Goal: Task Accomplishment & Management: Use online tool/utility

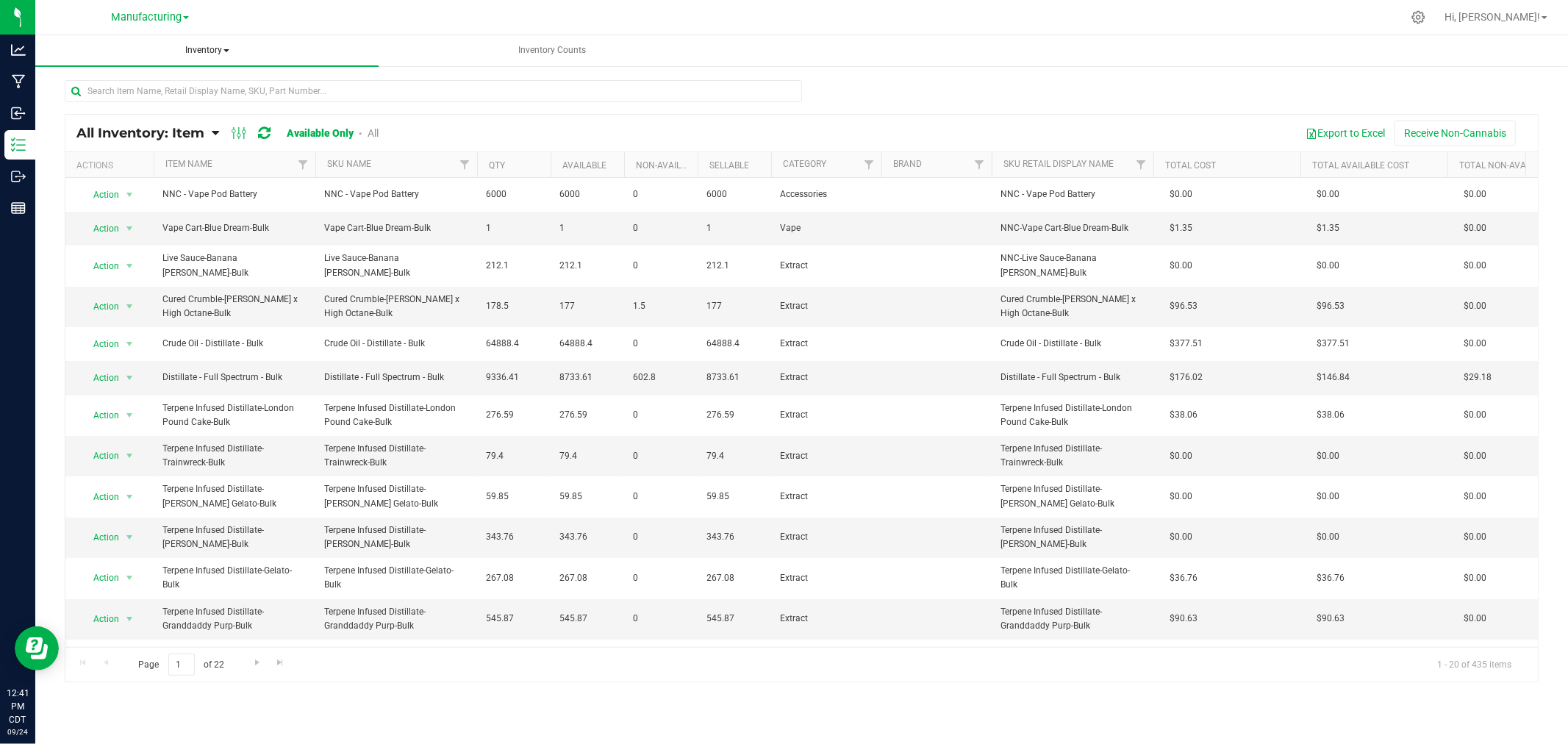
click at [217, 50] on span "Inventory" at bounding box center [206, 50] width 344 height 31
click at [189, 90] on li "All packages" at bounding box center [206, 87] width 344 height 17
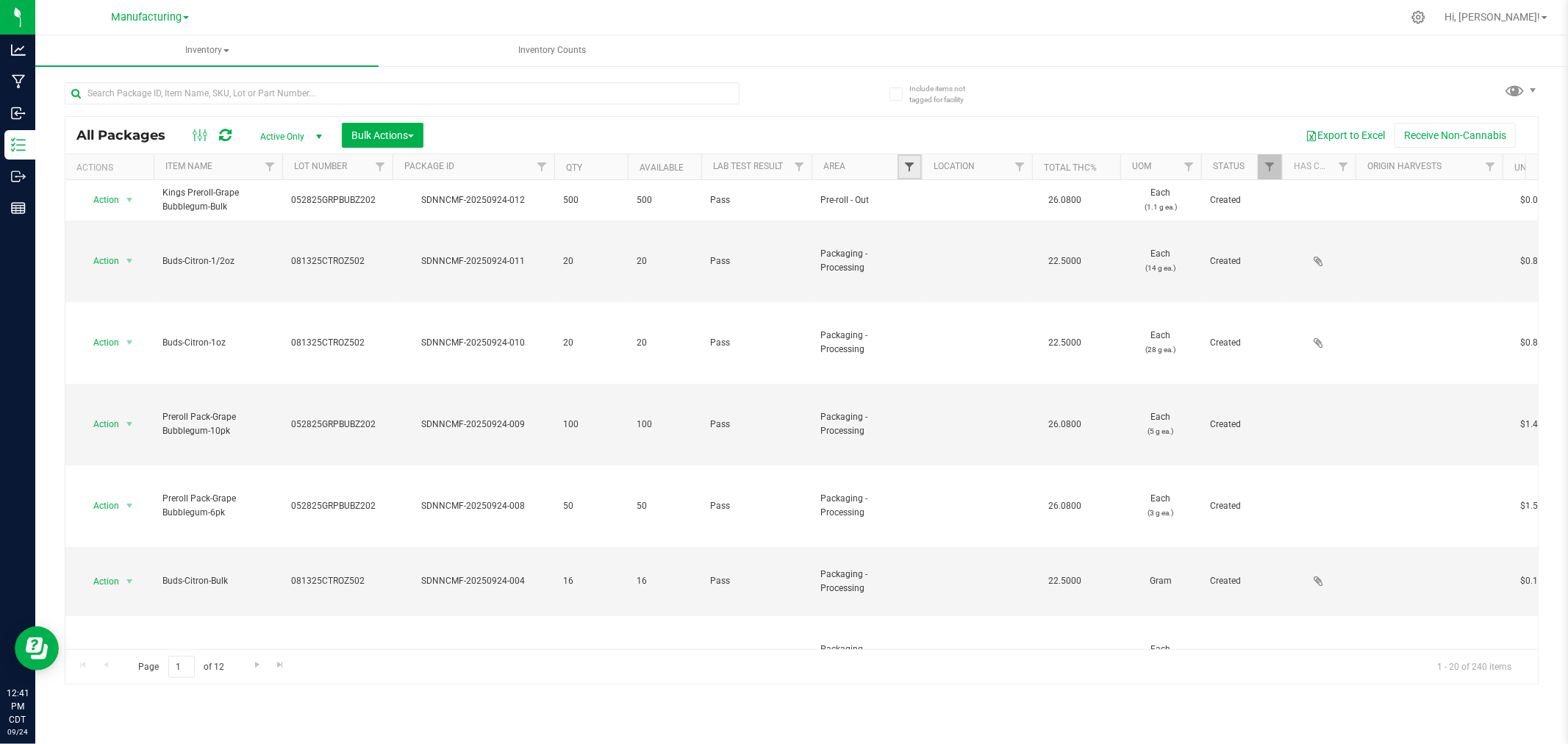
click at [907, 166] on span "Filter" at bounding box center [909, 167] width 12 height 12
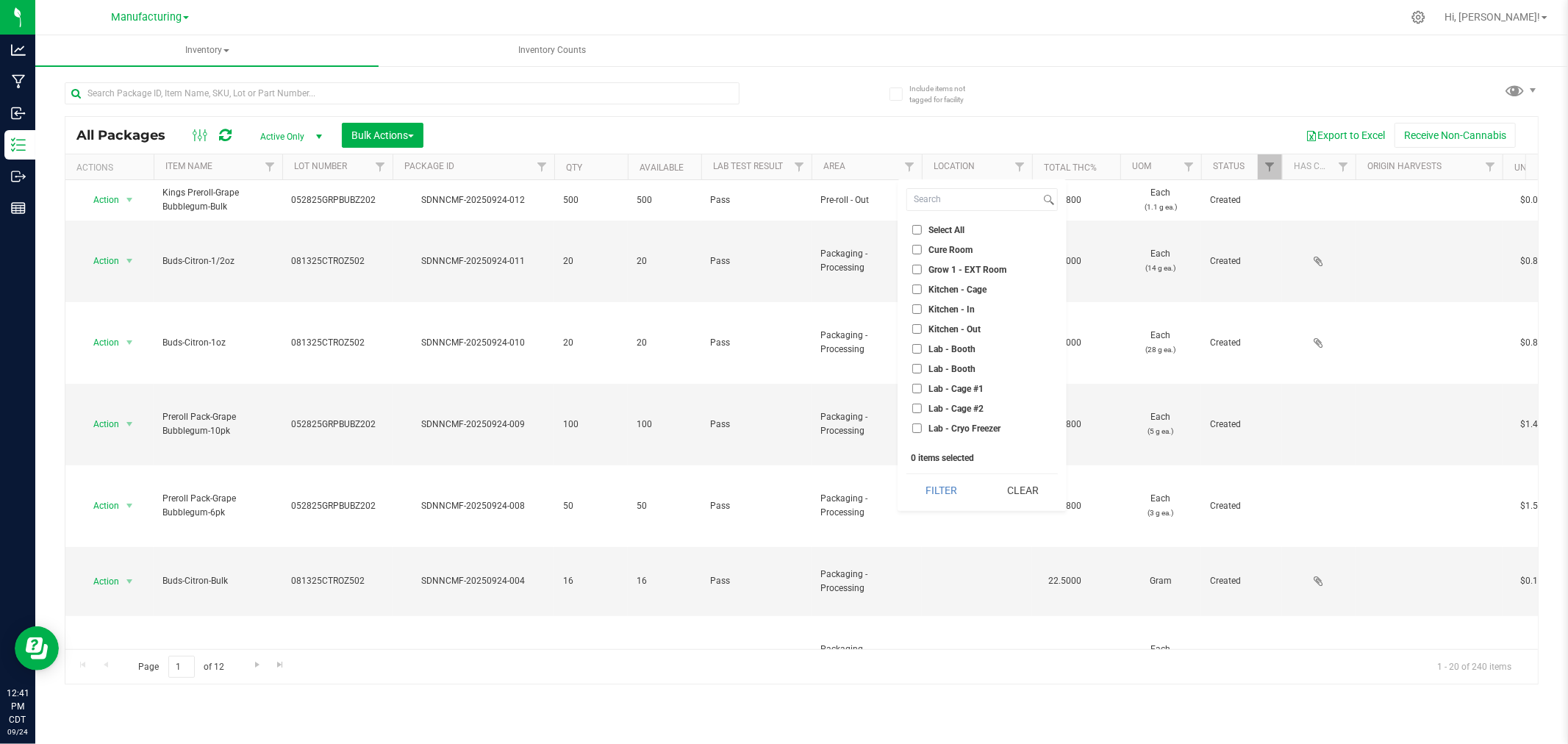
click at [918, 306] on input "Kitchen - In" at bounding box center [917, 309] width 9 height 9
checkbox input "true"
click at [947, 484] on button "Filter" at bounding box center [942, 490] width 71 height 32
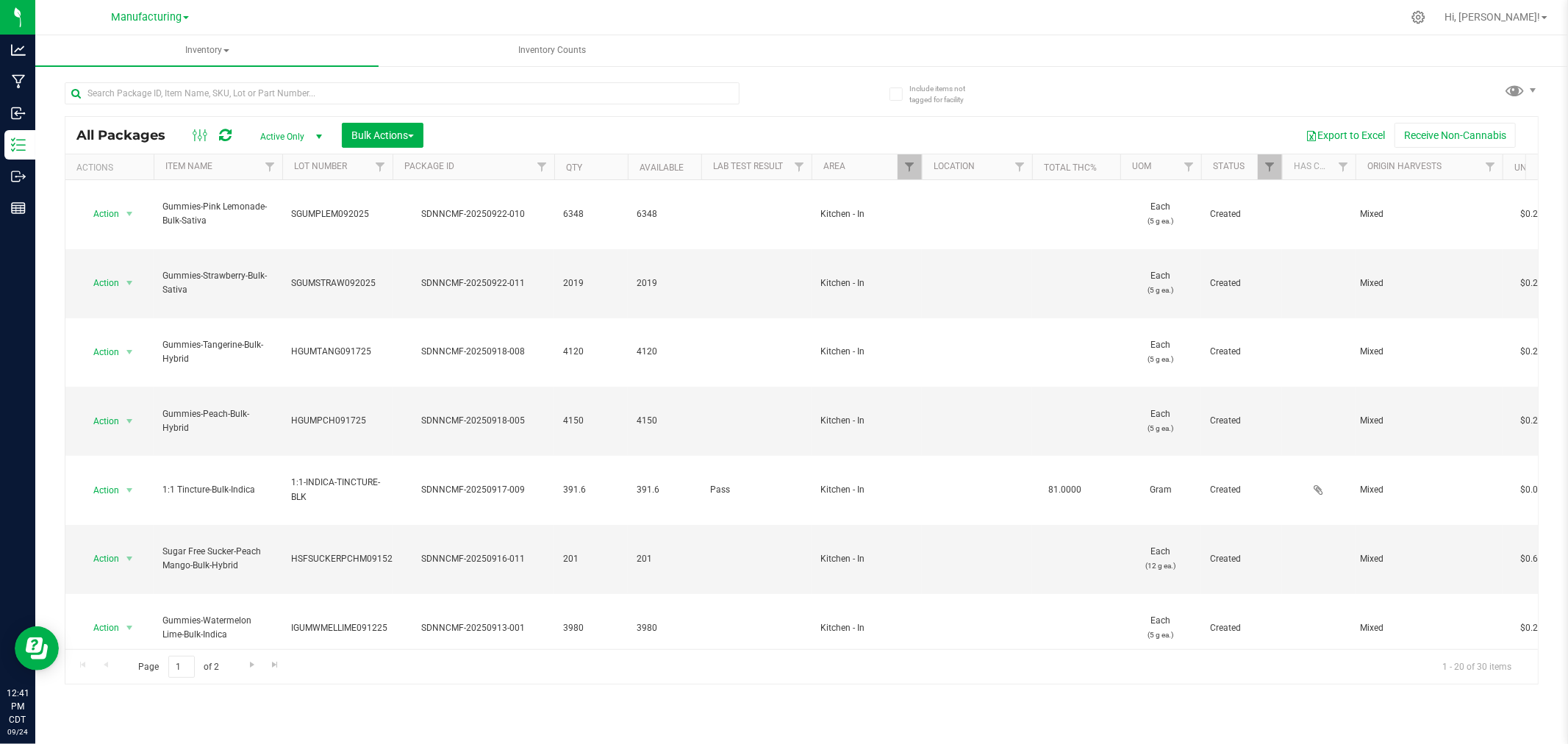
click at [125, 692] on span "select" at bounding box center [129, 697] width 12 height 12
click at [106, 597] on li "Locate package" at bounding box center [126, 598] width 92 height 22
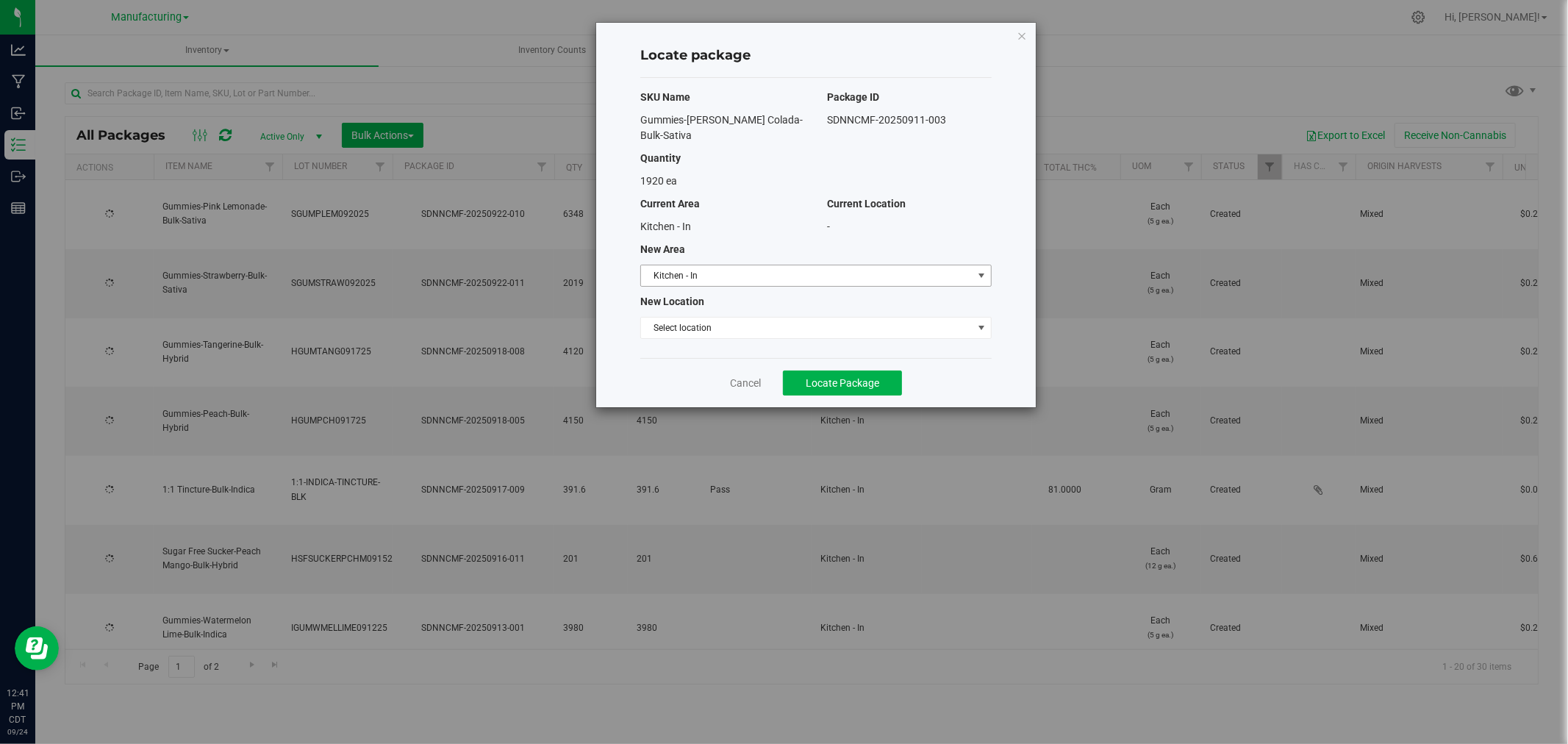
type input "[DATE]"
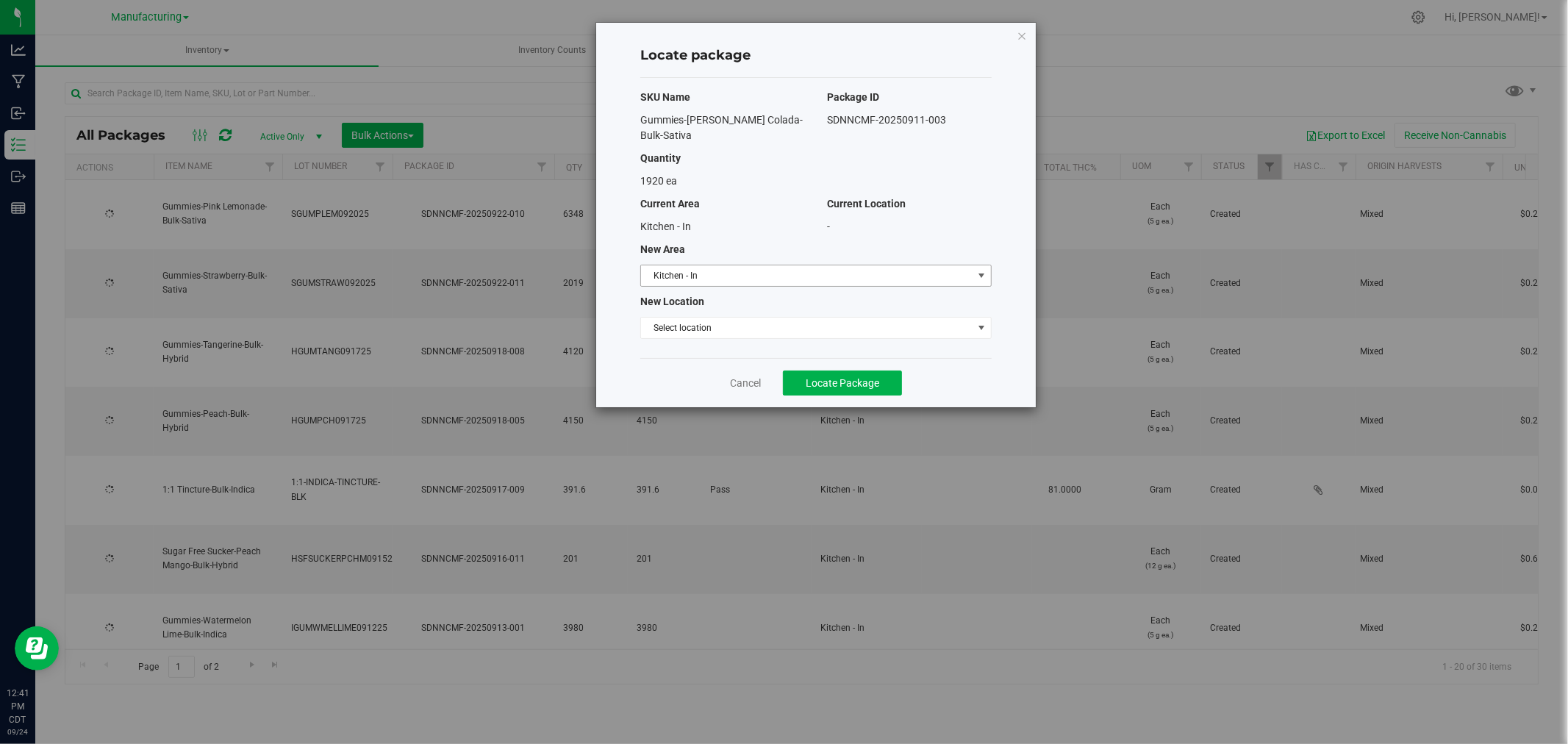
type input "[DATE]"
click at [972, 265] on span "select" at bounding box center [982, 275] width 18 height 21
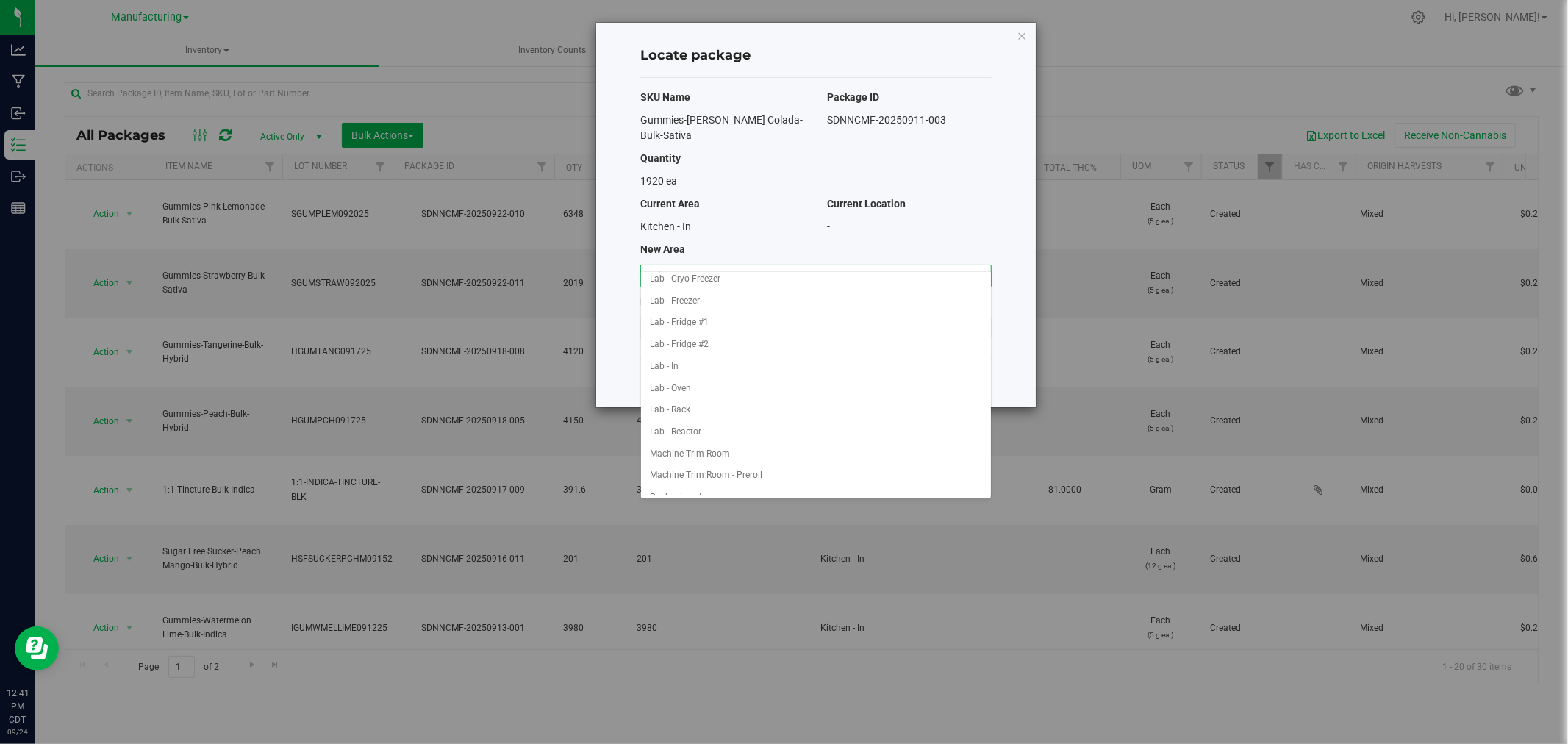
scroll to position [326, 0]
click at [726, 363] on li "Packaging - In" at bounding box center [816, 352] width 350 height 22
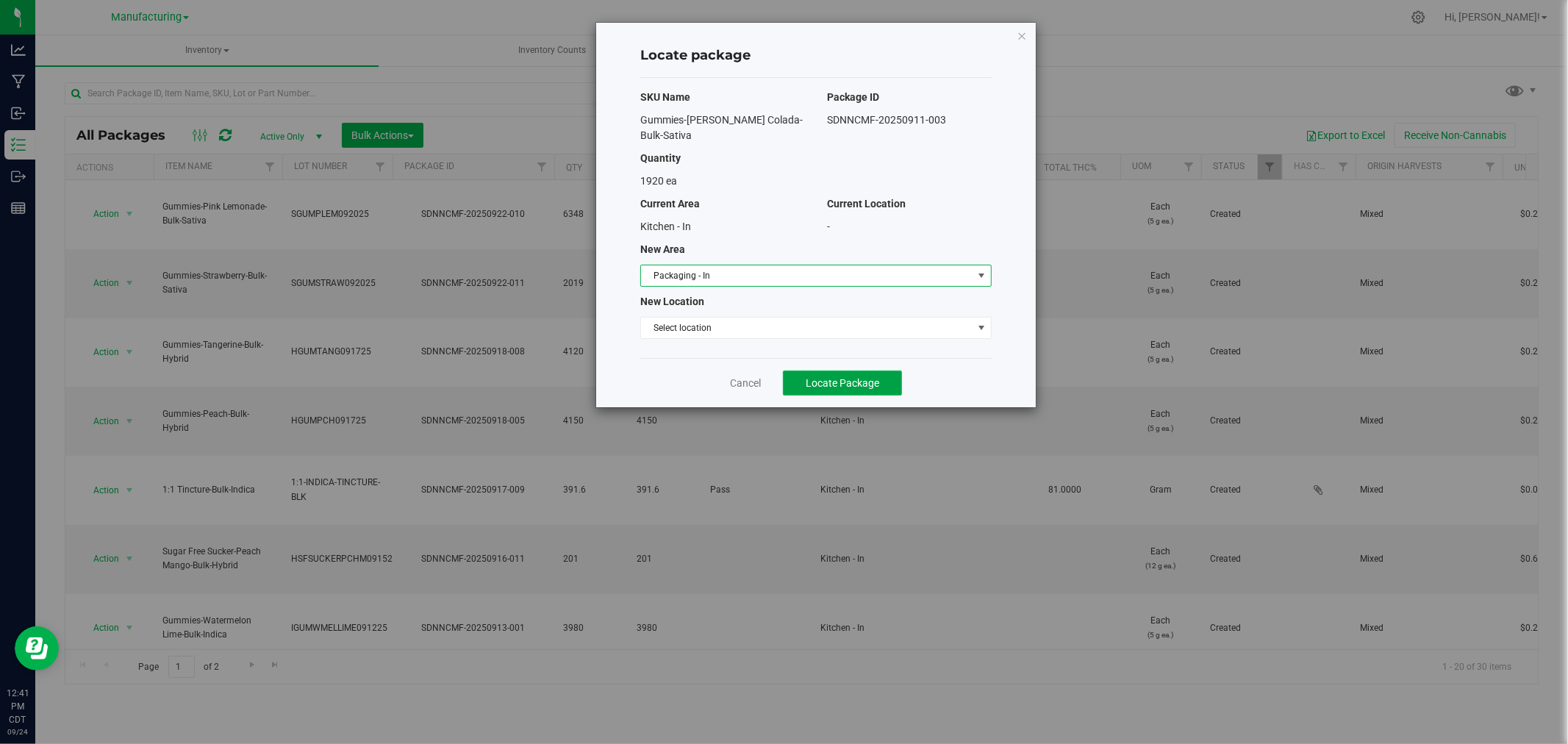
click at [833, 377] on span "Locate Package" at bounding box center [842, 383] width 73 height 12
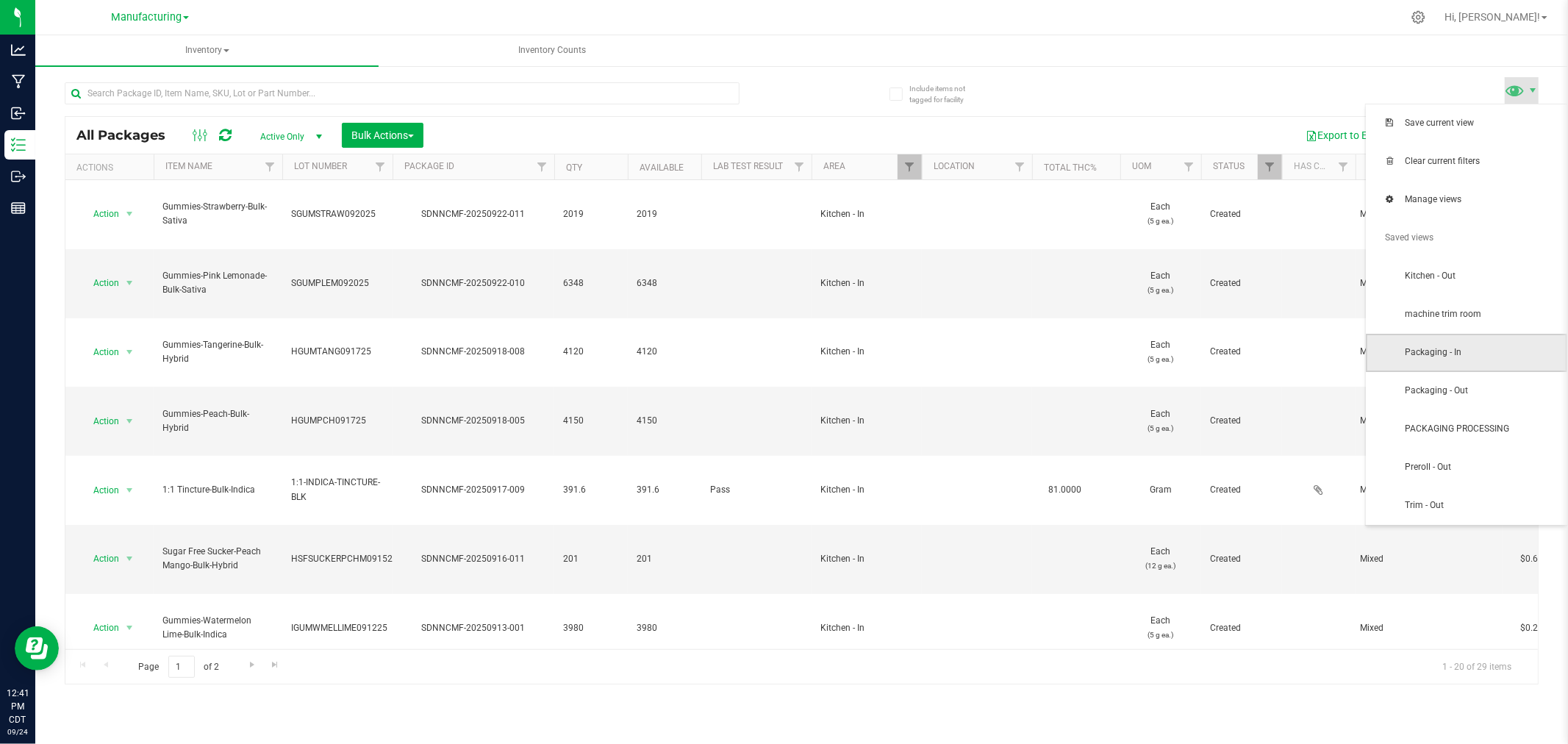
click at [1444, 335] on span "Packaging - In" at bounding box center [1467, 353] width 201 height 38
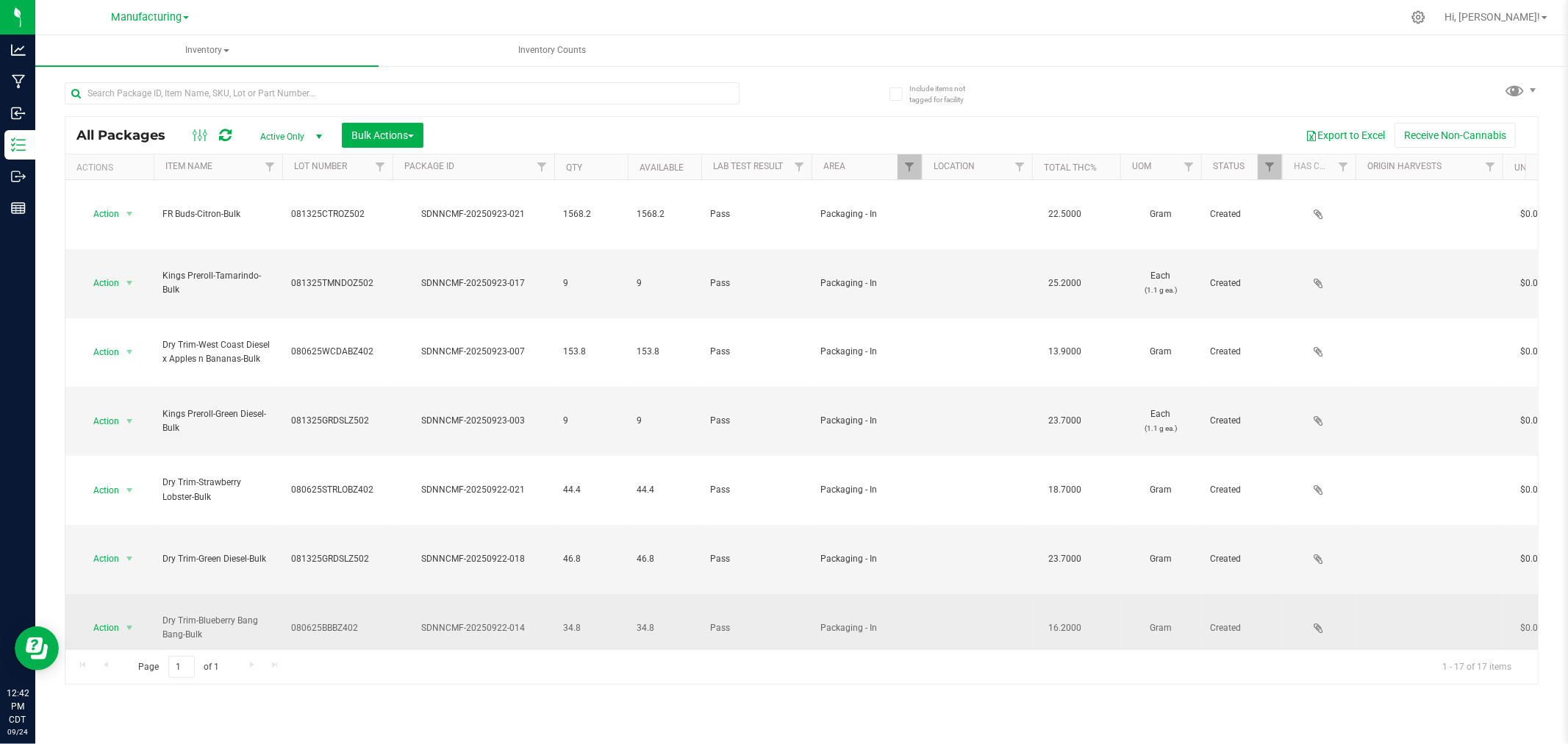
scroll to position [211, 0]
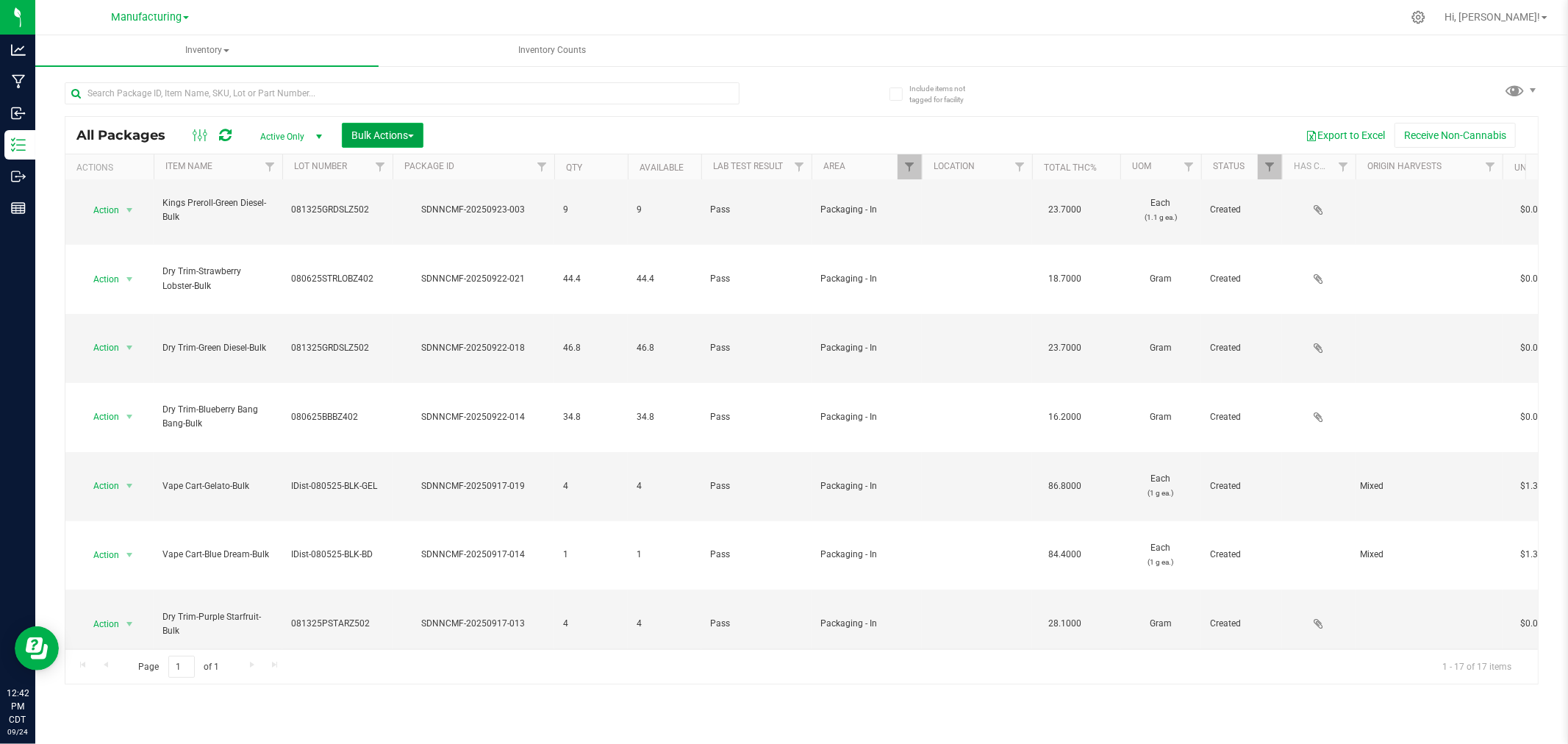
click at [406, 135] on span "Bulk Actions" at bounding box center [382, 136] width 62 height 12
click at [406, 164] on span "Add to manufacturing run" at bounding box center [405, 168] width 111 height 12
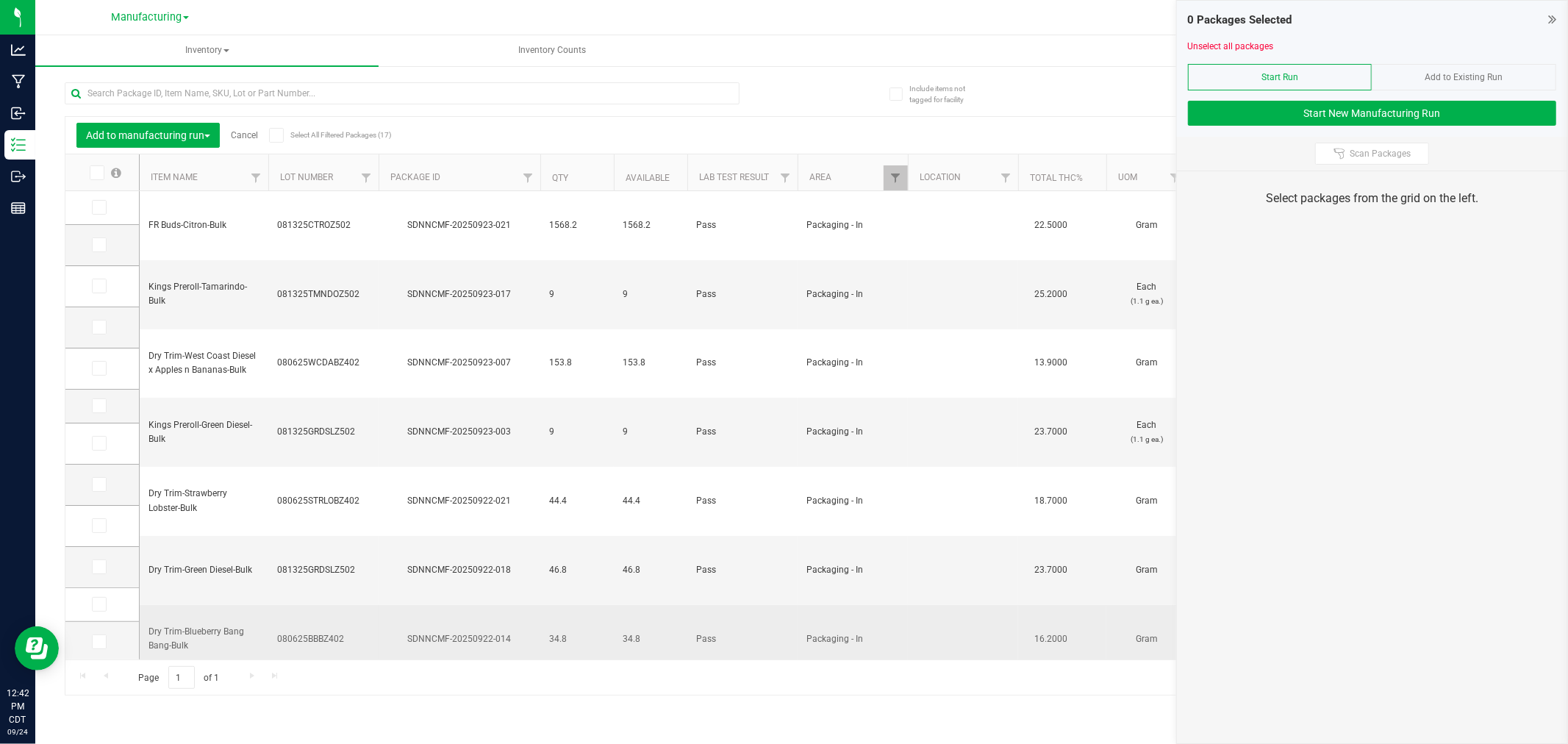
type input "[DATE]"
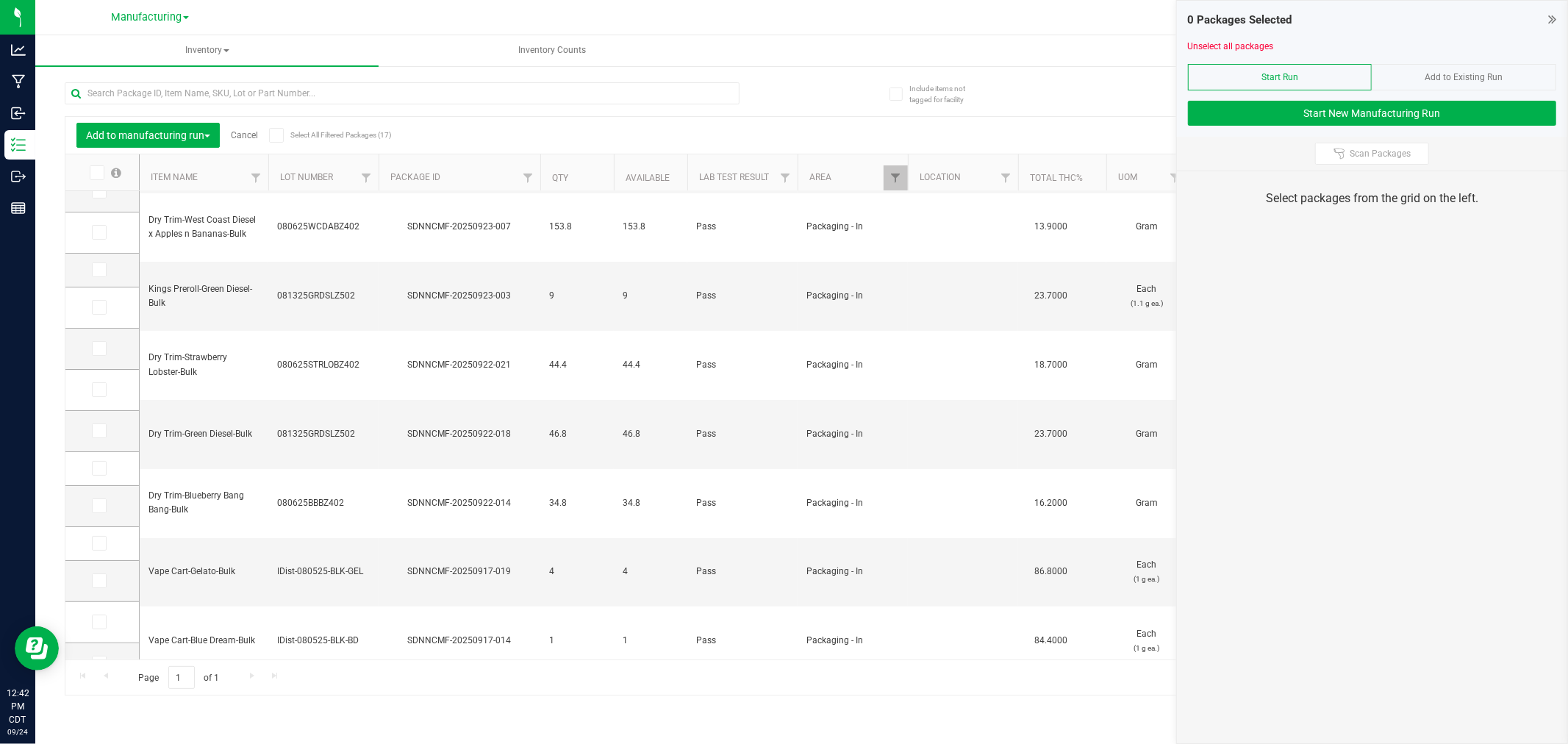
scroll to position [201, 0]
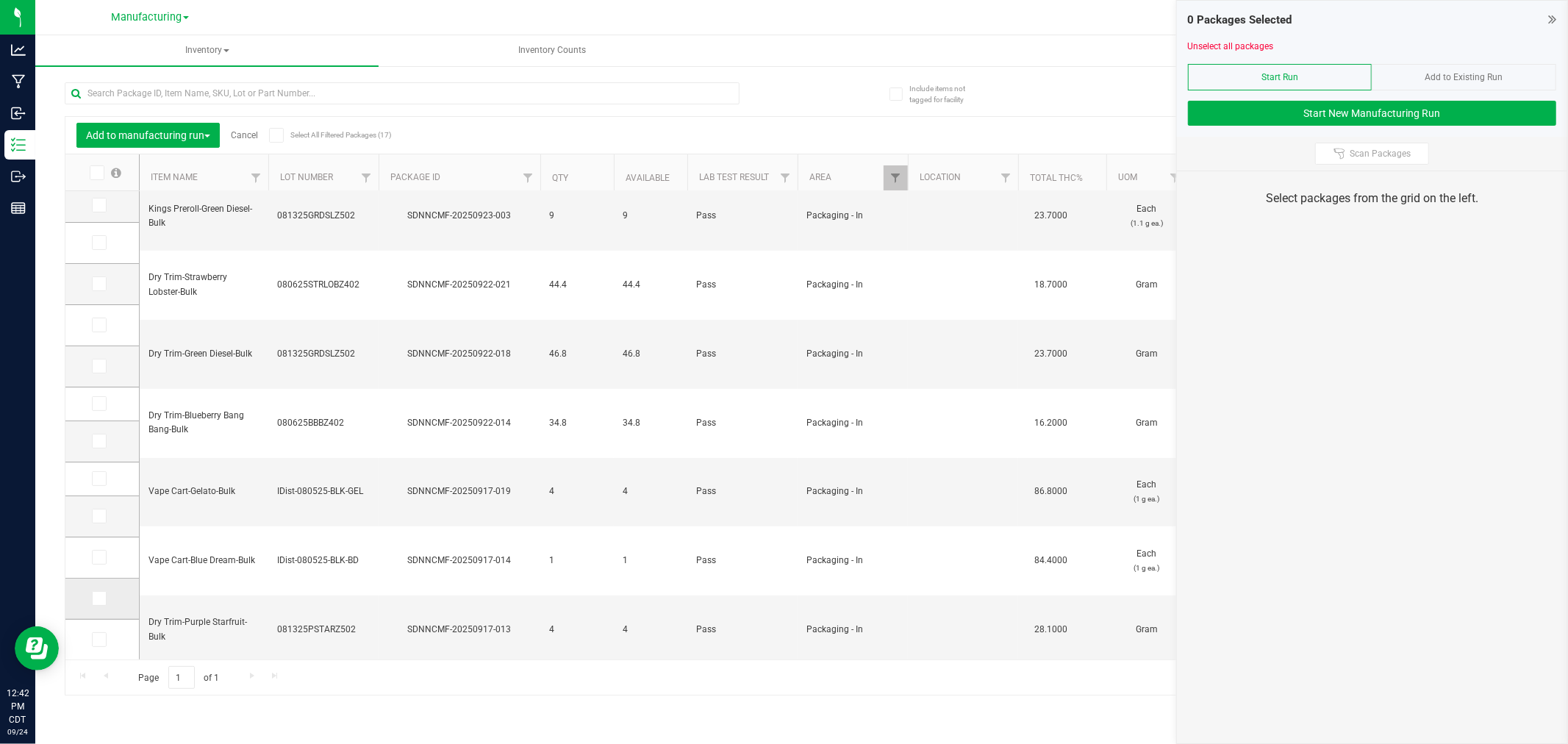
click at [98, 598] on icon at bounding box center [97, 598] width 9 height 0
click at [0, 0] on input "checkbox" at bounding box center [0, 0] width 0 height 0
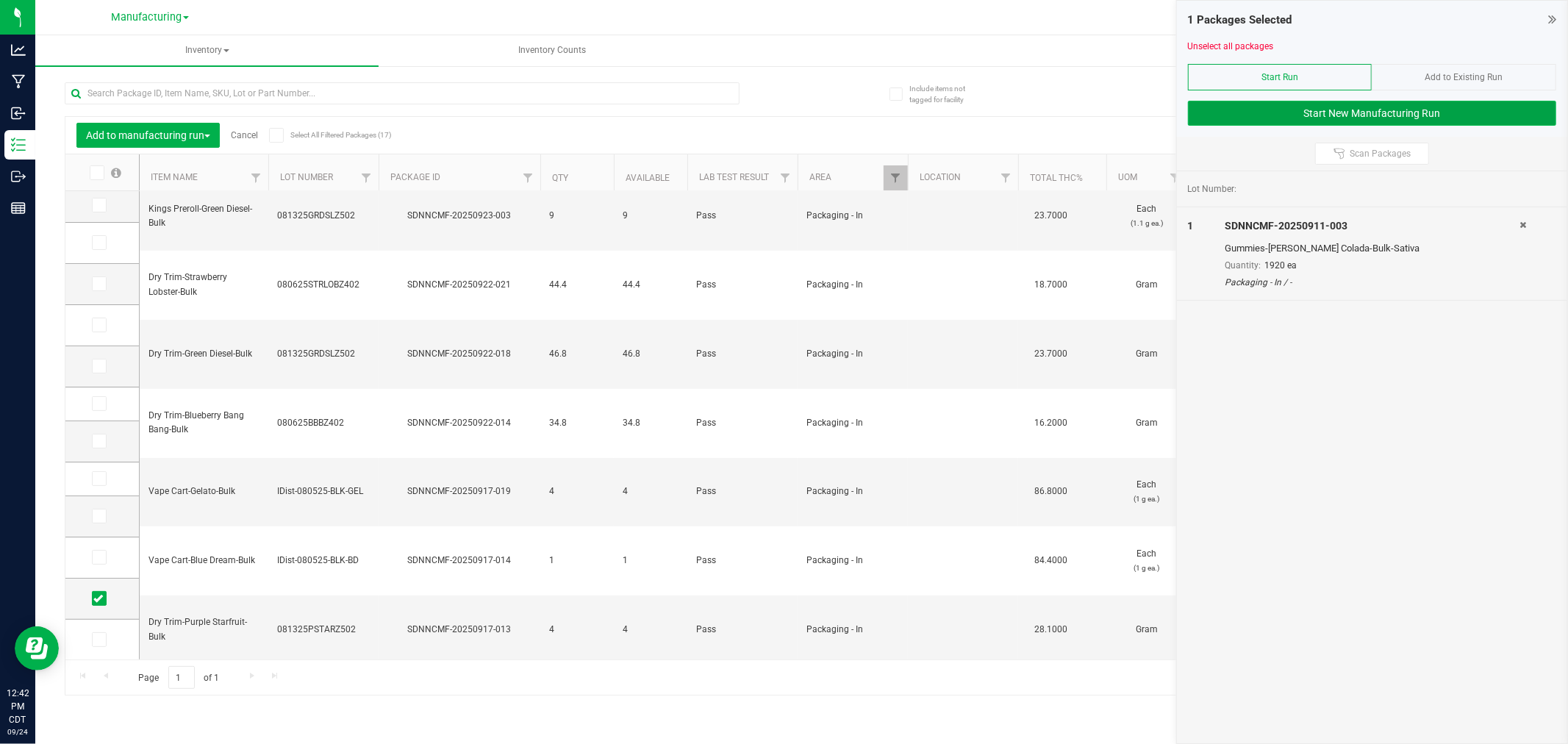
click at [1343, 114] on button "Start New Manufacturing Run" at bounding box center [1372, 113] width 369 height 25
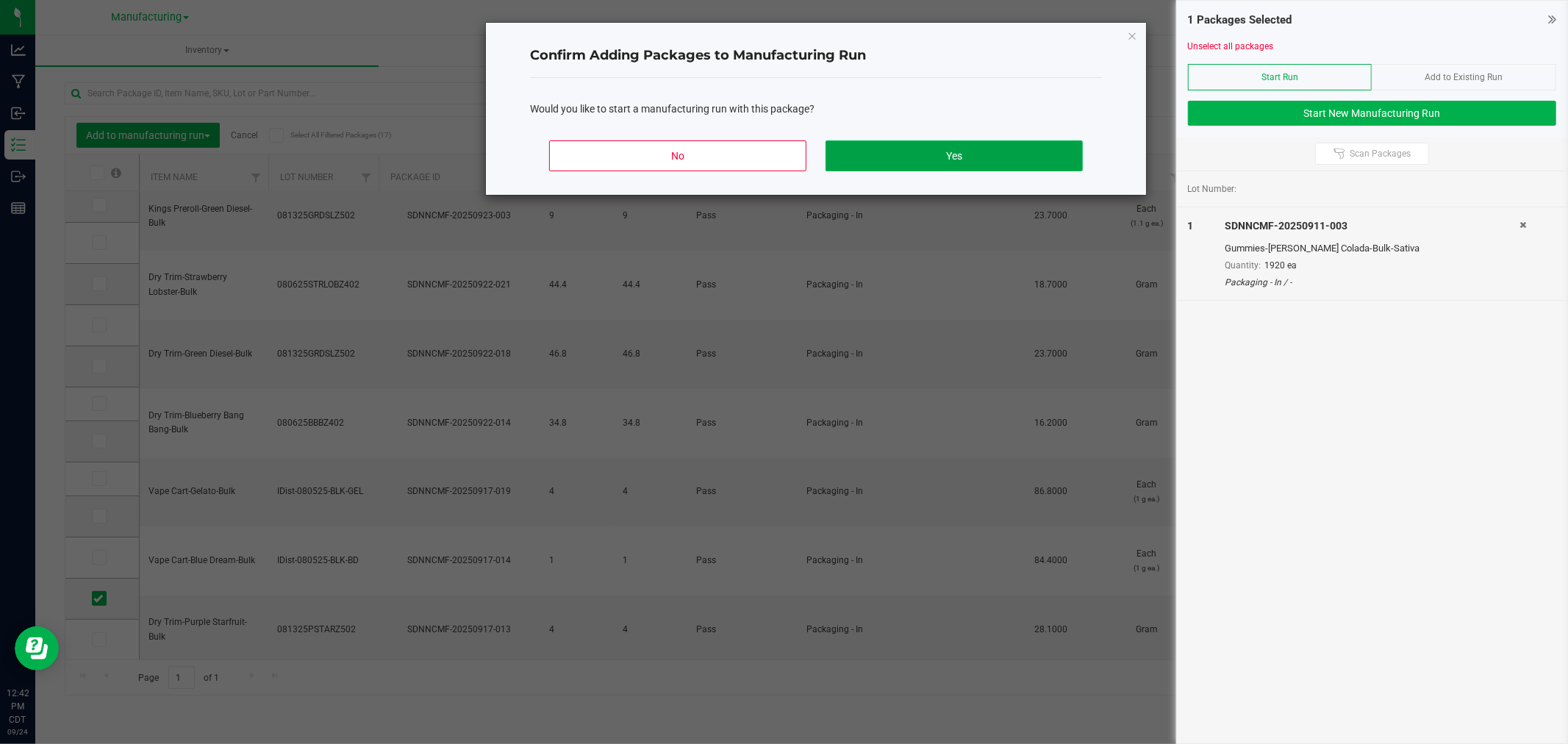
click at [1054, 151] on button "Yes" at bounding box center [953, 156] width 257 height 31
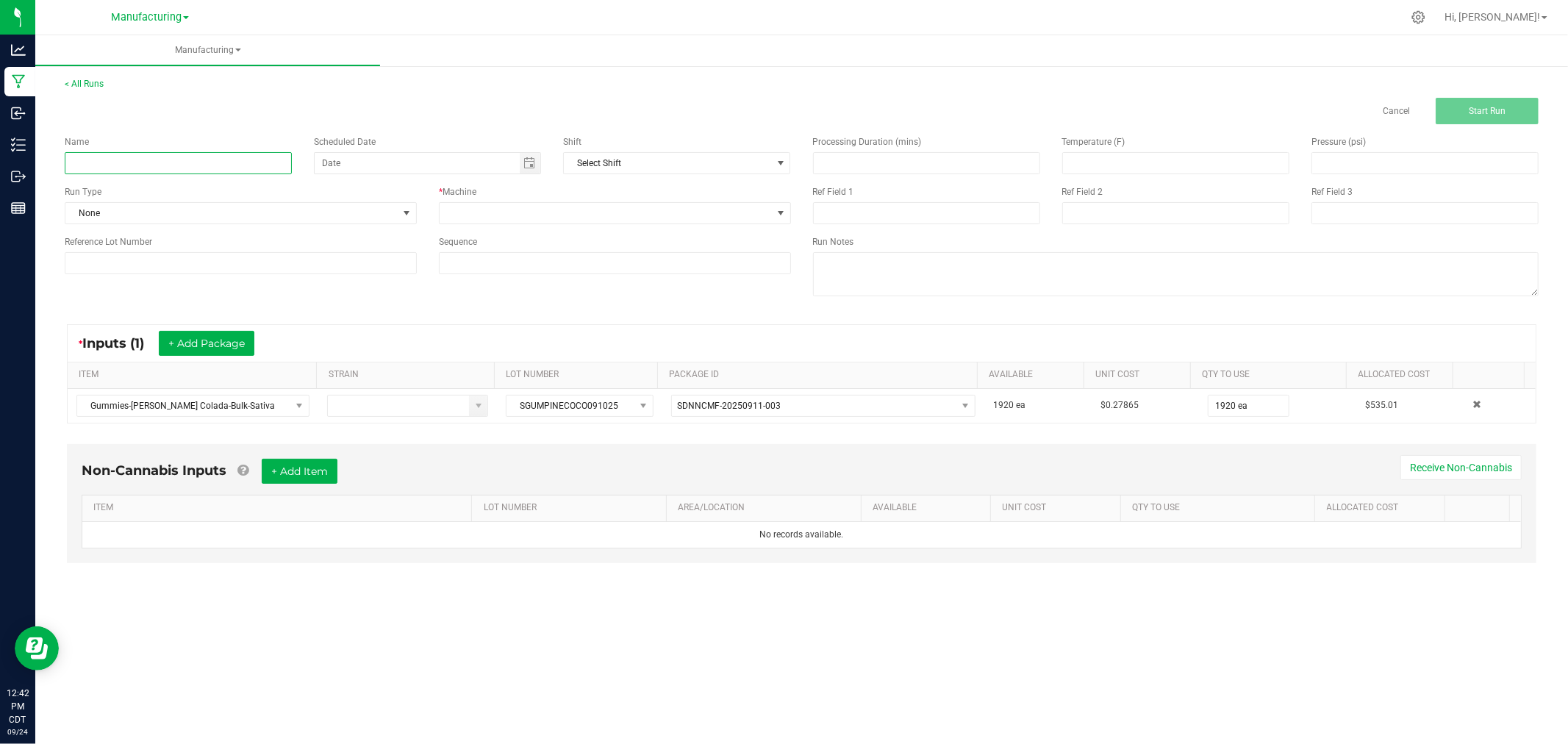
click at [248, 167] on input at bounding box center [178, 163] width 227 height 22
type input "092425-[PERSON_NAME] COLADA 1OPK GUMMIES"
click at [350, 217] on span "None" at bounding box center [231, 213] width 332 height 21
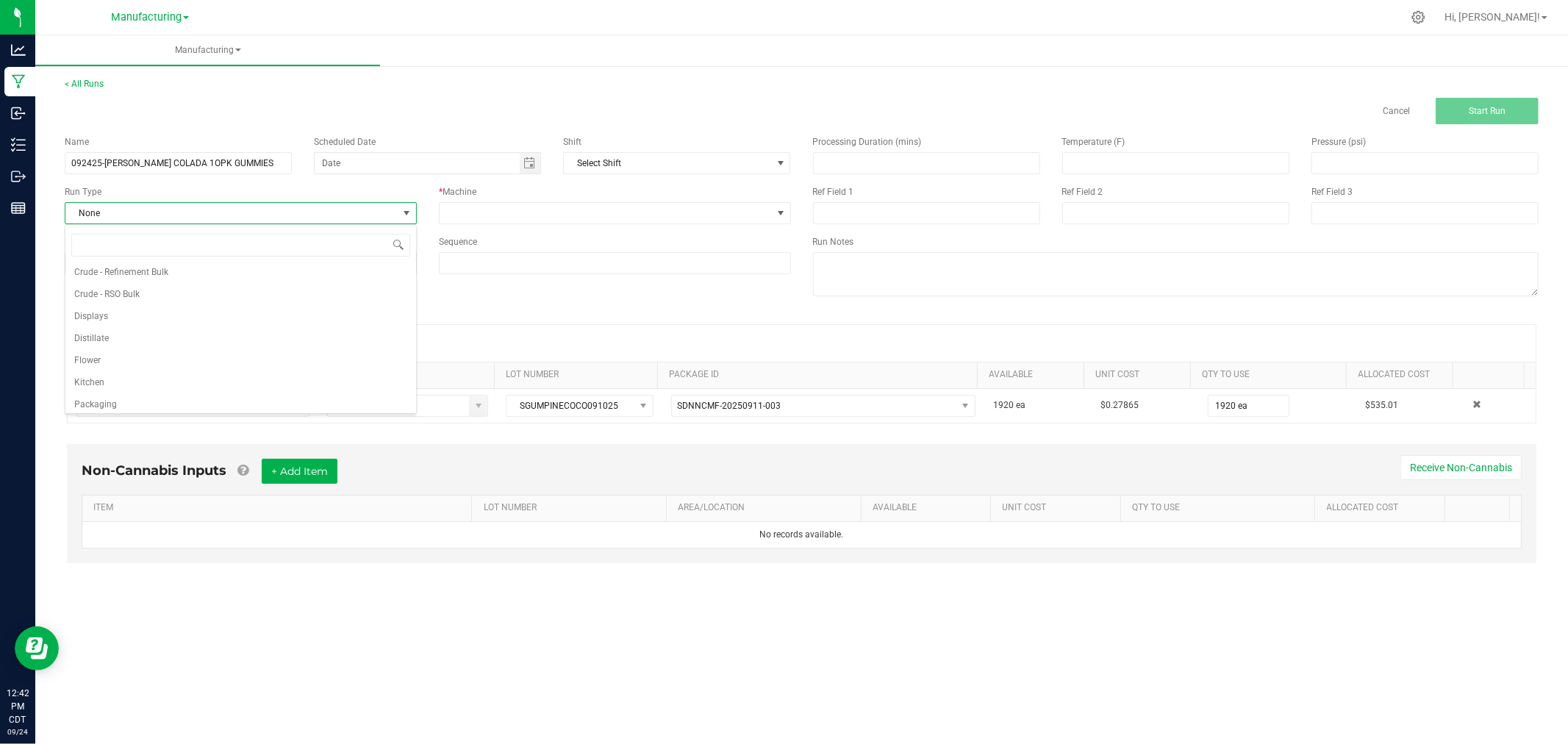
scroll to position [73, 0]
click at [269, 383] on li "Packaging" at bounding box center [240, 378] width 350 height 22
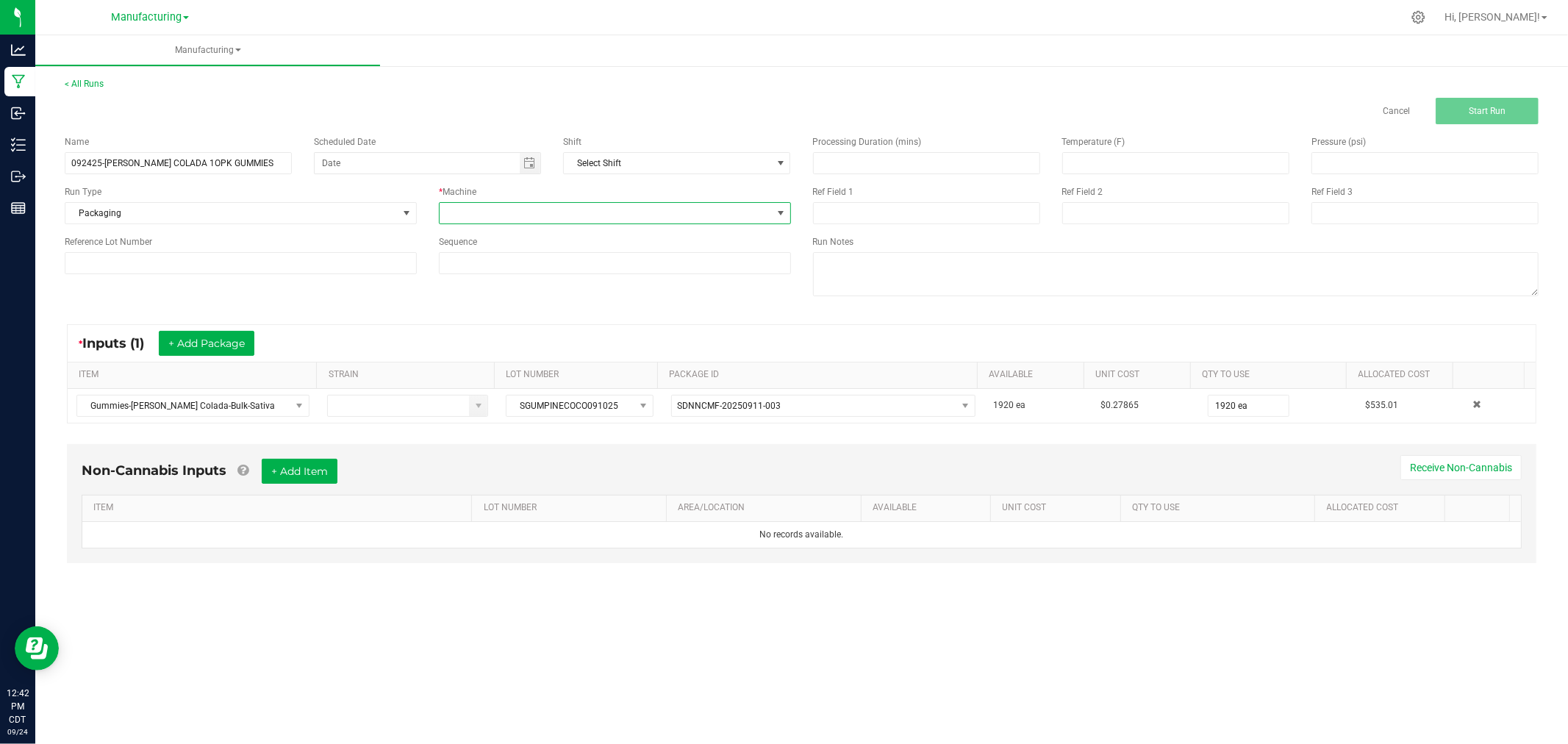
click at [483, 219] on span at bounding box center [605, 213] width 332 height 21
click at [482, 342] on li "Packaging" at bounding box center [614, 345] width 350 height 25
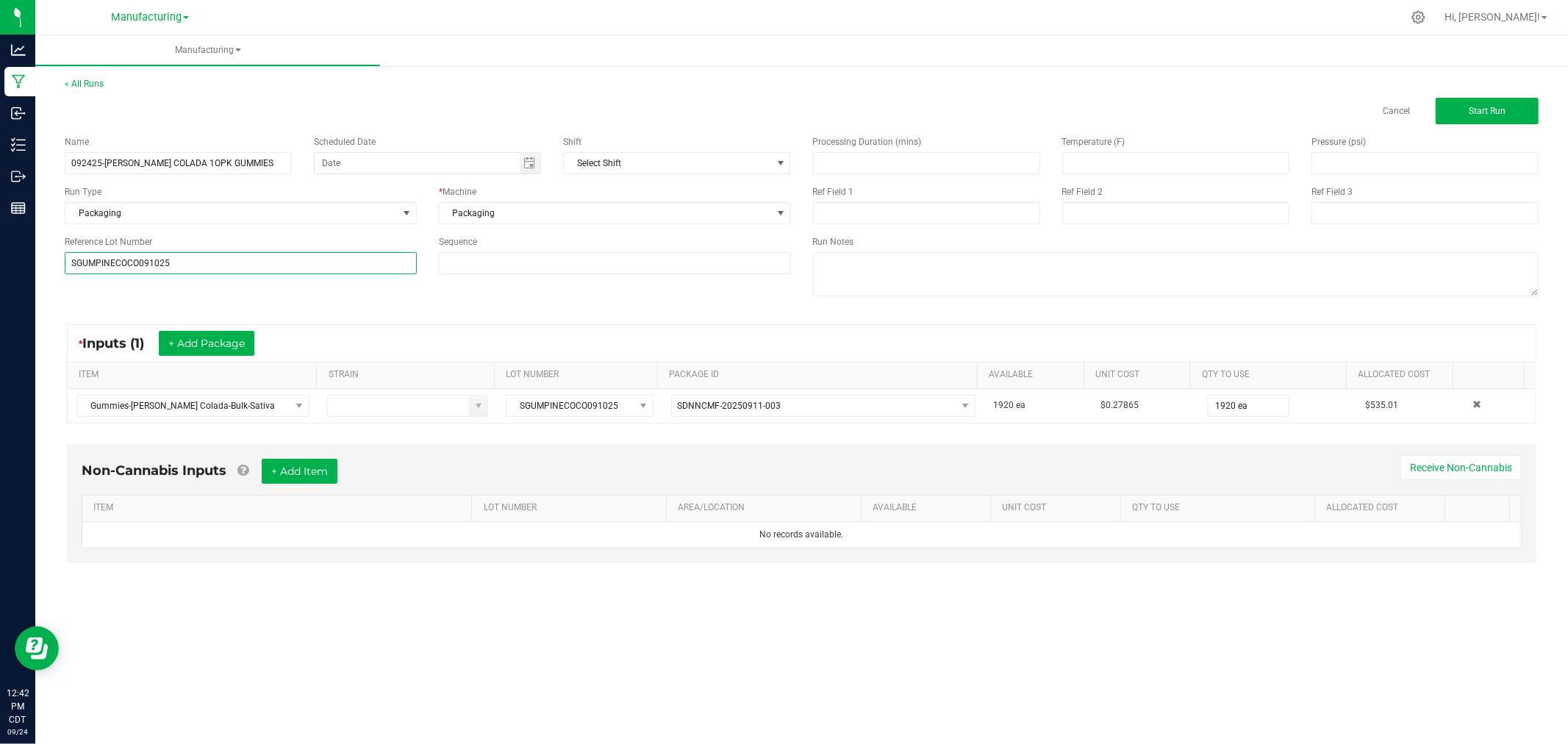
type input "SGUMPINECOCO091025"
click at [125, 293] on div "Name 092425-[PERSON_NAME] COLADA 1OPK GUMMIES Scheduled Date Shift Select Shift…" at bounding box center [802, 217] width 1496 height 186
click at [1488, 98] on button "Start Run" at bounding box center [1487, 112] width 103 height 27
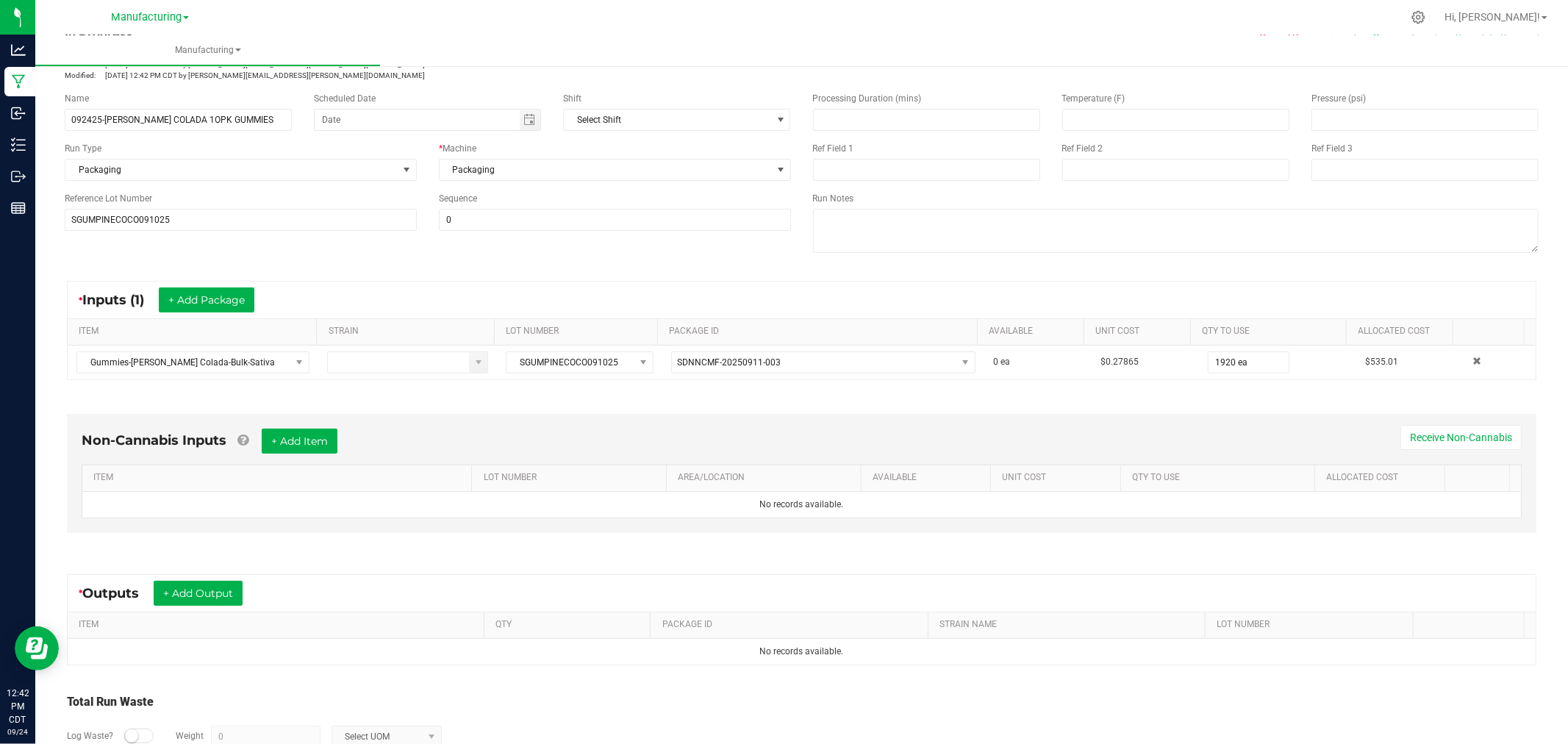
scroll to position [165, 0]
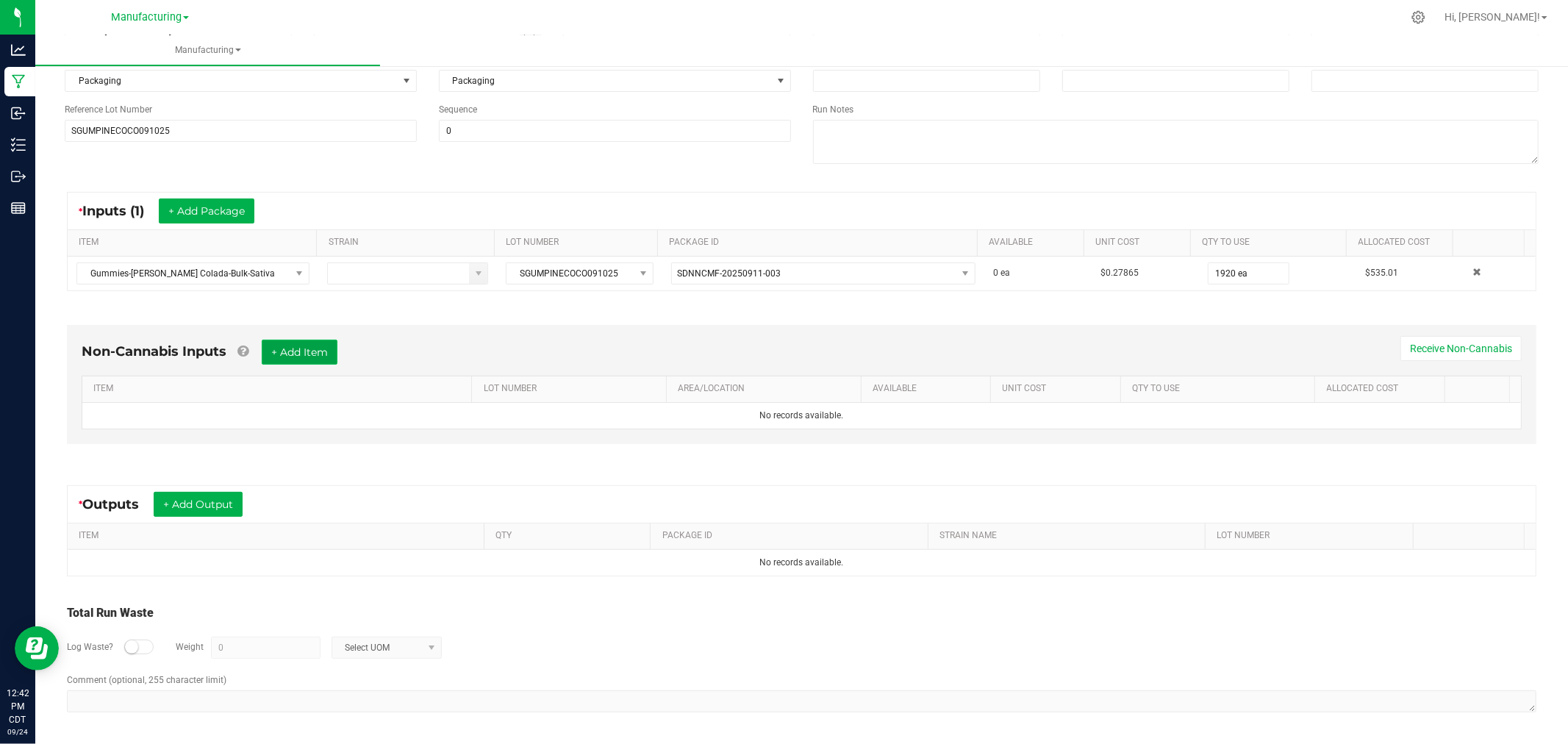
click at [300, 356] on button "+ Add Item" at bounding box center [299, 352] width 76 height 25
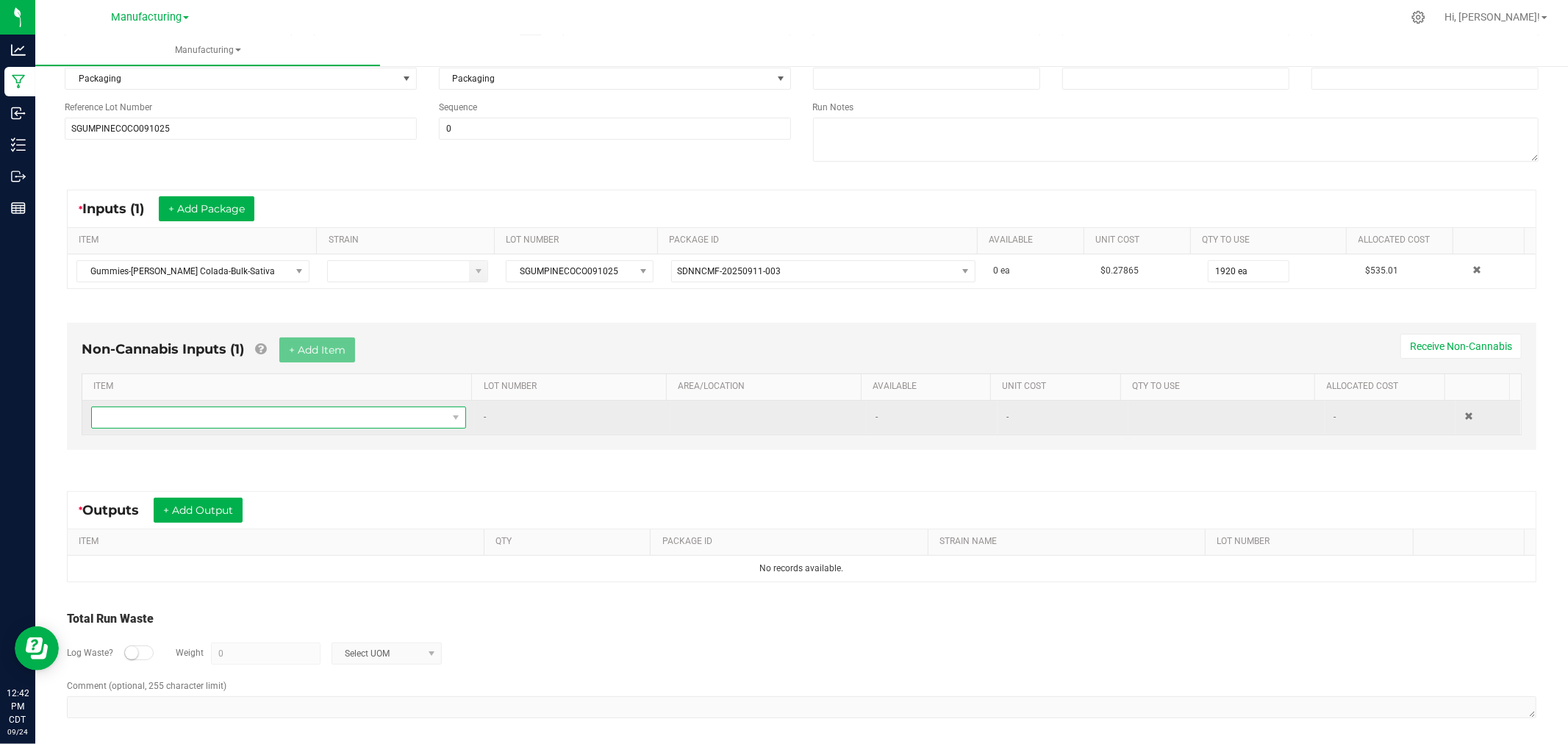
click at [299, 414] on span "NO DATA FOUND" at bounding box center [269, 418] width 355 height 21
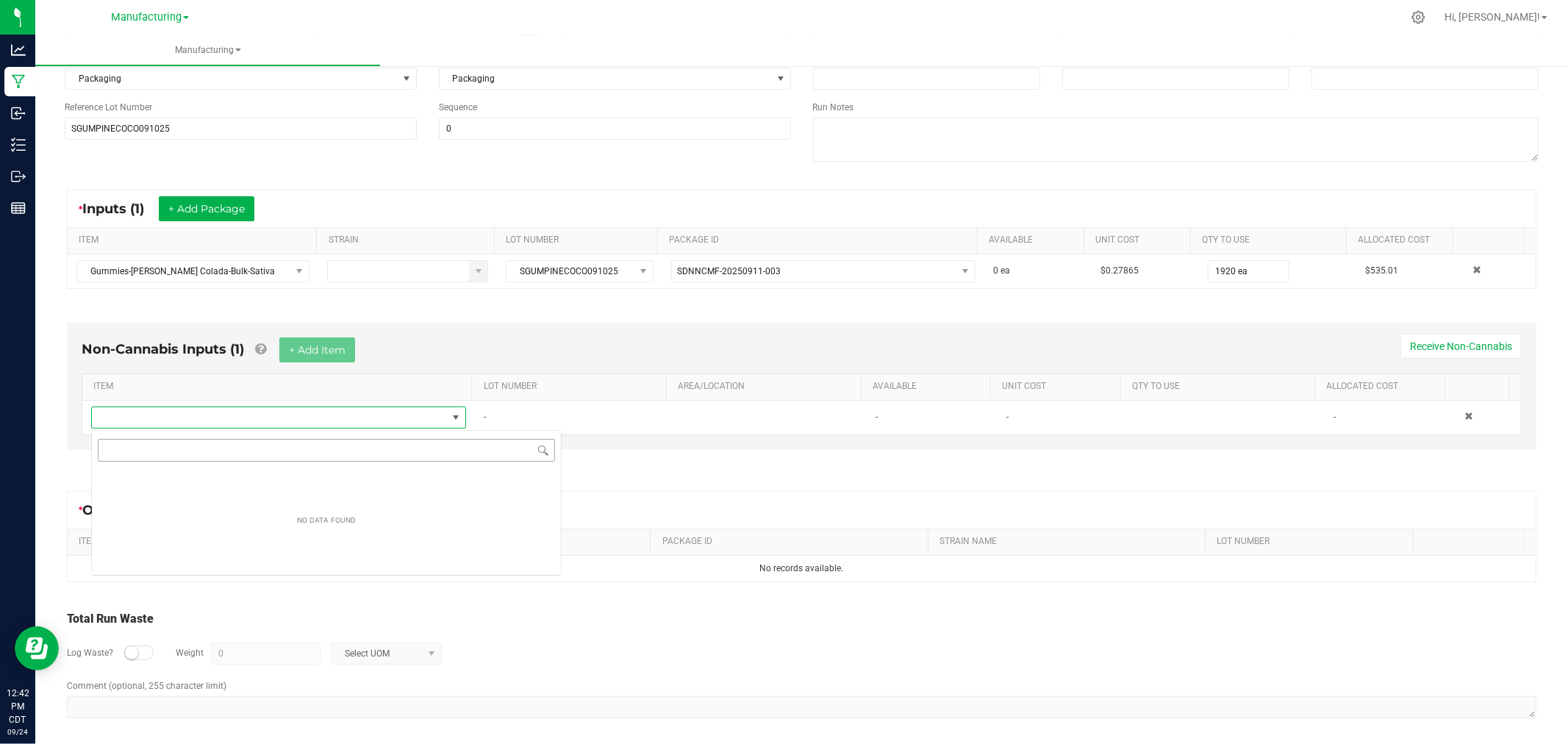
scroll to position [22, 368]
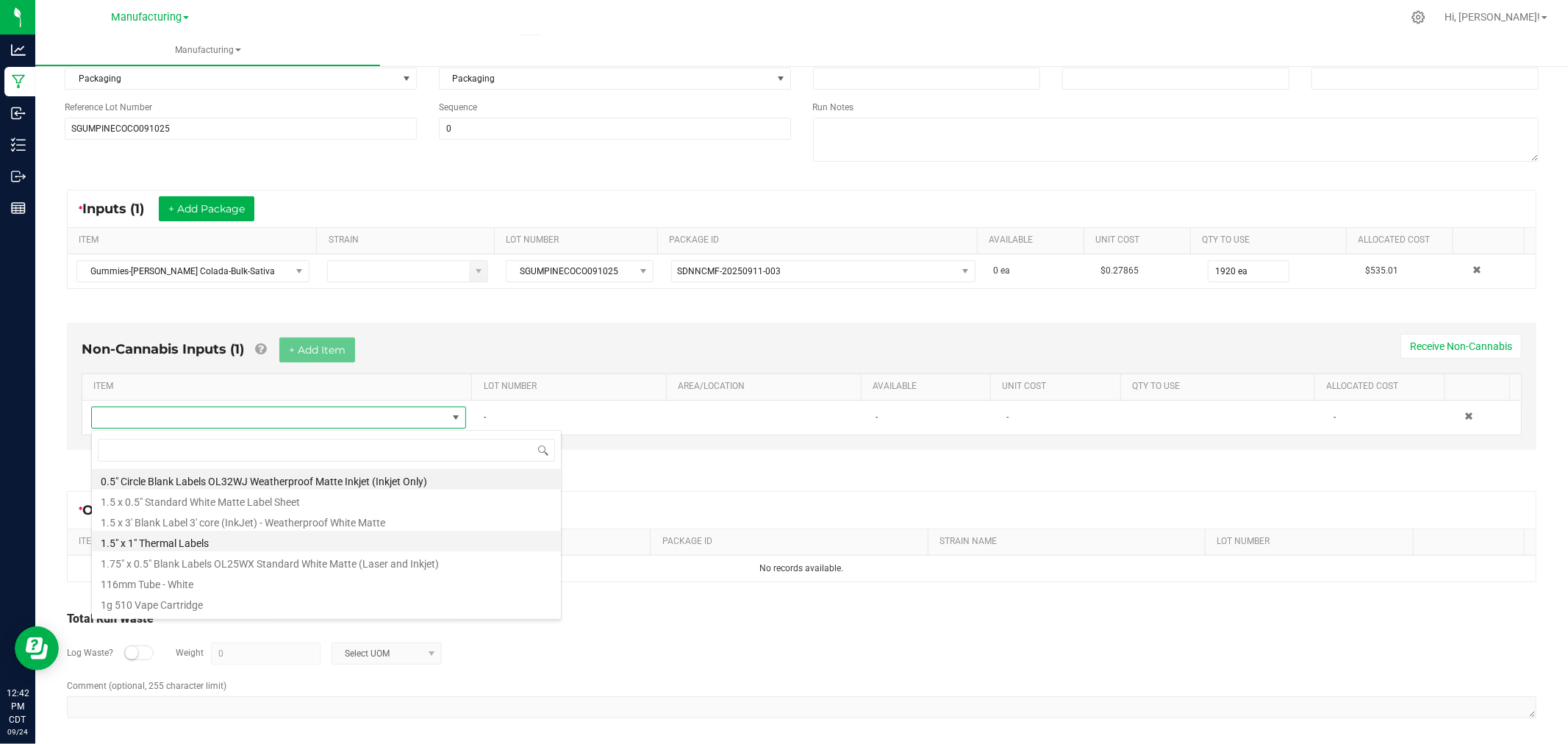
click at [220, 538] on li "1.5" x 1" Thermal Labels" at bounding box center [326, 541] width 469 height 21
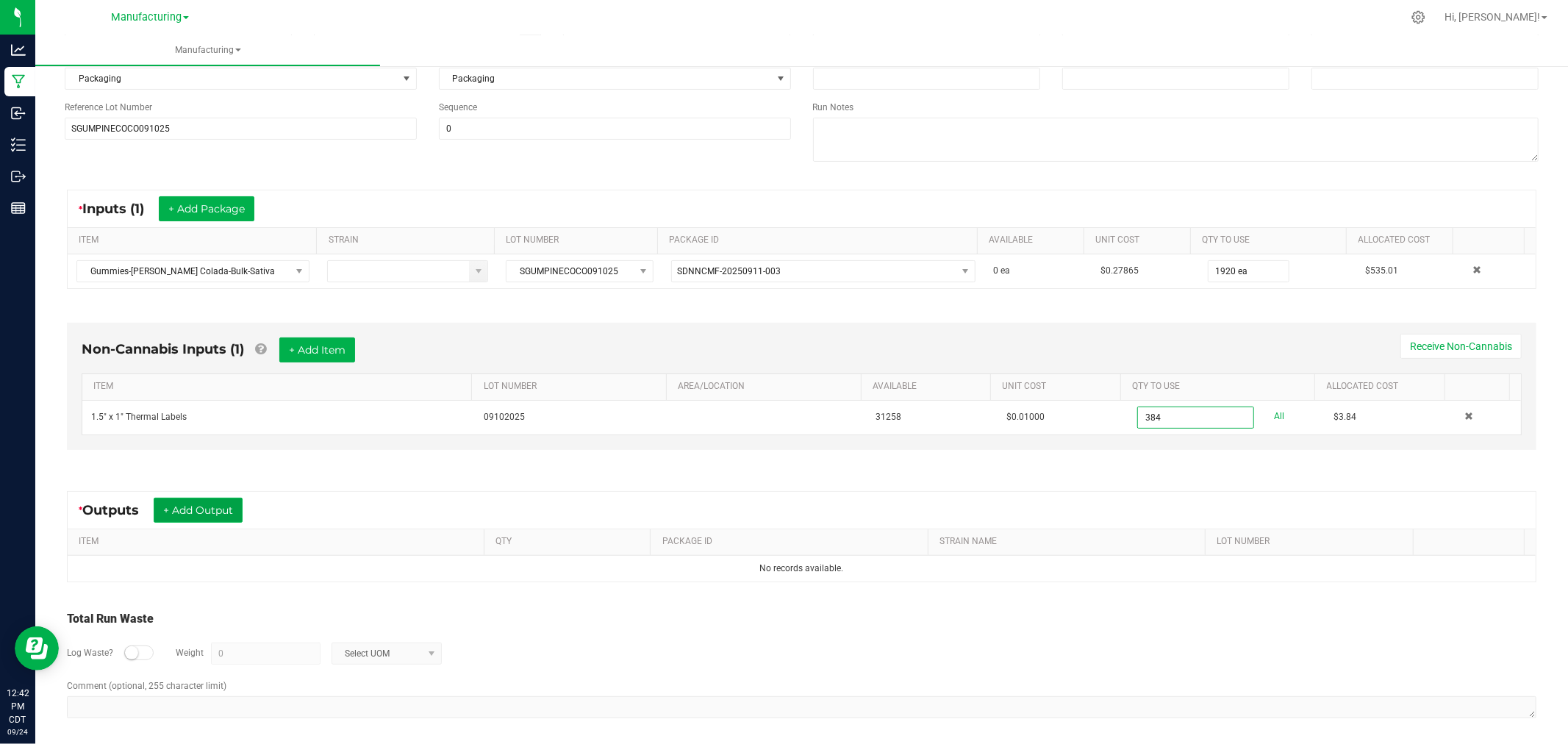
type input "384 ea"
click at [189, 509] on button "+ Add Output" at bounding box center [198, 510] width 89 height 25
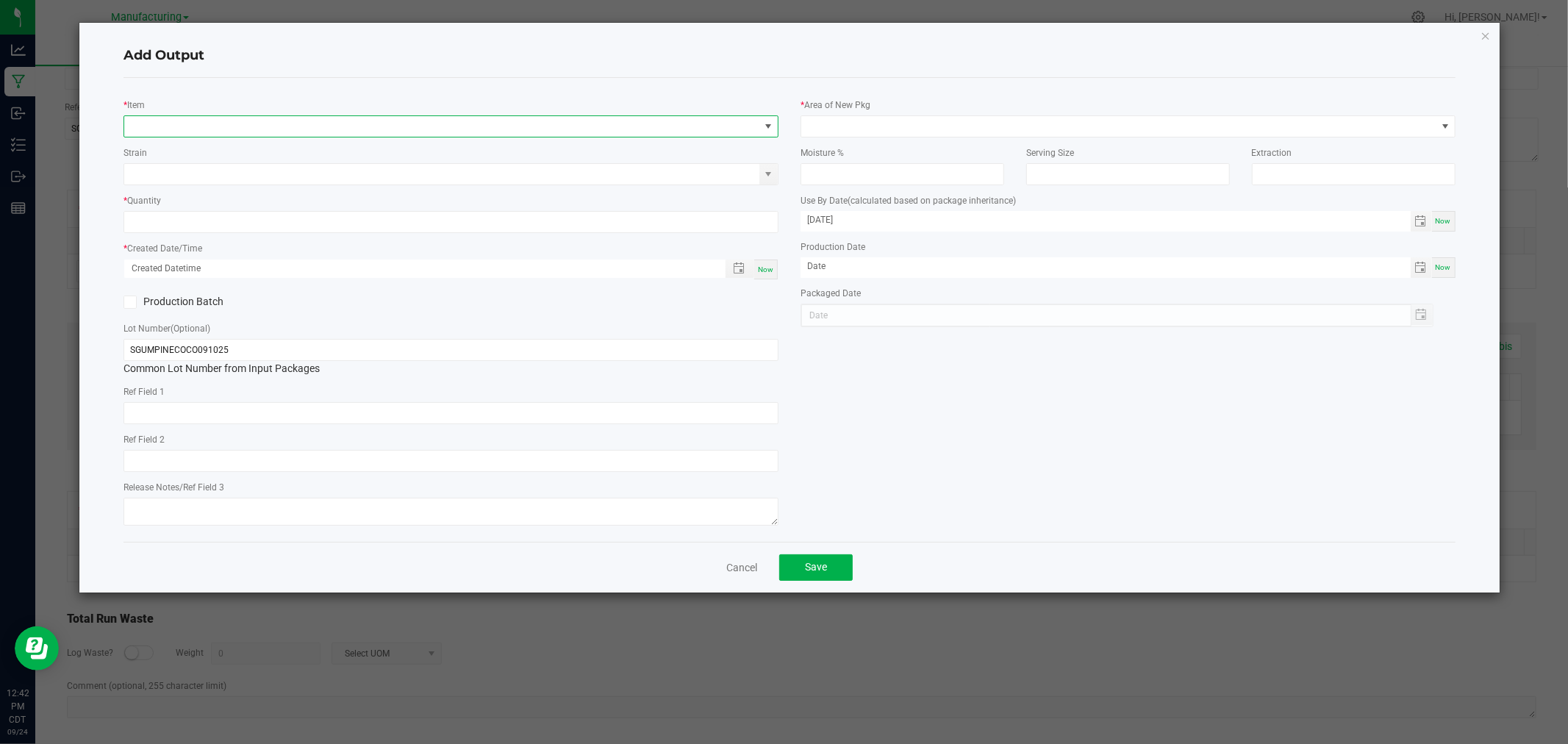
drag, startPoint x: 133, startPoint y: 127, endPoint x: 236, endPoint y: 60, distance: 122.9
click at [138, 125] on span "NO DATA FOUND" at bounding box center [441, 126] width 635 height 21
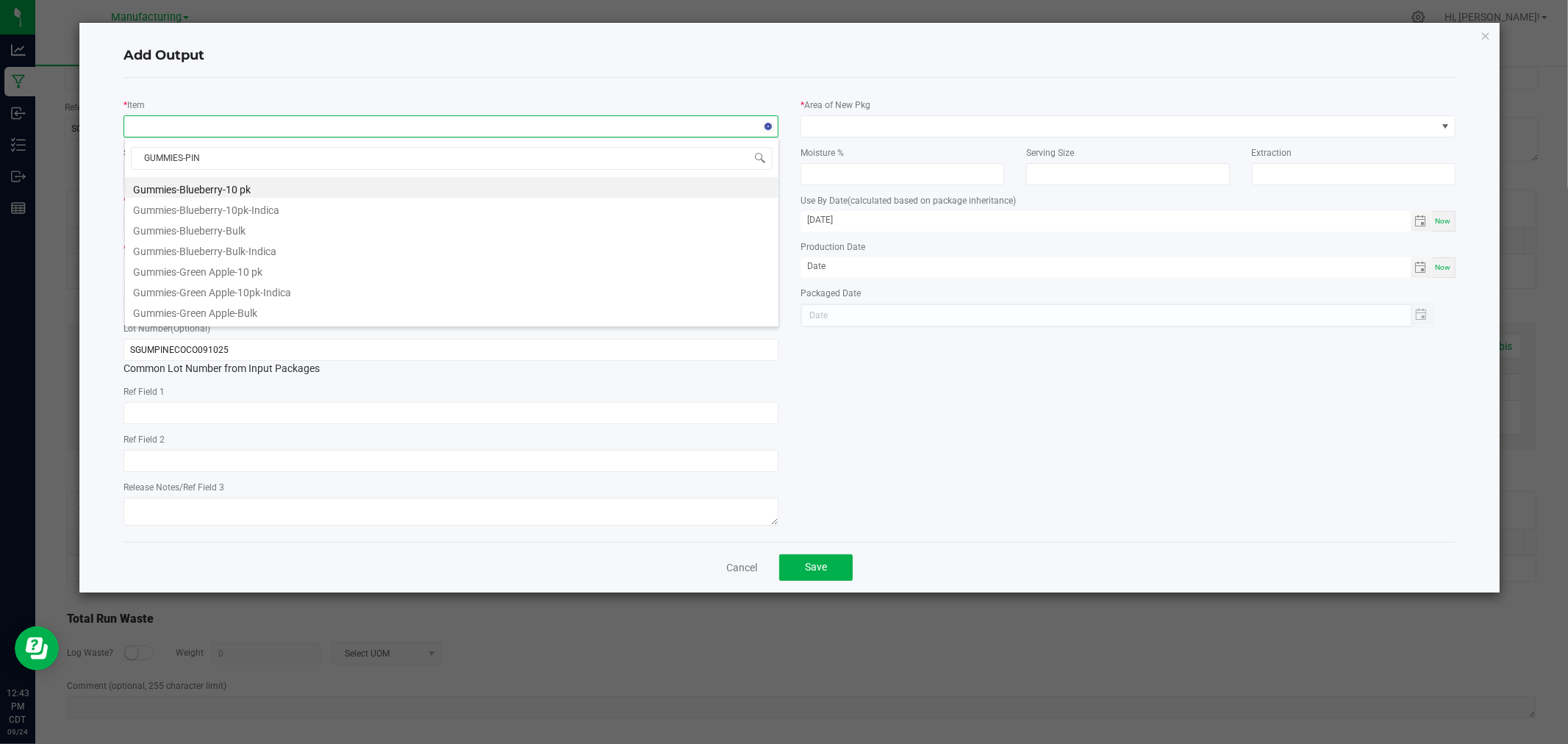
type input "GUMMIES-[PERSON_NAME]"
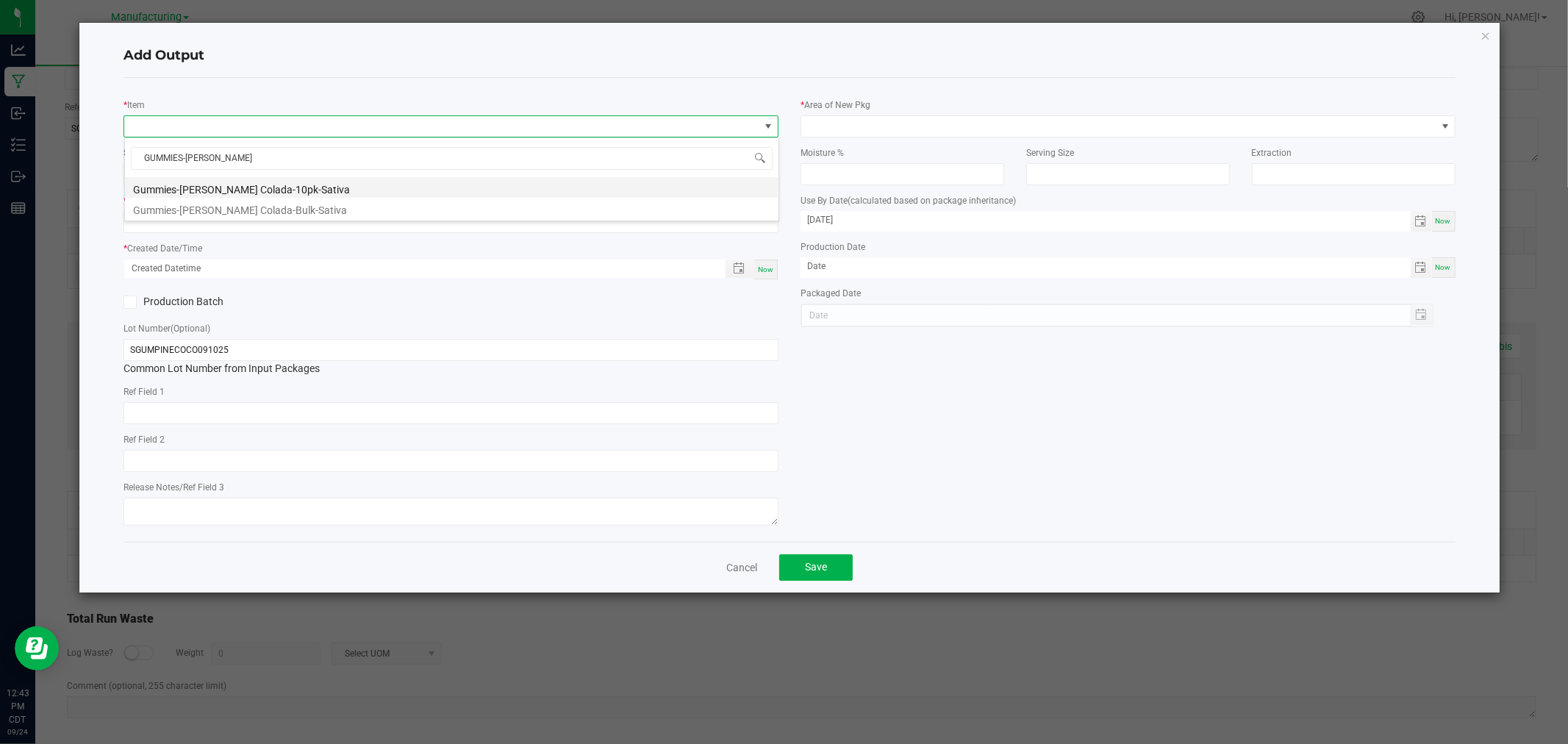
click at [263, 187] on li "Gummies-[PERSON_NAME] Colada-10pk-Sativa" at bounding box center [452, 187] width 654 height 21
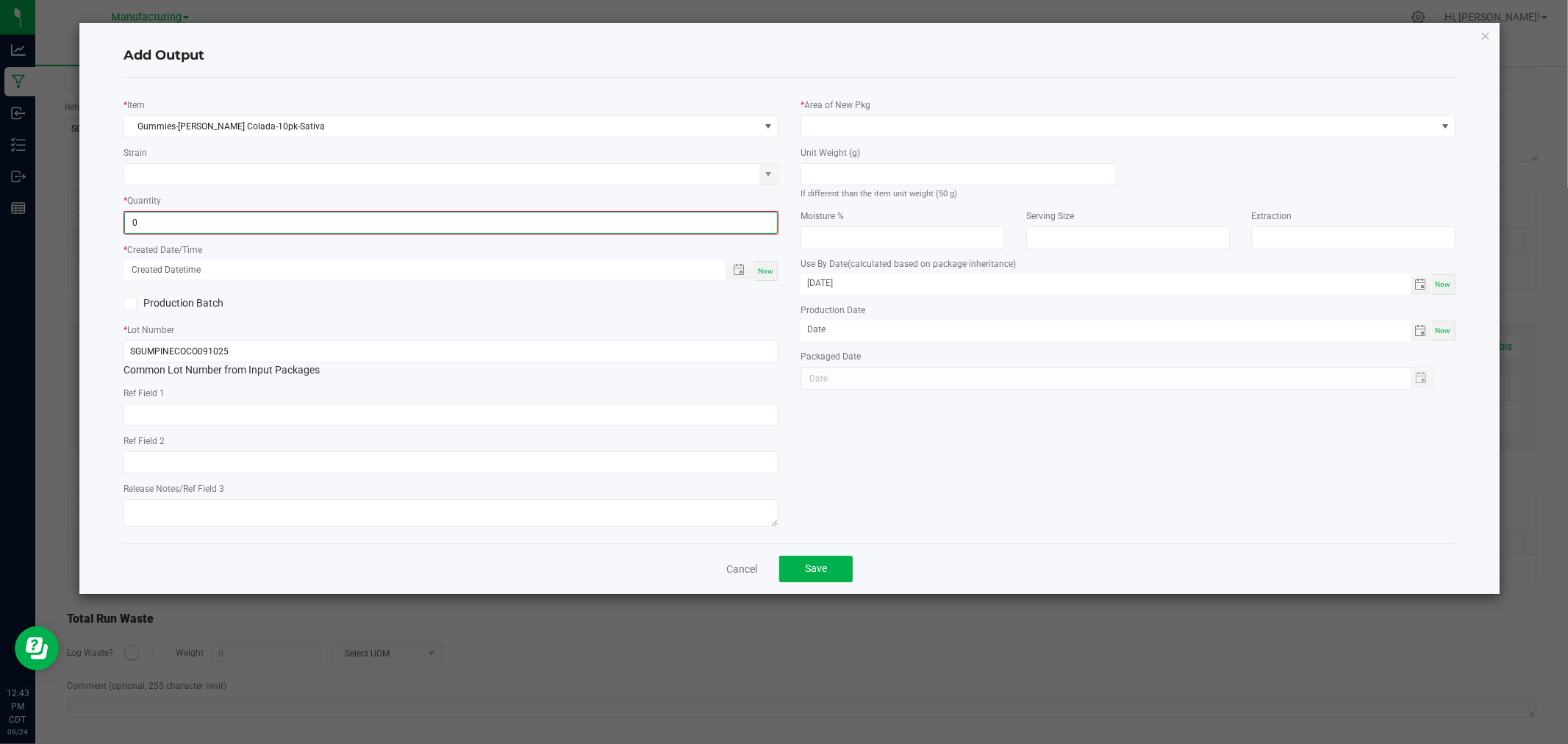
click at [217, 217] on input "0" at bounding box center [451, 222] width 652 height 21
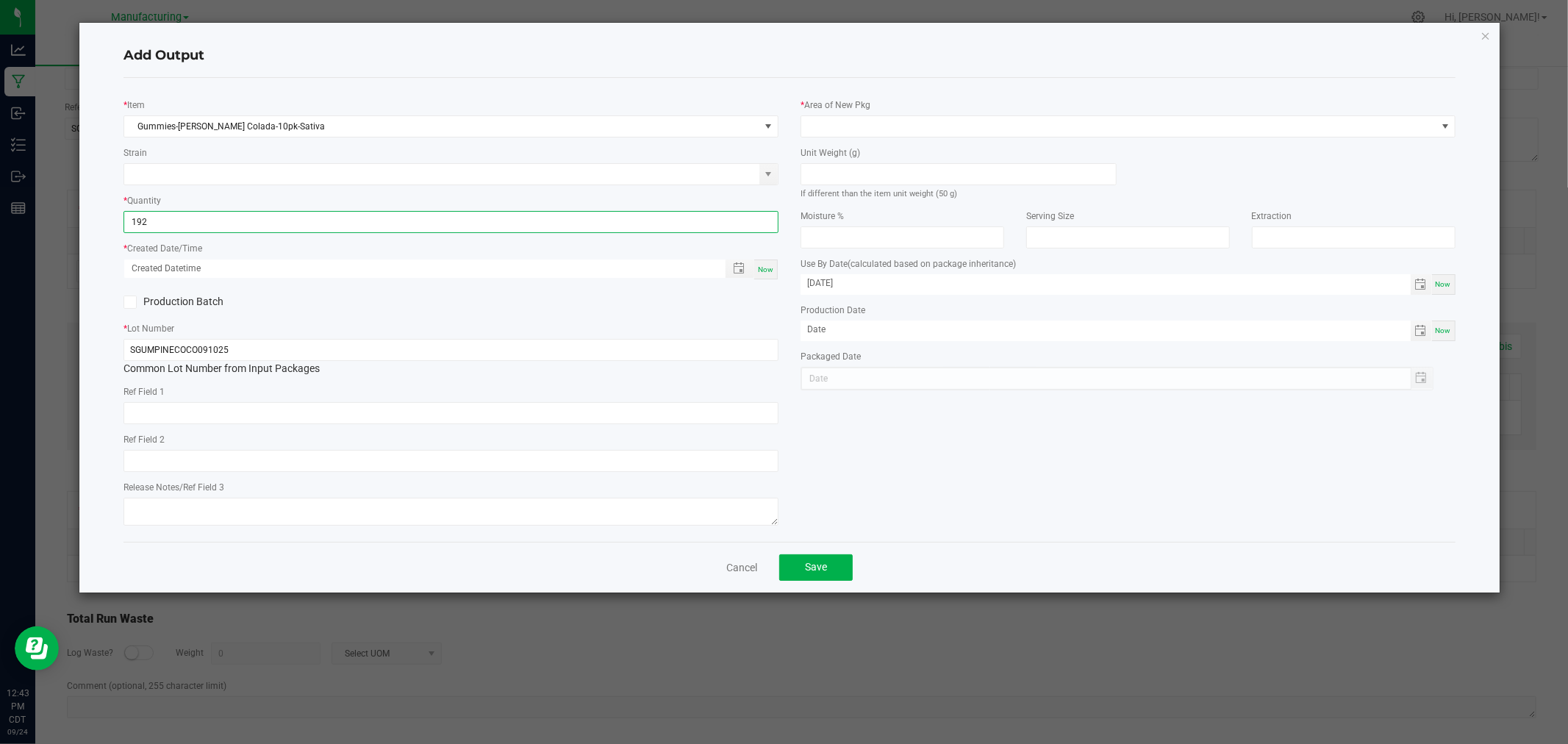
type input "192 ea"
click at [763, 268] on span "Now" at bounding box center [765, 270] width 16 height 8
type input "[DATE] 12:43 PM"
type input "[DATE]"
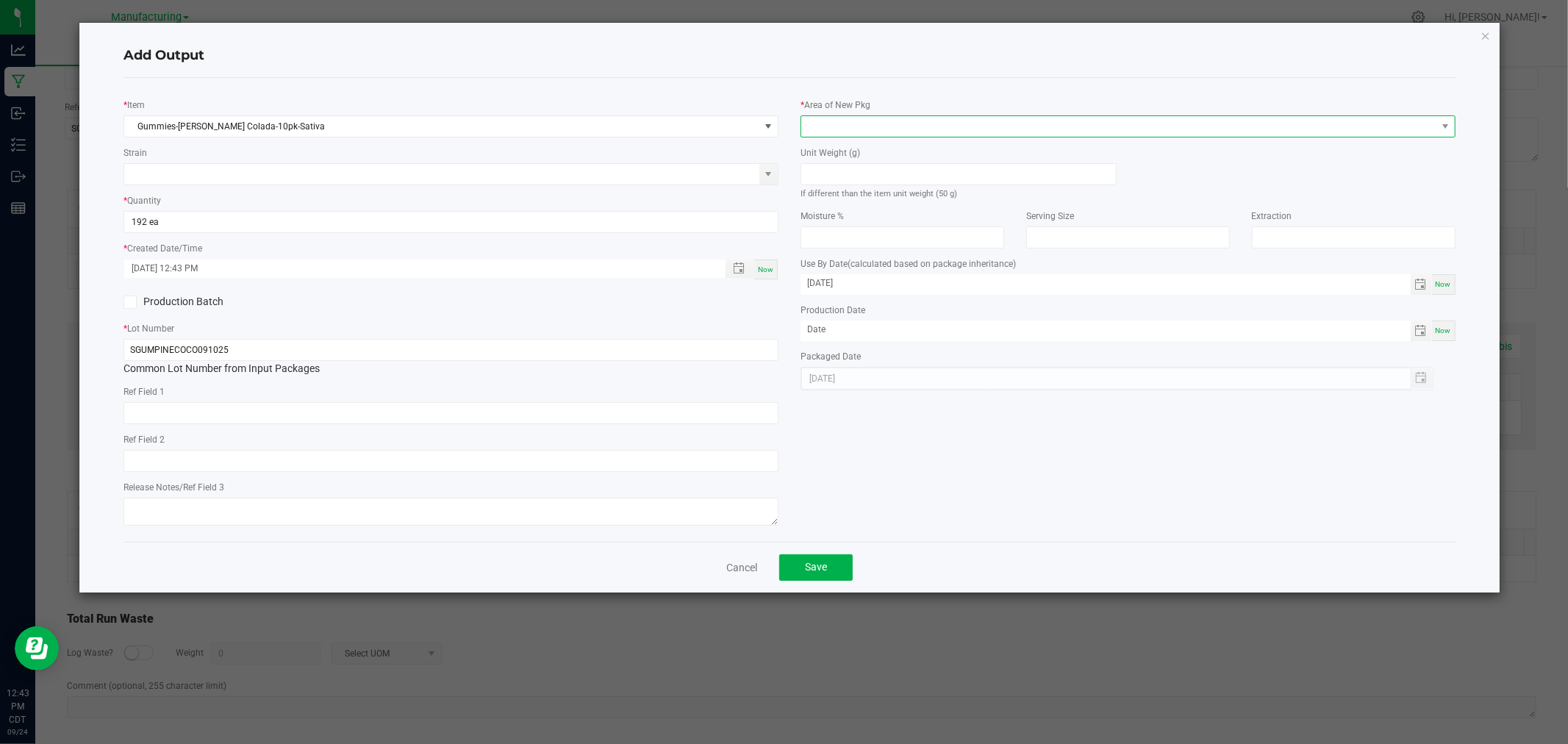
click at [863, 117] on span at bounding box center [1118, 126] width 635 height 21
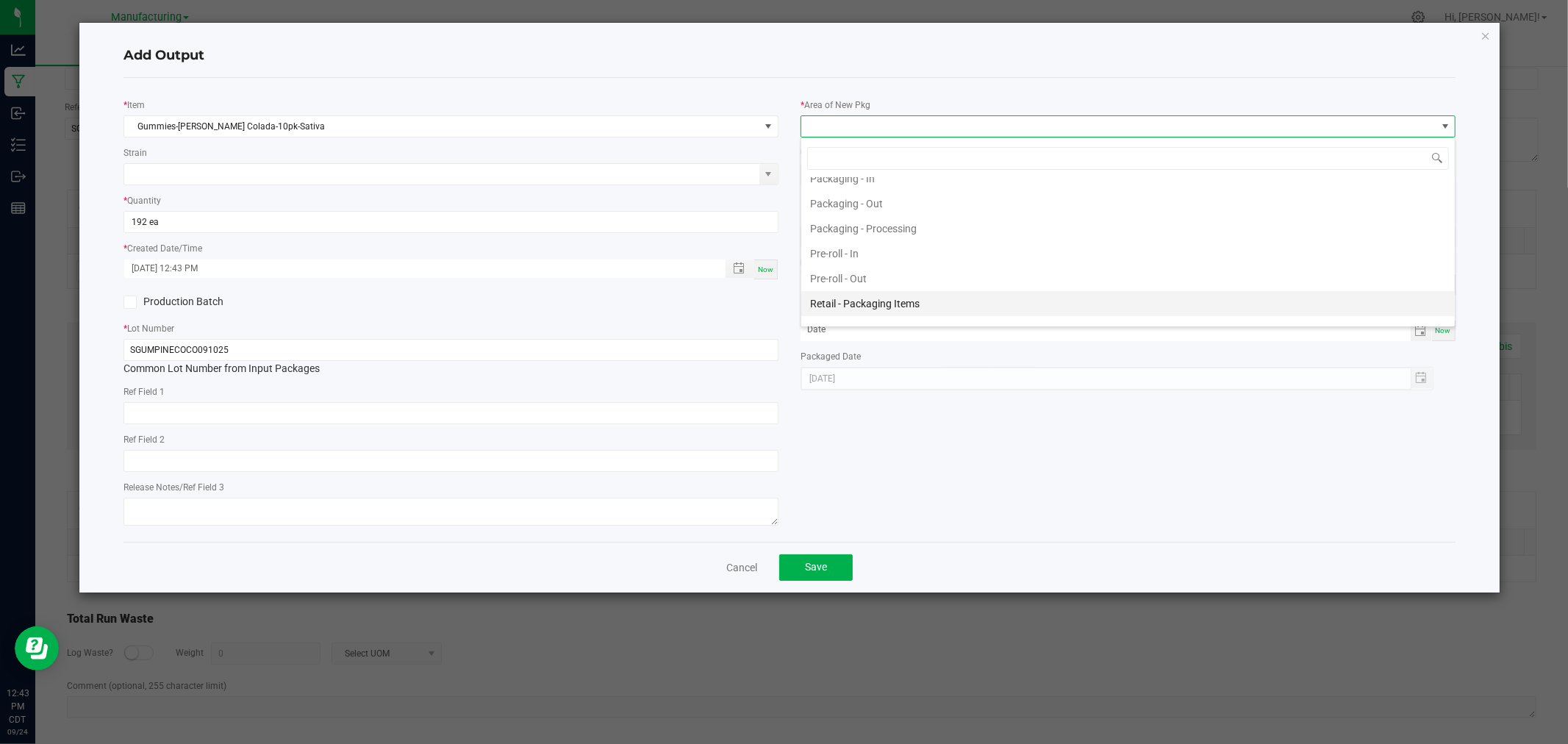
scroll to position [489, 0]
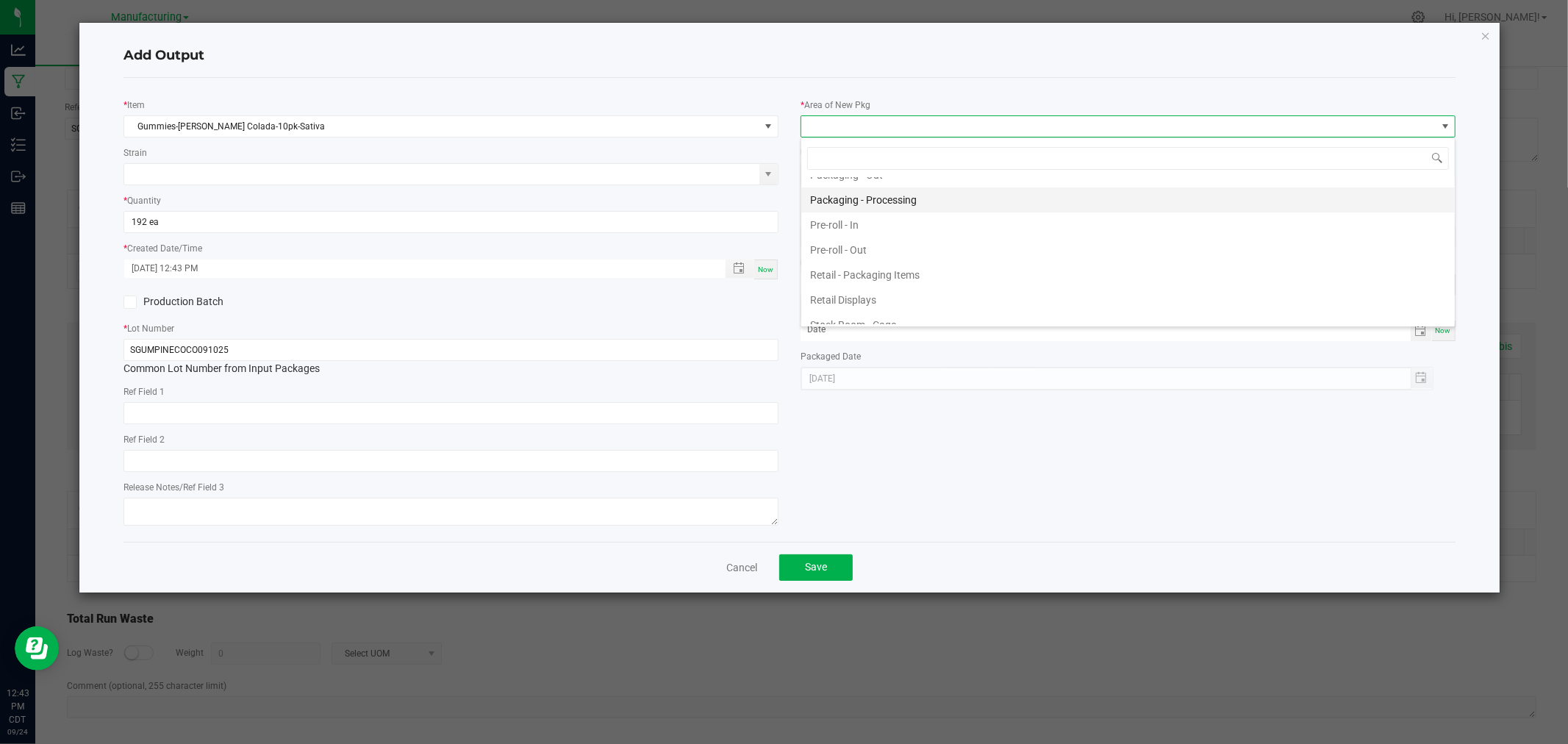
click at [899, 201] on li "Packaging - Processing" at bounding box center [1128, 200] width 654 height 25
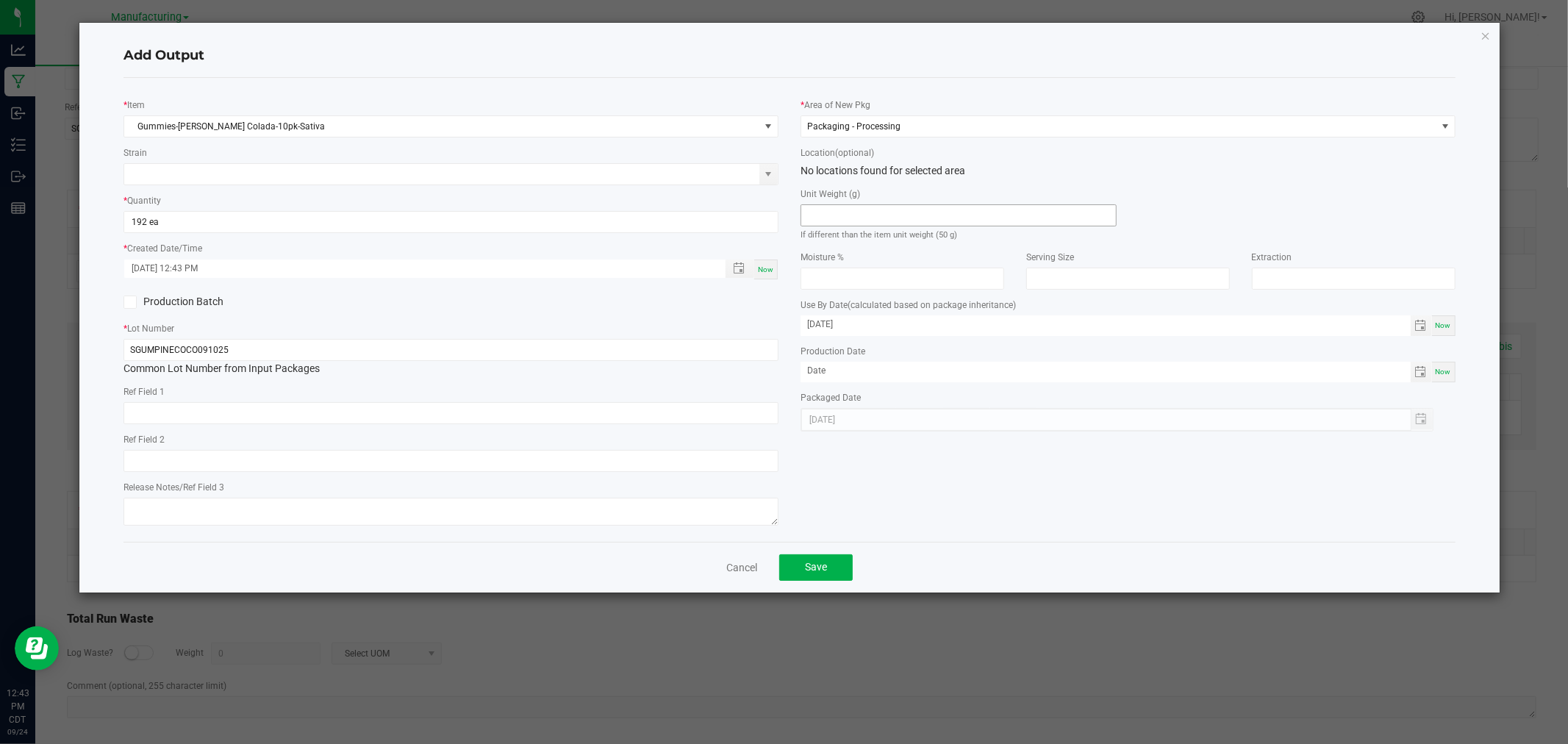
click at [900, 209] on div "Unit Weight (g) If different than the item unit weight (50 g)" at bounding box center [958, 214] width 316 height 56
click at [899, 213] on input at bounding box center [958, 216] width 314 height 21
type input "50"
click at [833, 570] on button "Save" at bounding box center [816, 568] width 73 height 27
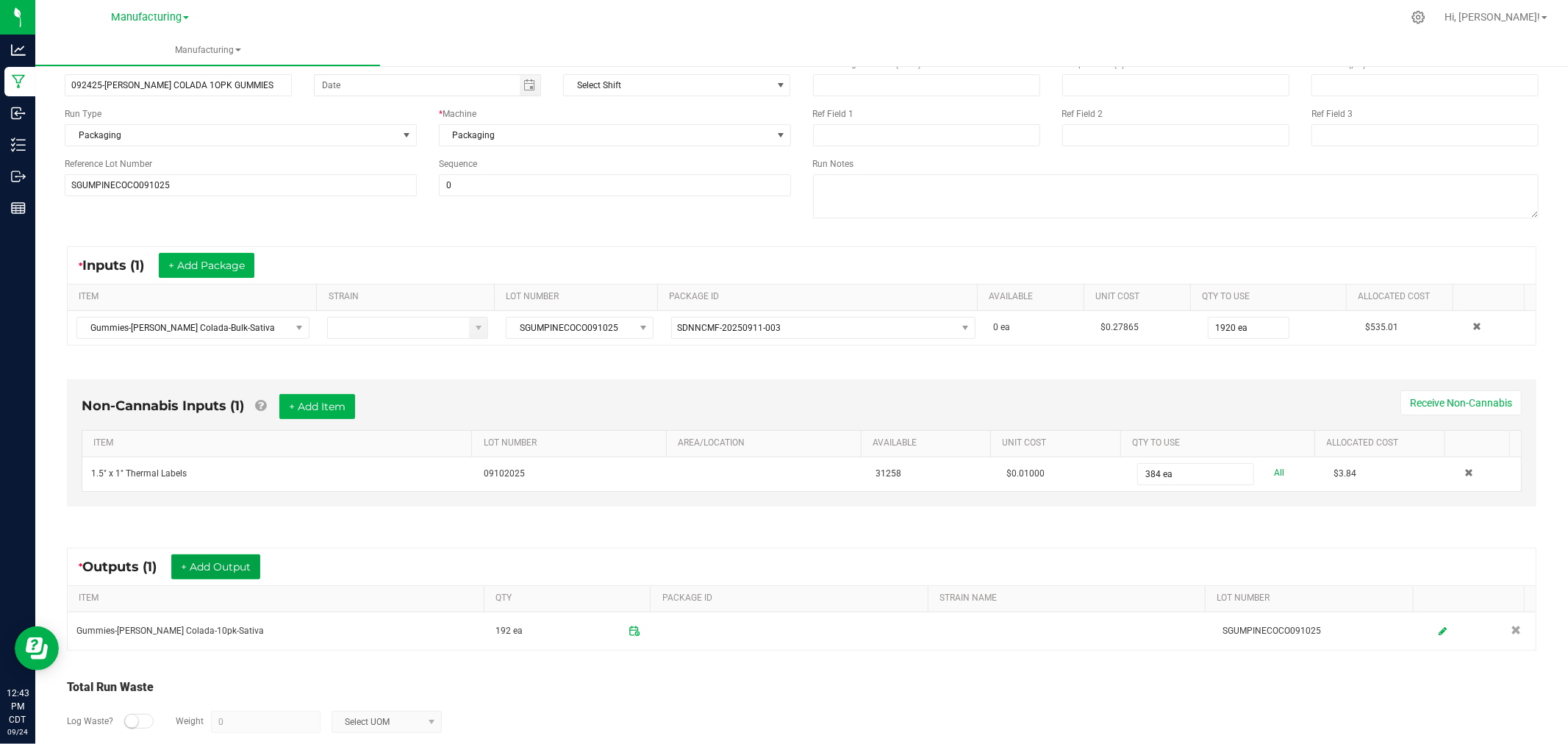
scroll to position [0, 0]
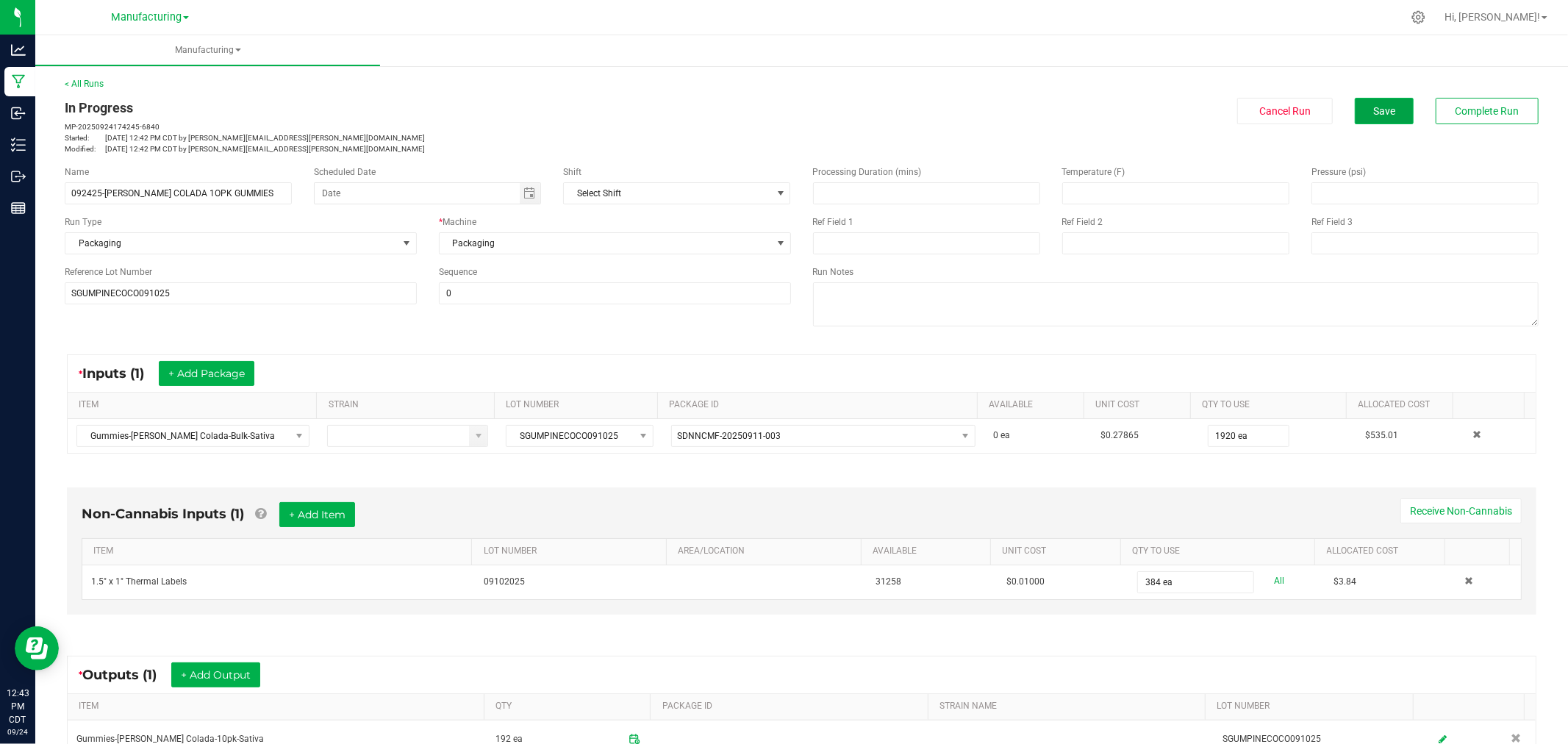
click at [1382, 112] on span "Save" at bounding box center [1384, 111] width 22 height 12
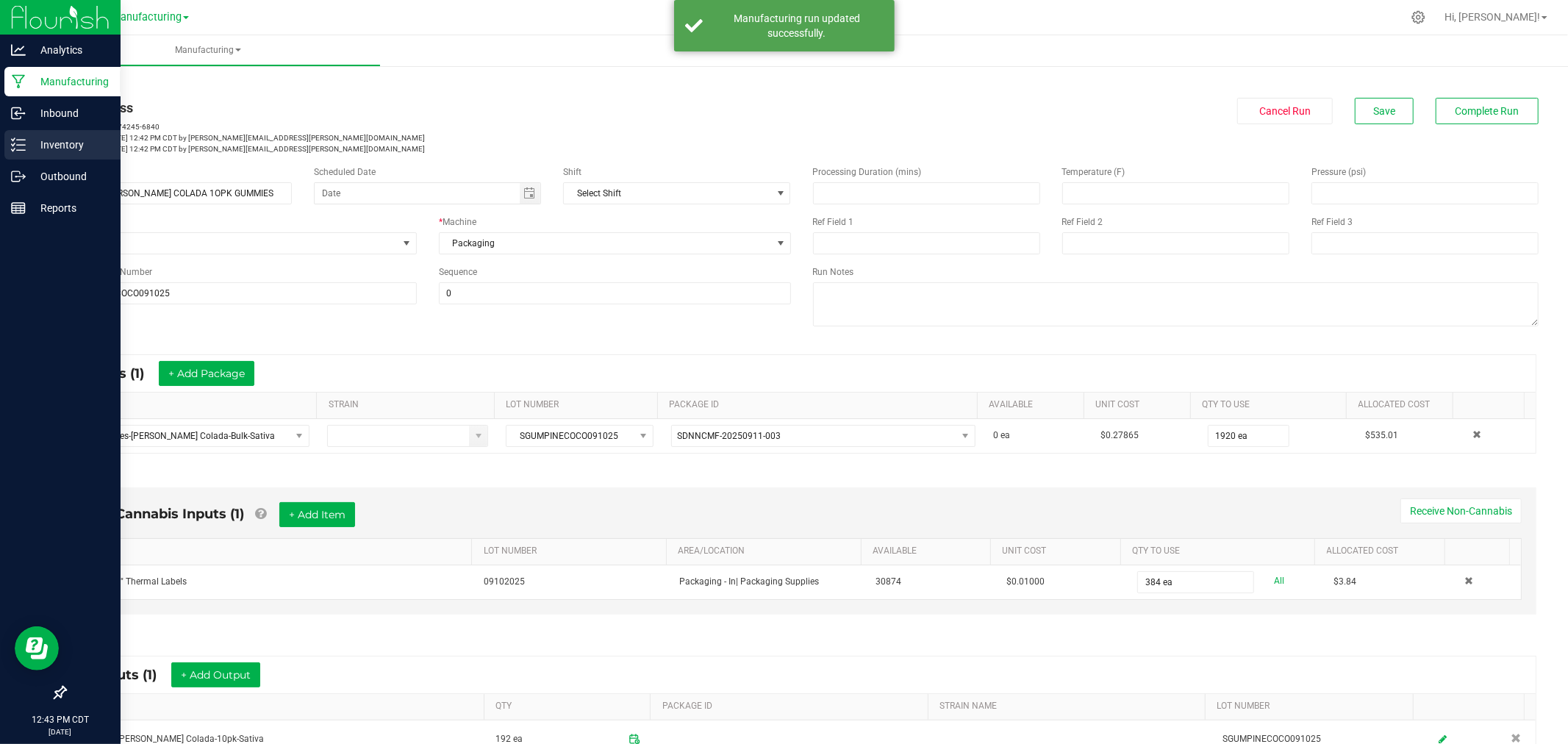
click at [33, 138] on p "Inventory" at bounding box center [70, 144] width 88 height 17
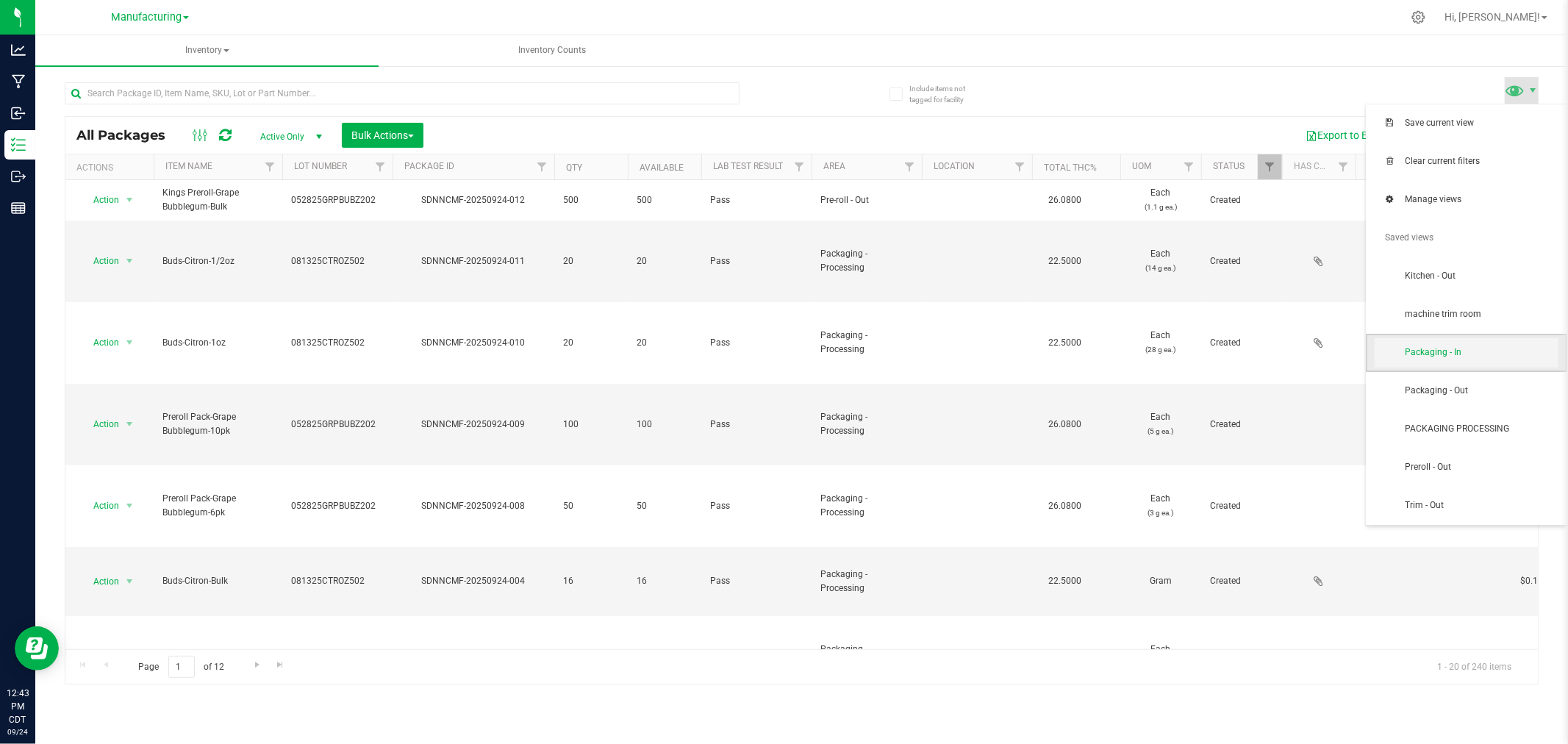
click at [1481, 341] on span "Packaging - In" at bounding box center [1466, 352] width 184 height 29
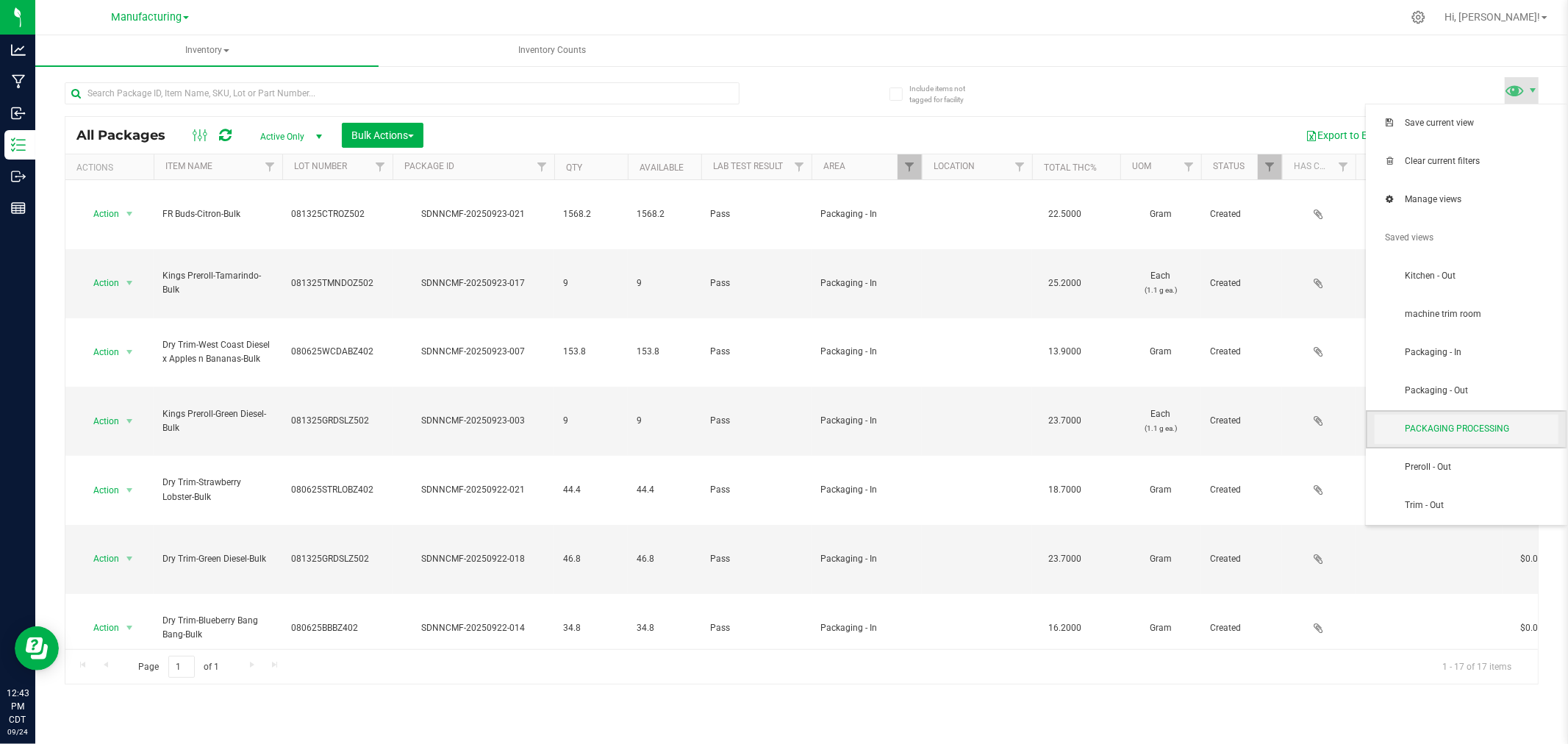
click at [1481, 434] on span "PACKAGING PROCESSING" at bounding box center [1481, 429] width 153 height 12
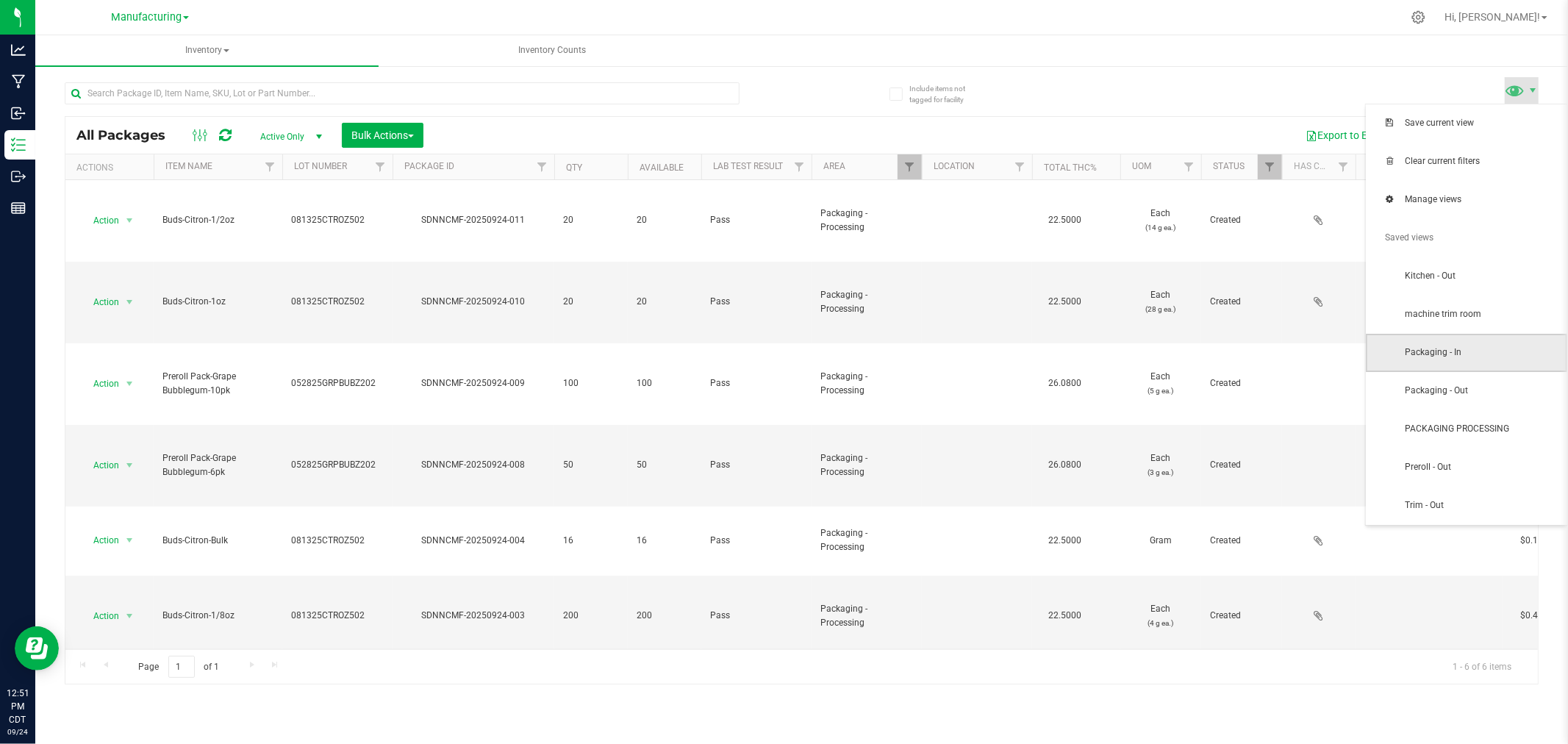
click at [1489, 335] on span "Packaging - In" at bounding box center [1467, 353] width 201 height 38
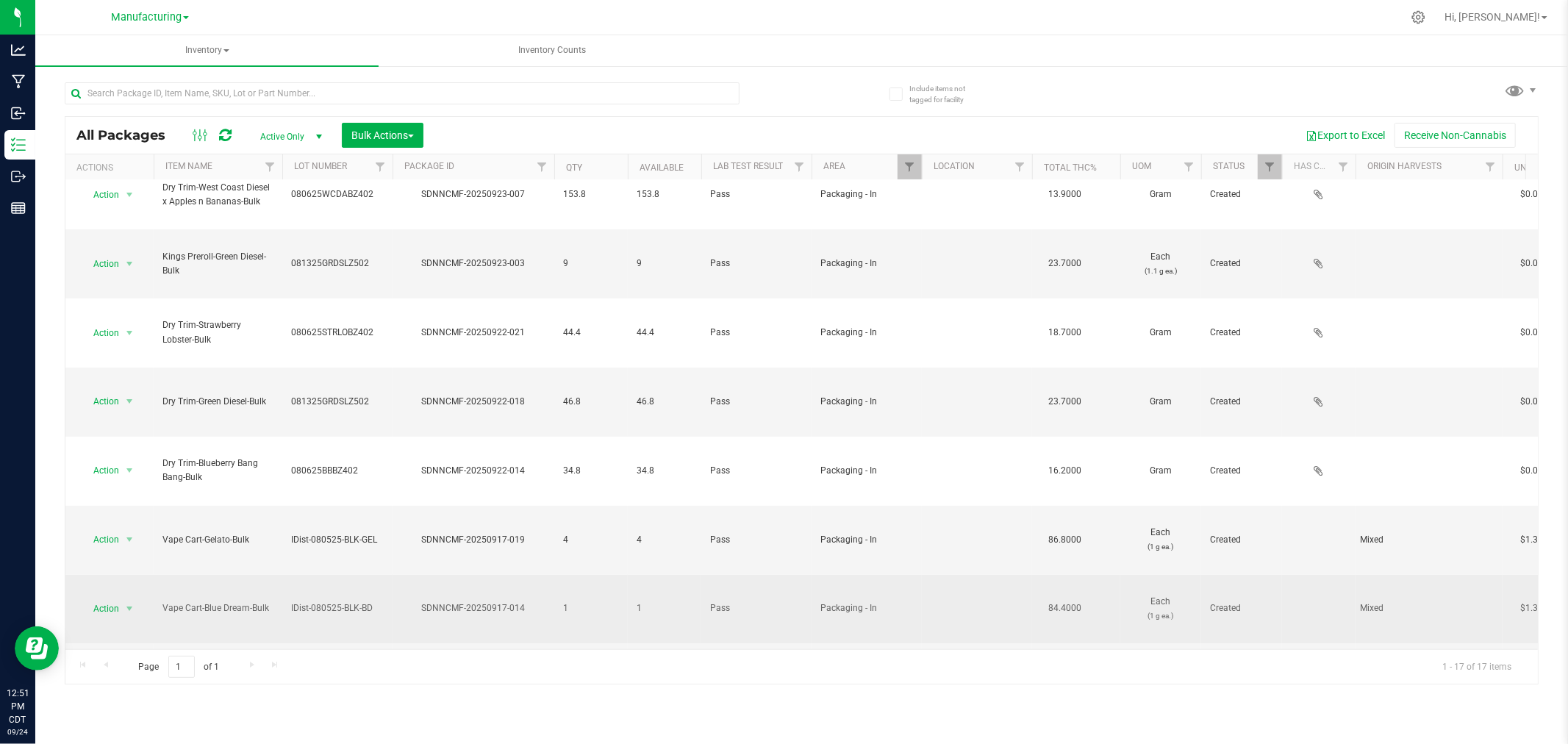
scroll to position [211, 0]
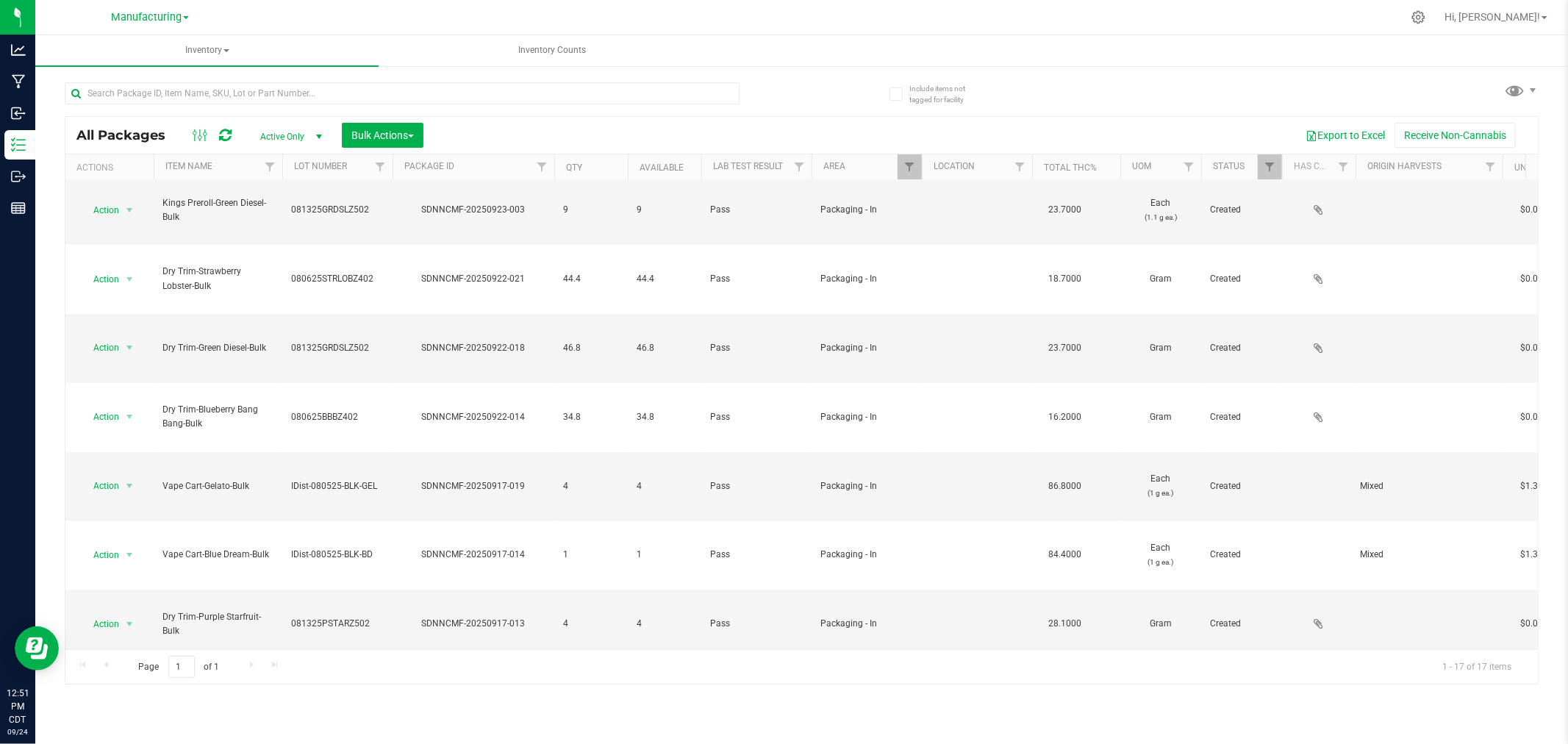
click at [121, 553] on li "Print package label" at bounding box center [126, 560] width 92 height 41
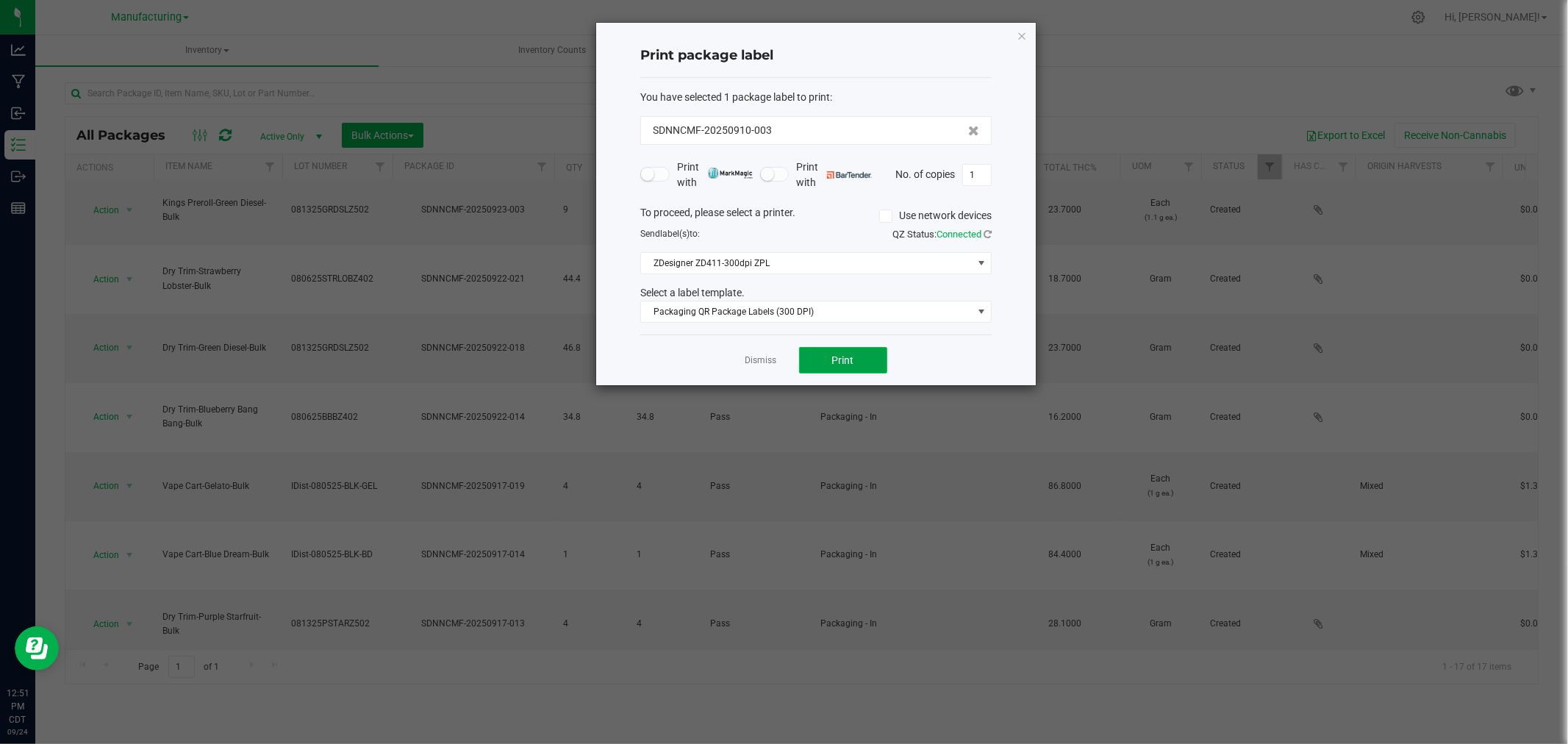
click at [828, 362] on button "Print" at bounding box center [843, 360] width 88 height 27
click at [759, 370] on div "Dismiss Print" at bounding box center [816, 360] width 351 height 51
click at [758, 360] on link "Dismiss" at bounding box center [761, 360] width 32 height 12
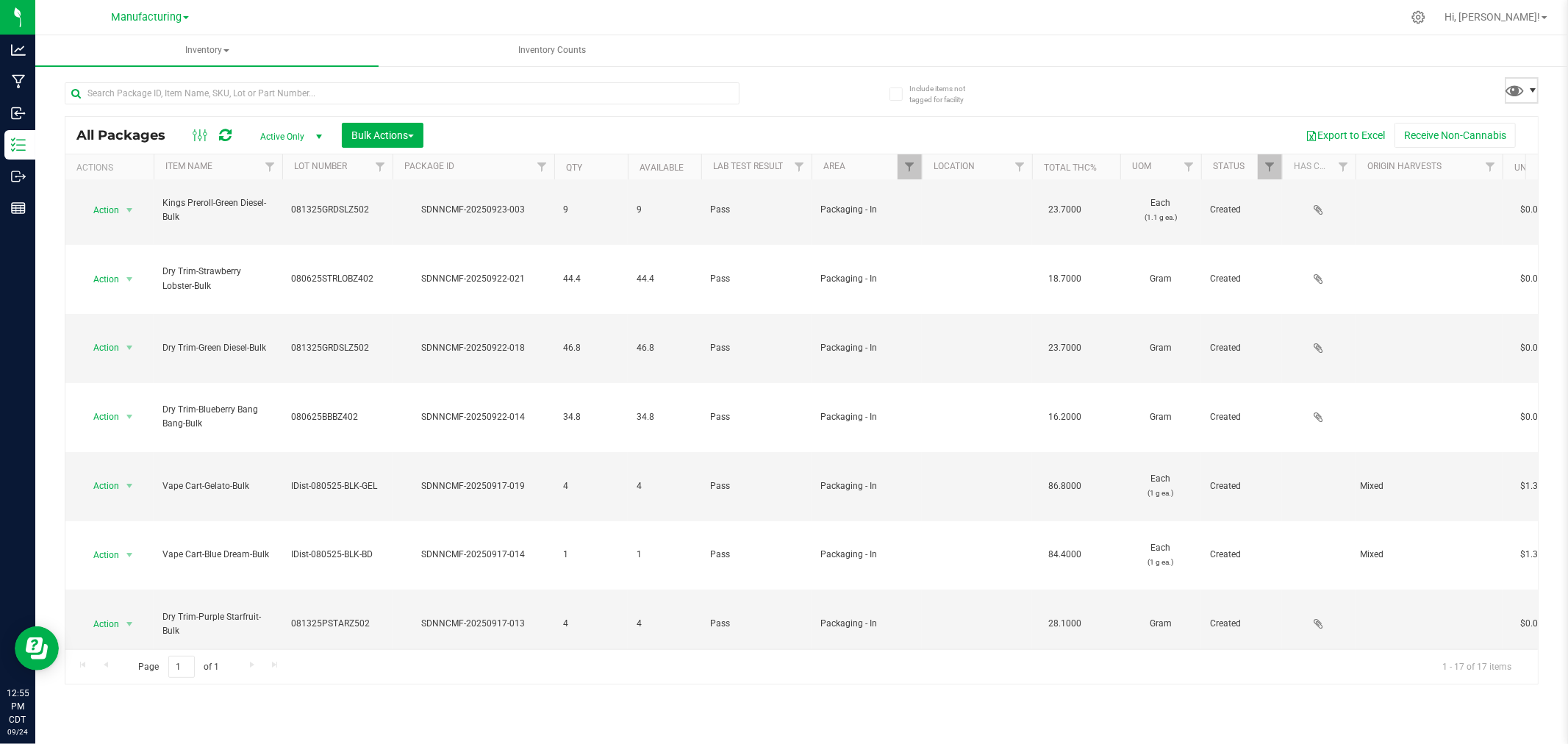
click at [1535, 92] on span at bounding box center [1532, 91] width 12 height 12
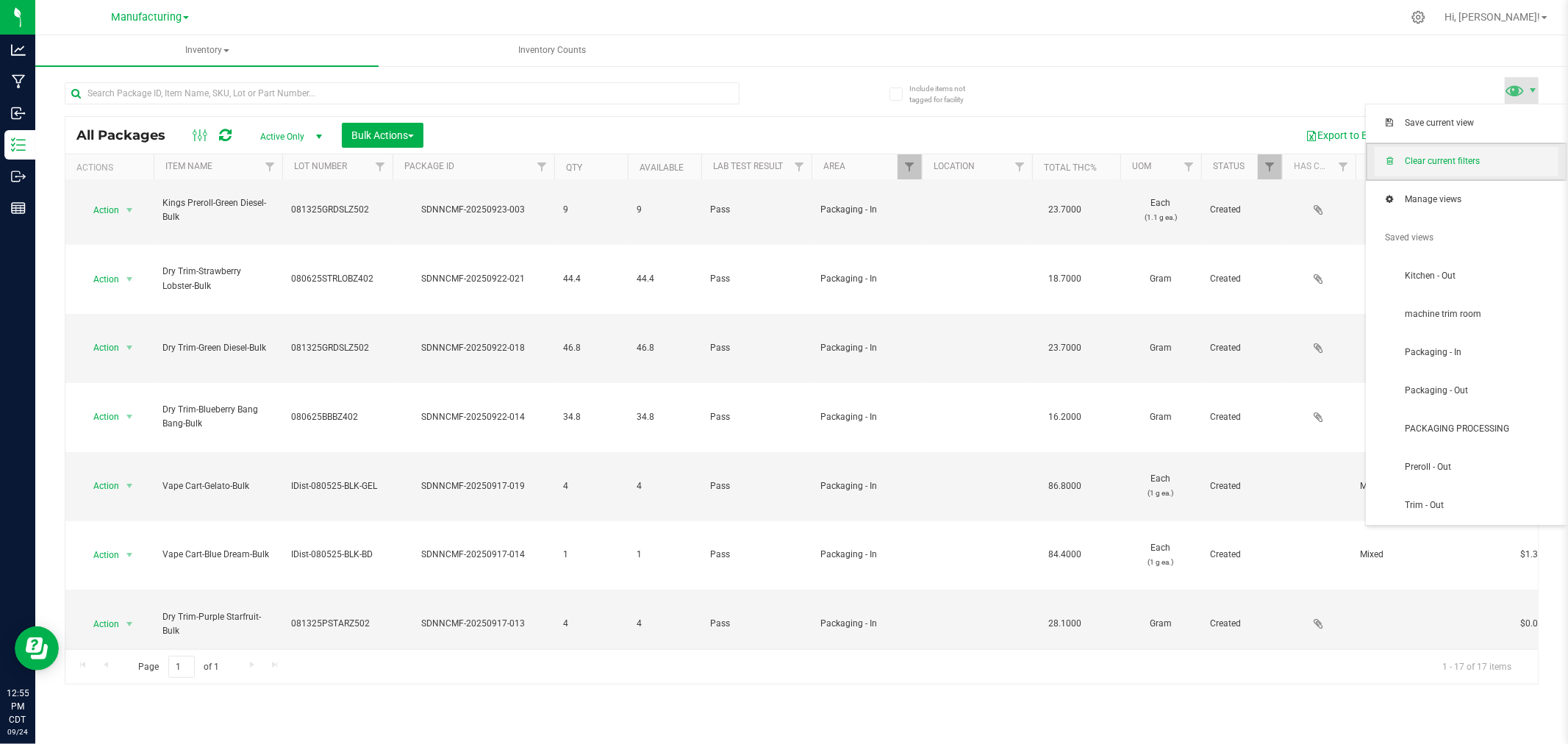
click at [1495, 153] on span "Clear current filters" at bounding box center [1466, 161] width 184 height 29
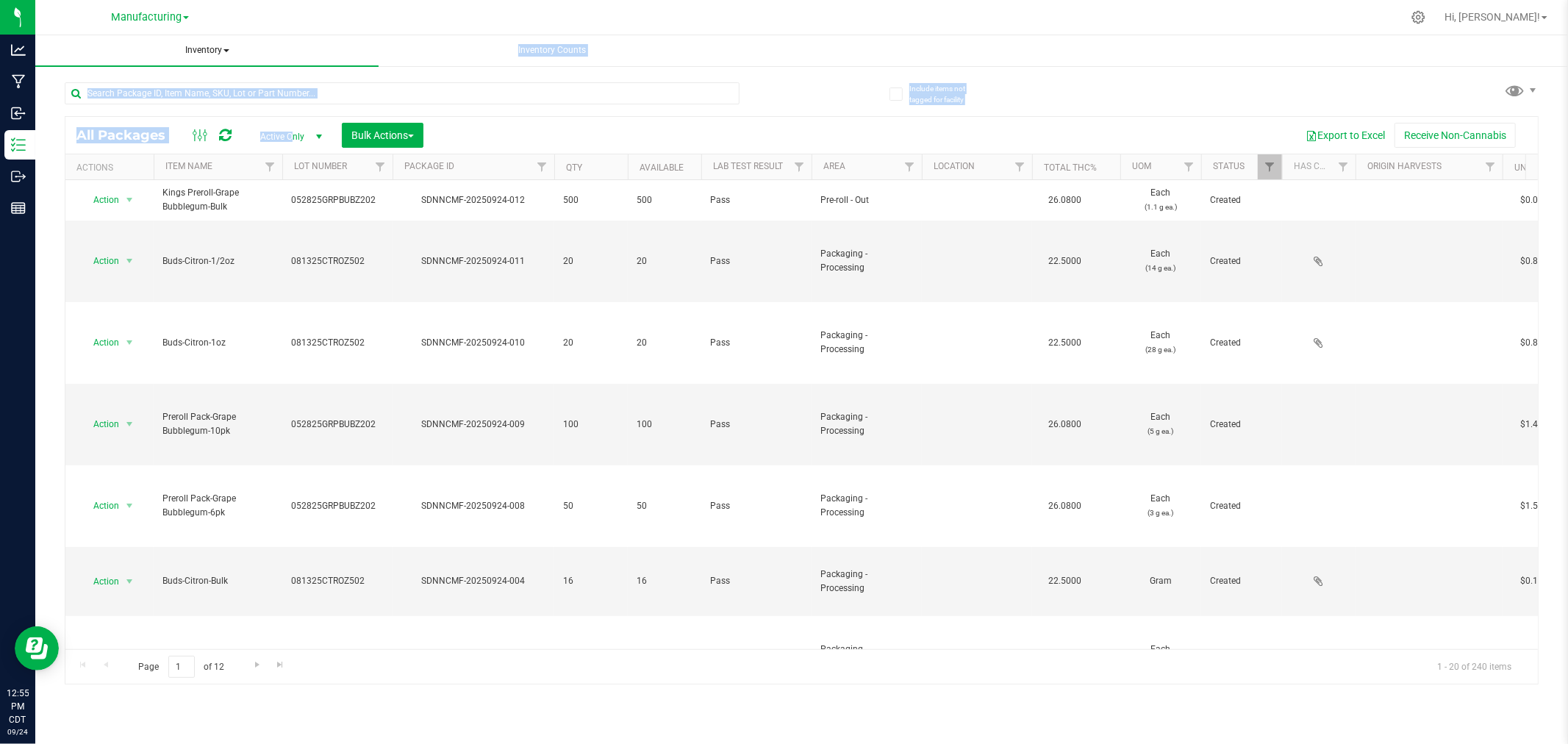
drag, startPoint x: 293, startPoint y: 132, endPoint x: 206, endPoint y: 60, distance: 112.9
click at [206, 60] on inventory "Inventory All packages All inventory Waste log Create inventory Inventory Count…" at bounding box center [801, 274] width 1532 height 478
click at [213, 46] on span "Inventory" at bounding box center [206, 50] width 344 height 31
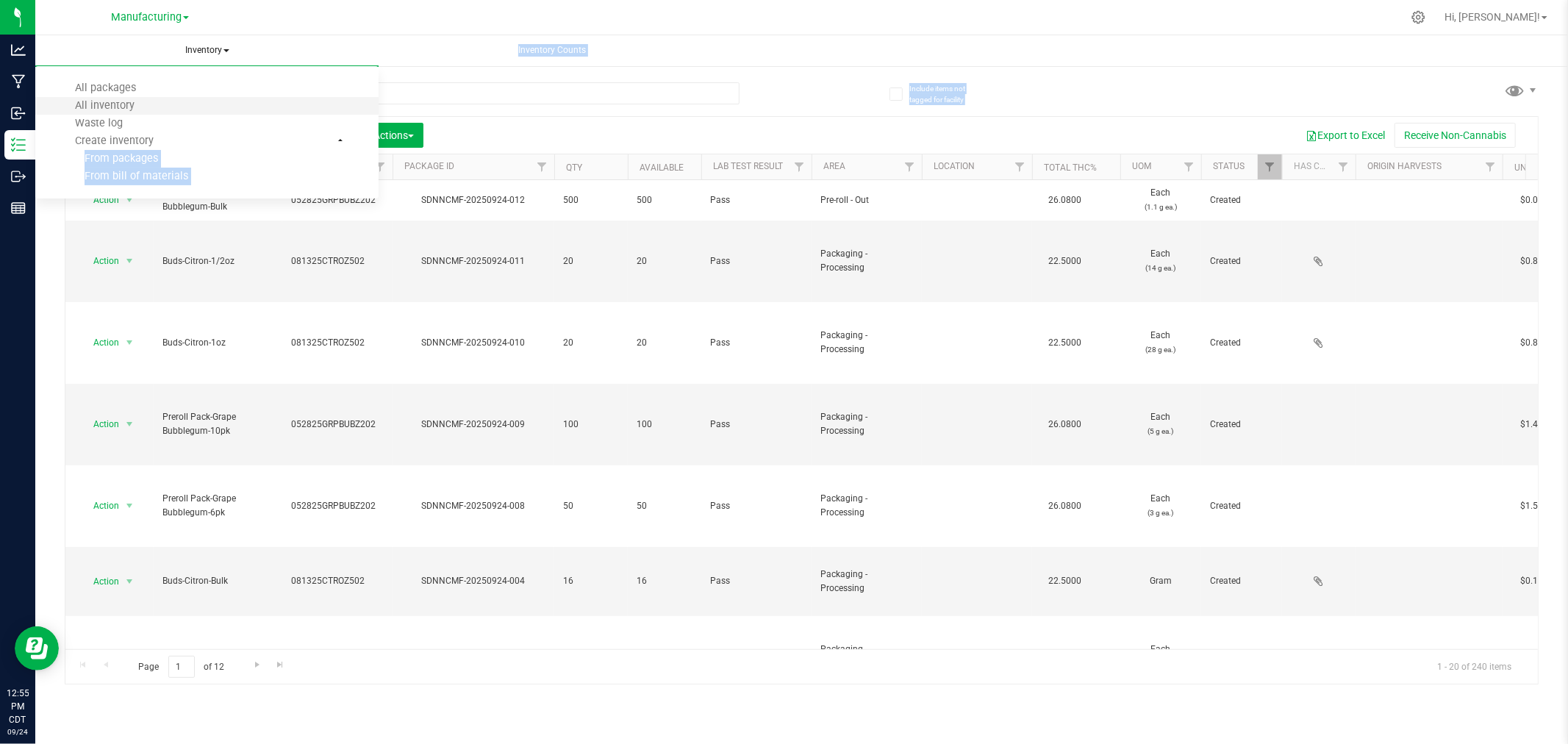
click at [180, 97] on li "All inventory" at bounding box center [206, 106] width 344 height 17
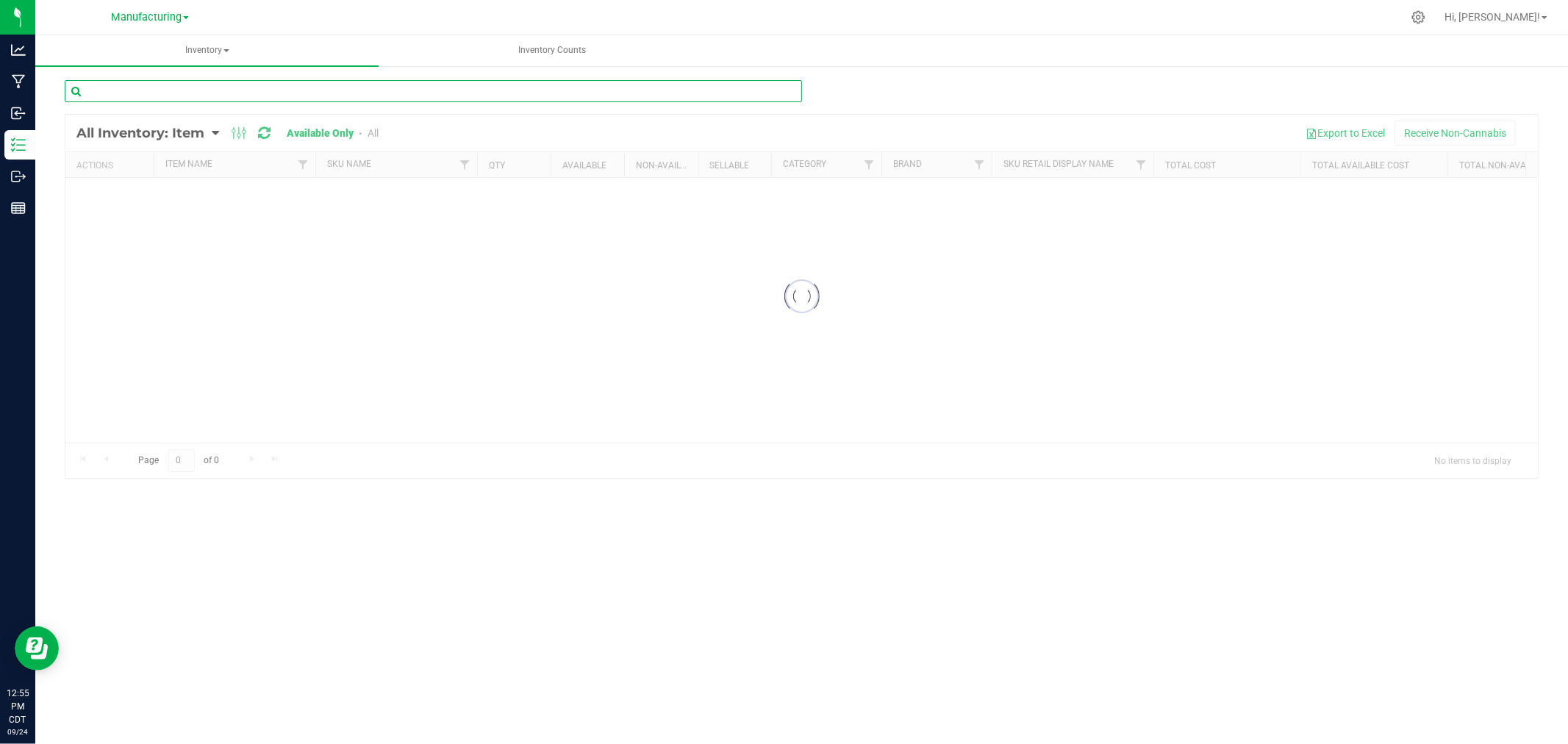
click at [218, 90] on div "Inventory All packages All inventory Waste log Create inventory Inventory Counts" at bounding box center [801, 389] width 1532 height 709
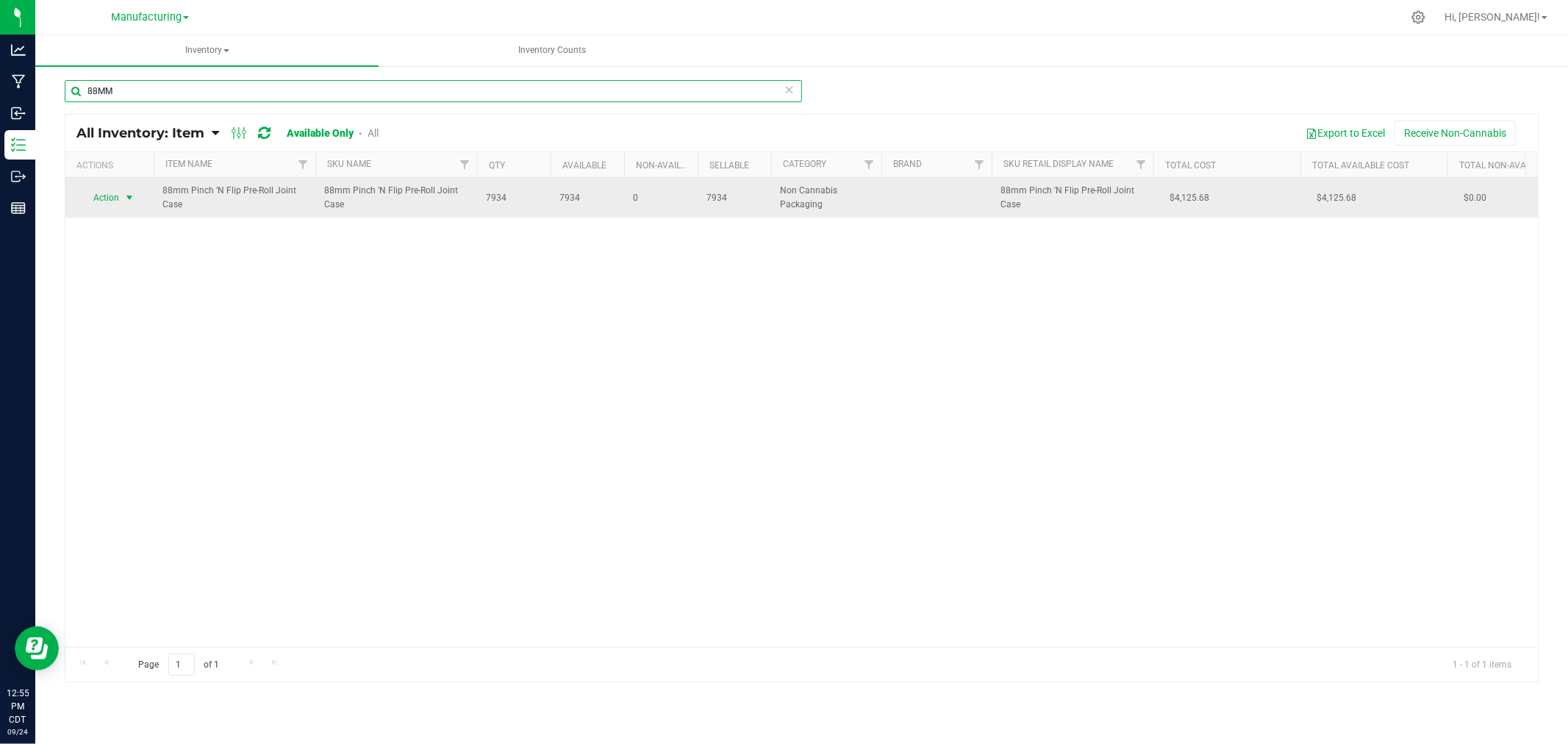
type input "88MM"
click at [122, 196] on span "select" at bounding box center [130, 197] width 18 height 21
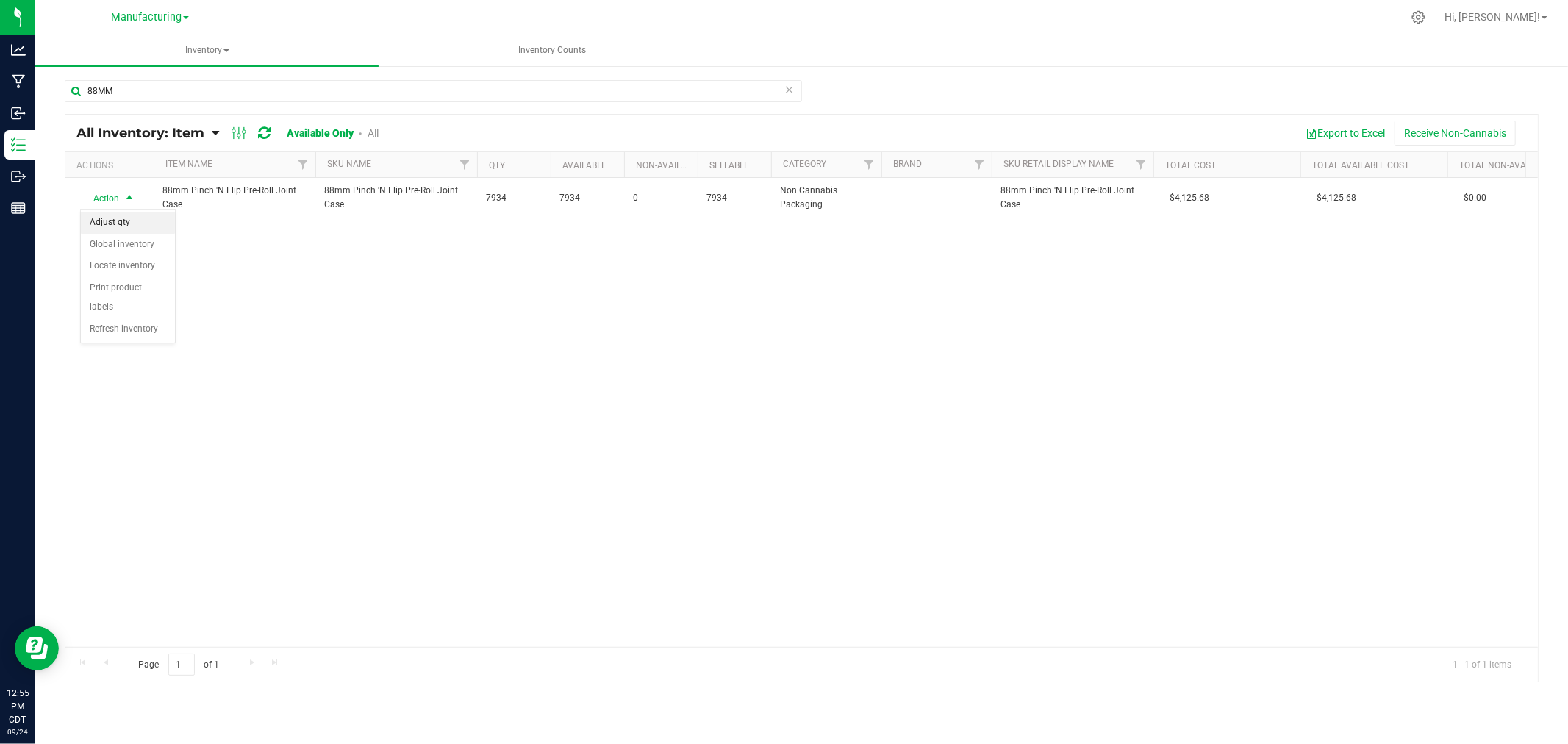
click at [141, 226] on li "Adjust qty" at bounding box center [127, 222] width 94 height 22
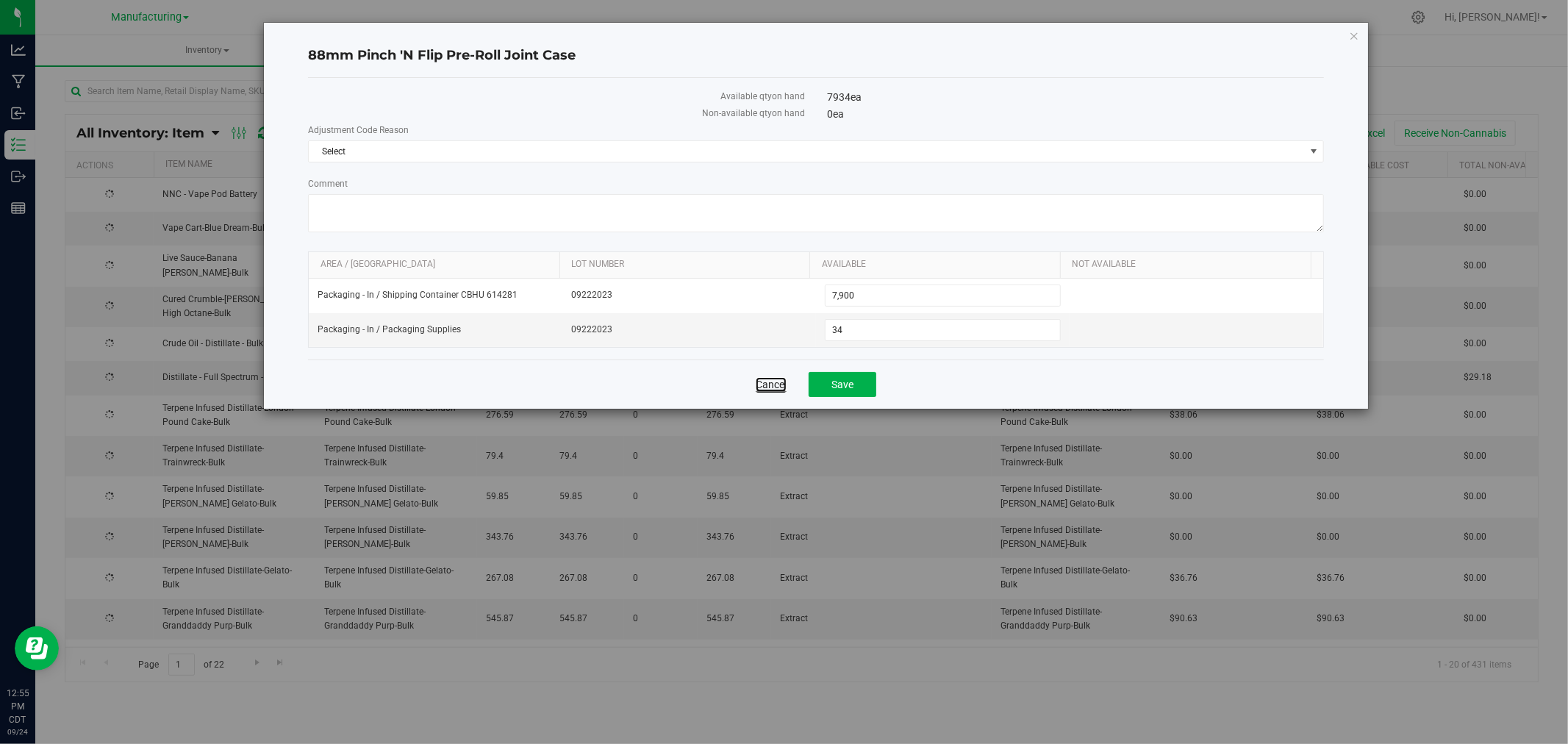
click at [776, 382] on link "Cancel" at bounding box center [770, 384] width 31 height 15
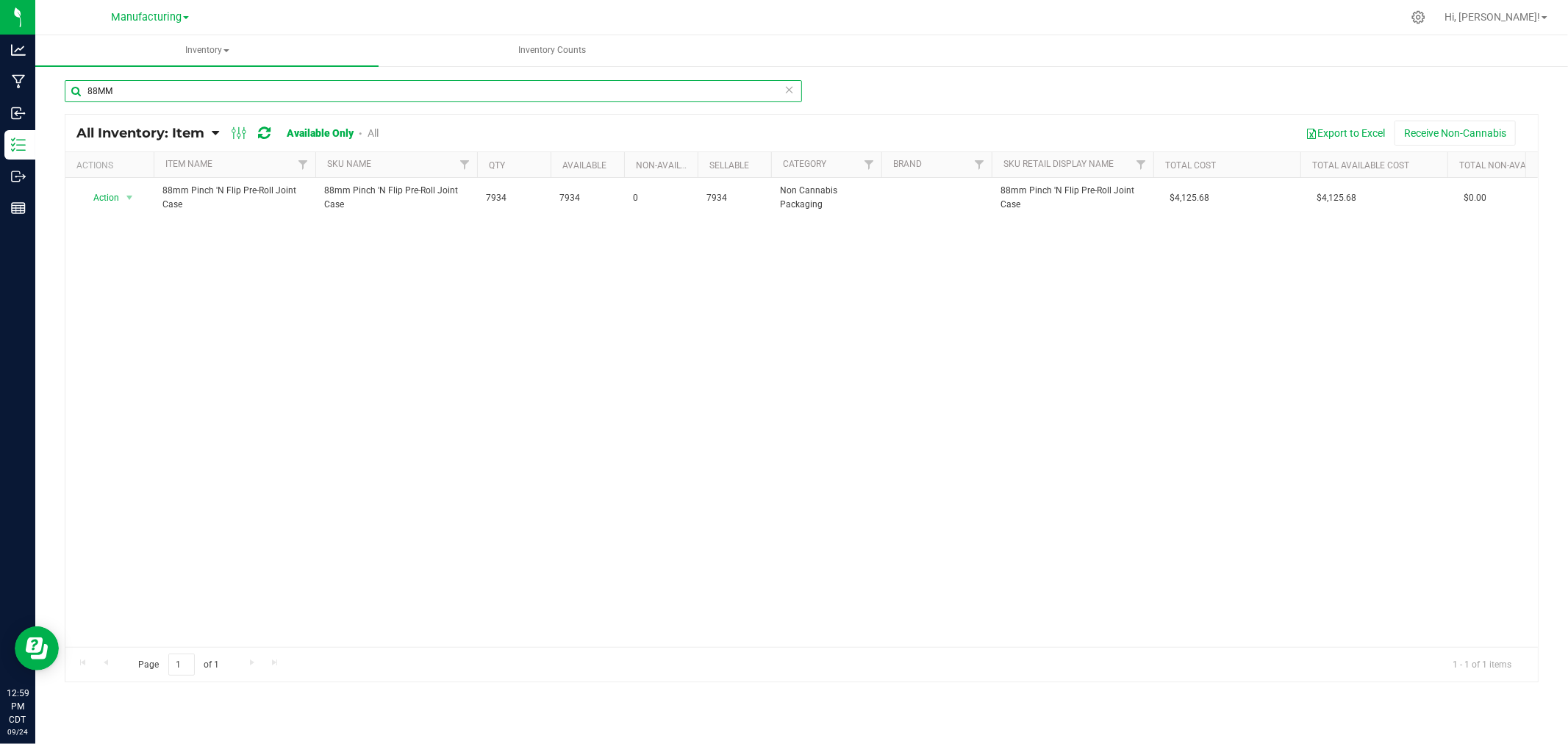
click at [181, 97] on input "88MM" at bounding box center [433, 91] width 737 height 22
type input "8"
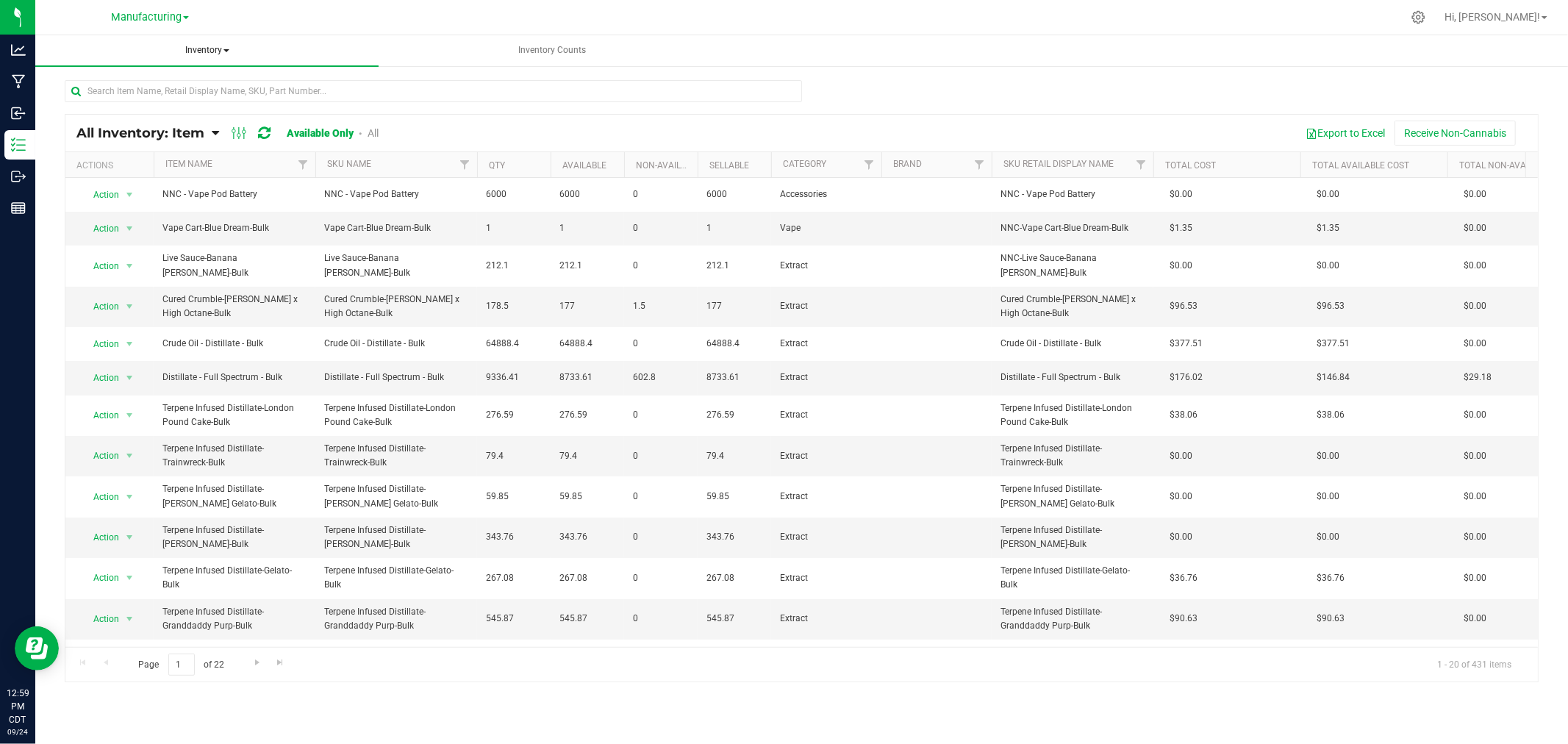
click at [225, 47] on span "Inventory" at bounding box center [206, 50] width 344 height 31
click at [207, 88] on li "All packages" at bounding box center [206, 87] width 344 height 17
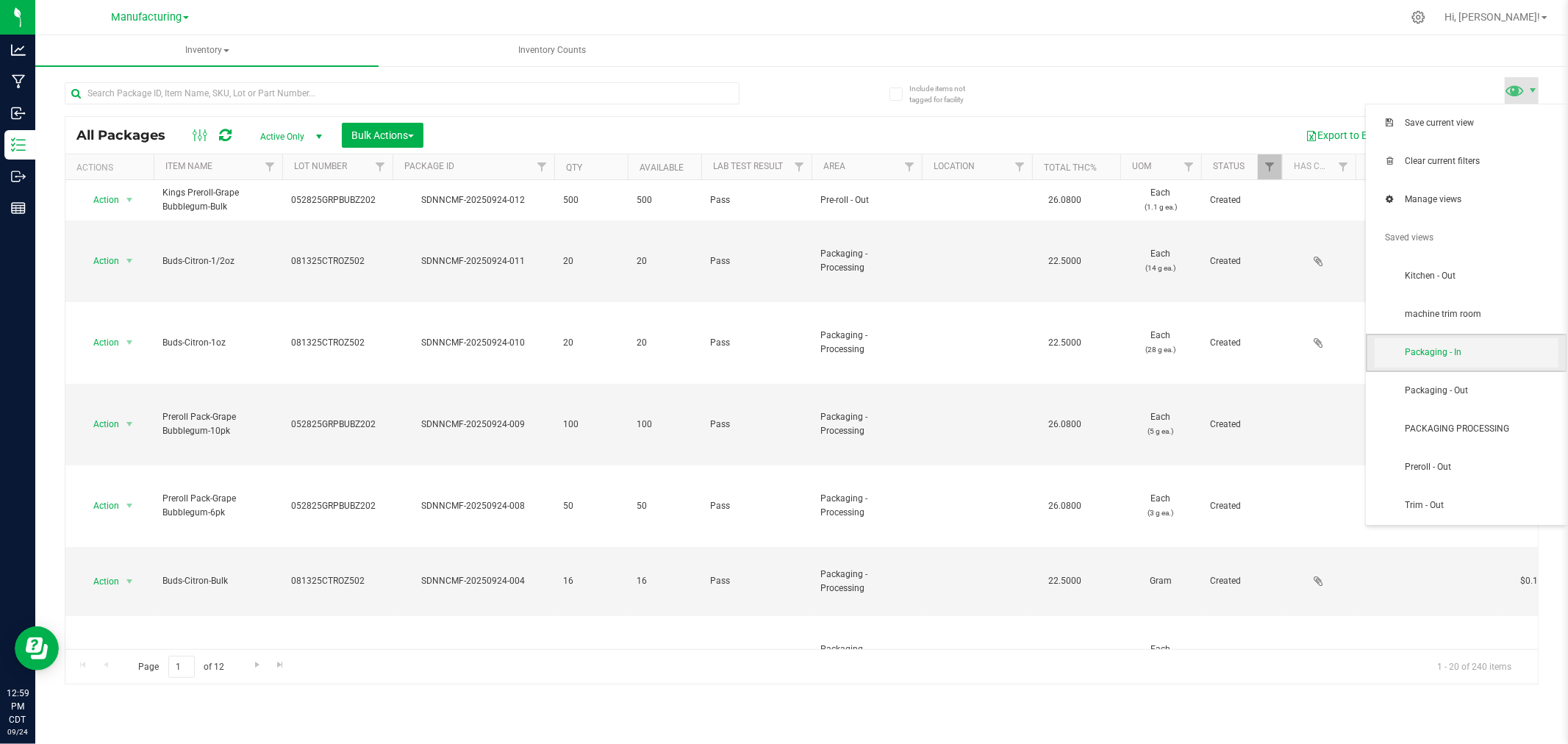
click at [1457, 347] on span "Packaging - In" at bounding box center [1481, 352] width 153 height 12
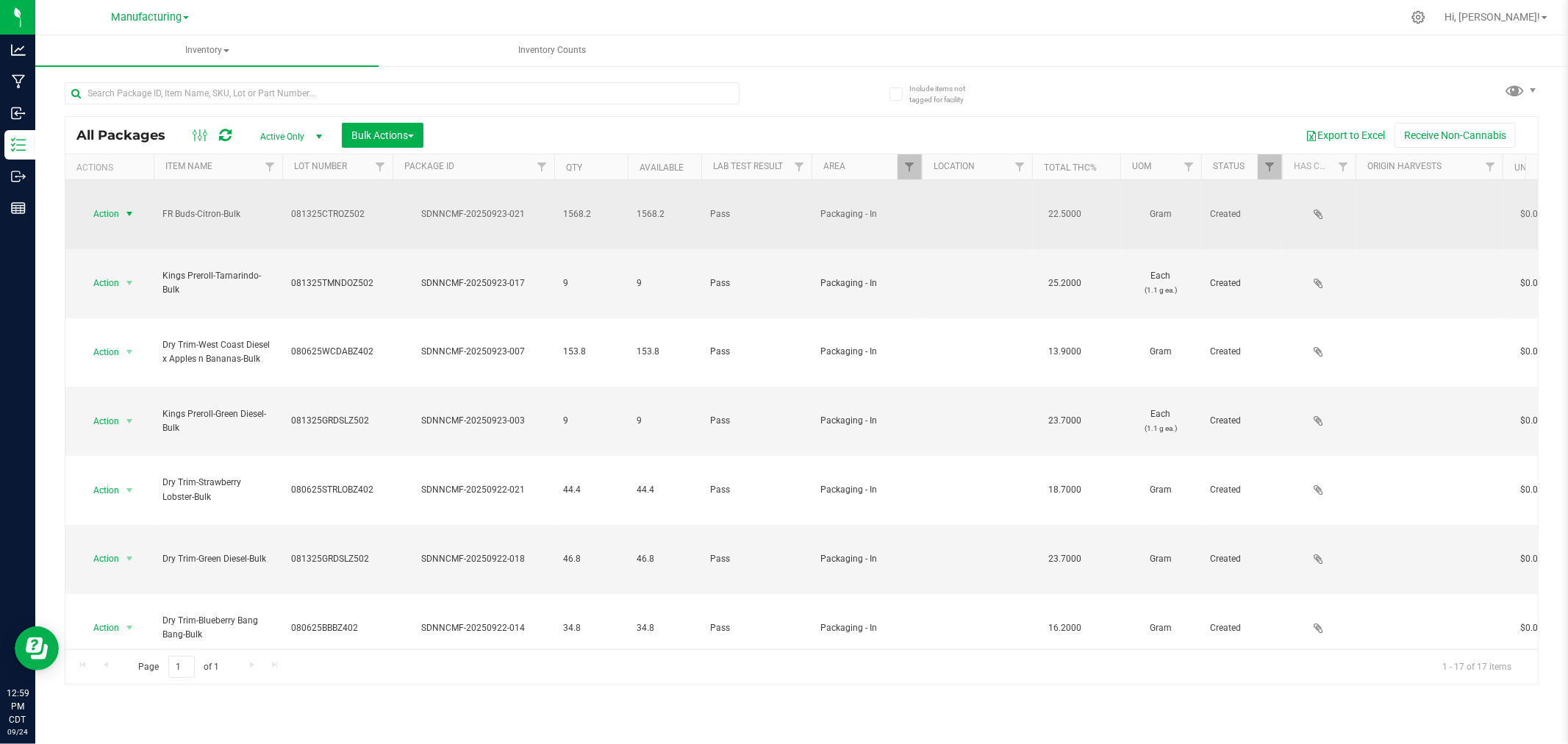
click at [123, 204] on span "select" at bounding box center [130, 214] width 18 height 21
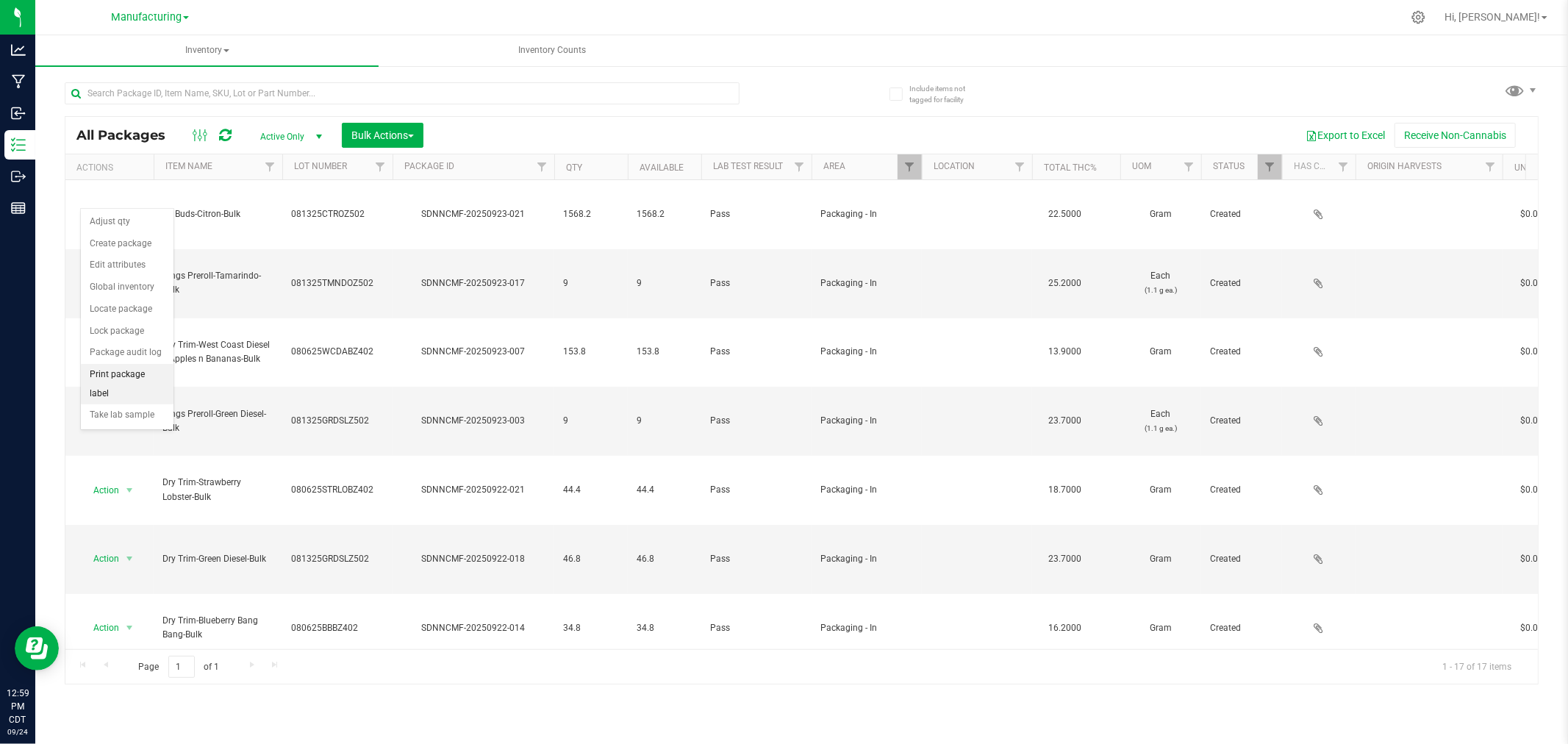
drag, startPoint x: 136, startPoint y: 371, endPoint x: 149, endPoint y: 370, distance: 13.0
click at [136, 372] on li "Print package label" at bounding box center [126, 384] width 92 height 41
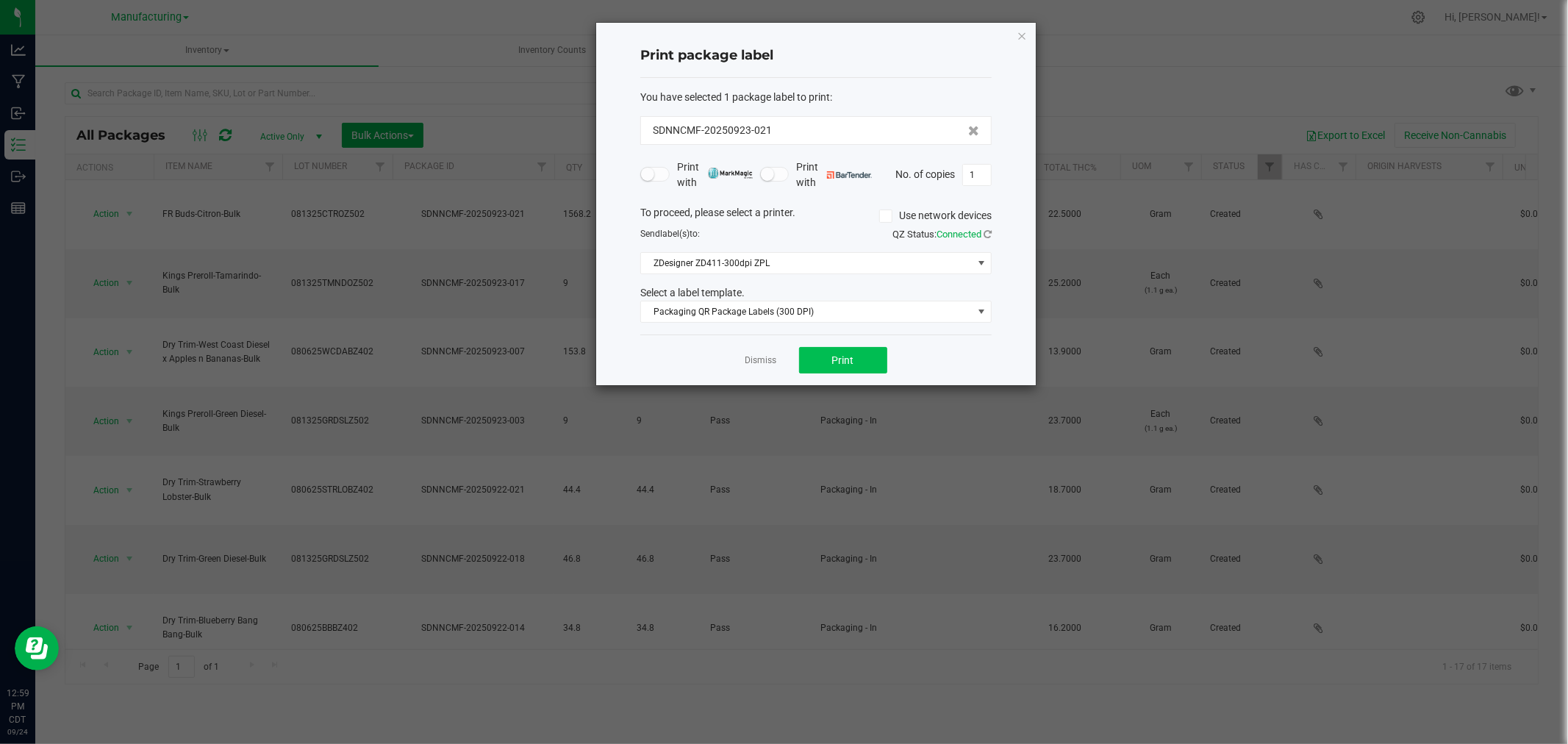
drag, startPoint x: 868, startPoint y: 378, endPoint x: 866, endPoint y: 370, distance: 8.2
click at [866, 370] on div "Dismiss Print" at bounding box center [816, 360] width 351 height 51
click at [868, 368] on button "Print" at bounding box center [843, 360] width 88 height 27
click at [1023, 32] on icon "button" at bounding box center [1021, 35] width 10 height 17
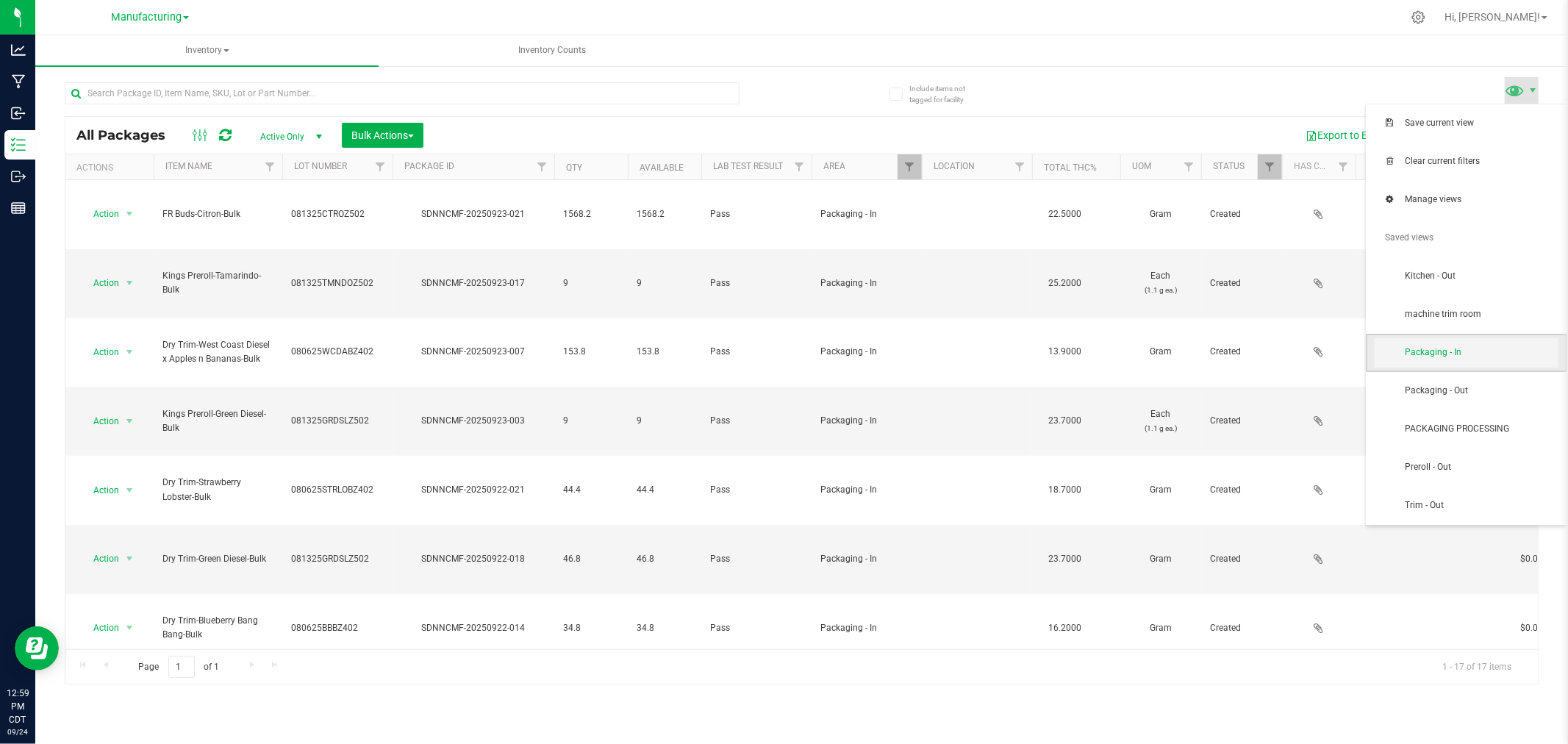
click at [1433, 357] on span "Packaging - In" at bounding box center [1481, 352] width 153 height 12
click at [1481, 424] on span "PACKAGING PROCESSING" at bounding box center [1481, 429] width 153 height 12
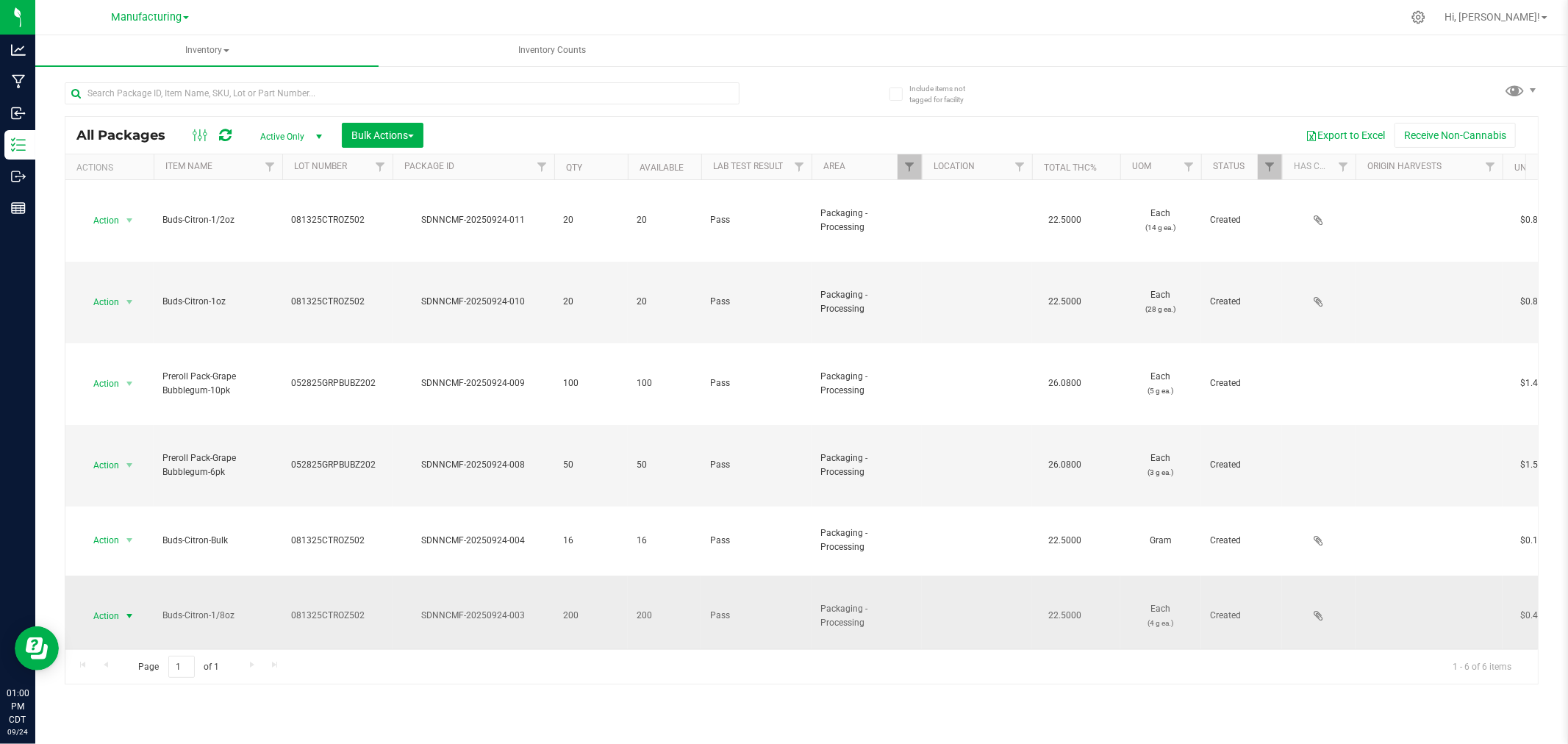
click at [130, 610] on span "select" at bounding box center [129, 616] width 12 height 12
click at [109, 453] on li "Locate package" at bounding box center [126, 450] width 92 height 22
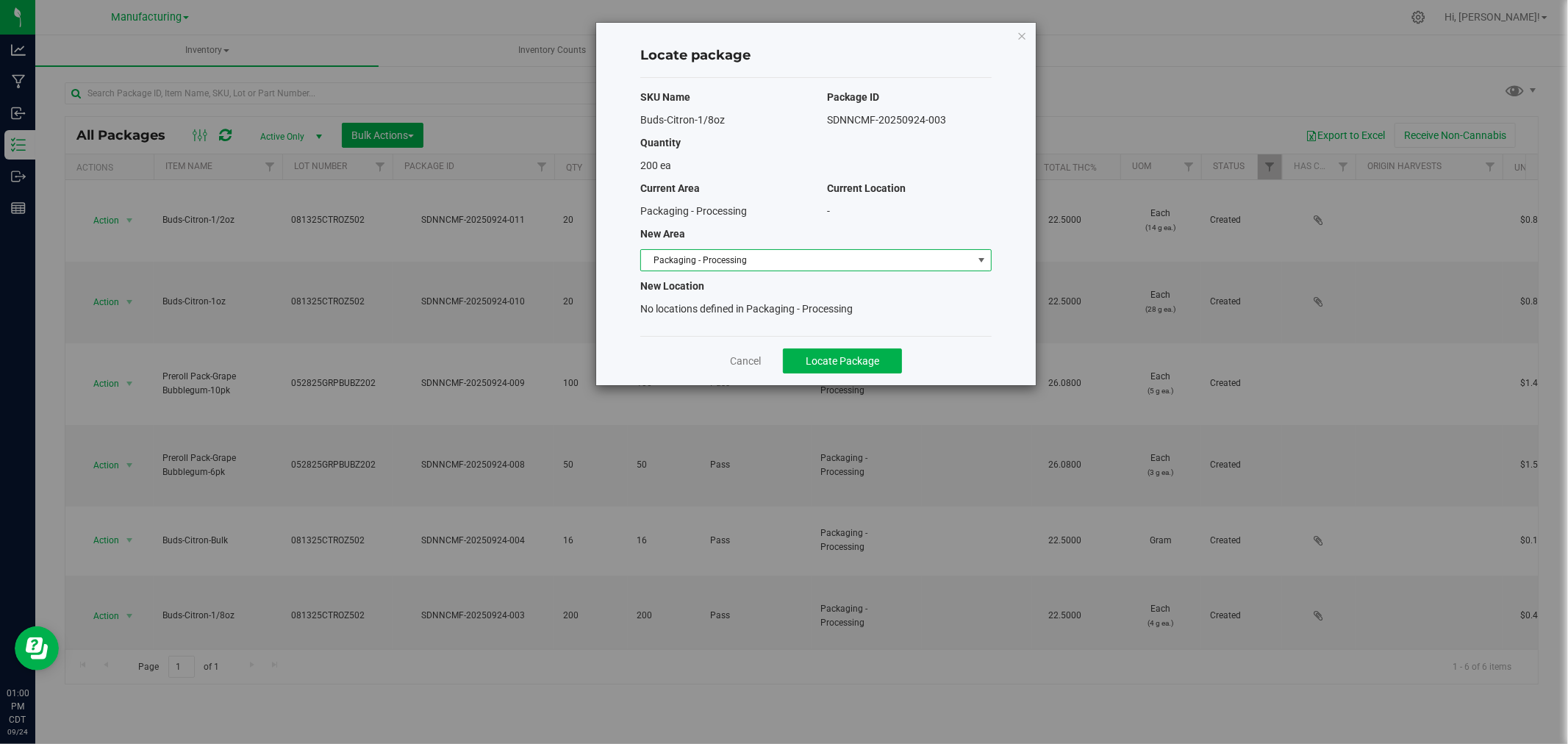
click at [972, 260] on span "select" at bounding box center [982, 260] width 18 height 21
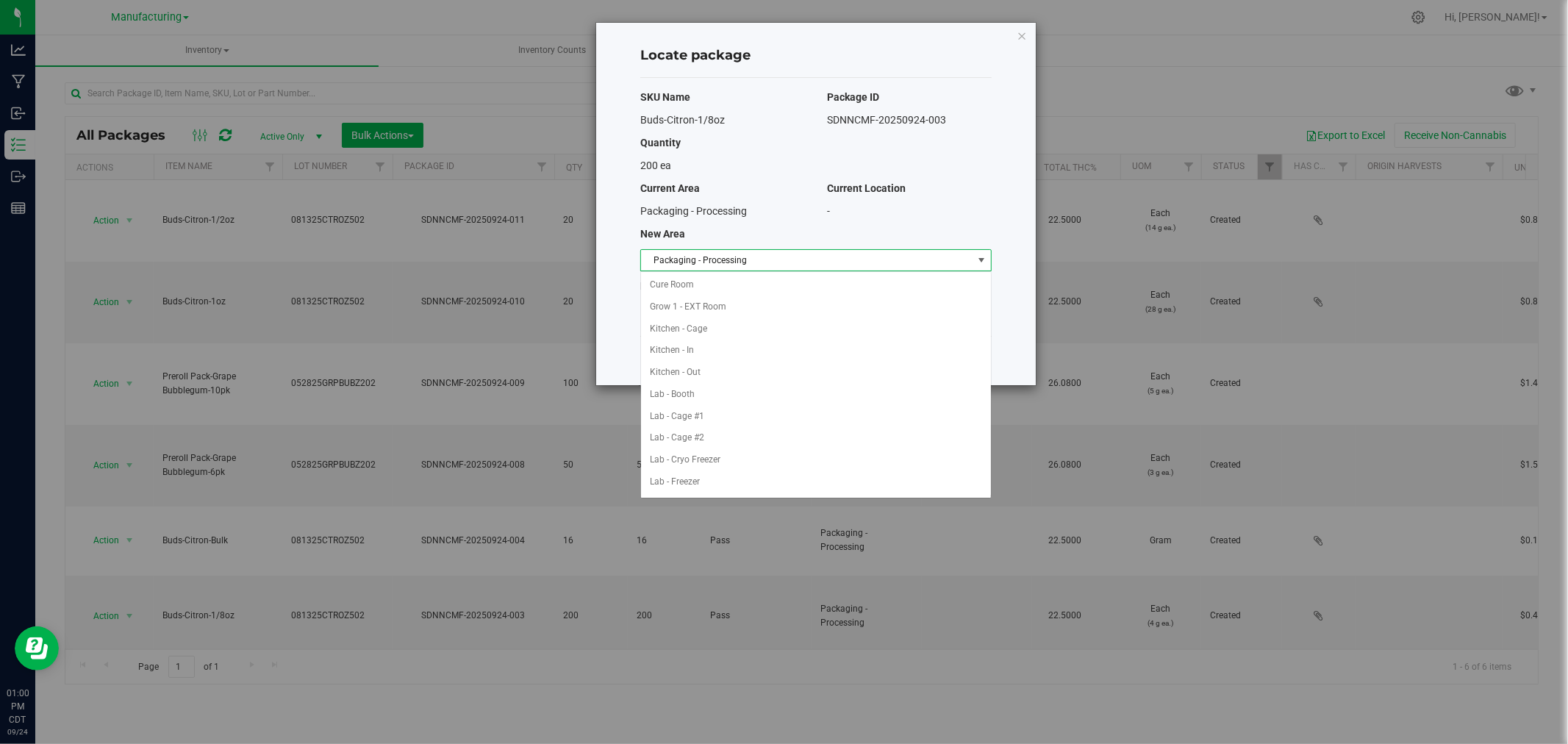
scroll to position [241, 0]
click at [731, 456] on li "Packaging - Out" at bounding box center [816, 460] width 350 height 22
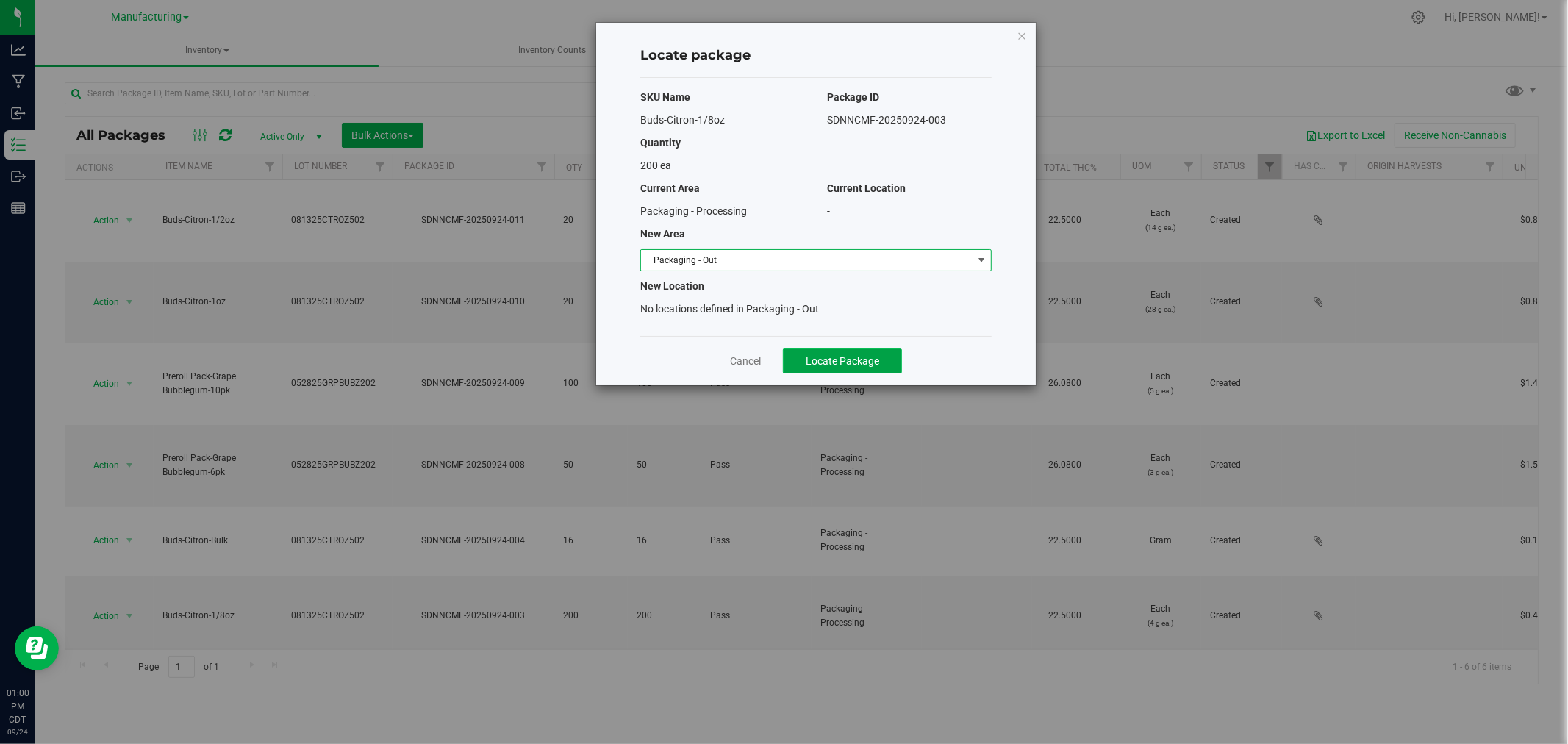
click at [806, 350] on button "Locate Package" at bounding box center [842, 361] width 119 height 25
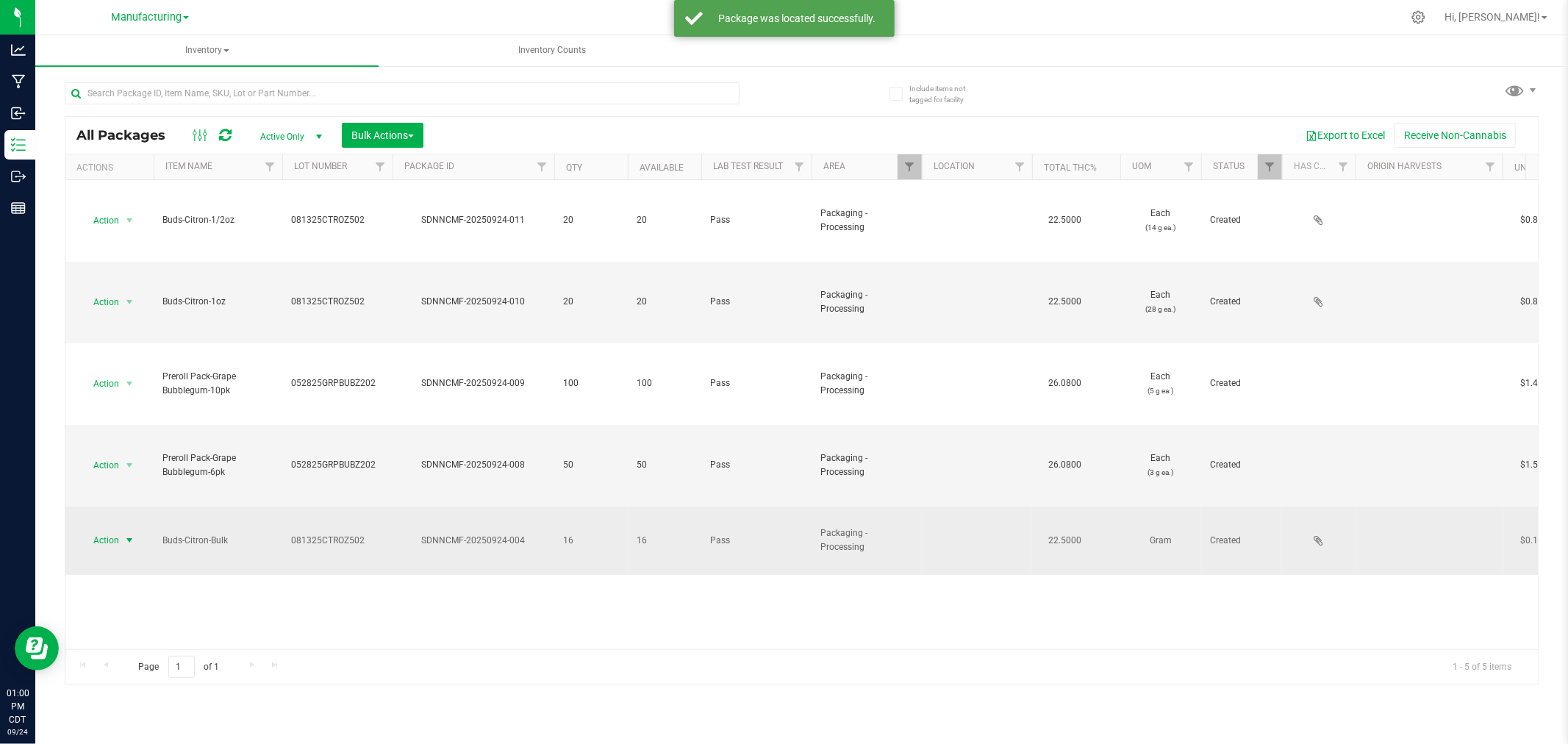
click at [129, 534] on span "select" at bounding box center [129, 540] width 12 height 12
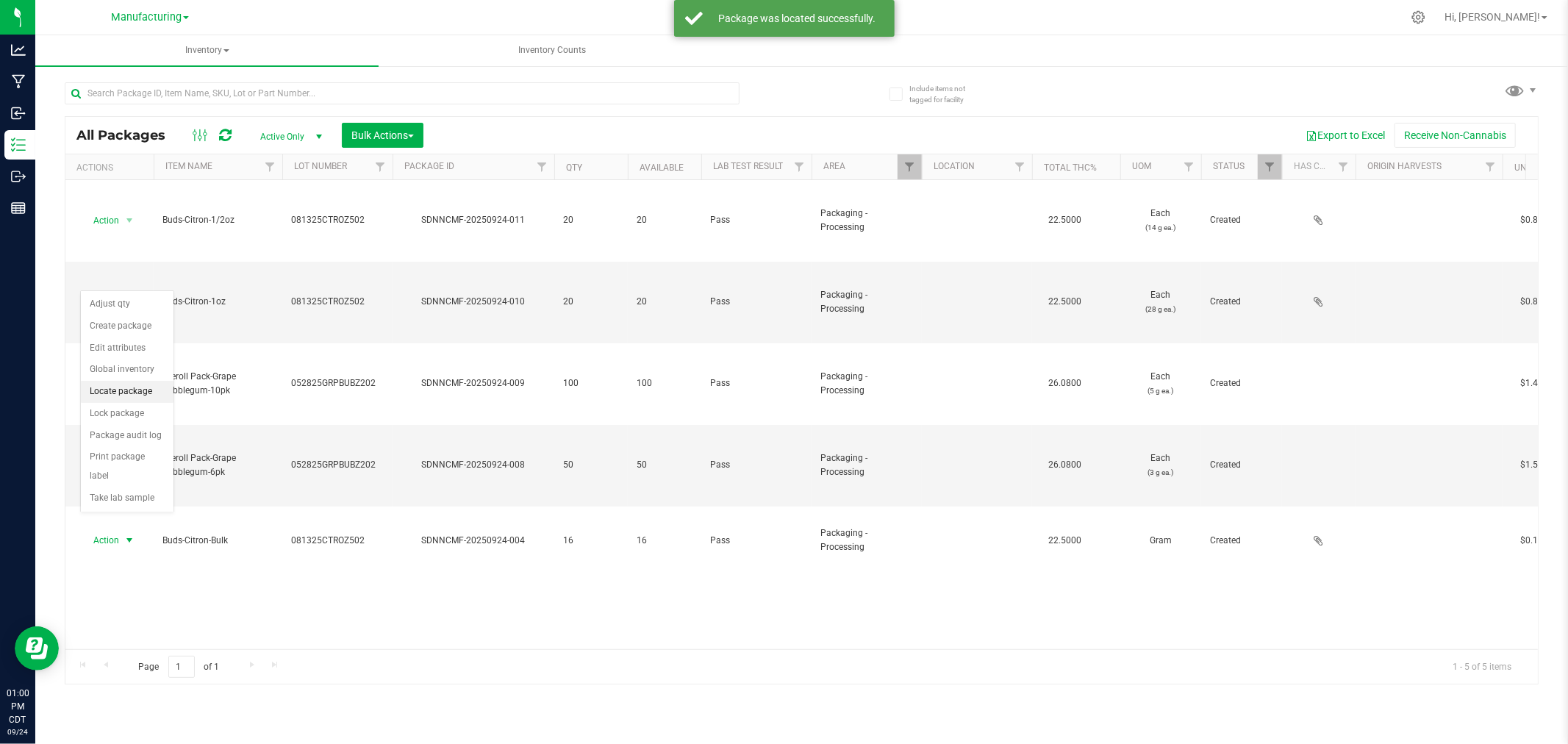
click at [136, 393] on li "Locate package" at bounding box center [126, 392] width 92 height 22
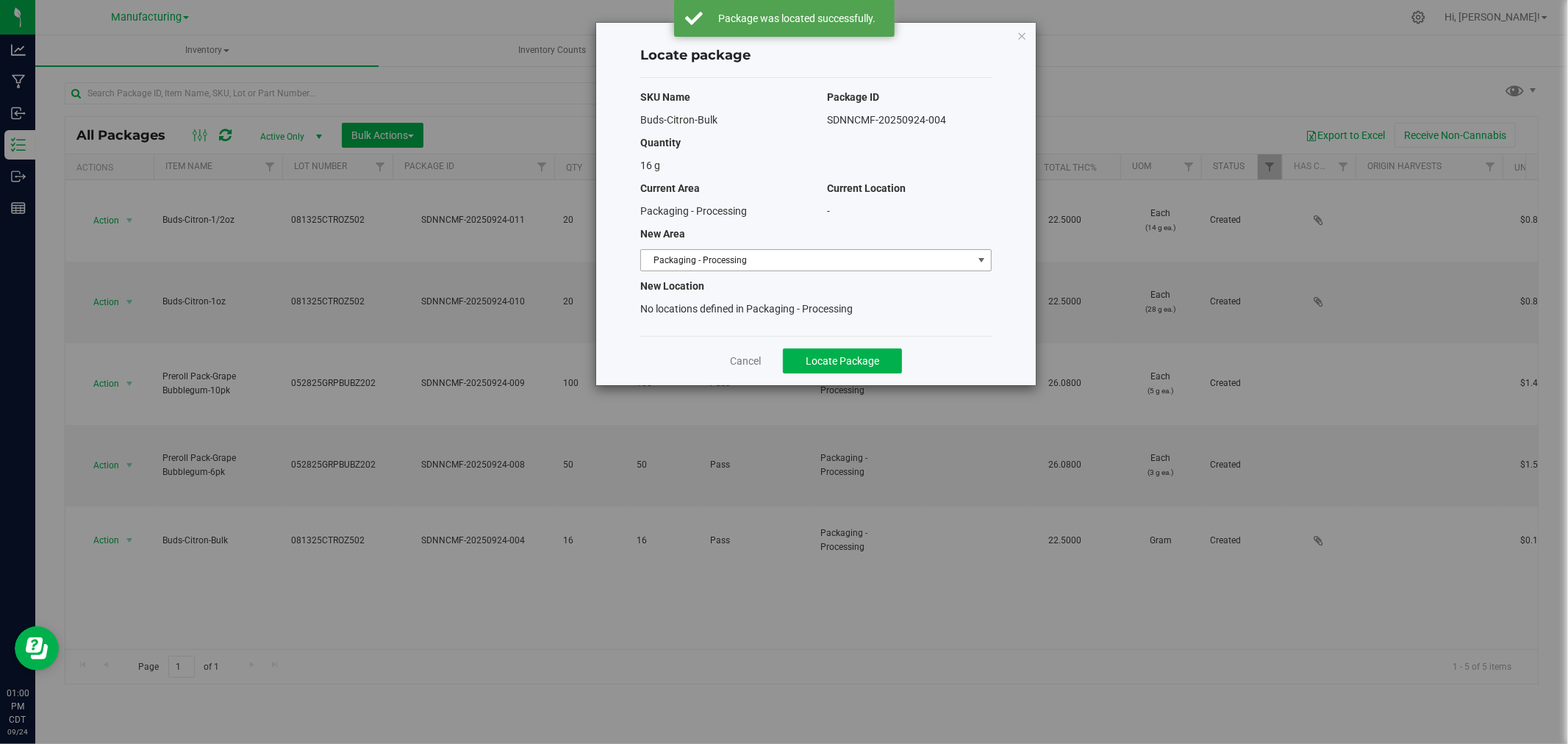
click at [814, 254] on span "Packaging - Processing" at bounding box center [807, 260] width 332 height 21
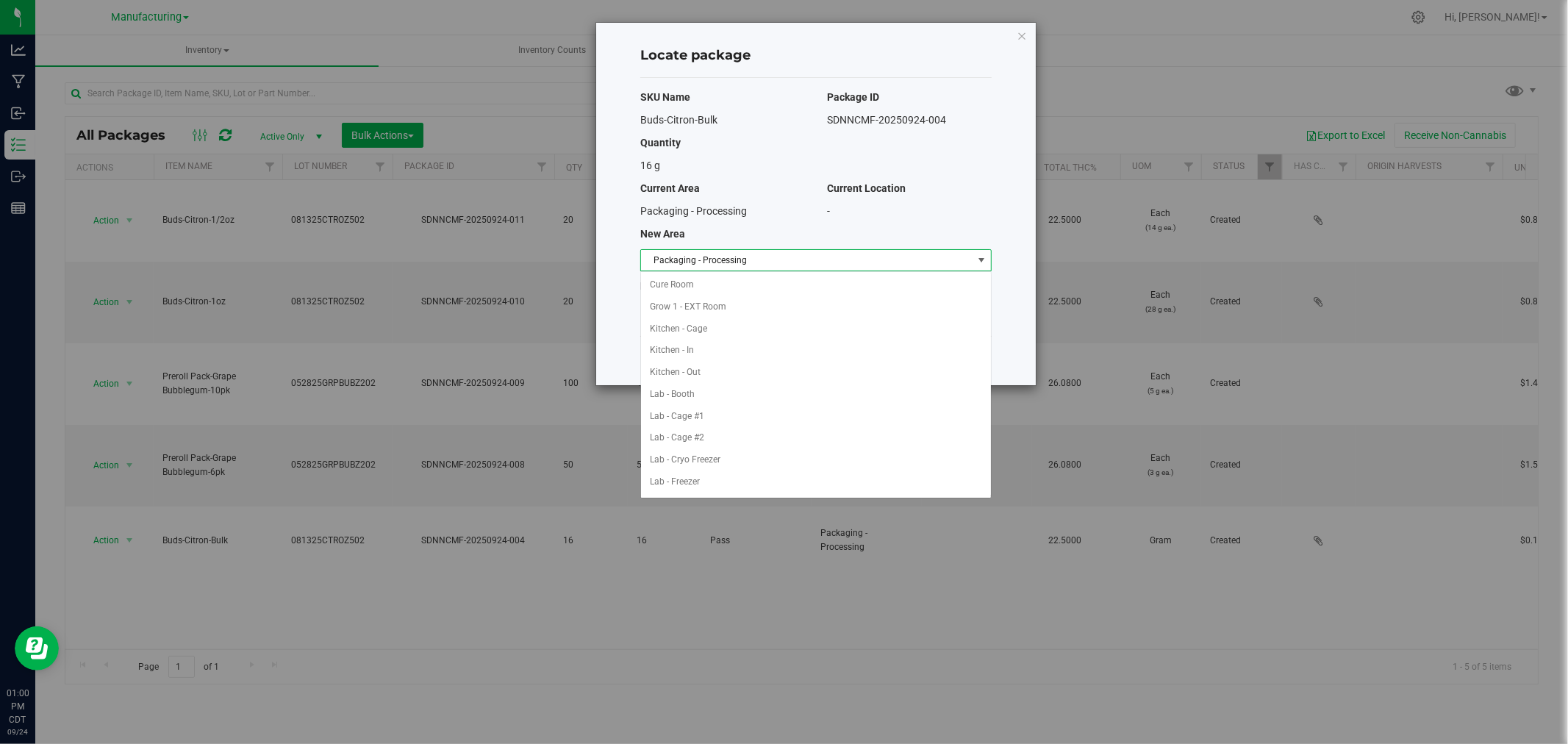
scroll to position [241, 0]
click at [697, 454] on li "Packaging - Out" at bounding box center [816, 460] width 350 height 22
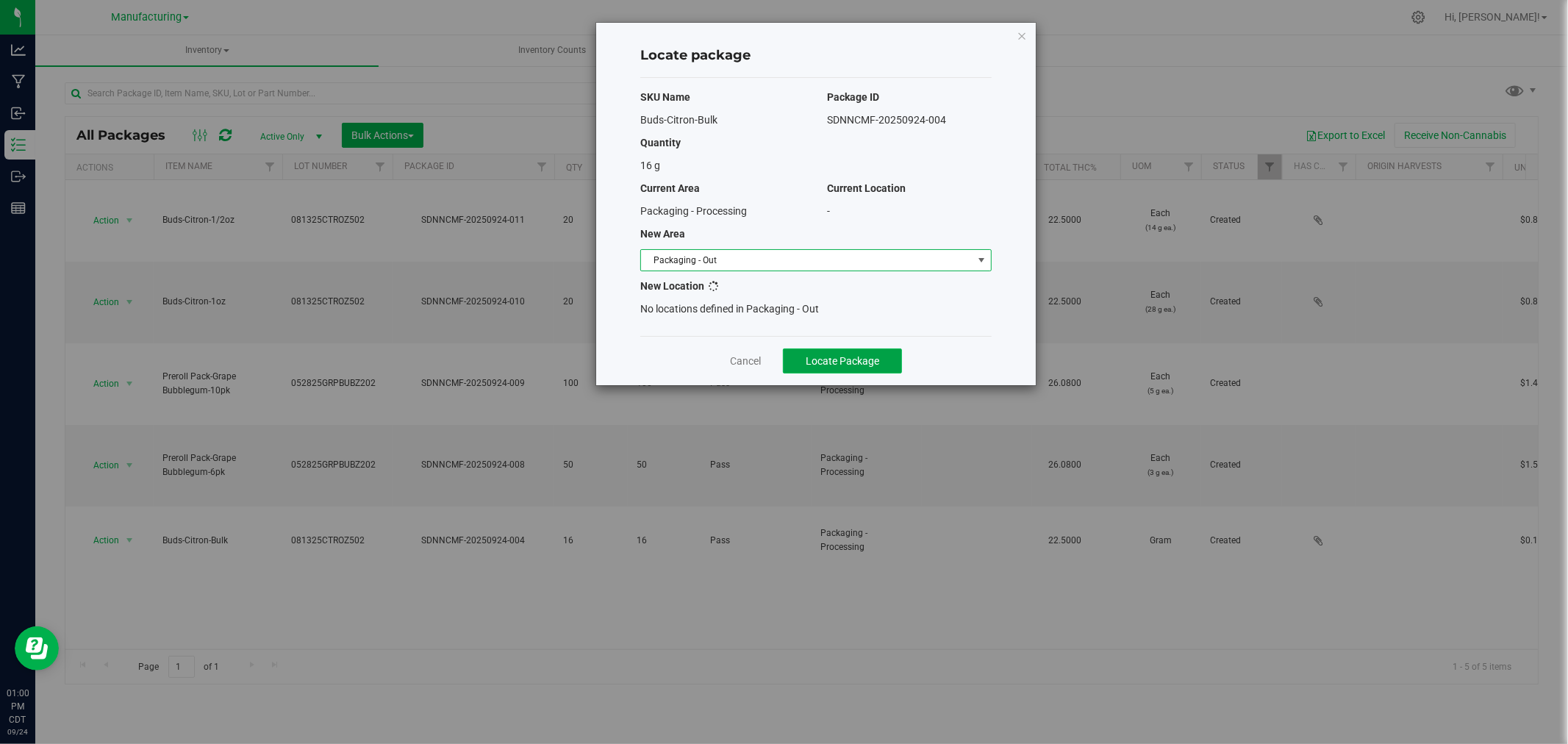
click at [821, 357] on span "Locate Package" at bounding box center [842, 361] width 73 height 12
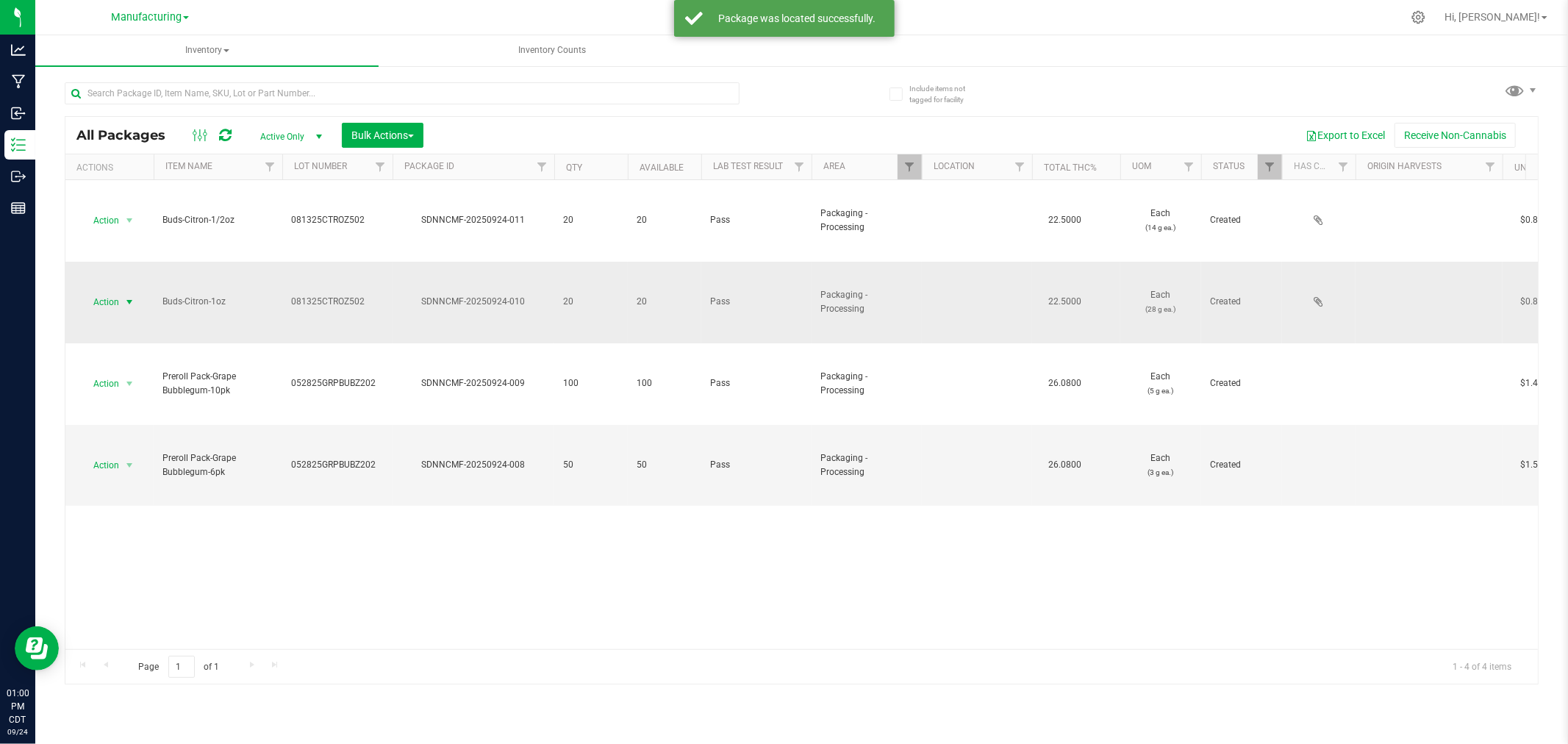
click at [121, 298] on span "select" at bounding box center [130, 302] width 18 height 21
click at [126, 414] on li "Locate package" at bounding box center [126, 414] width 92 height 22
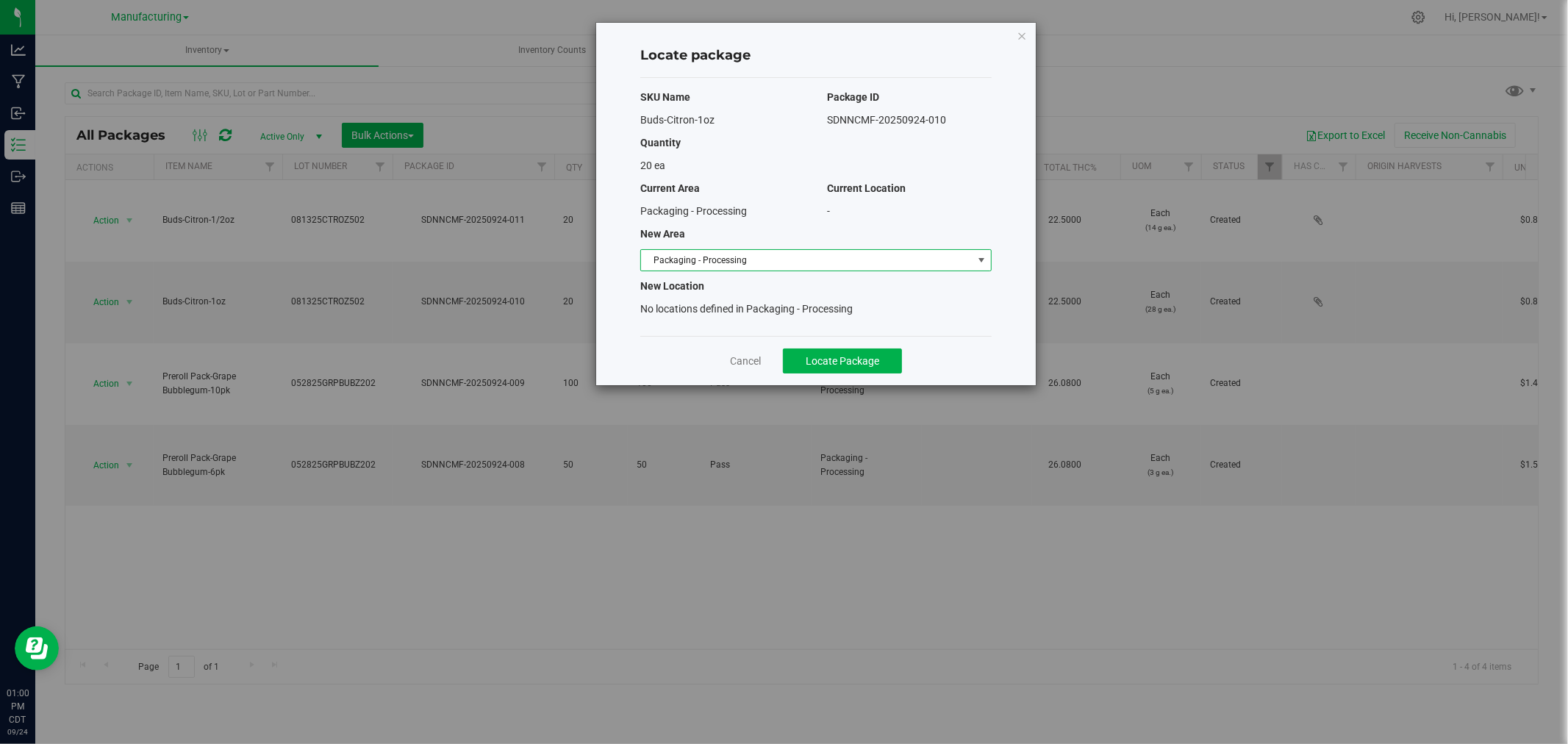
click at [776, 254] on span "Packaging - Processing" at bounding box center [807, 260] width 332 height 21
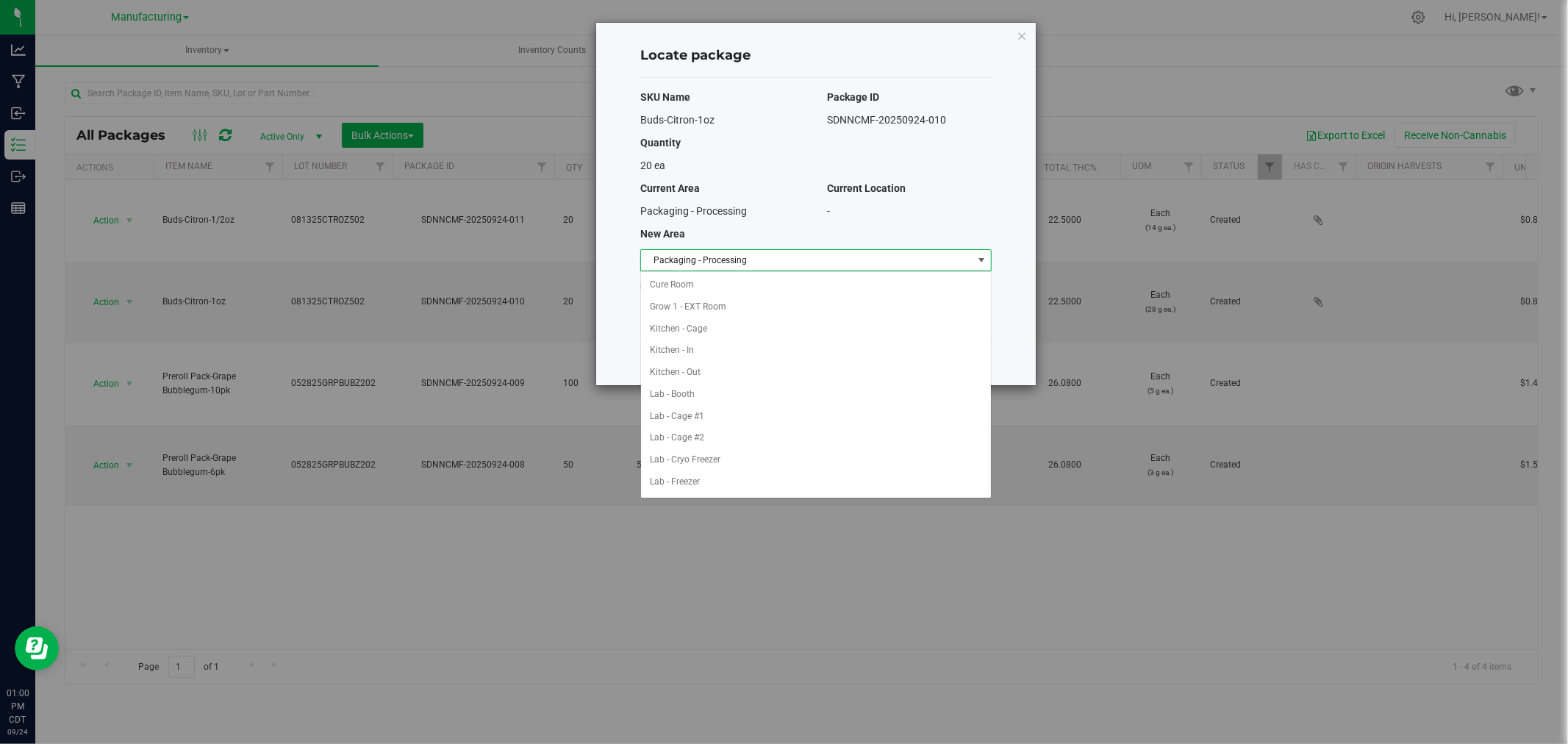
scroll to position [241, 0]
drag, startPoint x: 710, startPoint y: 456, endPoint x: 717, endPoint y: 457, distance: 7.1
click at [710, 456] on li "Packaging - Out" at bounding box center [816, 460] width 350 height 22
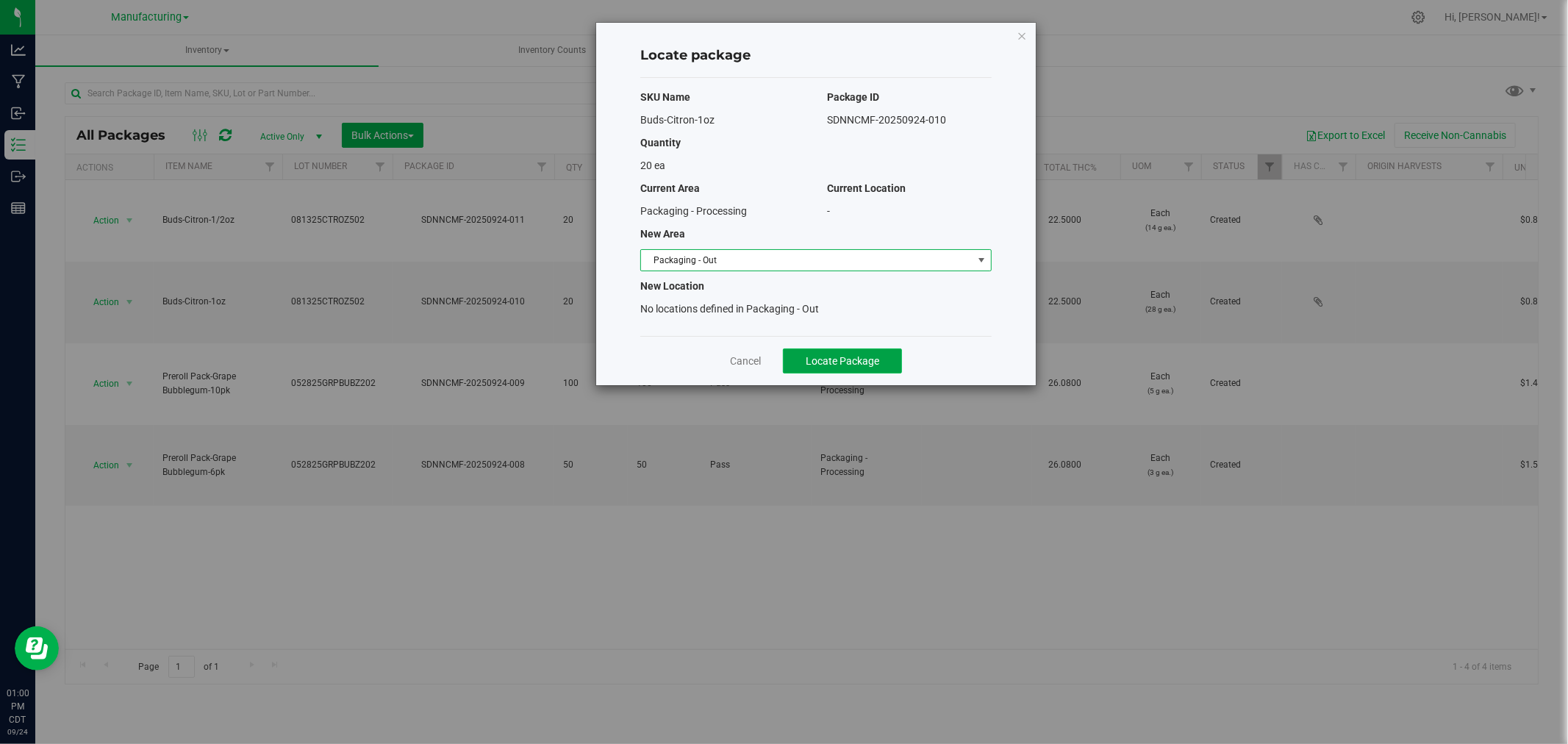
click at [835, 355] on span "Locate Package" at bounding box center [842, 361] width 73 height 12
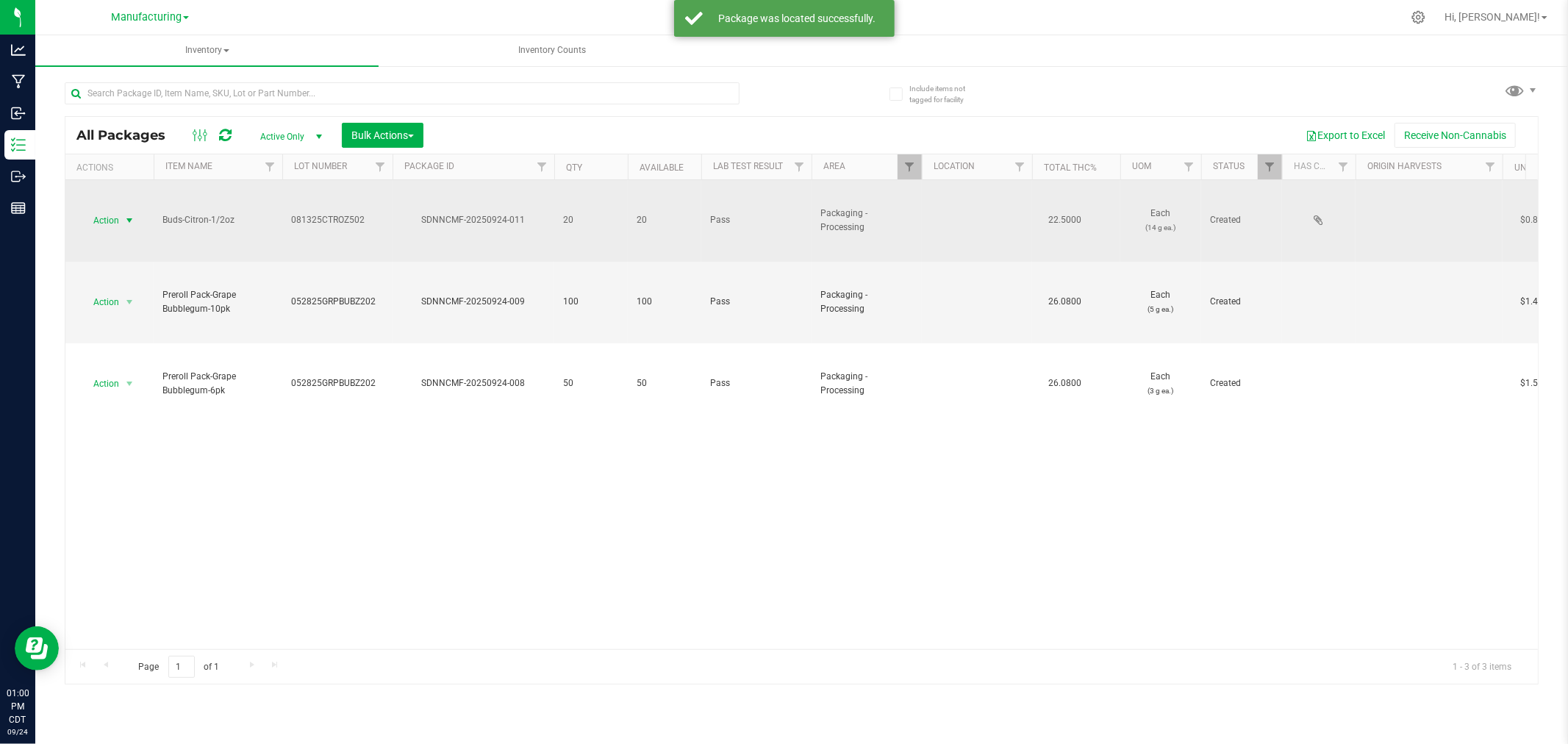
click at [128, 217] on span "select" at bounding box center [129, 221] width 12 height 12
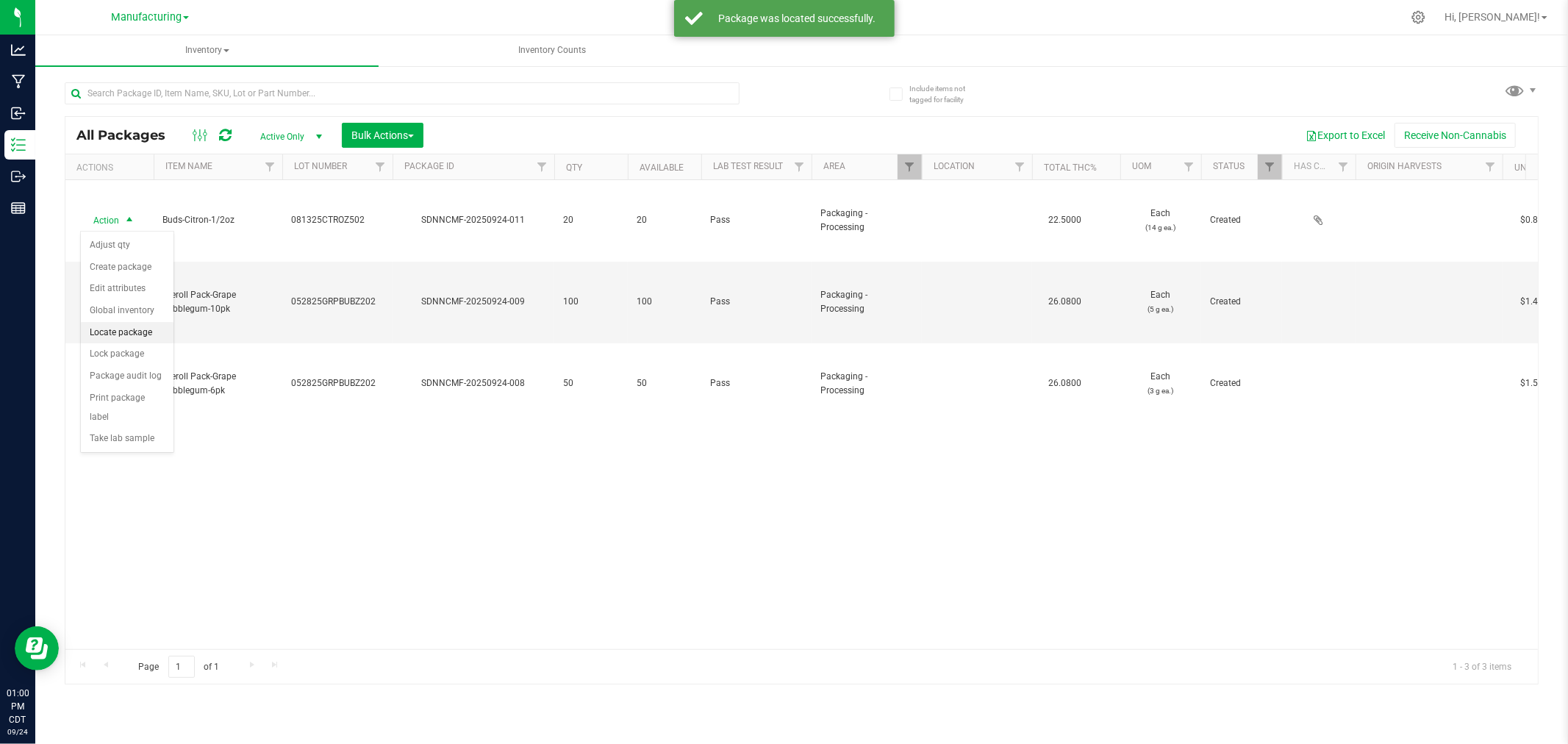
click at [140, 327] on li "Locate package" at bounding box center [126, 333] width 92 height 22
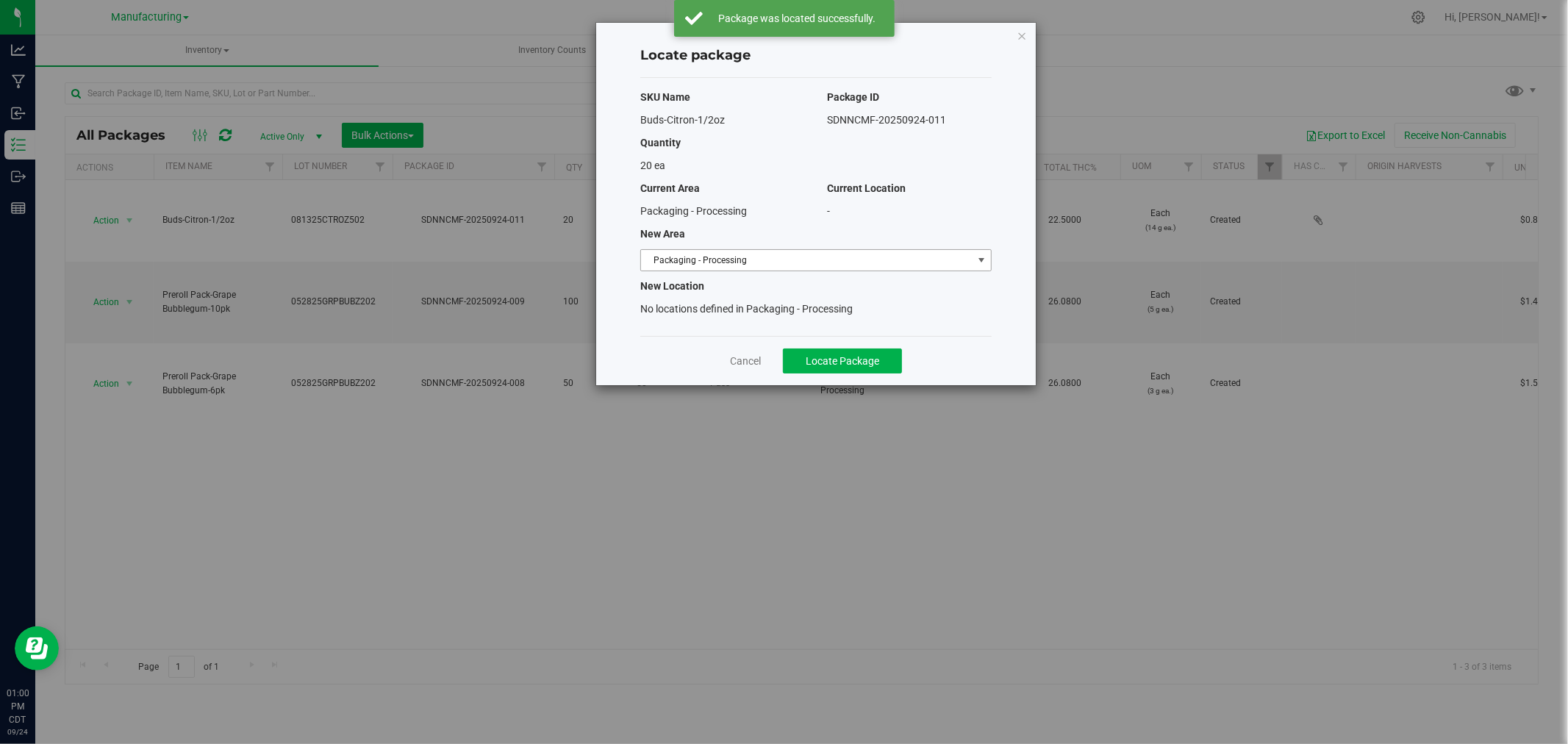
click at [828, 255] on span "Packaging - Processing" at bounding box center [807, 260] width 332 height 21
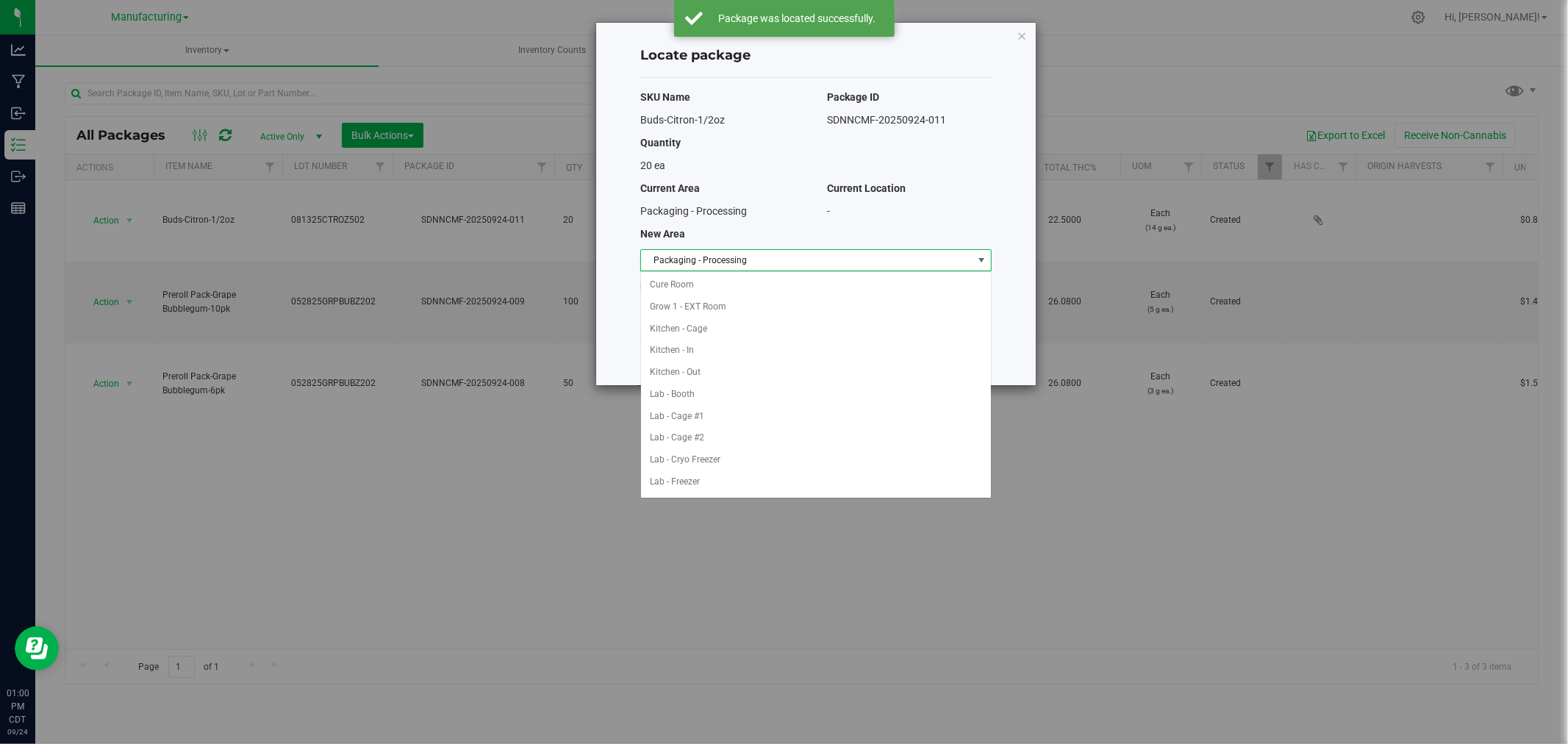
scroll to position [241, 0]
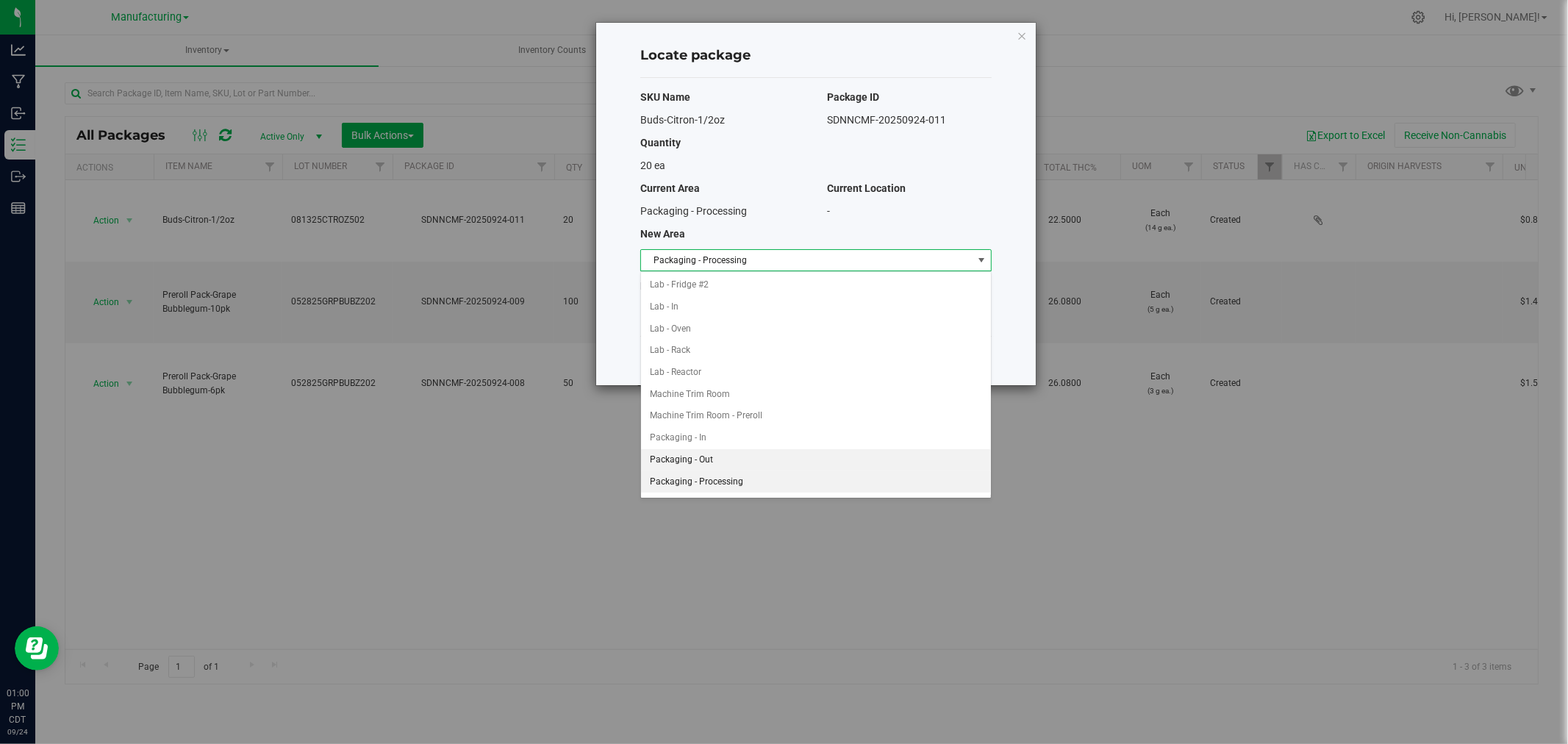
click at [730, 460] on li "Packaging - Out" at bounding box center [816, 460] width 350 height 22
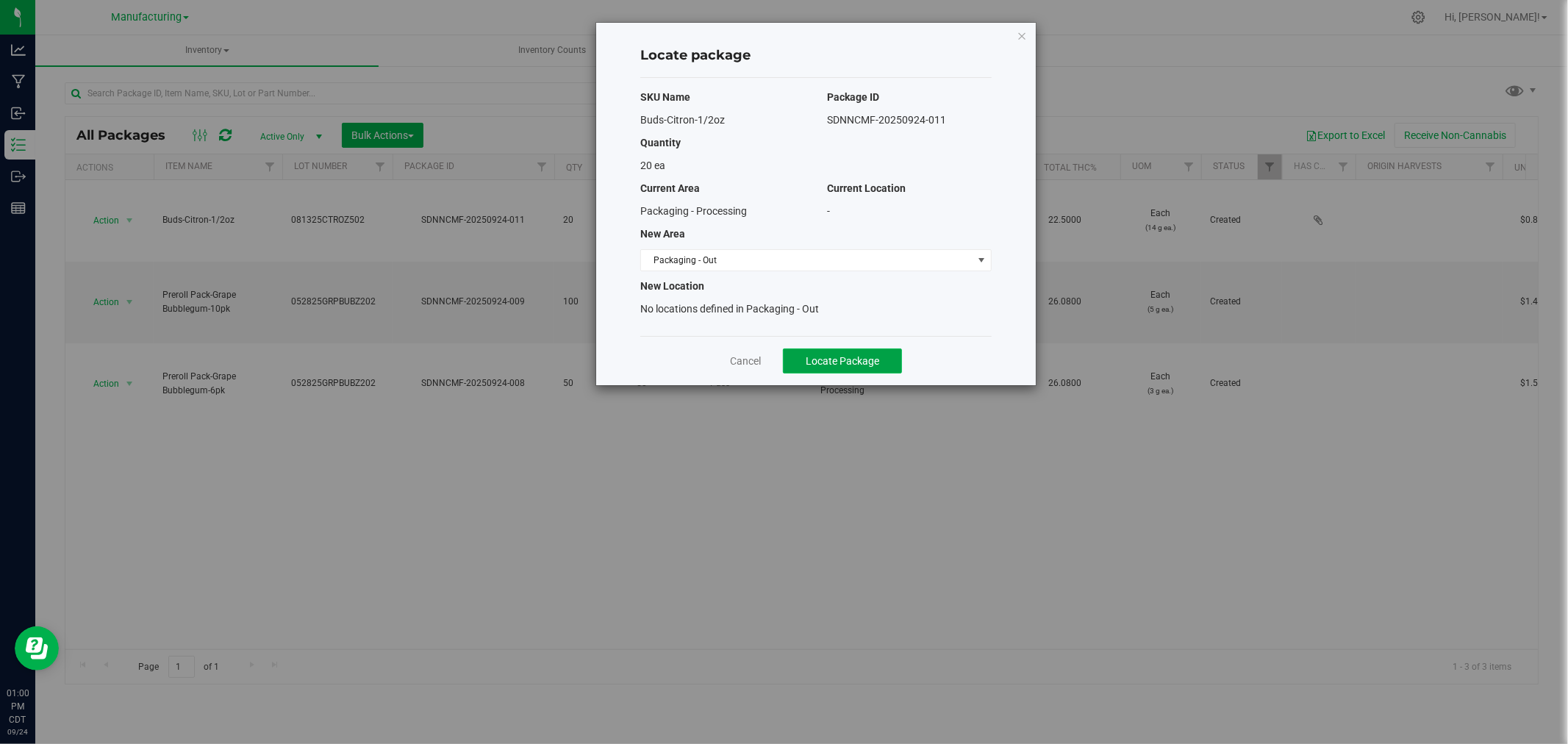
click at [850, 363] on span "Locate Package" at bounding box center [842, 361] width 73 height 12
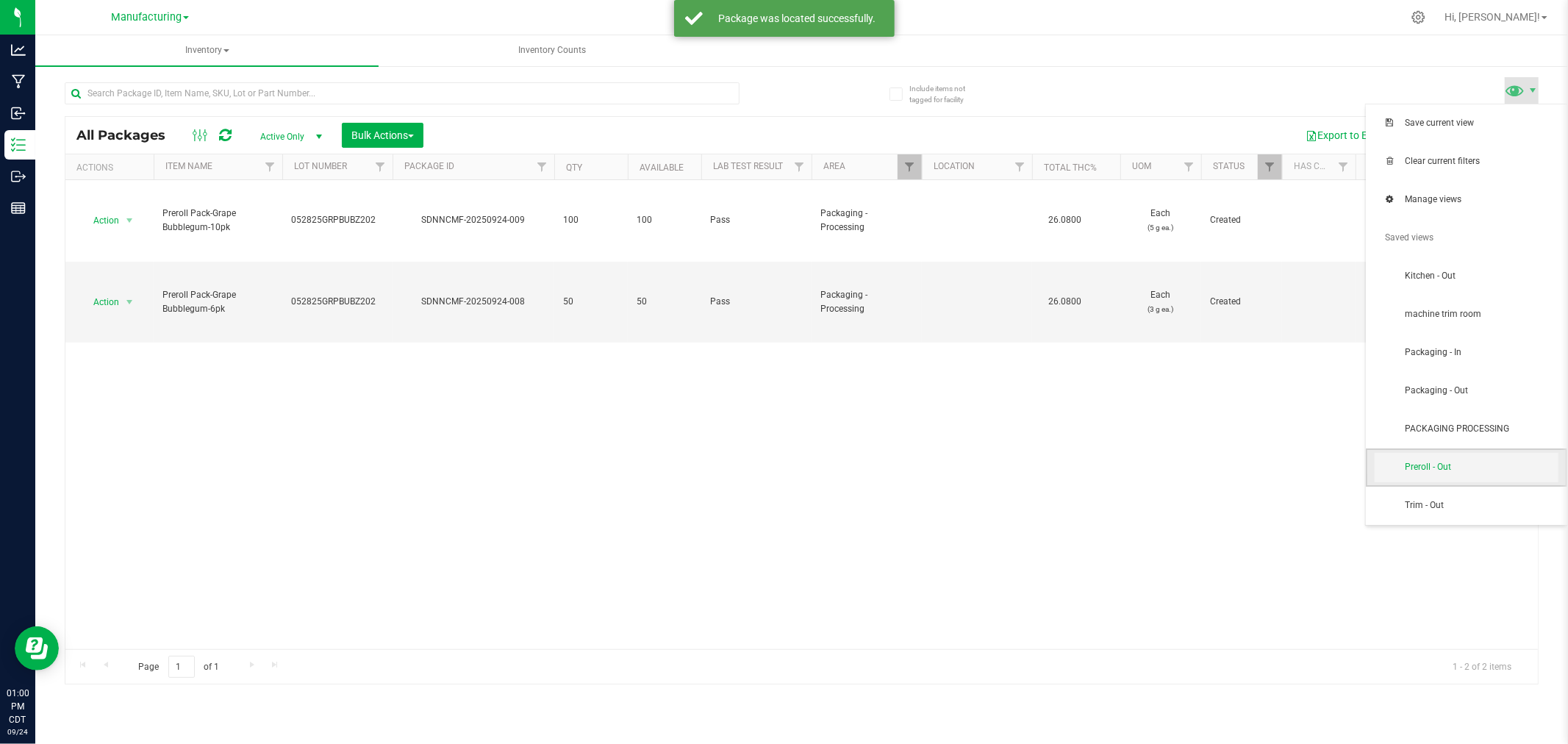
click at [1481, 475] on span "Preroll - Out" at bounding box center [1466, 467] width 184 height 29
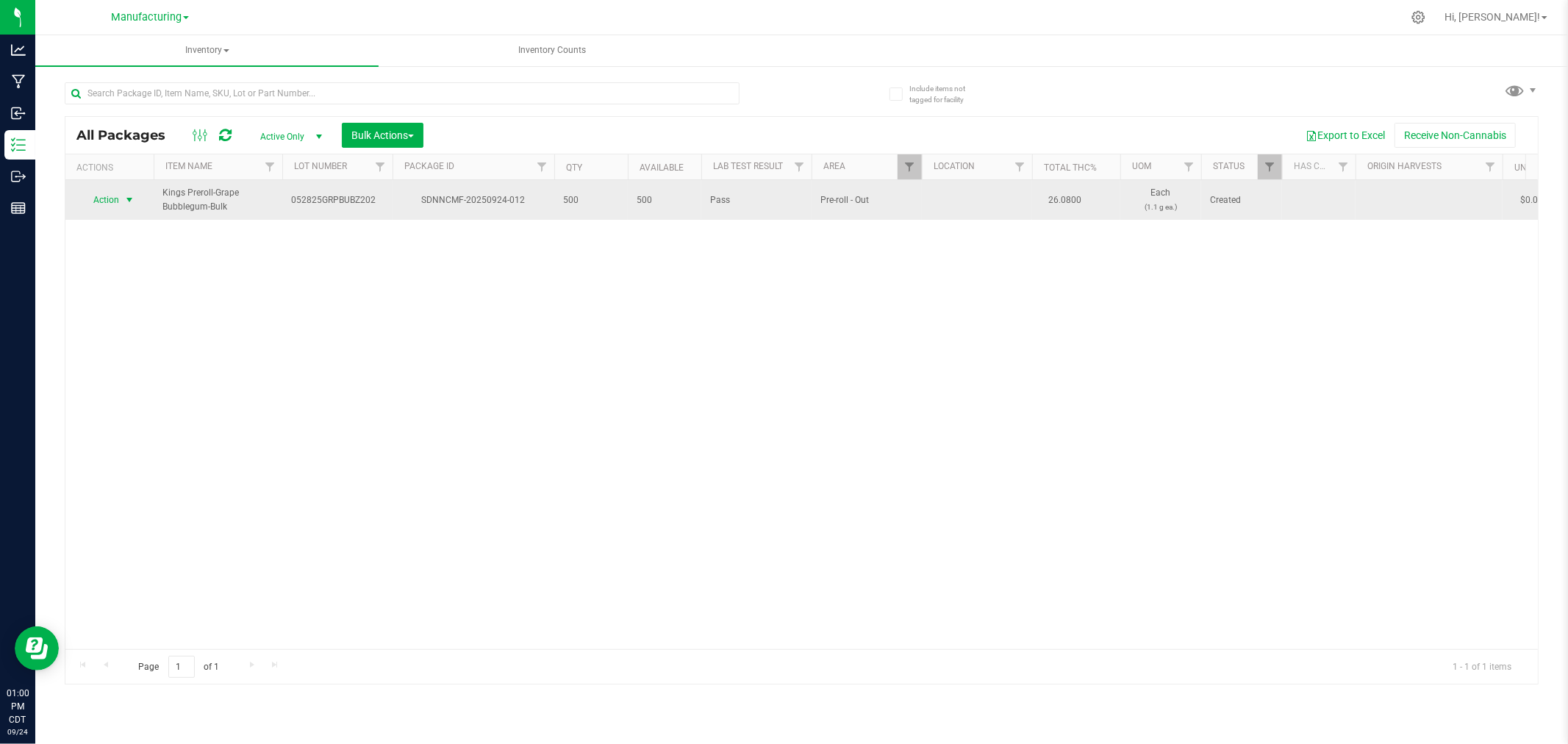
click at [131, 200] on span "select" at bounding box center [129, 200] width 12 height 12
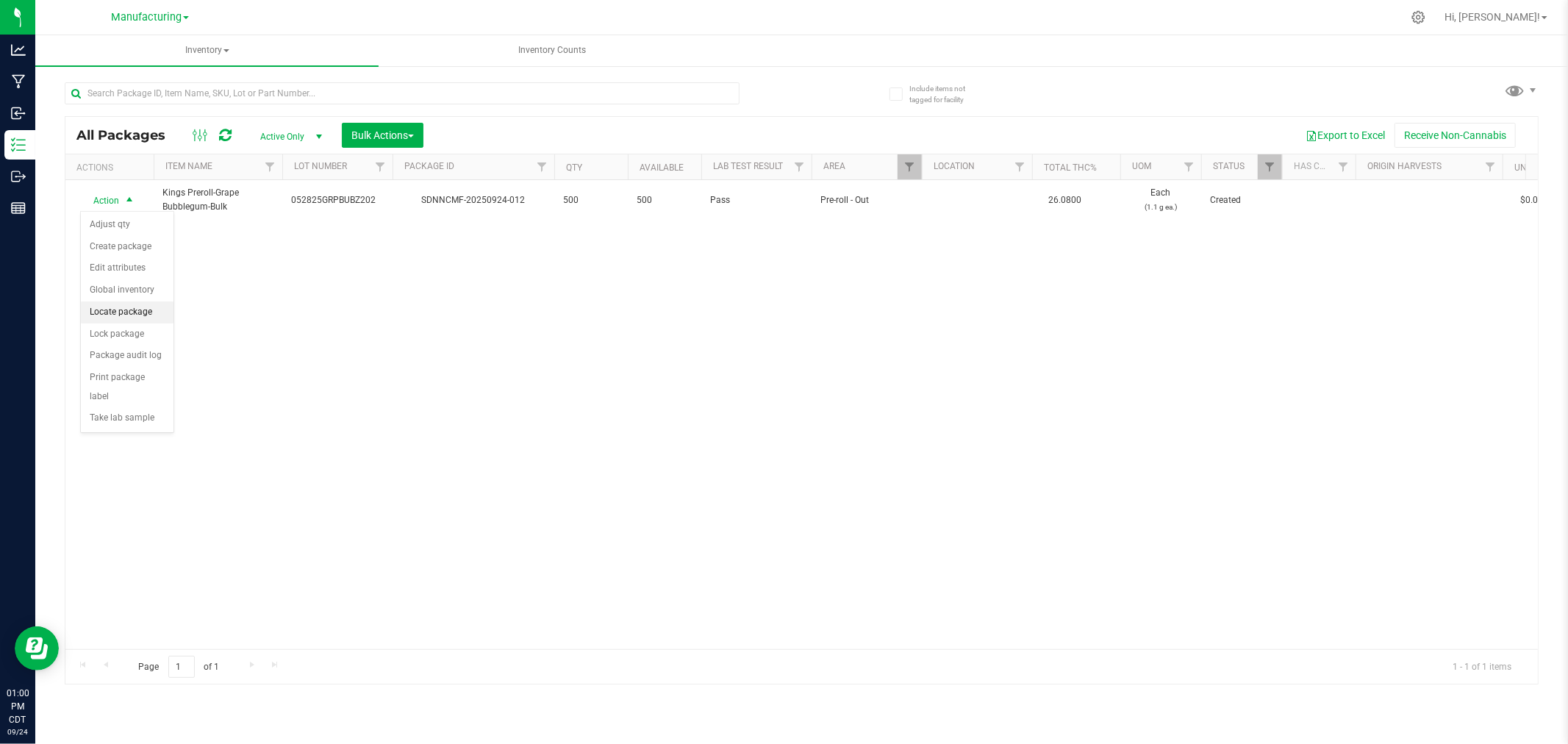
click at [151, 313] on li "Locate package" at bounding box center [126, 312] width 92 height 22
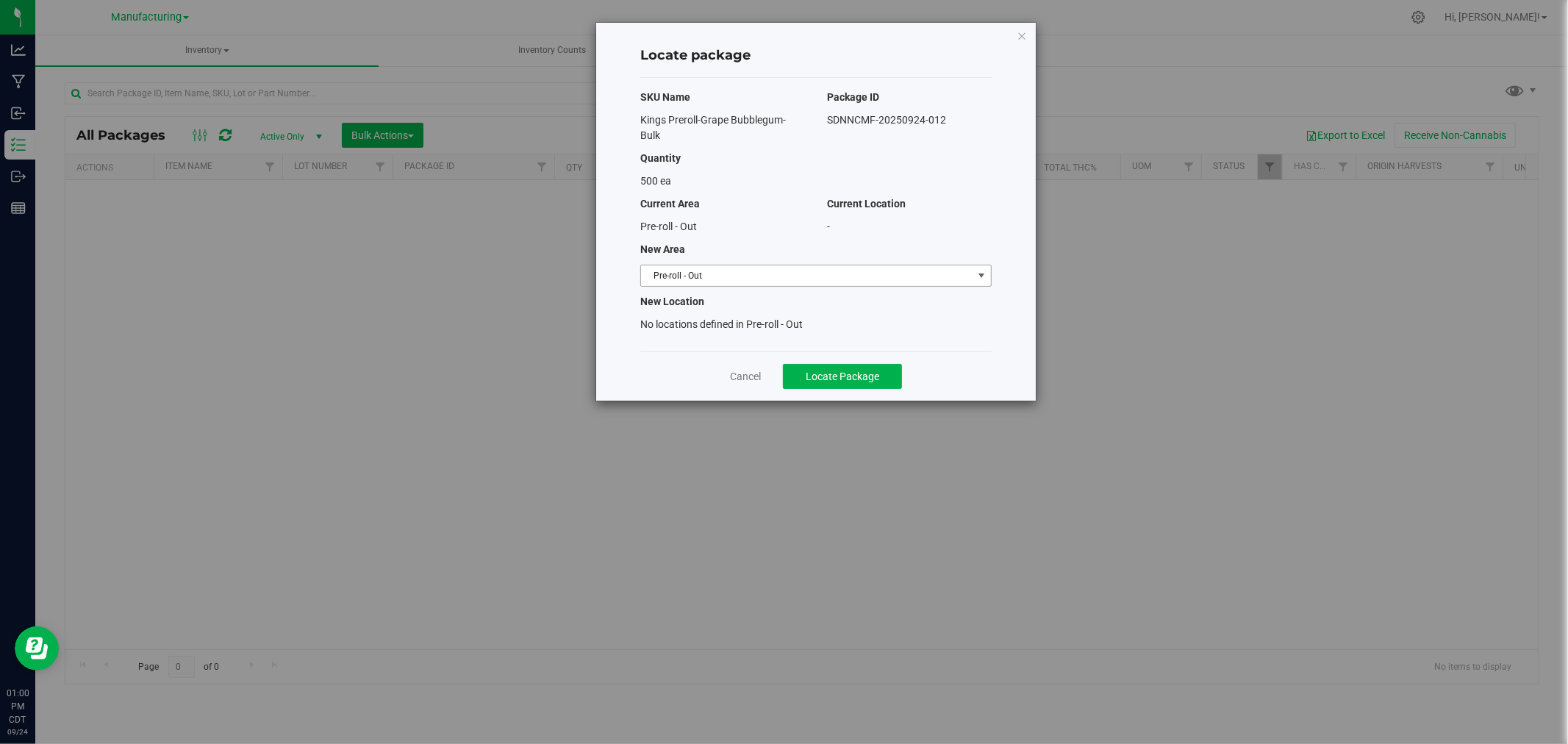
click at [976, 270] on span "select" at bounding box center [982, 275] width 12 height 12
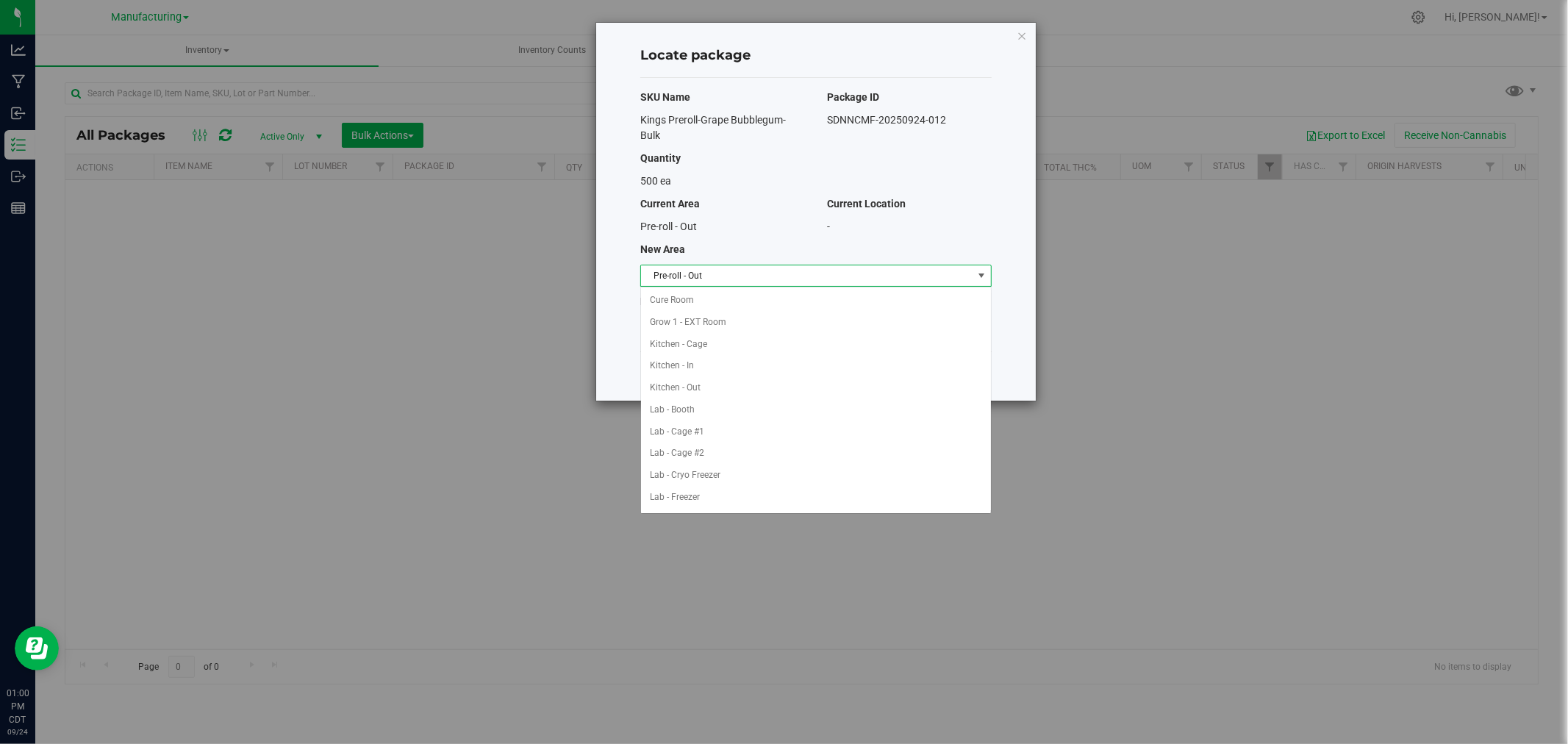
scroll to position [285, 0]
click at [757, 410] on li "Packaging - In" at bounding box center [816, 409] width 350 height 22
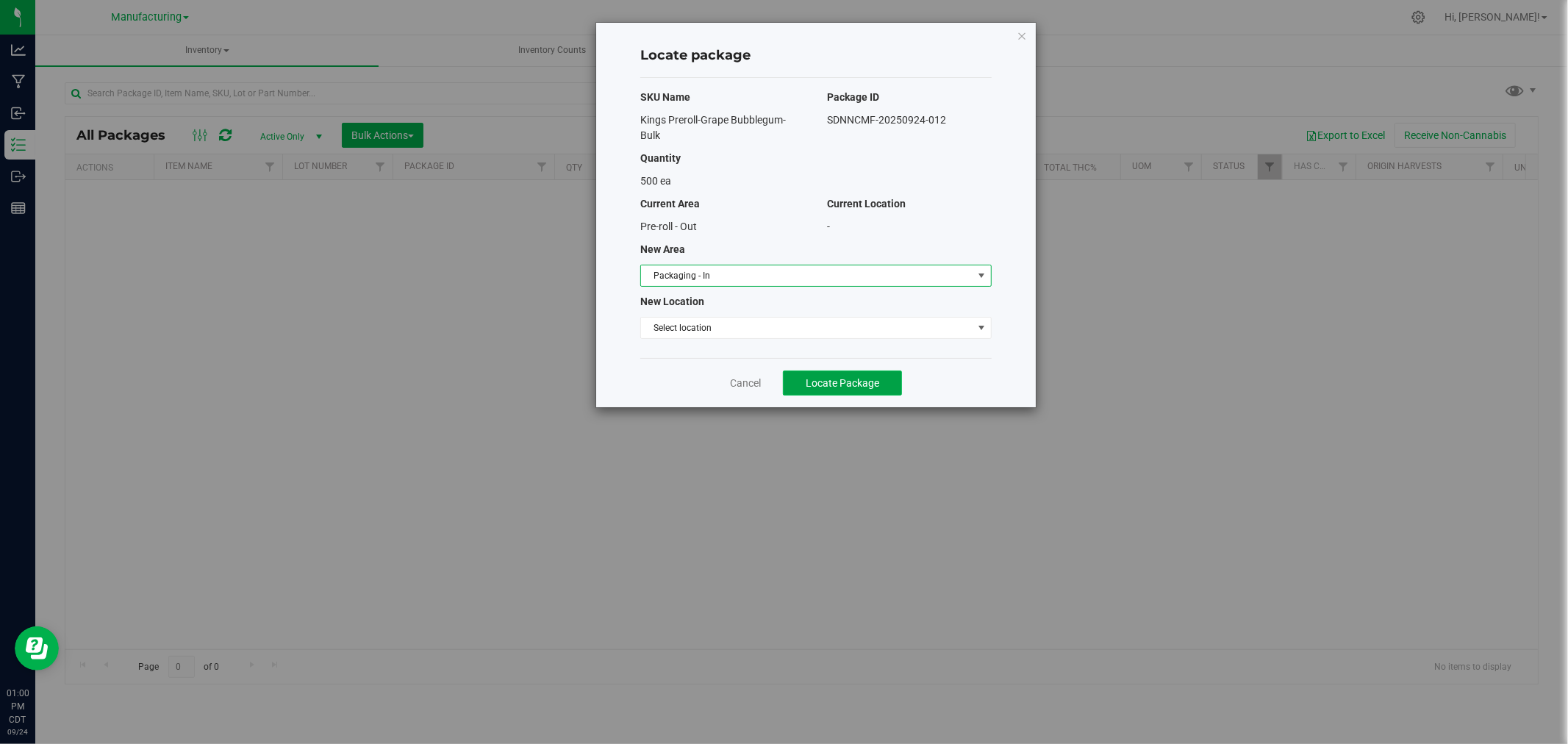
click at [841, 377] on span "Locate Package" at bounding box center [842, 383] width 73 height 12
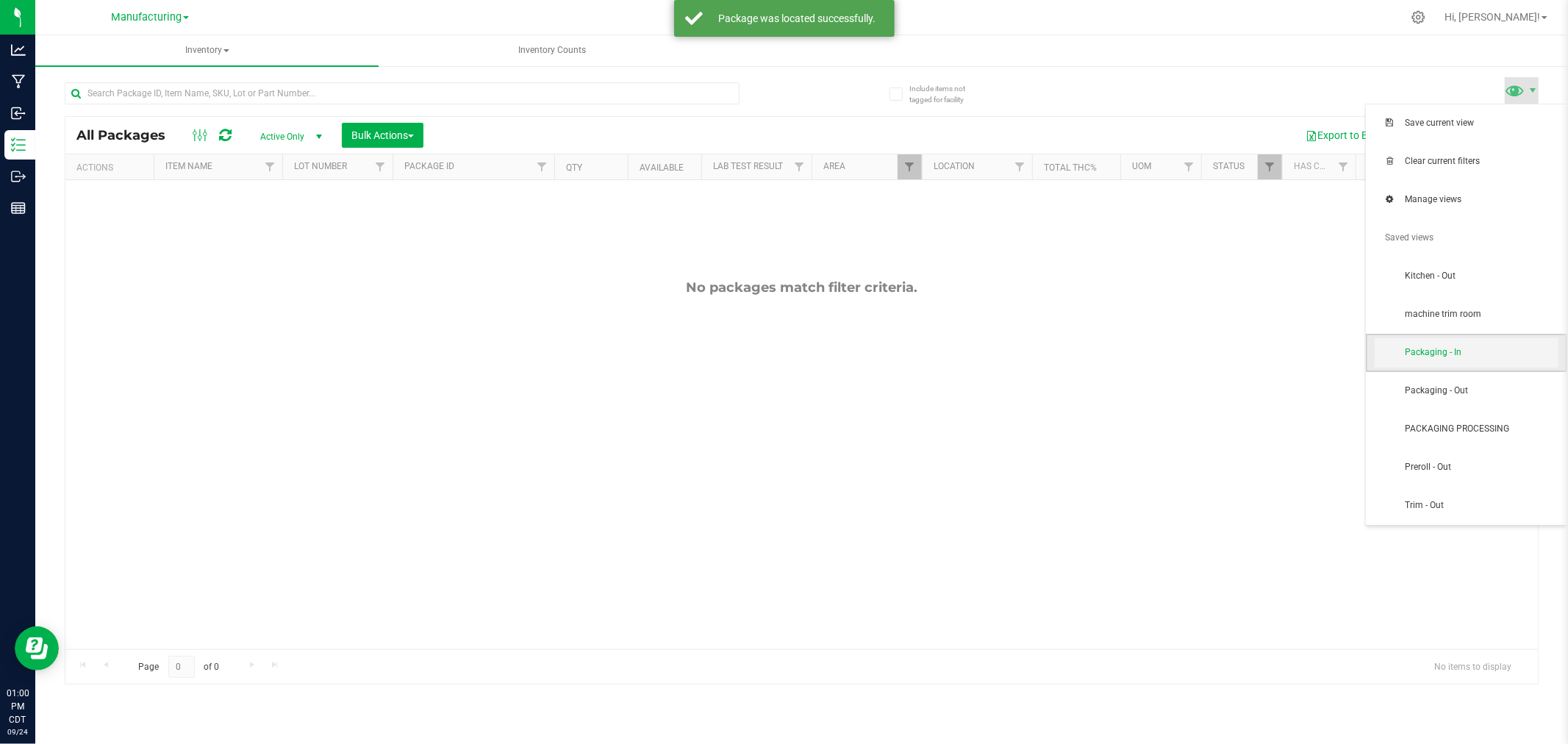
click at [1495, 350] on span "Packaging - In" at bounding box center [1481, 352] width 153 height 12
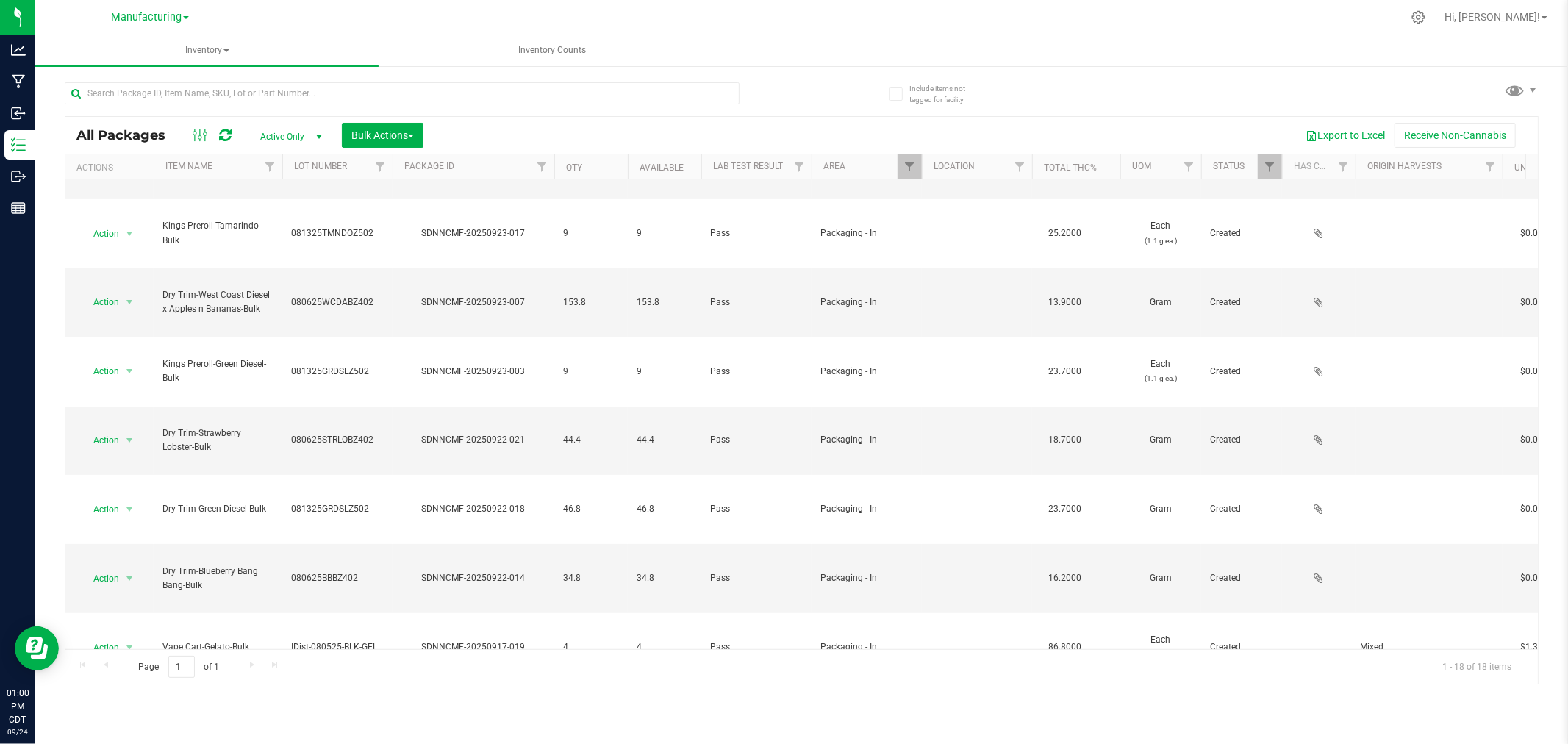
scroll to position [252, 0]
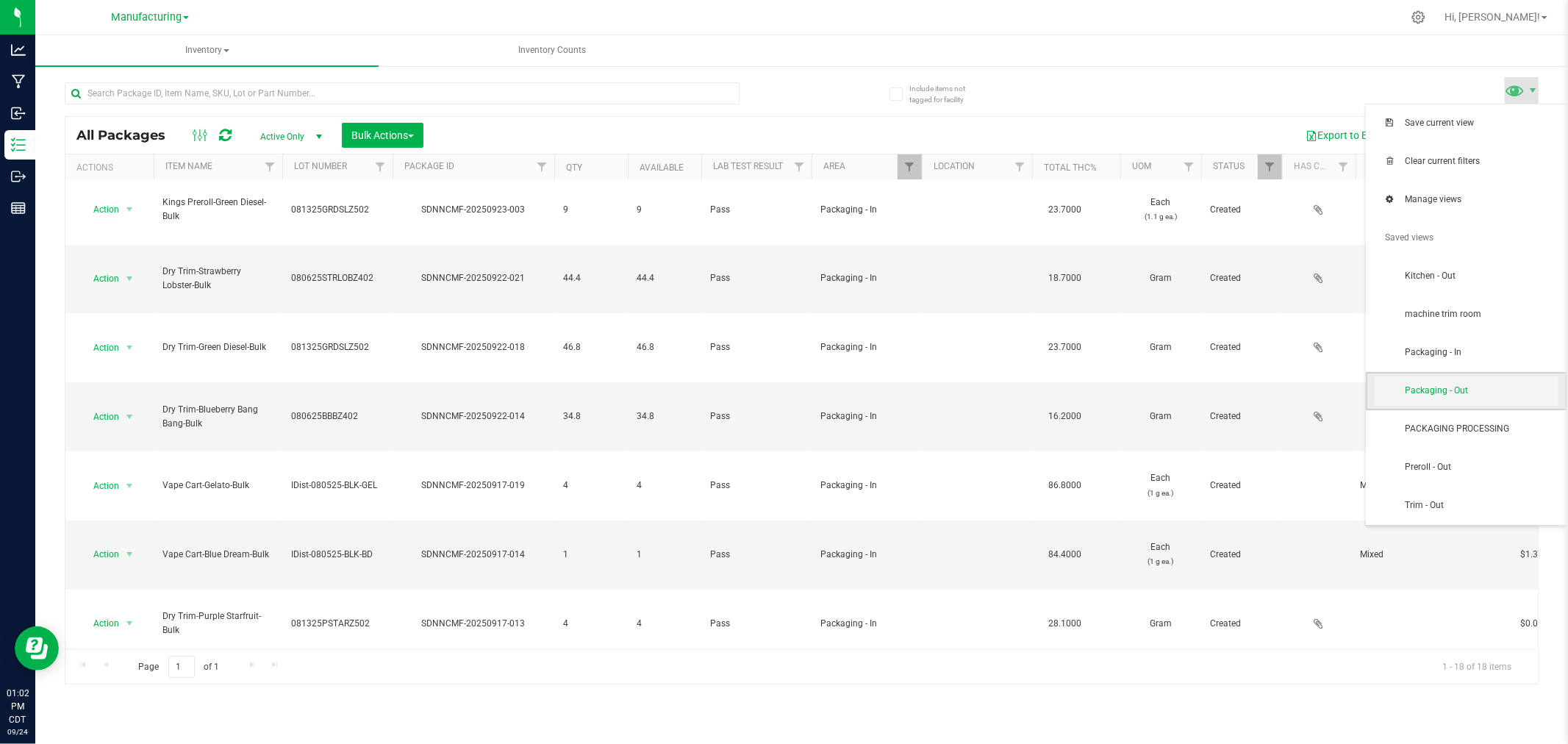
click at [1460, 384] on span "Packaging - Out" at bounding box center [1466, 390] width 184 height 29
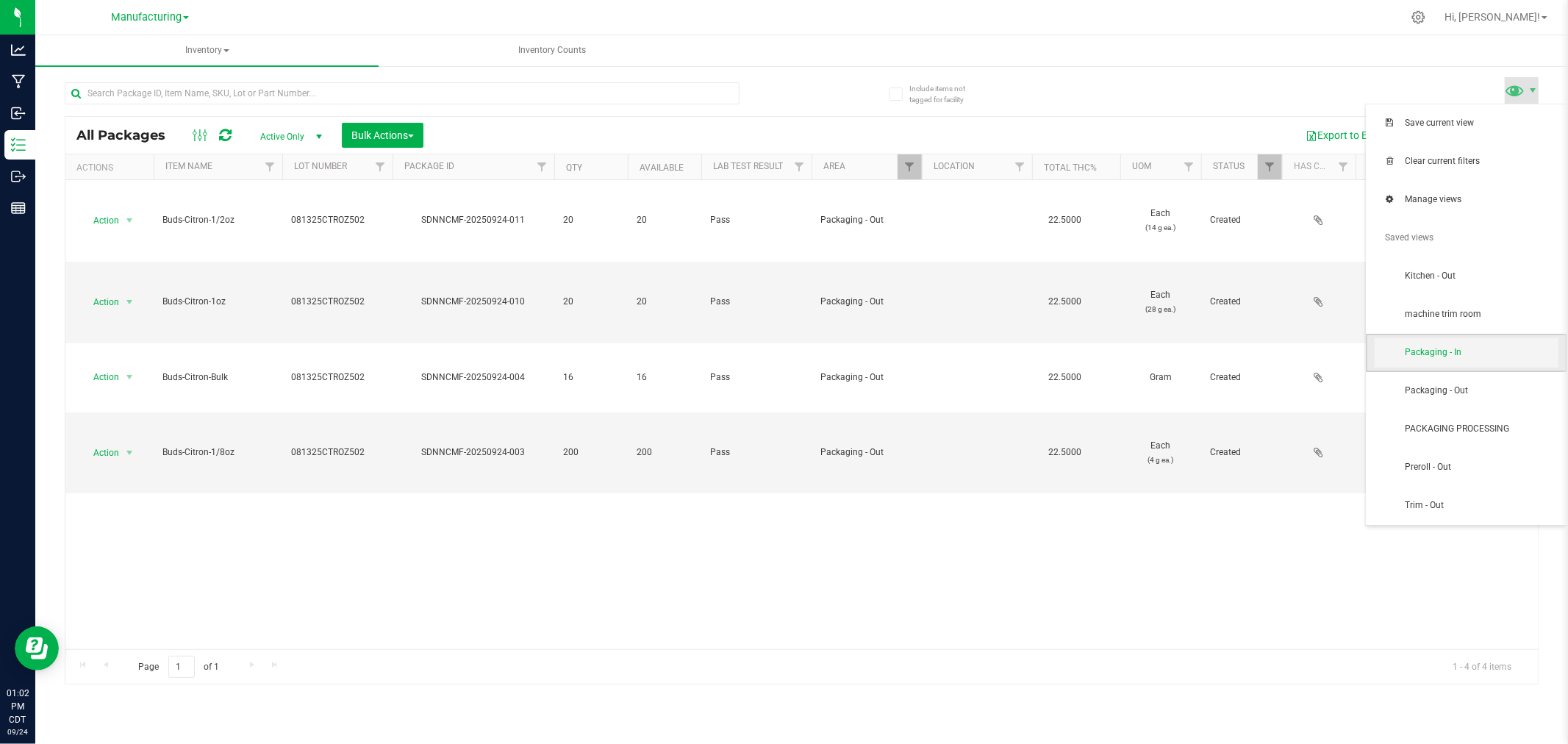
click at [1491, 348] on span "Packaging - In" at bounding box center [1481, 352] width 153 height 12
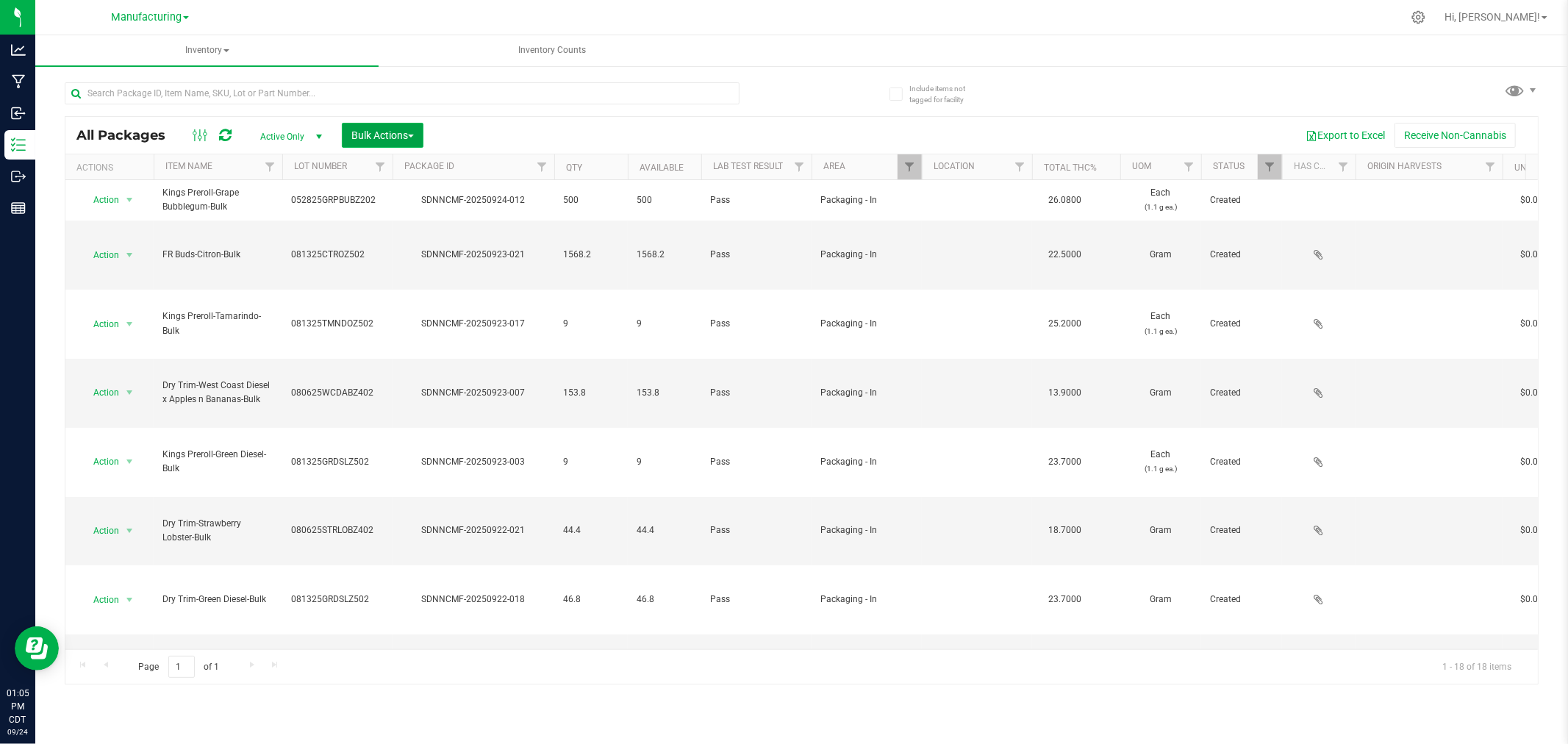
click at [408, 136] on span "Bulk Actions" at bounding box center [382, 136] width 62 height 12
click at [408, 164] on span "Add to manufacturing run" at bounding box center [405, 168] width 111 height 12
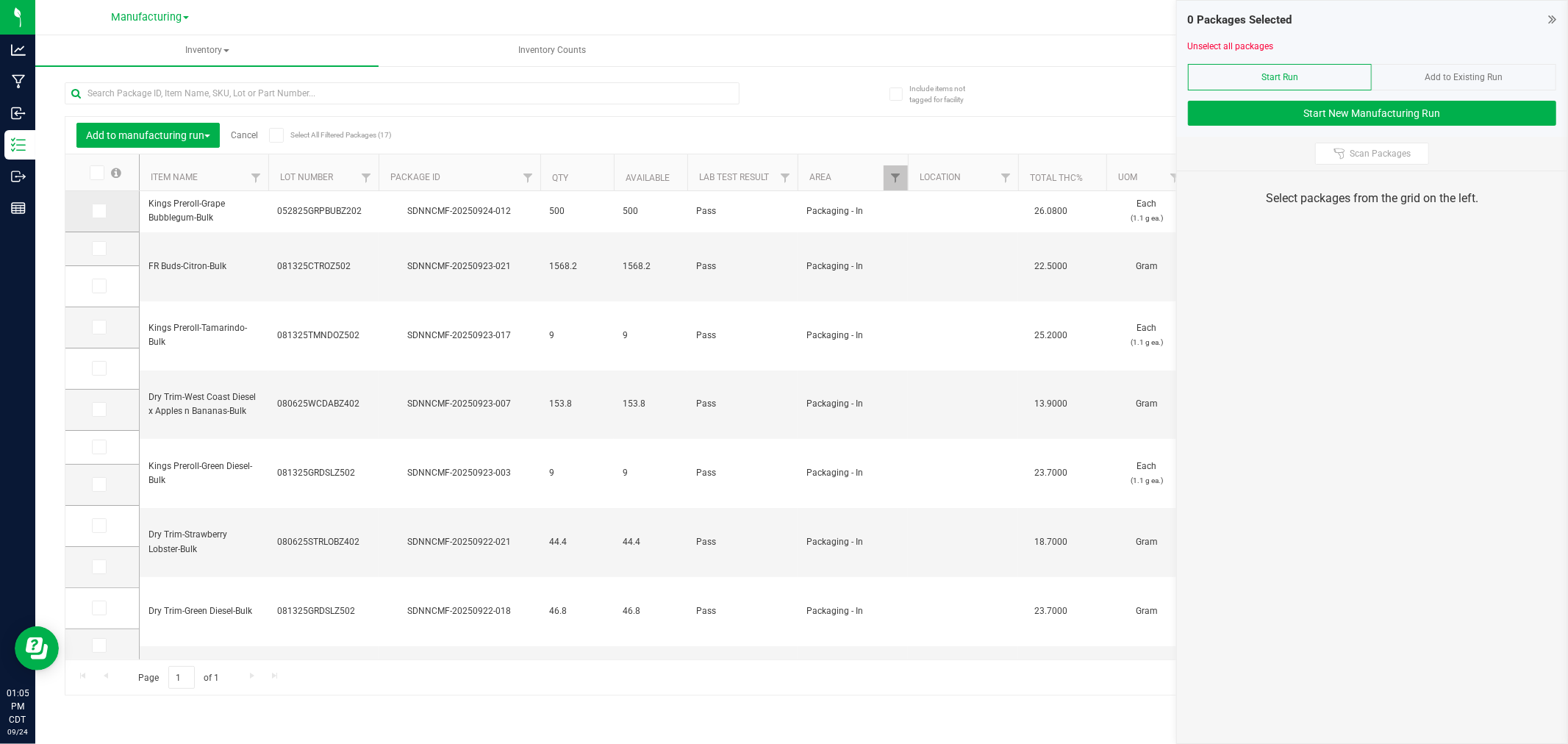
click at [98, 211] on icon at bounding box center [97, 211] width 9 height 0
click at [0, 0] on input "checkbox" at bounding box center [0, 0] width 0 height 0
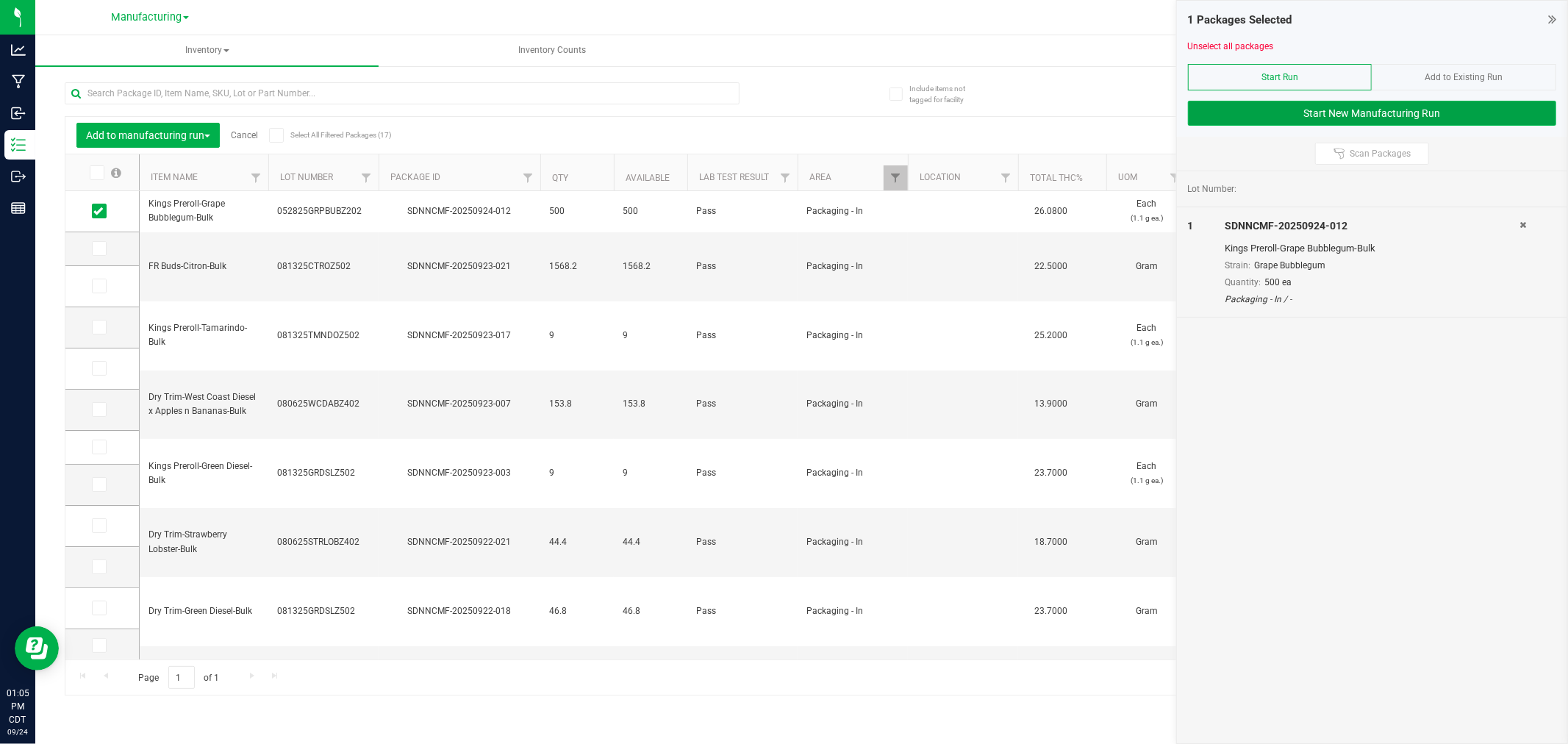
click at [1260, 117] on button "Start New Manufacturing Run" at bounding box center [1372, 113] width 369 height 25
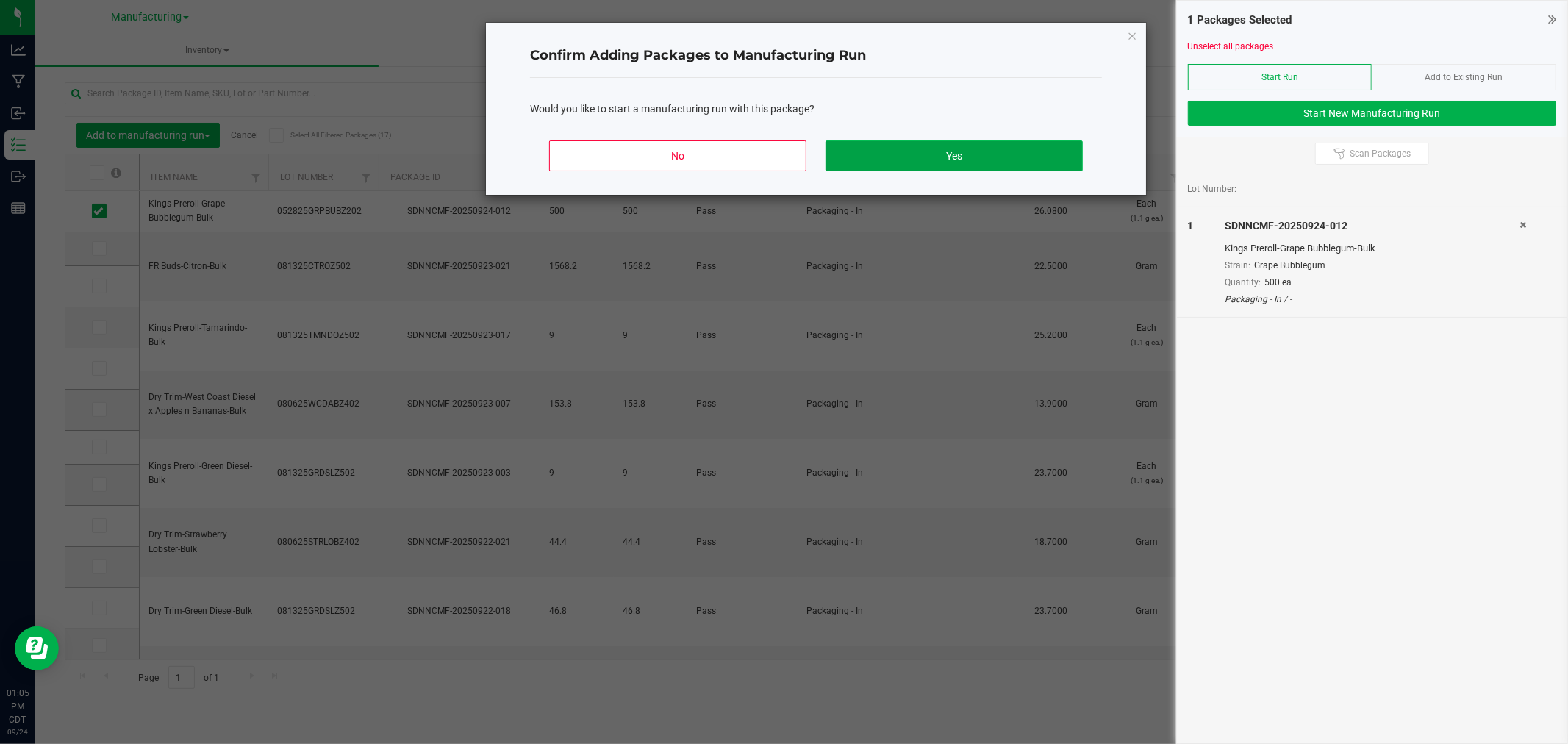
click at [1036, 159] on button "Yes" at bounding box center [953, 156] width 257 height 31
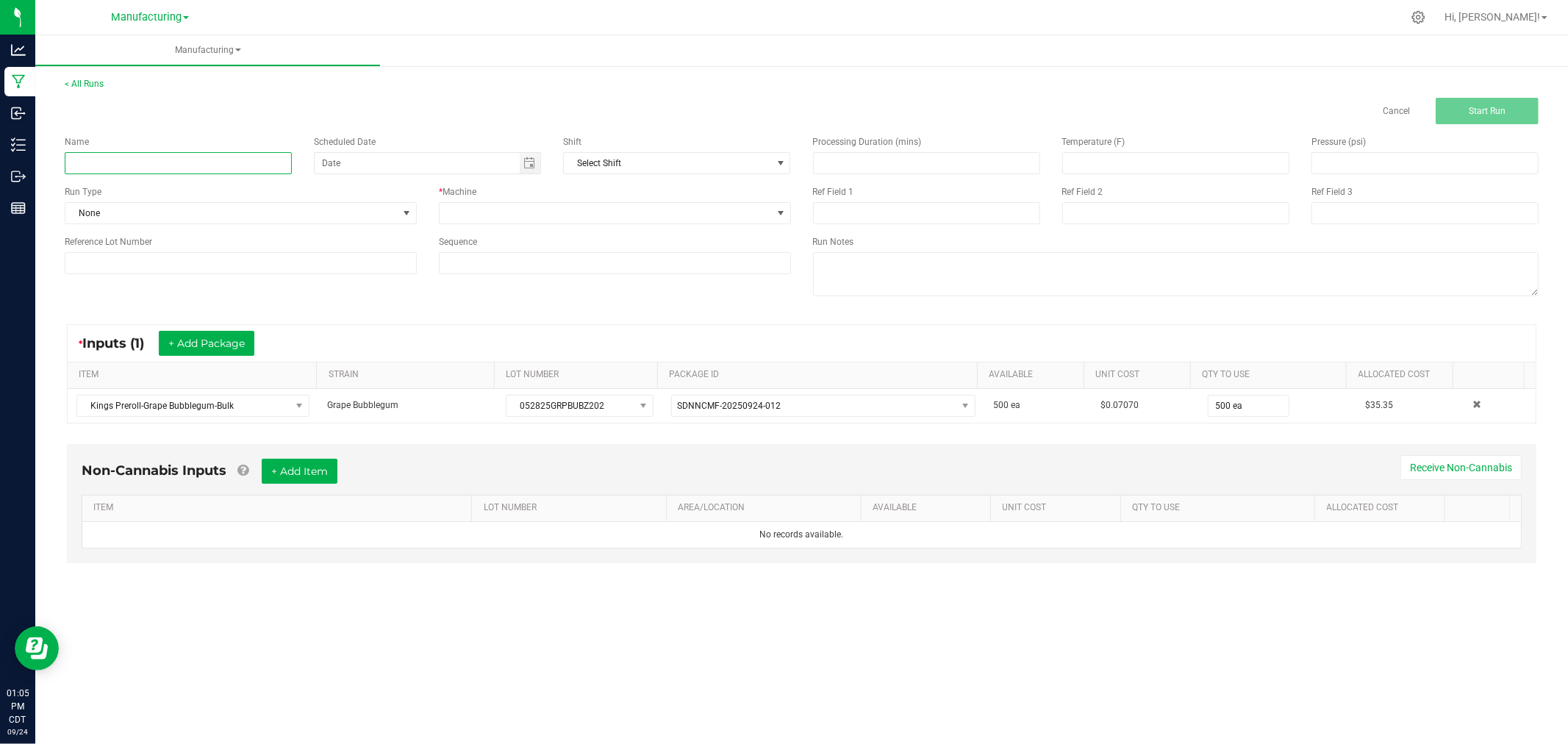
click at [244, 152] on input at bounding box center [178, 163] width 227 height 22
type input "092425-GRAPE BUBBLEGUM KING SINGLES 1G"
click at [404, 211] on span at bounding box center [407, 213] width 12 height 12
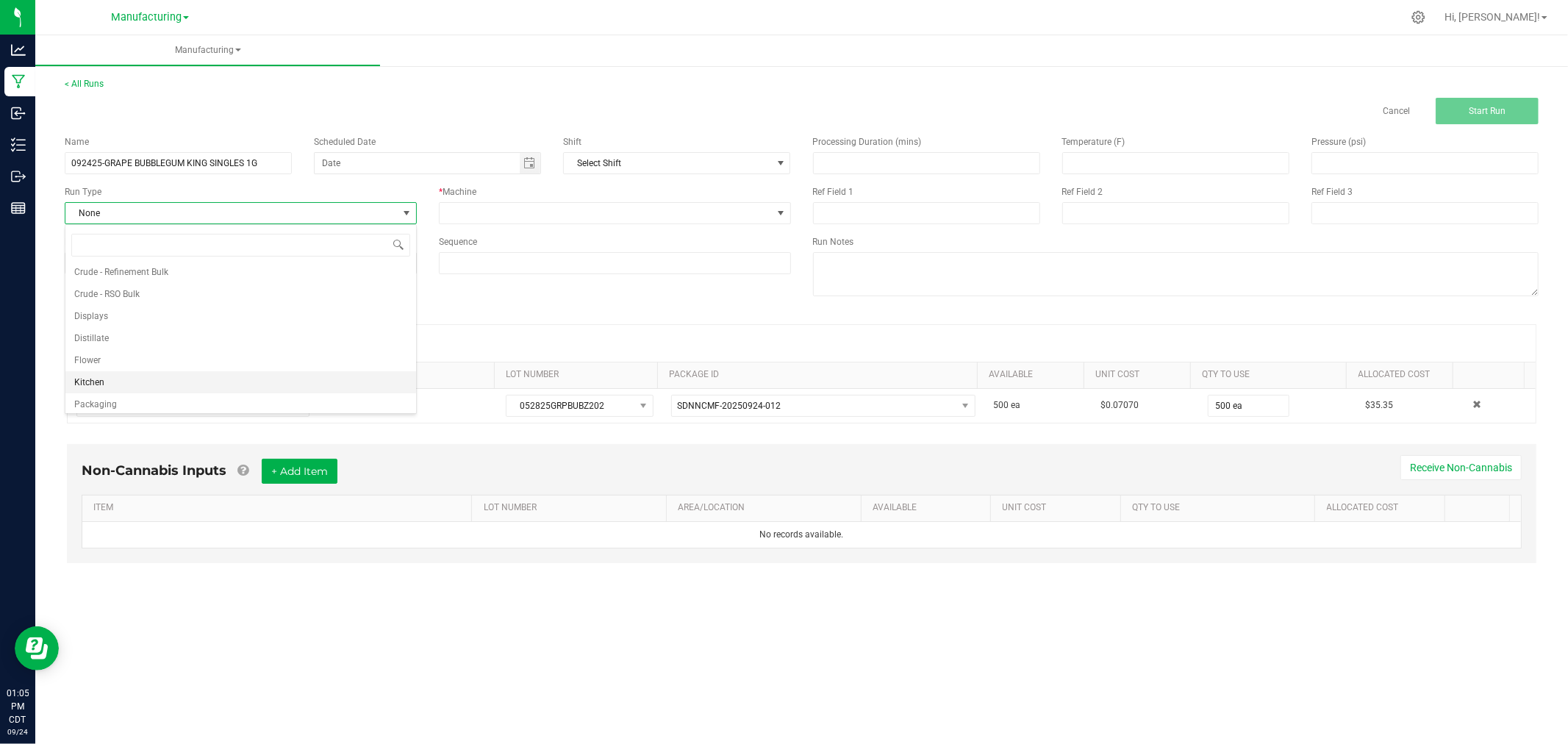
scroll to position [73, 0]
click at [318, 370] on li "Packaging" at bounding box center [240, 378] width 350 height 22
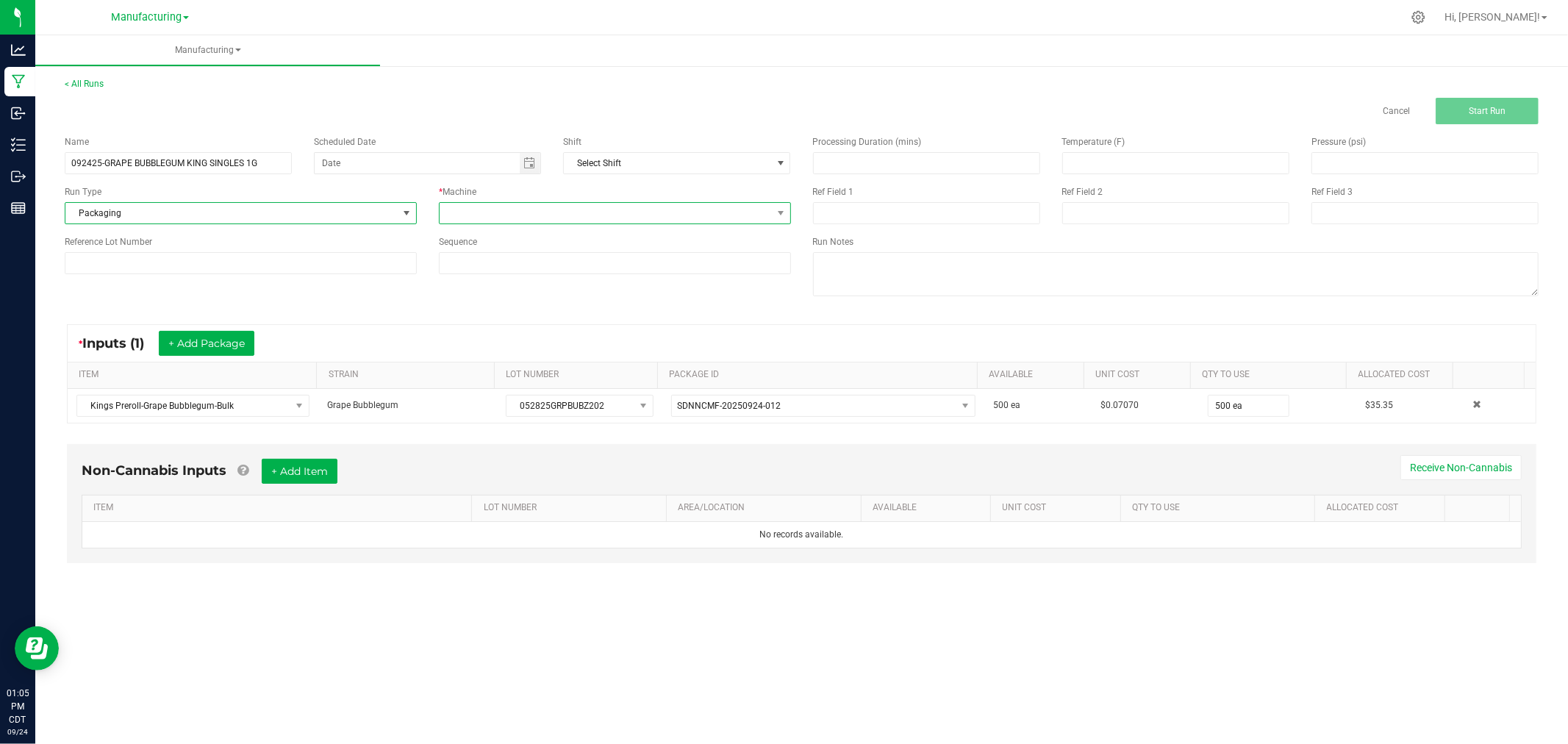
click at [458, 211] on span at bounding box center [605, 213] width 332 height 21
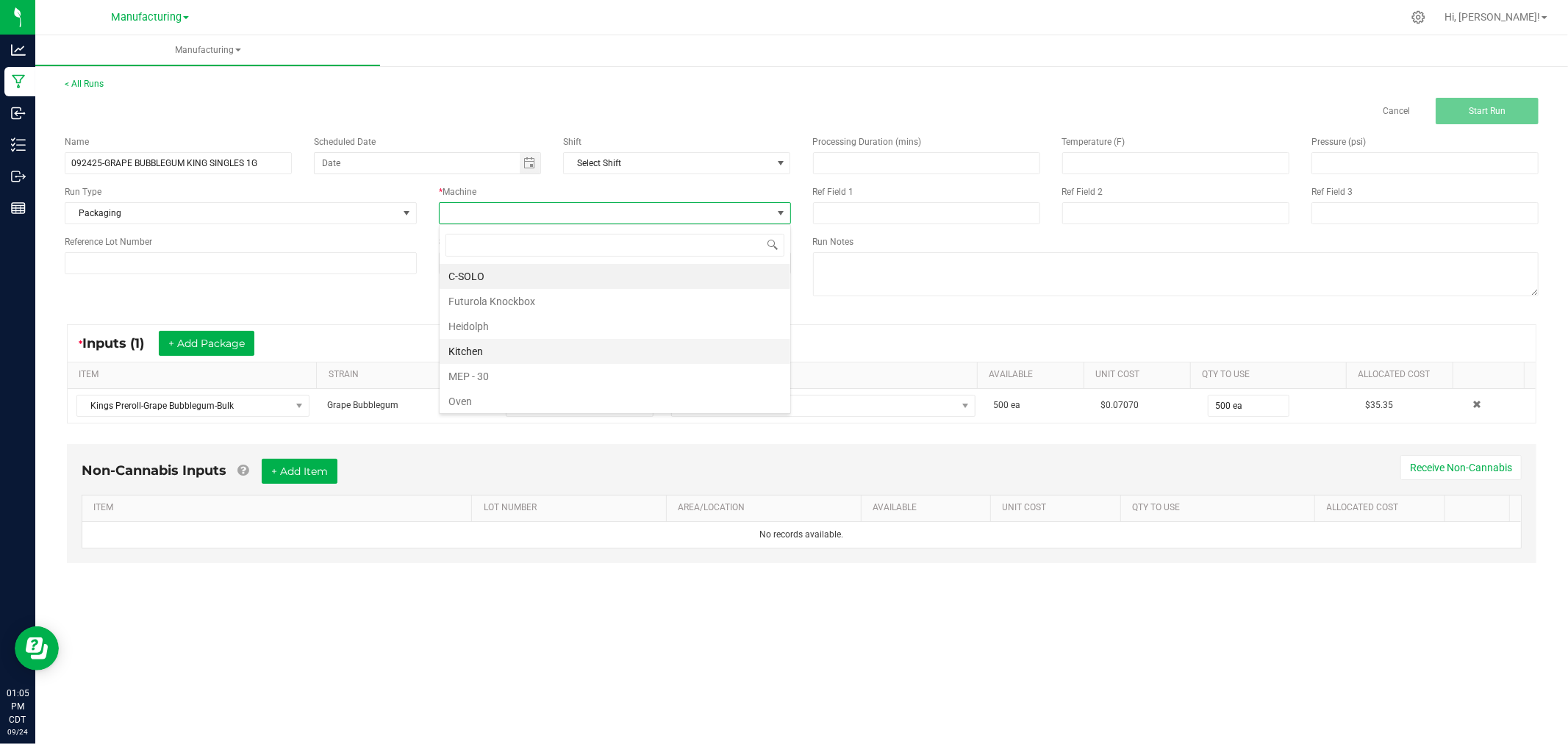
scroll to position [82, 0]
click at [518, 344] on li "Packaging" at bounding box center [614, 345] width 350 height 25
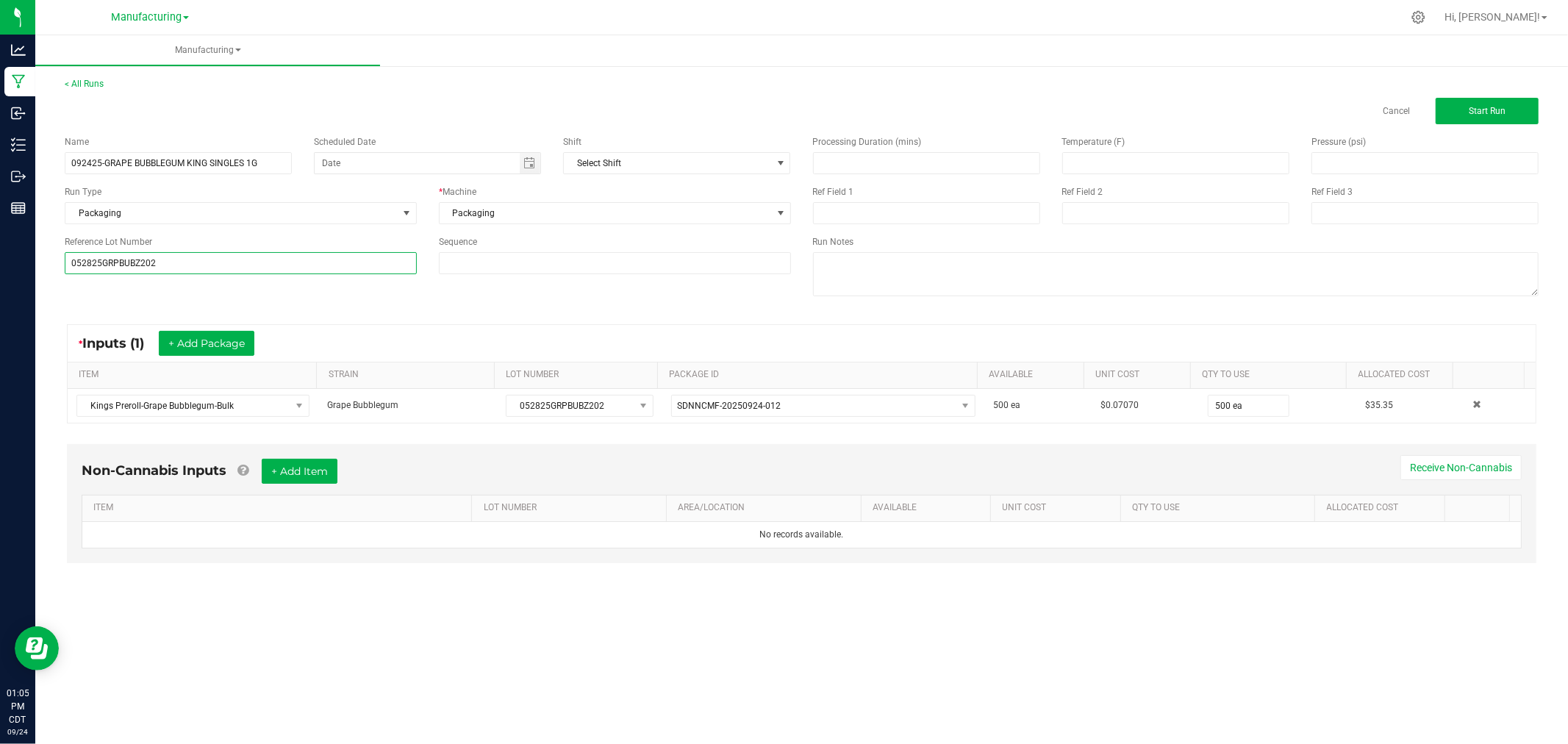
type input "052825GRPBUBZ202"
drag, startPoint x: 100, startPoint y: 290, endPoint x: 123, endPoint y: 293, distance: 23.2
click at [101, 291] on div "Name 092425-GRAPE BUBBLEGUM KING SINGLES 1G Scheduled Date Shift Select Shift R…" at bounding box center [802, 217] width 1496 height 186
drag, startPoint x: 1533, startPoint y: 111, endPoint x: 1526, endPoint y: 116, distance: 8.6
click at [1529, 111] on button "Start Run" at bounding box center [1487, 112] width 103 height 27
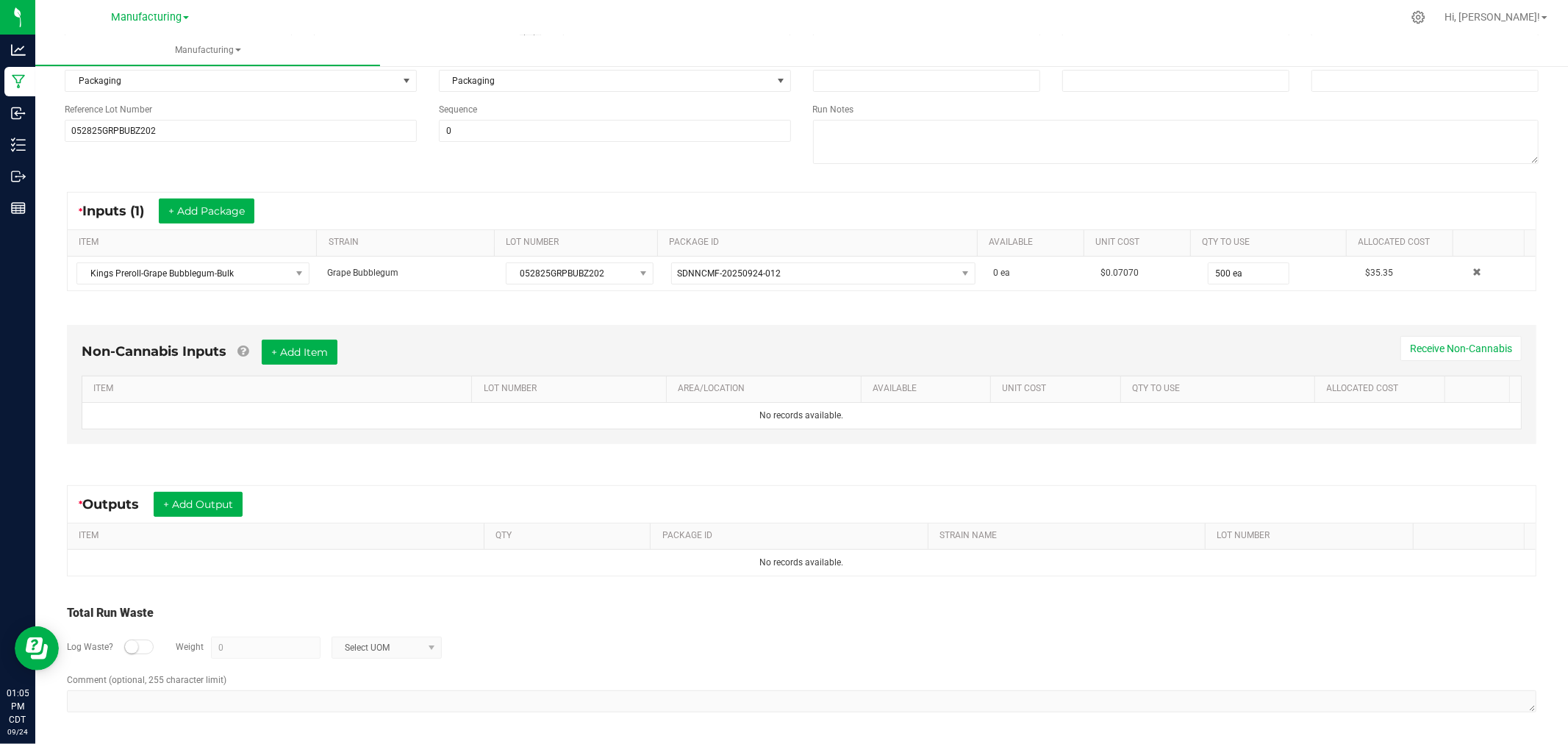
scroll to position [165, 0]
click at [320, 346] on button "+ Add Item" at bounding box center [299, 352] width 76 height 25
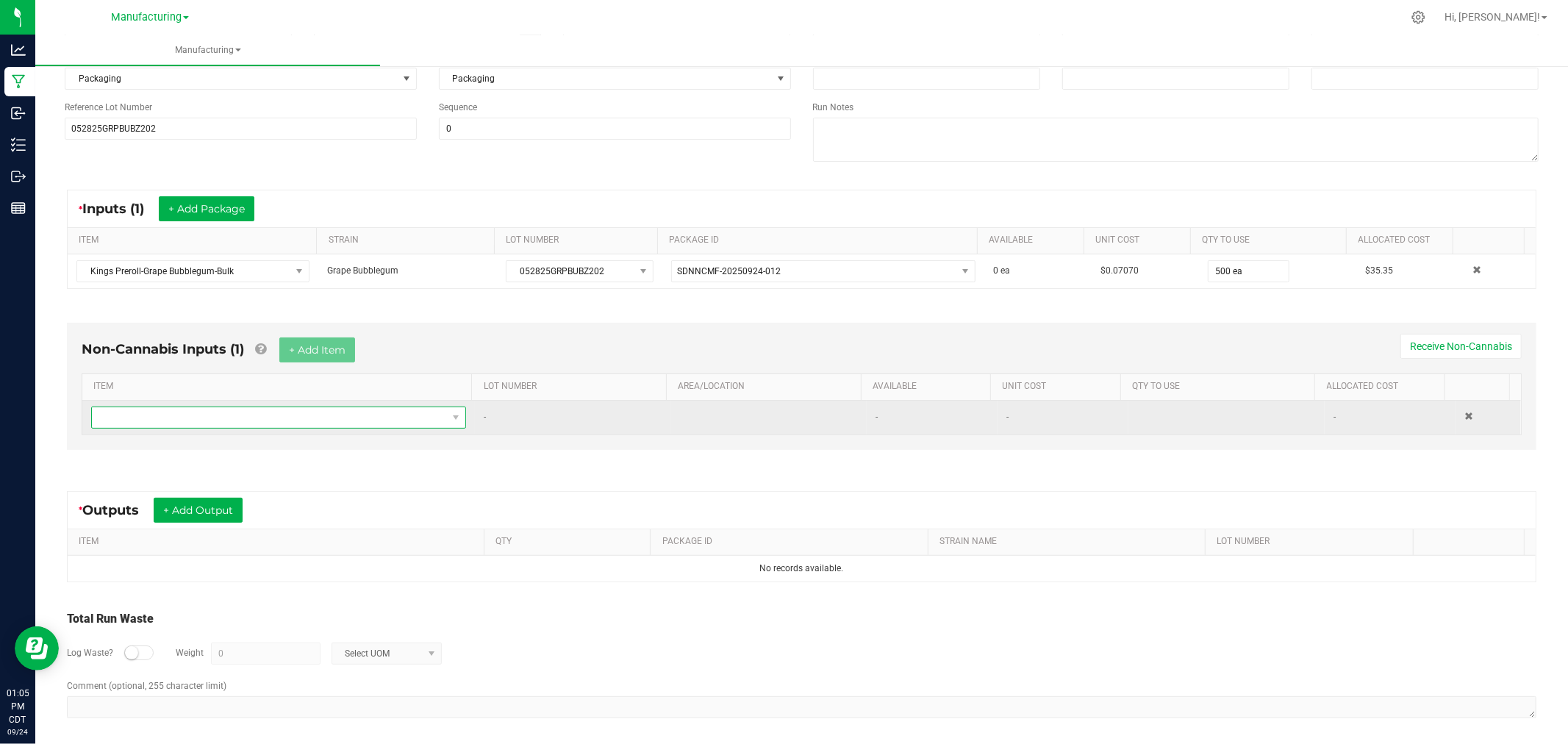
click at [340, 415] on span "NO DATA FOUND" at bounding box center [269, 418] width 355 height 21
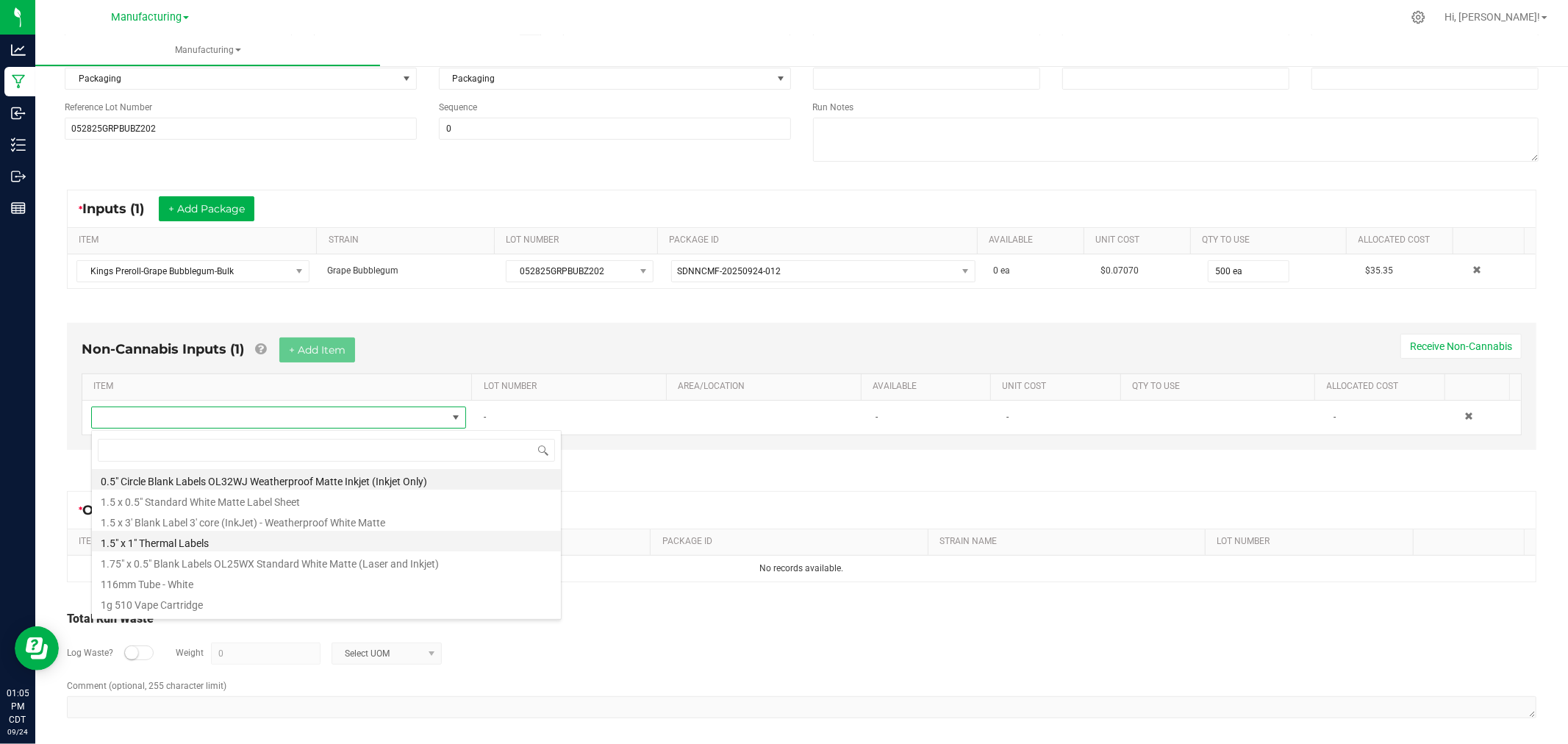
click at [224, 542] on li "1.5" x 1" Thermal Labels" at bounding box center [326, 541] width 469 height 21
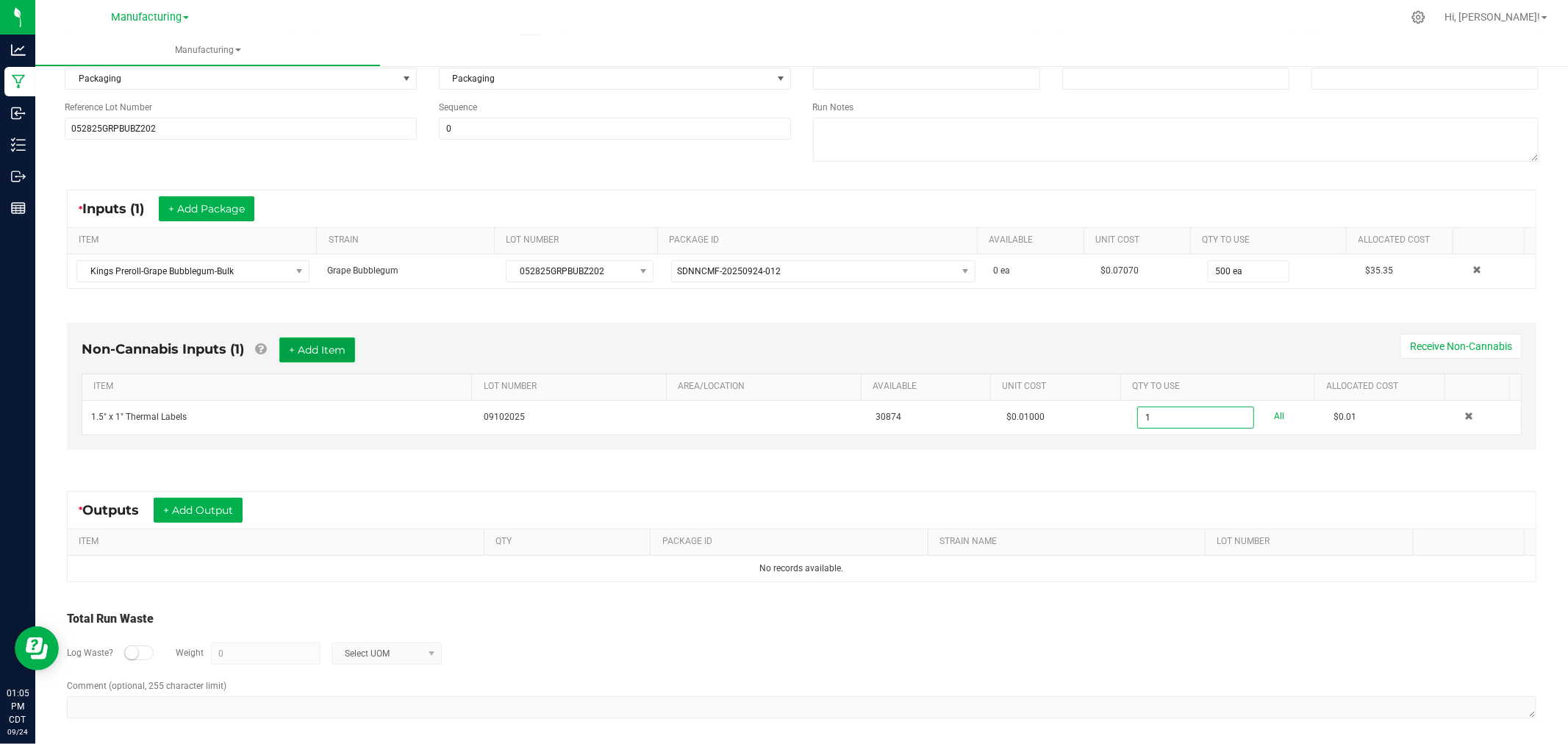
type input "1 ea"
click at [325, 350] on button "+ Add Item" at bounding box center [317, 350] width 76 height 25
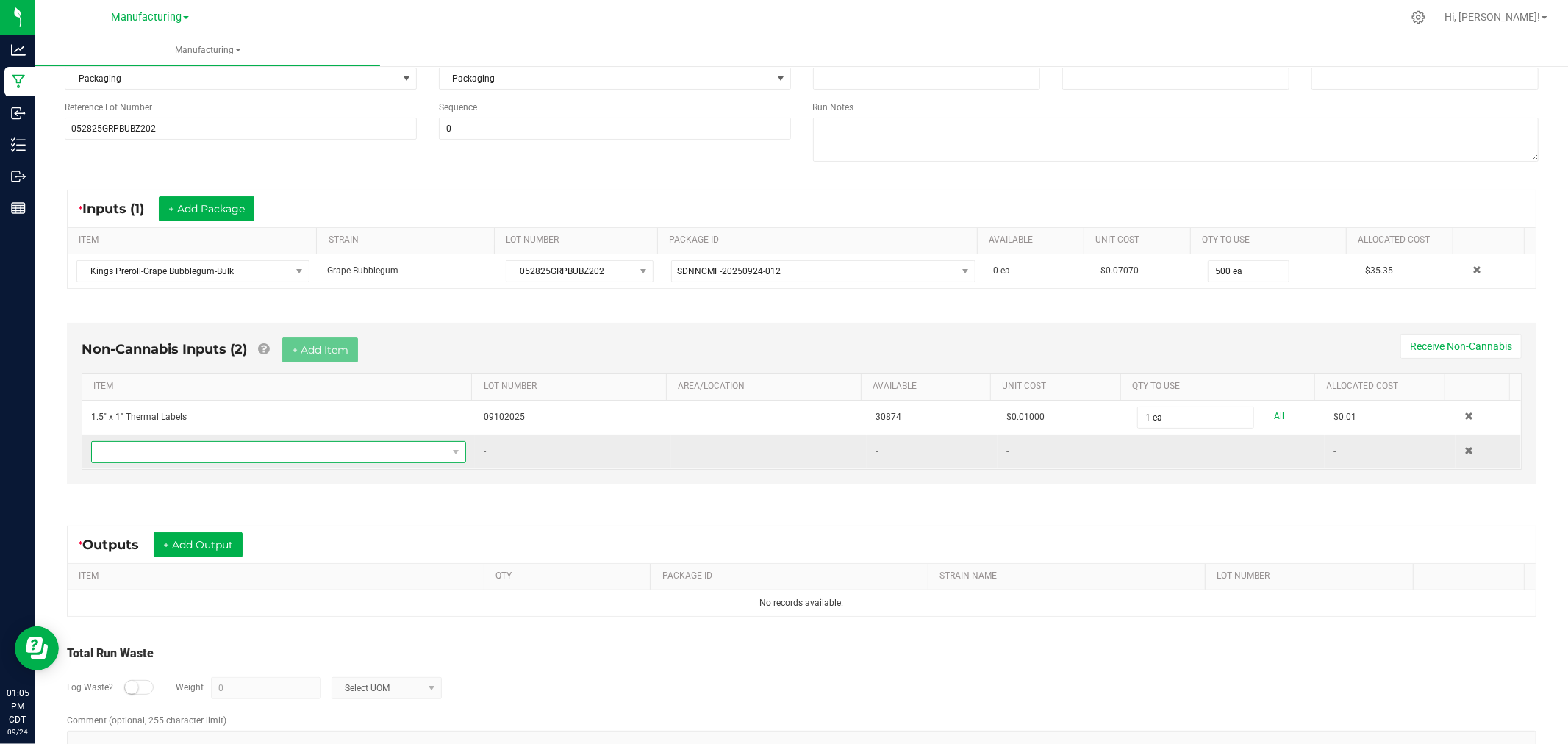
click at [346, 459] on span "NO DATA FOUND" at bounding box center [269, 452] width 355 height 21
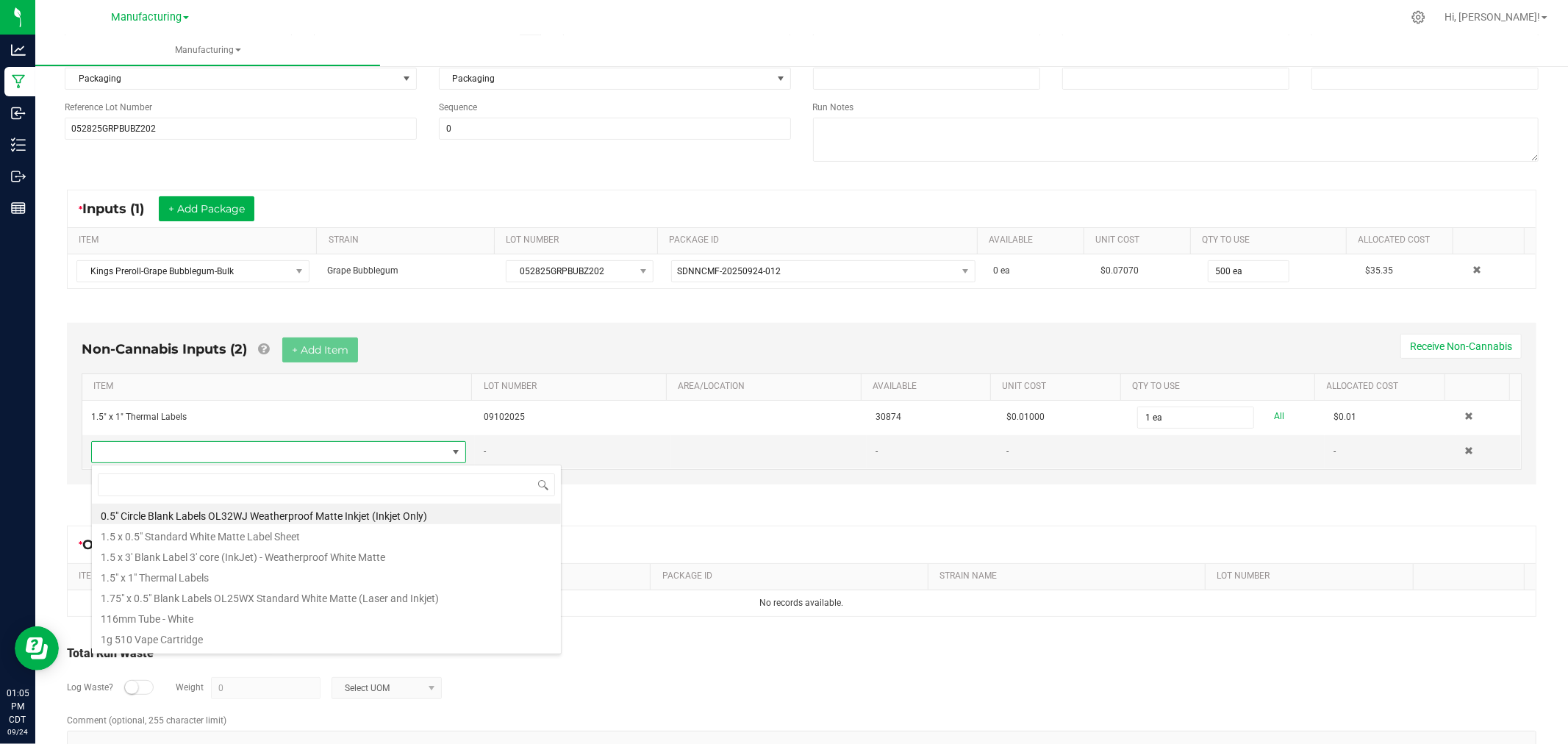
scroll to position [22, 364]
click at [248, 618] on li "116mm Tube - White" at bounding box center [326, 617] width 469 height 21
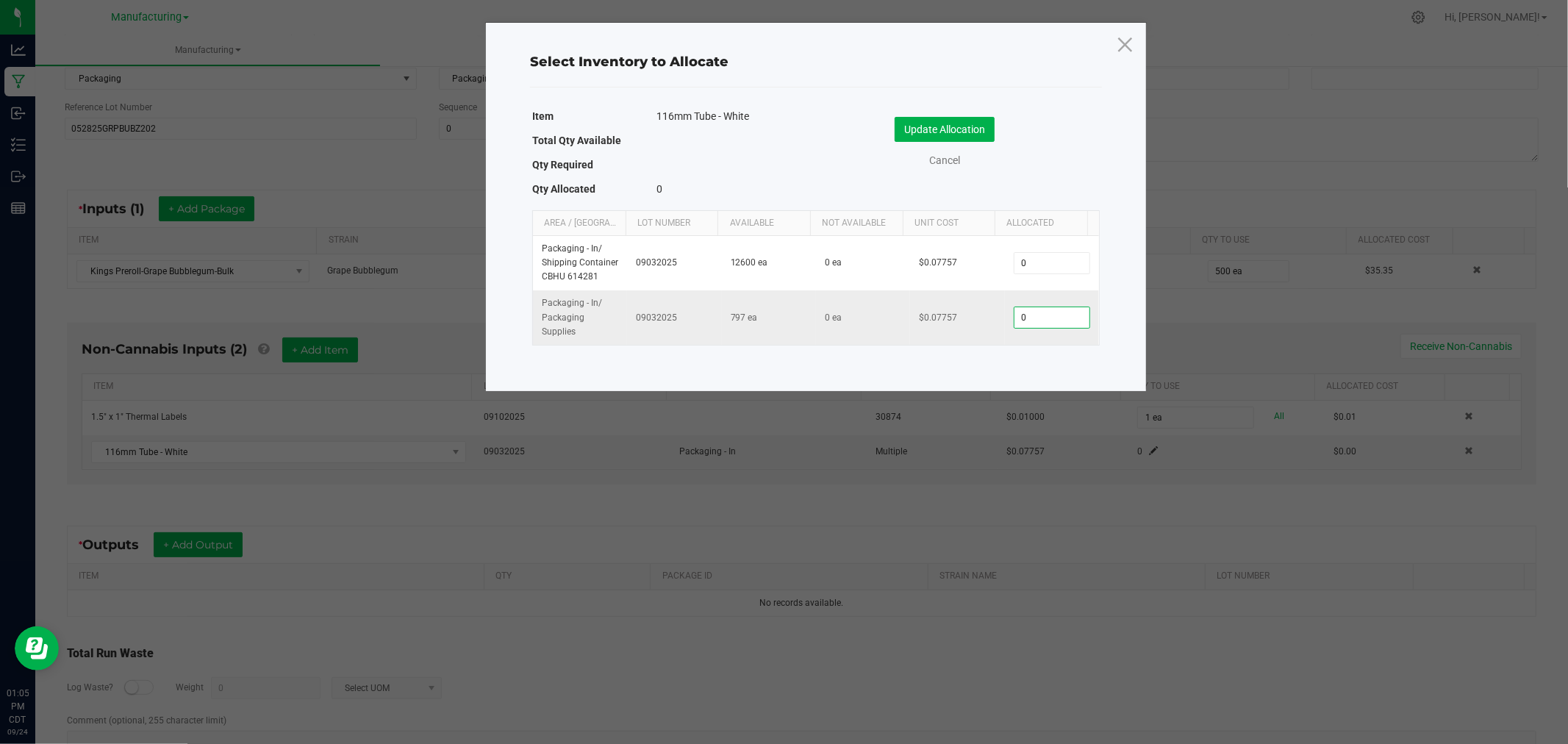
click at [1022, 315] on input "0" at bounding box center [1051, 317] width 75 height 21
type input "500"
click at [952, 123] on button "Update Allocation" at bounding box center [944, 129] width 100 height 25
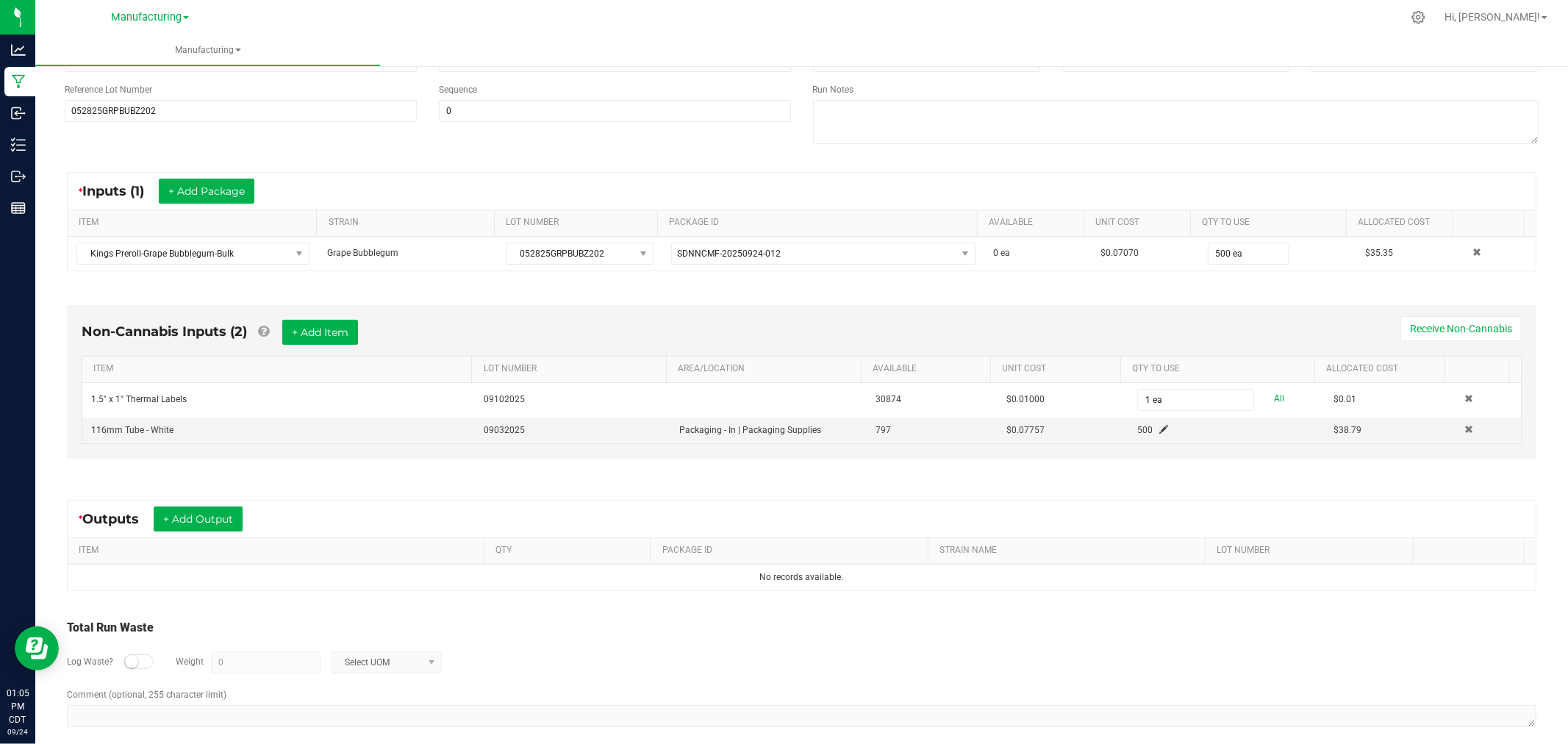
scroll to position [199, 0]
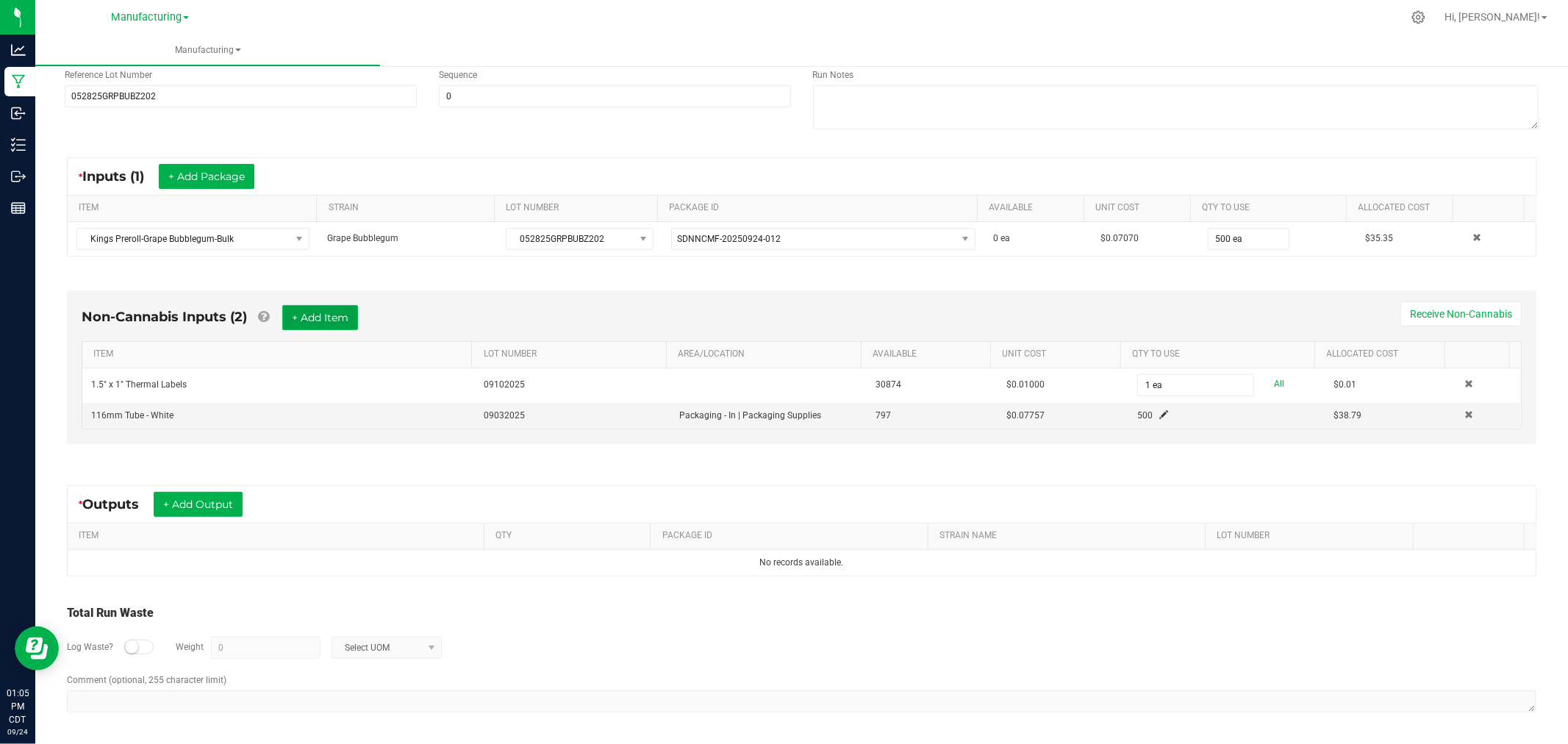
click at [334, 310] on button "+ Add Item" at bounding box center [319, 318] width 76 height 25
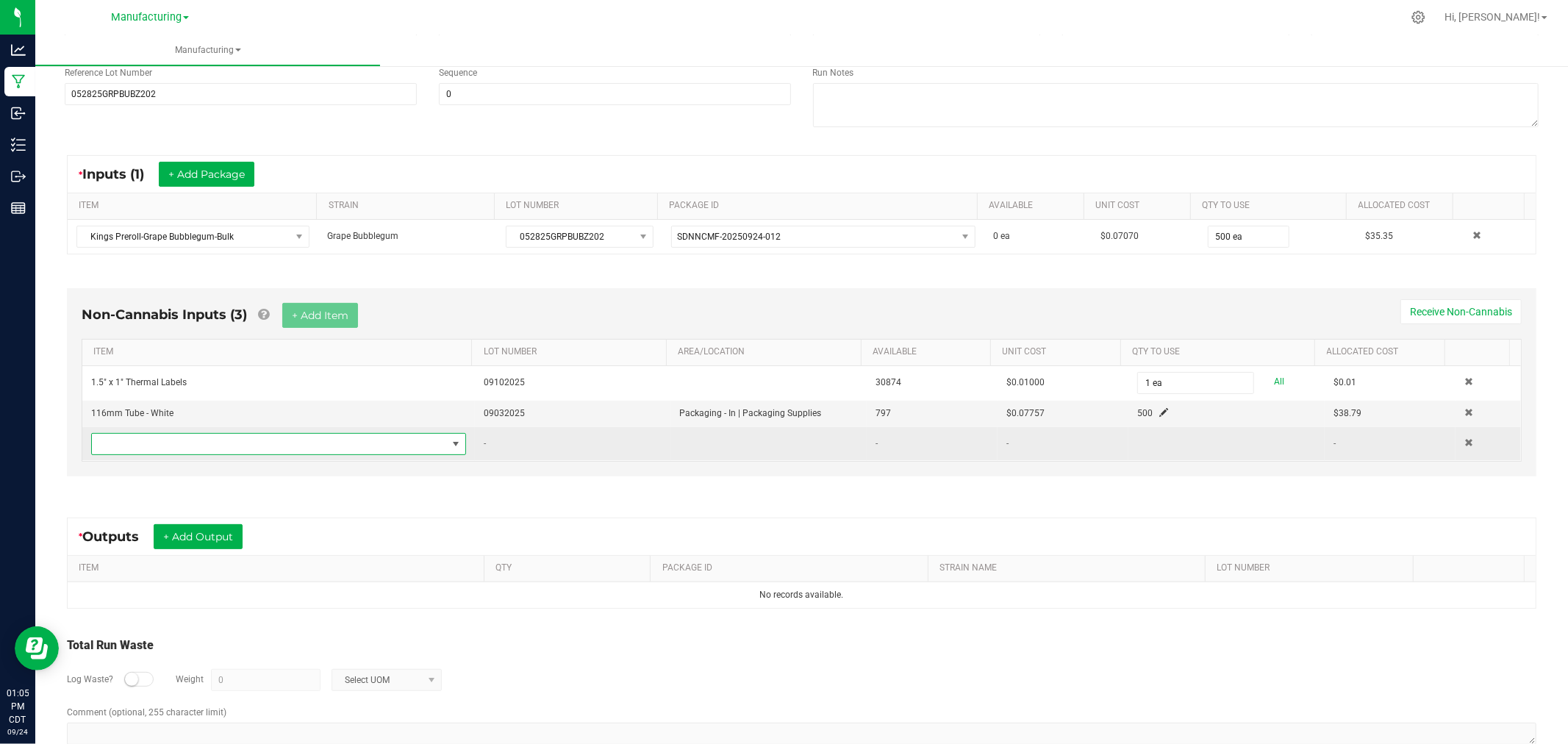
click at [329, 445] on span "NO DATA FOUND" at bounding box center [269, 444] width 355 height 21
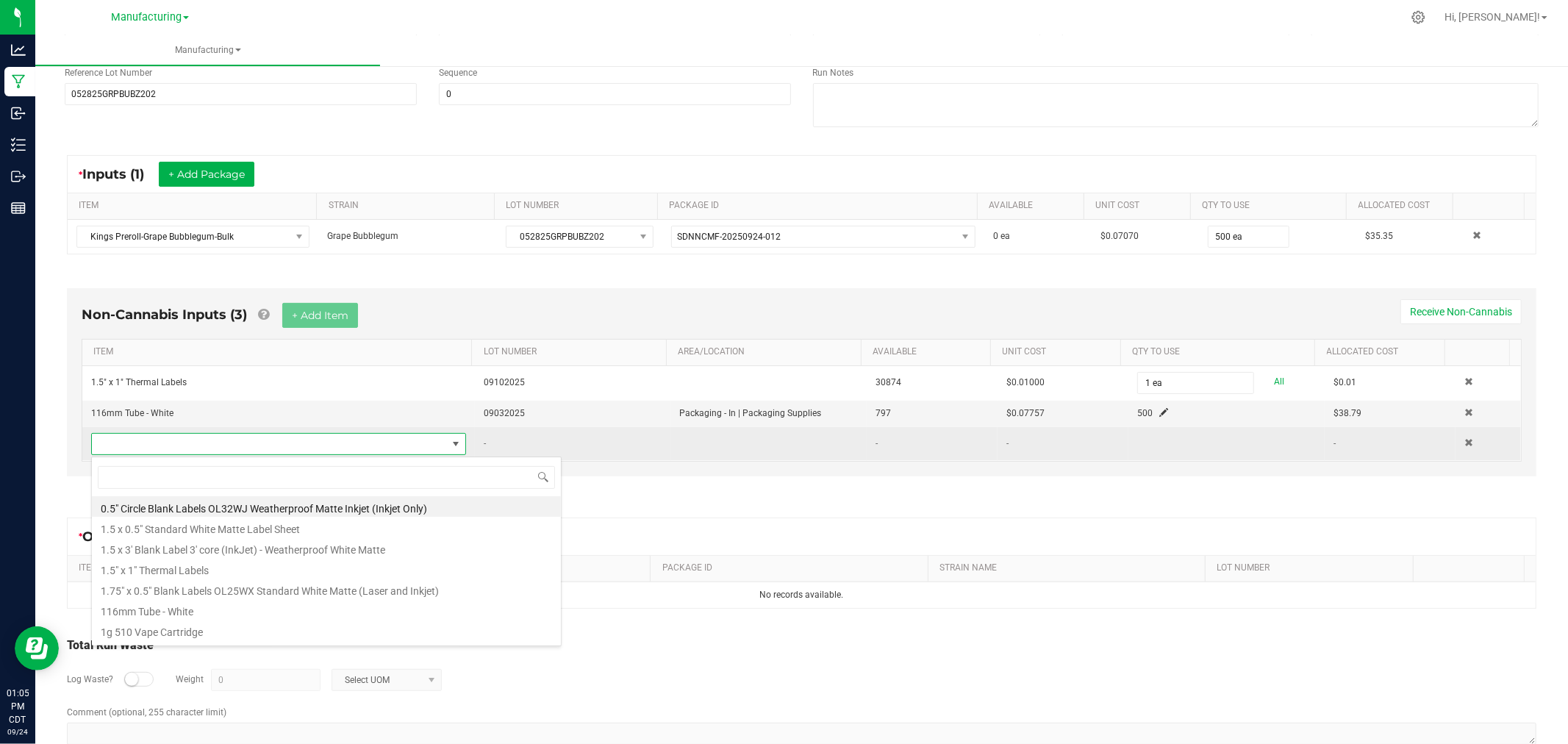
scroll to position [22, 364]
type input "HEAT"
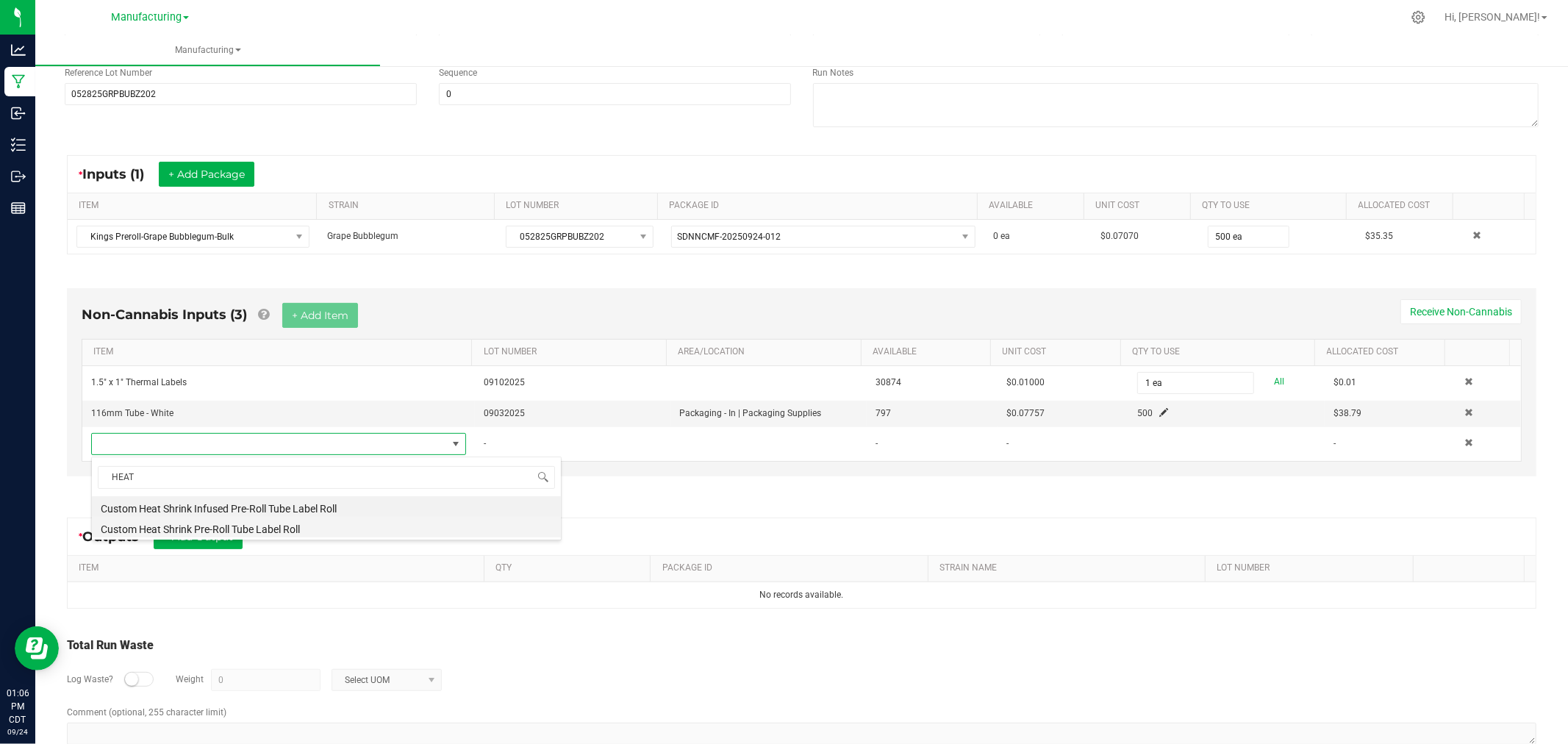
click at [303, 531] on li "Custom Heat Shrink Pre-Roll Tube Label Roll" at bounding box center [326, 527] width 469 height 21
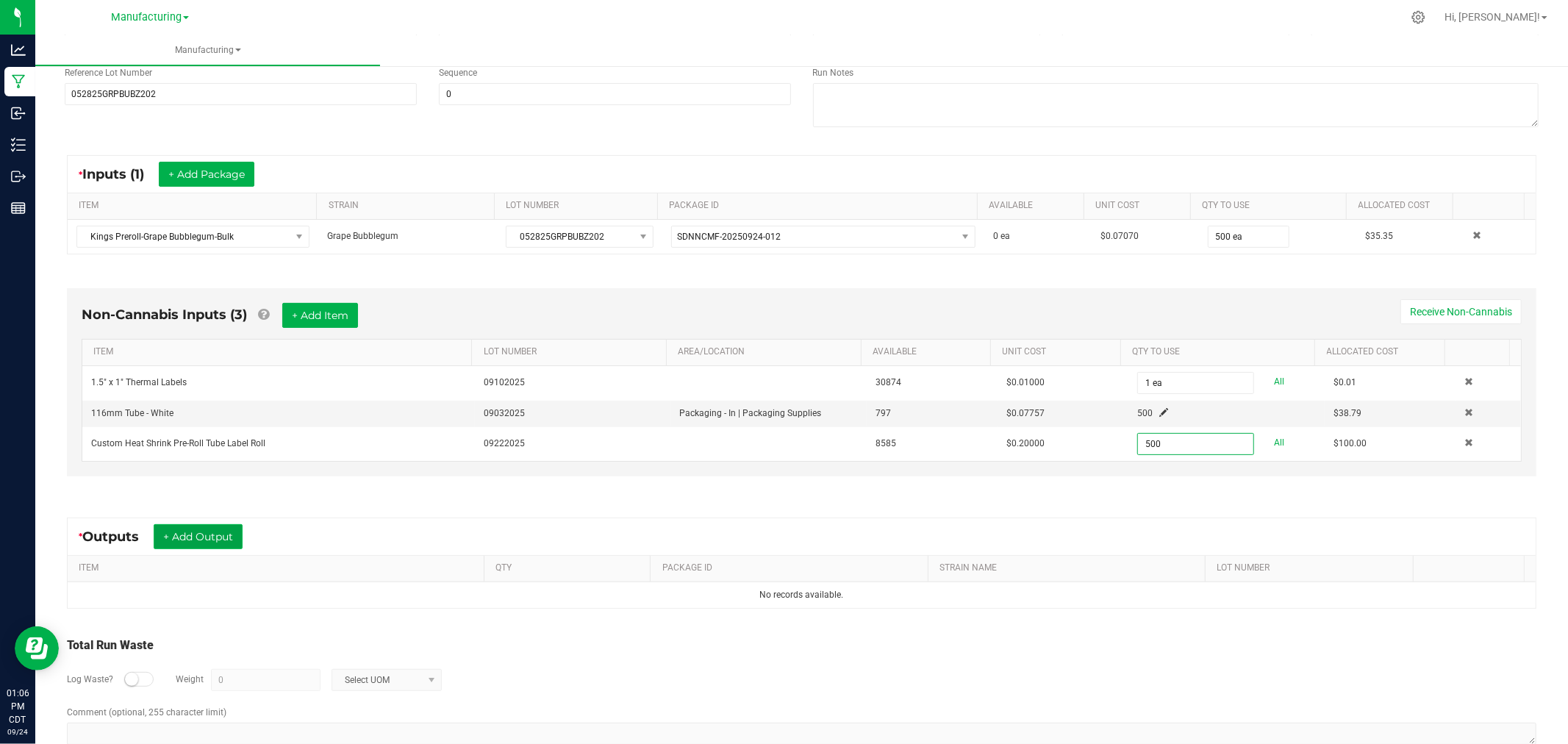
type input "500 ea"
click at [200, 540] on button "+ Add Output" at bounding box center [198, 537] width 89 height 25
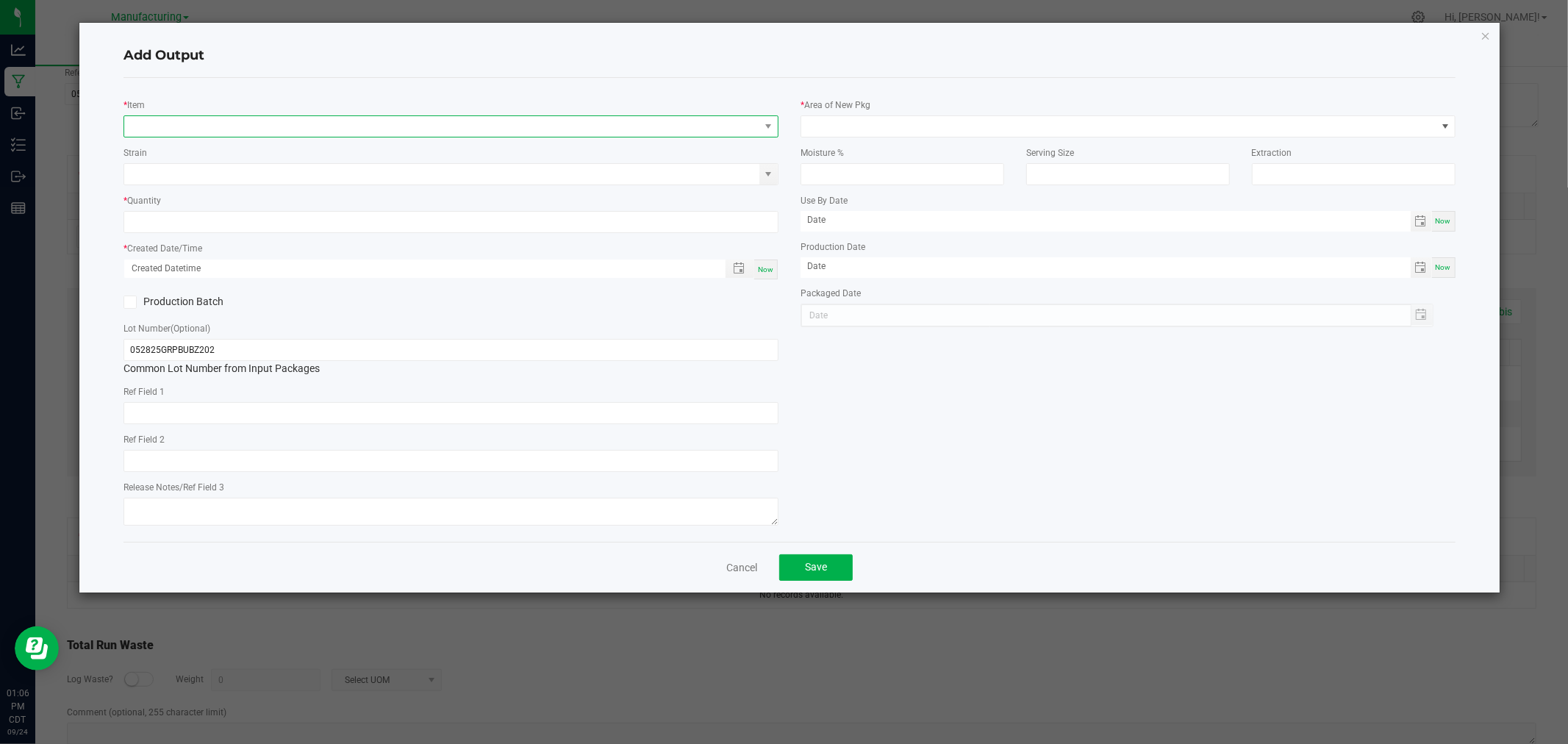
click at [250, 126] on span "NO DATA FOUND" at bounding box center [441, 126] width 635 height 21
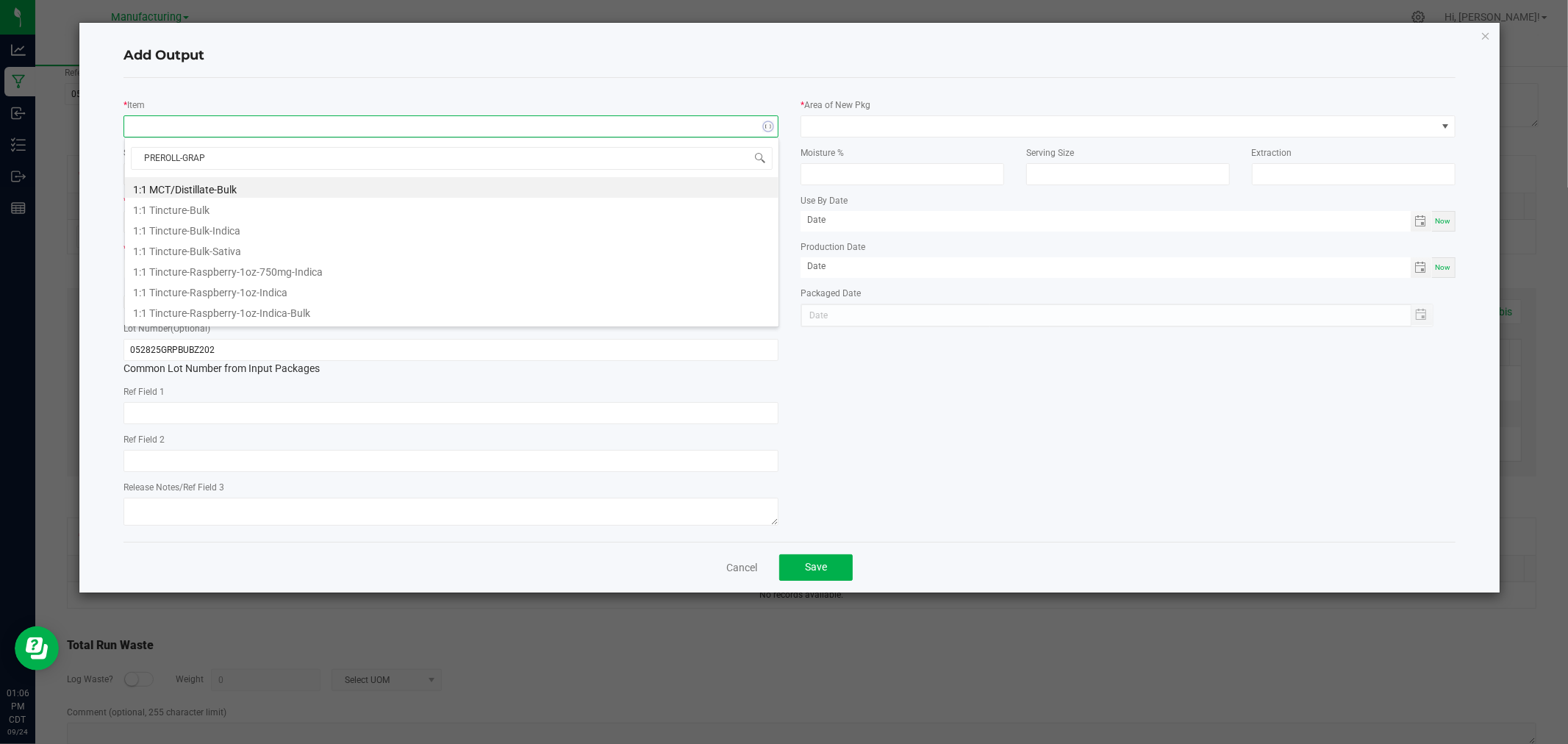
type input "PREROLL-GRAPE"
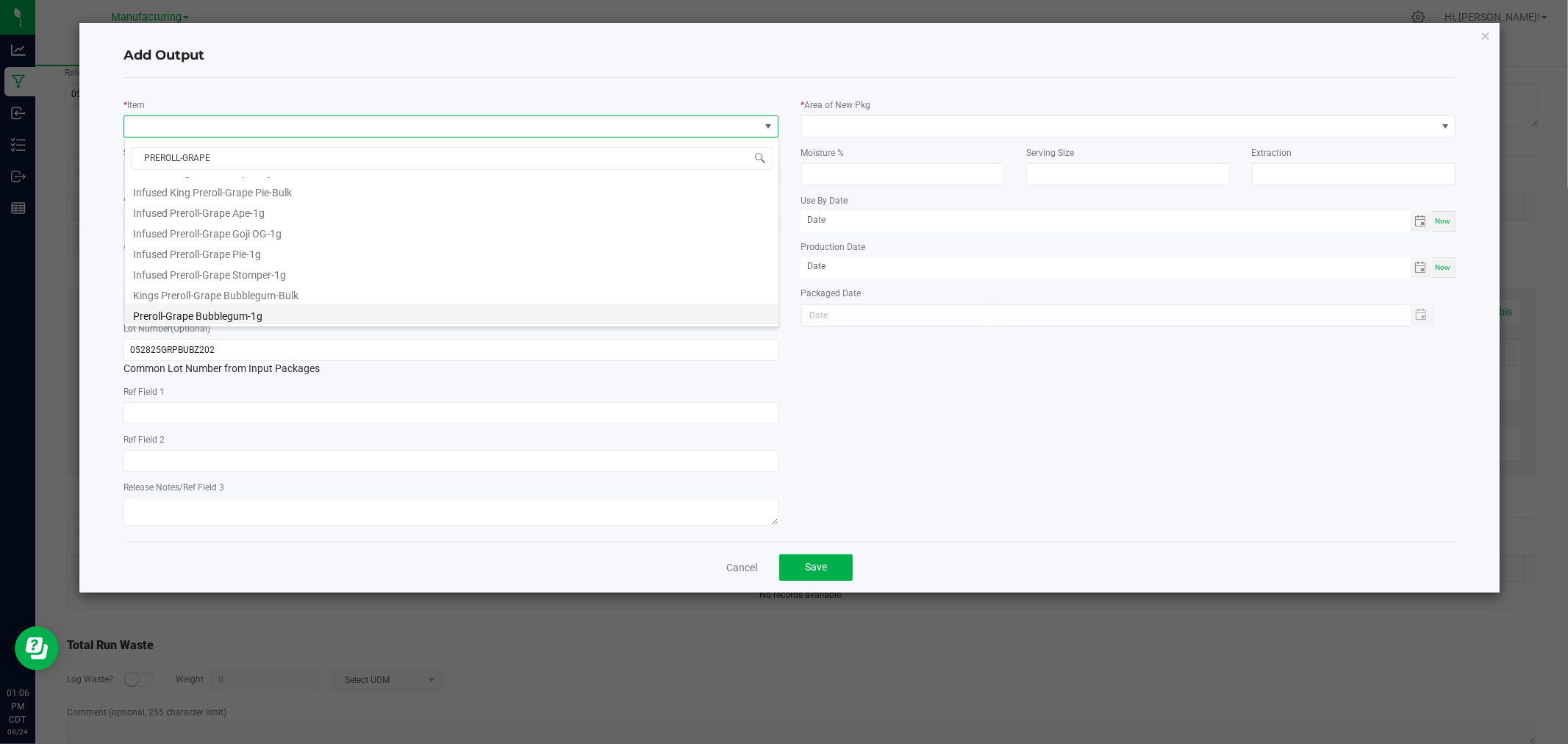
click at [230, 319] on li "Preroll-Grape Bubblegum-1g" at bounding box center [452, 314] width 654 height 21
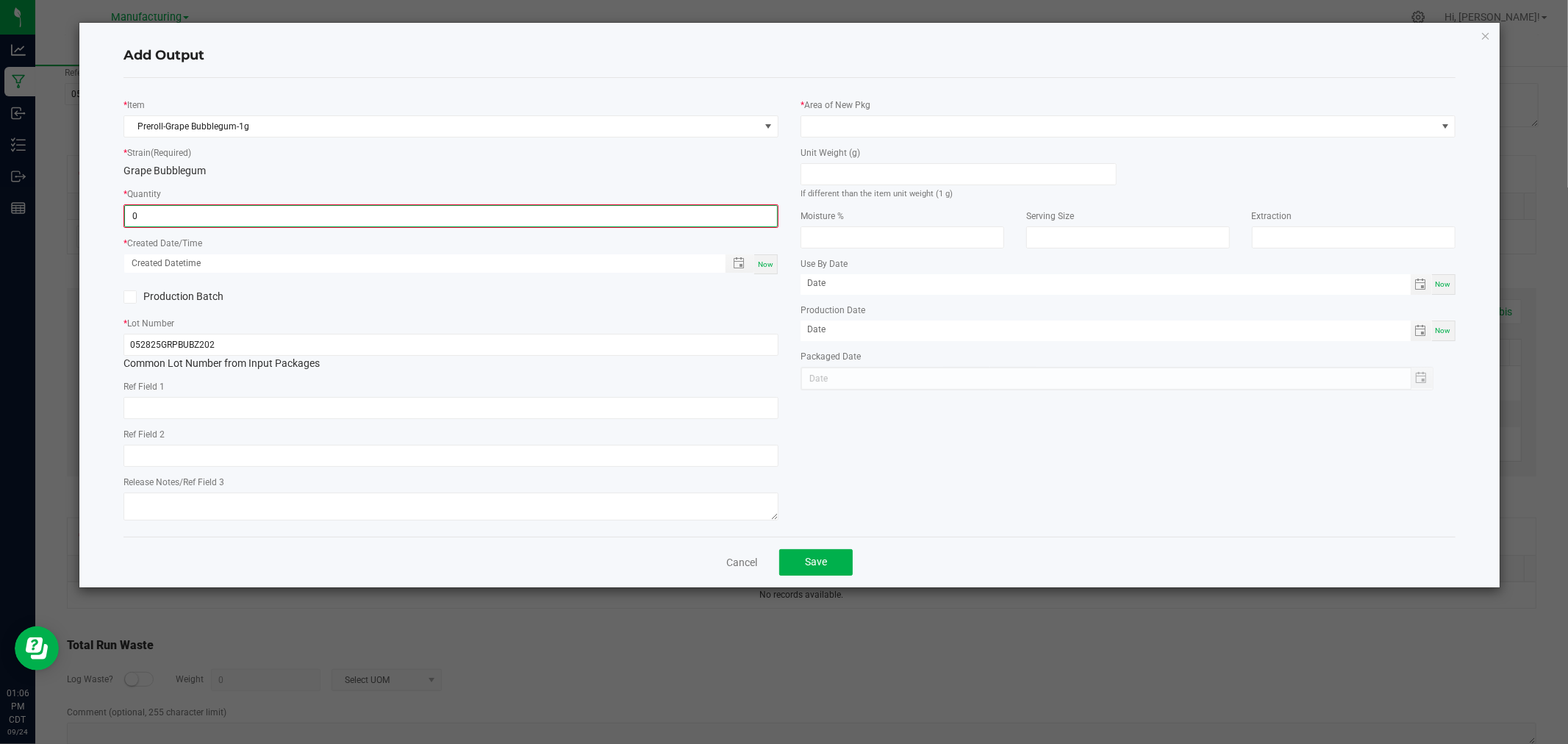
click at [233, 221] on input "0" at bounding box center [451, 216] width 652 height 21
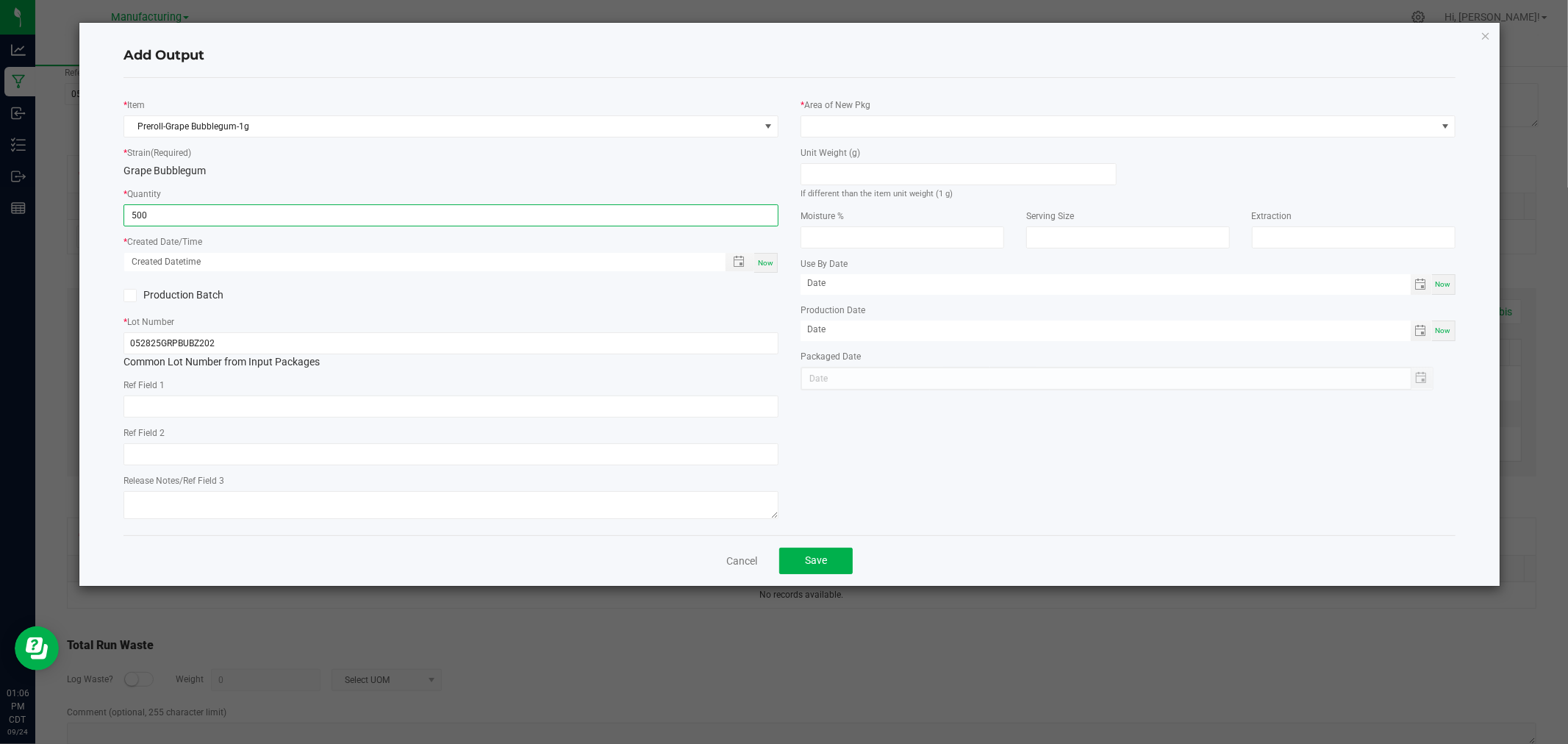
type input "500 ea"
click at [768, 260] on span "Now" at bounding box center [765, 263] width 16 height 8
type input "[DATE] 1:06 PM"
type input "[DATE]"
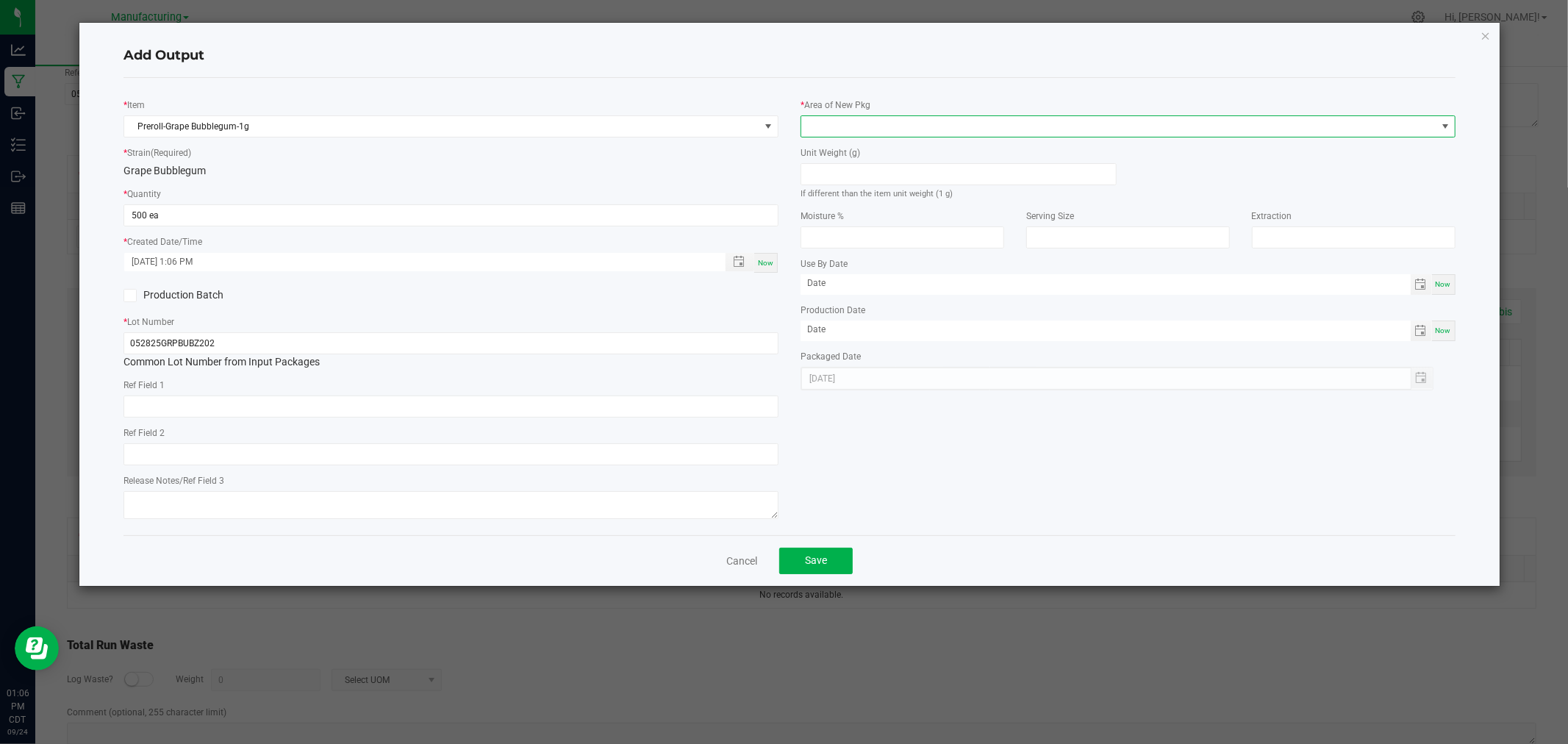
click at [888, 125] on span at bounding box center [1118, 126] width 635 height 21
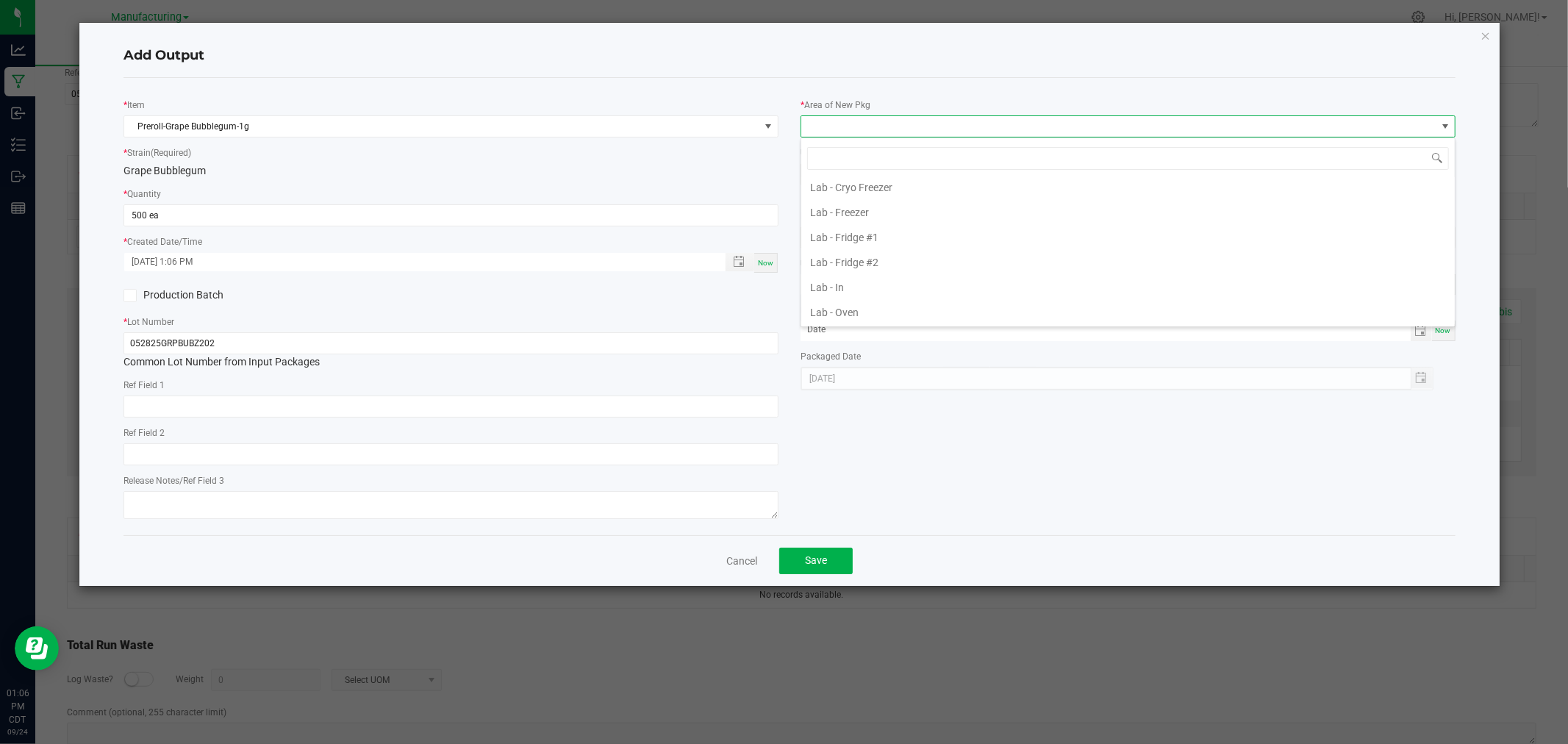
scroll to position [408, 0]
click at [935, 280] on li "Packaging - Processing" at bounding box center [1128, 281] width 654 height 25
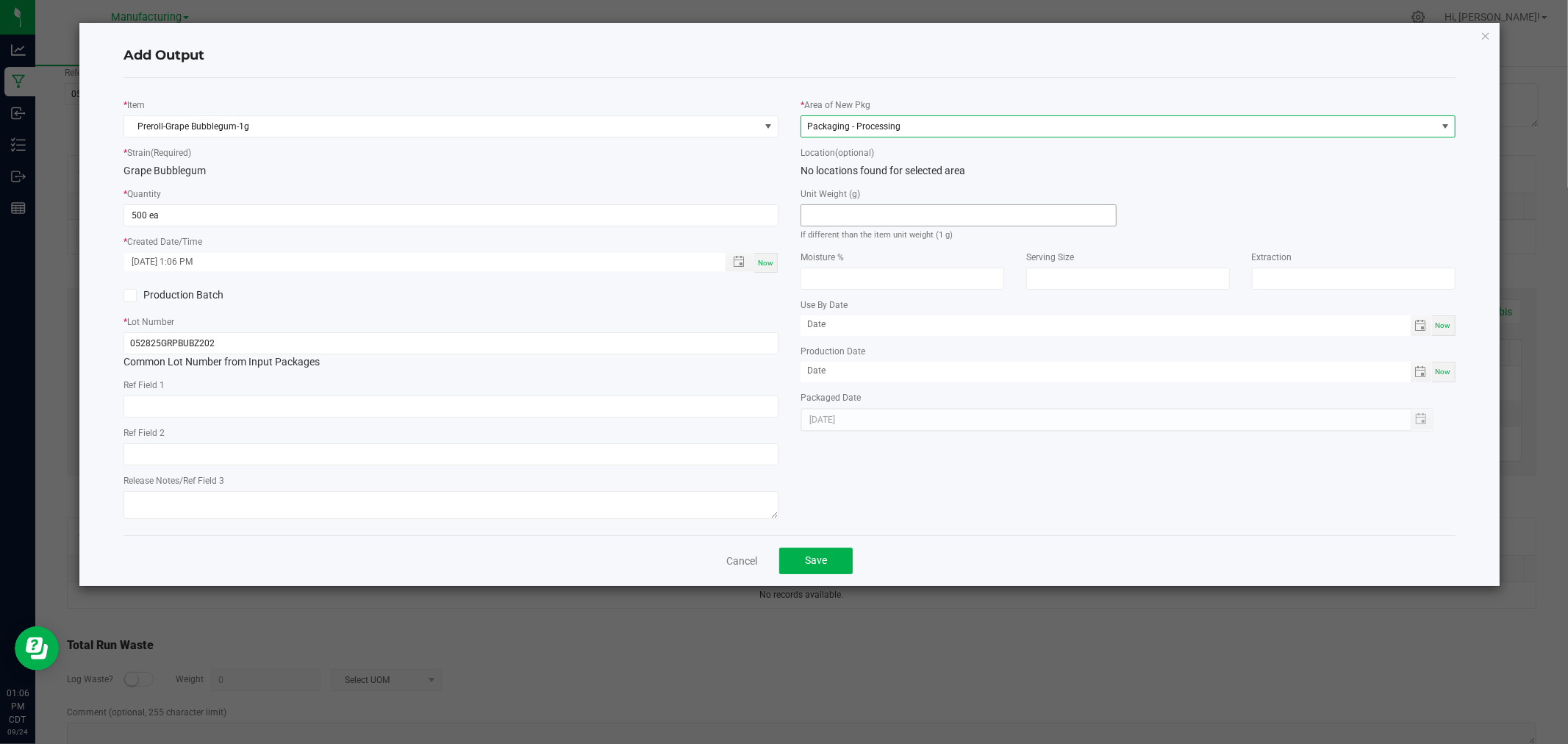
click at [939, 219] on input at bounding box center [958, 216] width 314 height 21
type input "1"
click at [833, 568] on button "Save" at bounding box center [816, 561] width 73 height 27
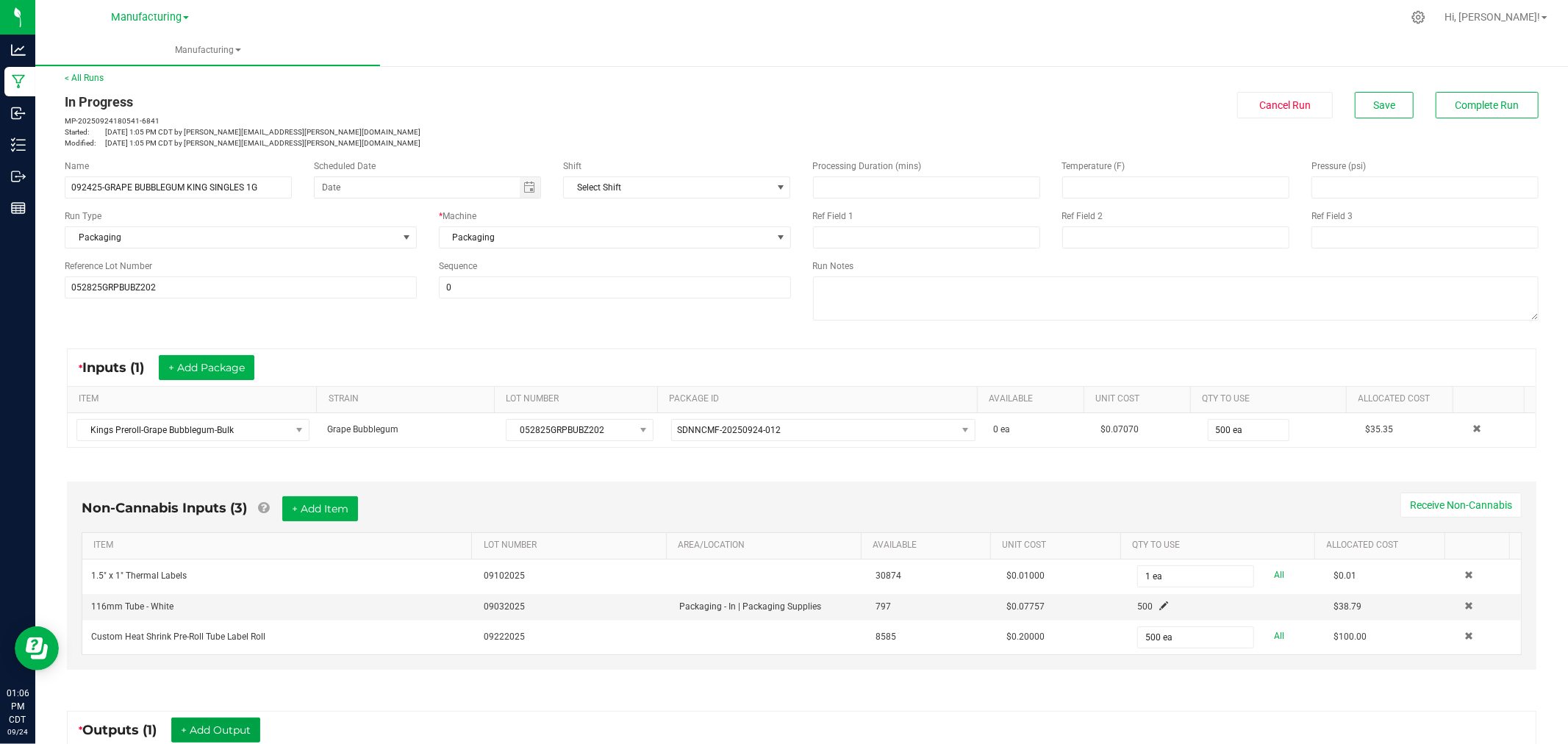
scroll to position [0, 0]
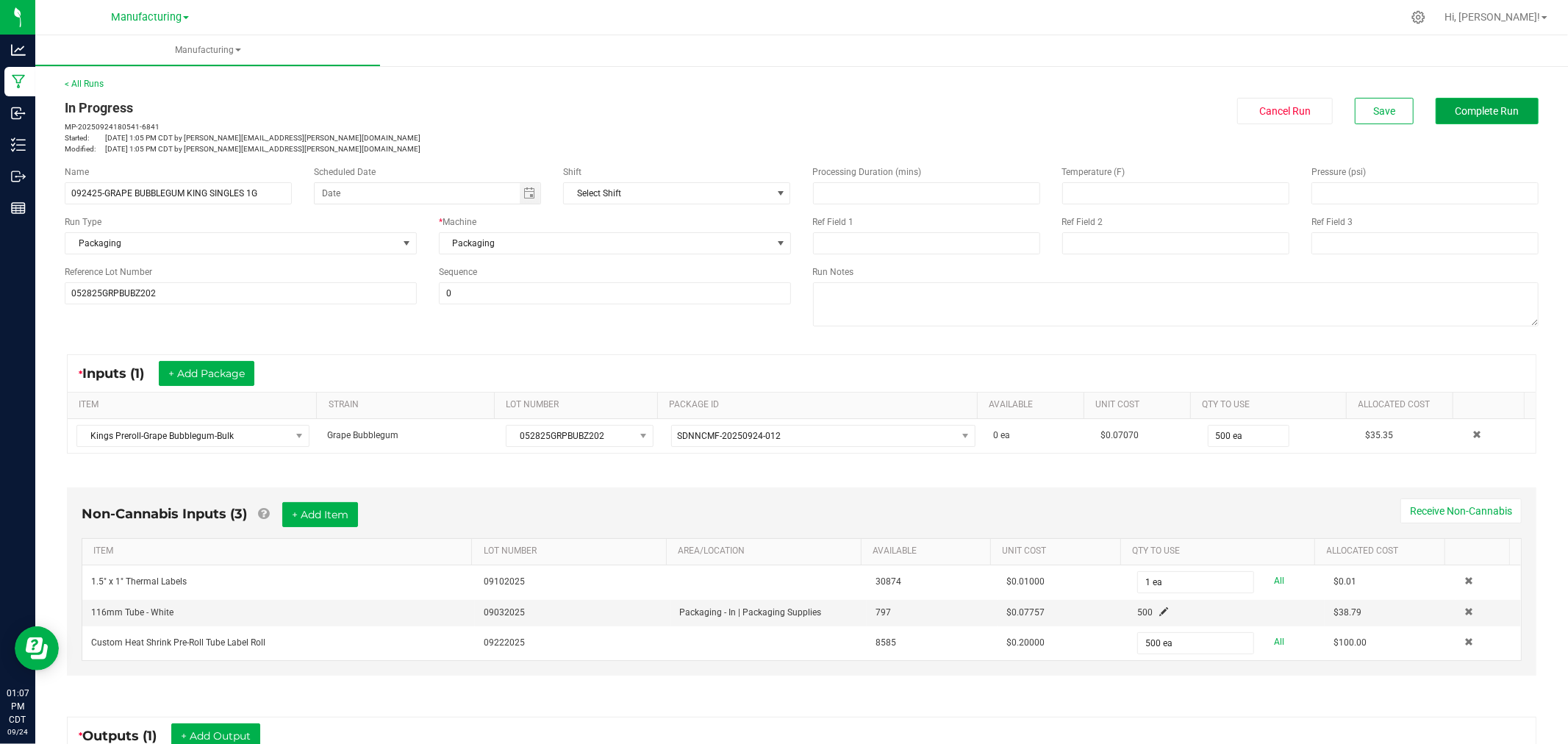
click at [1456, 108] on span "Complete Run" at bounding box center [1487, 111] width 64 height 12
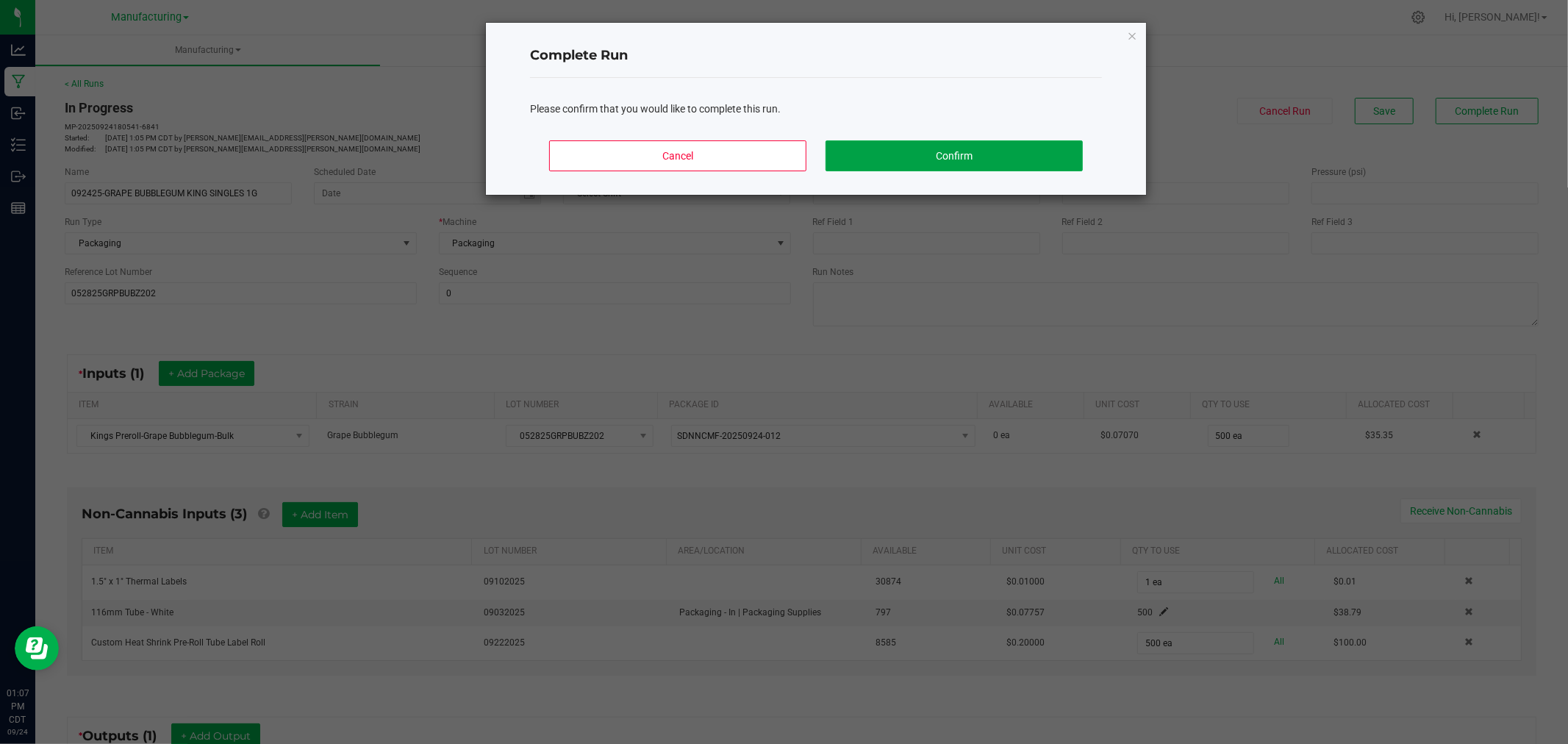
click at [1026, 143] on button "Confirm" at bounding box center [953, 156] width 257 height 31
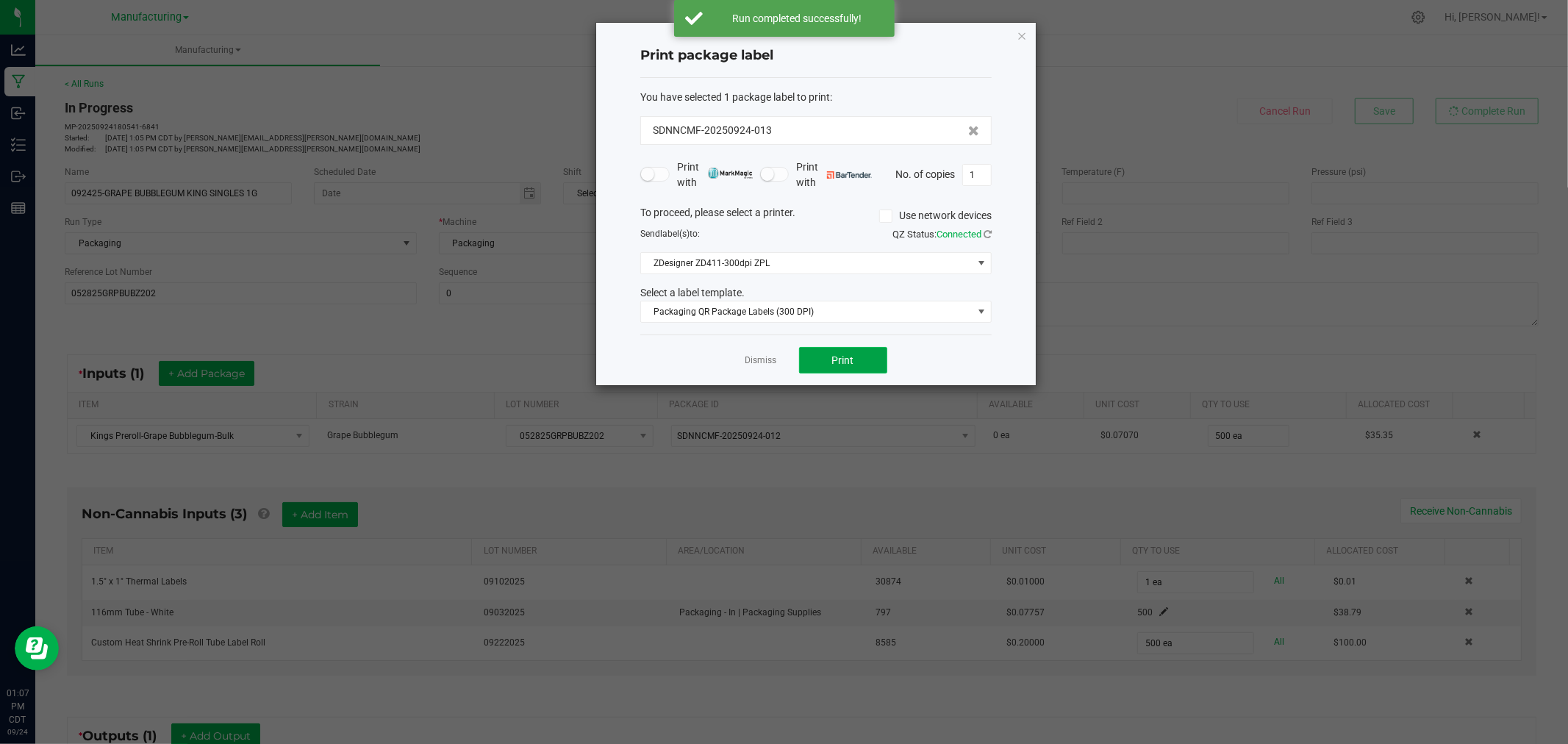
click at [863, 355] on button "Print" at bounding box center [843, 360] width 88 height 27
click at [1022, 32] on icon "button" at bounding box center [1021, 35] width 10 height 17
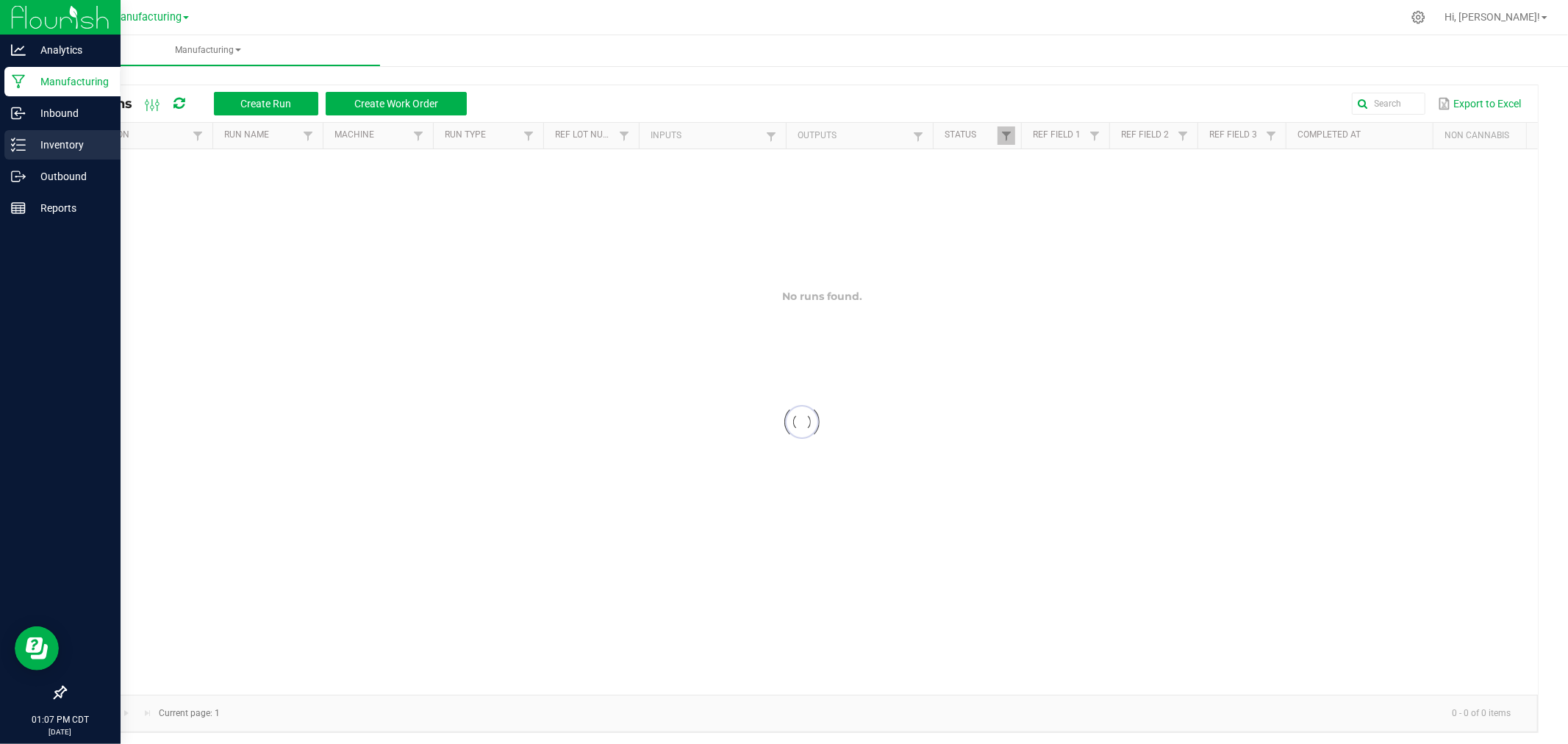
click at [34, 148] on p "Inventory" at bounding box center [70, 144] width 88 height 17
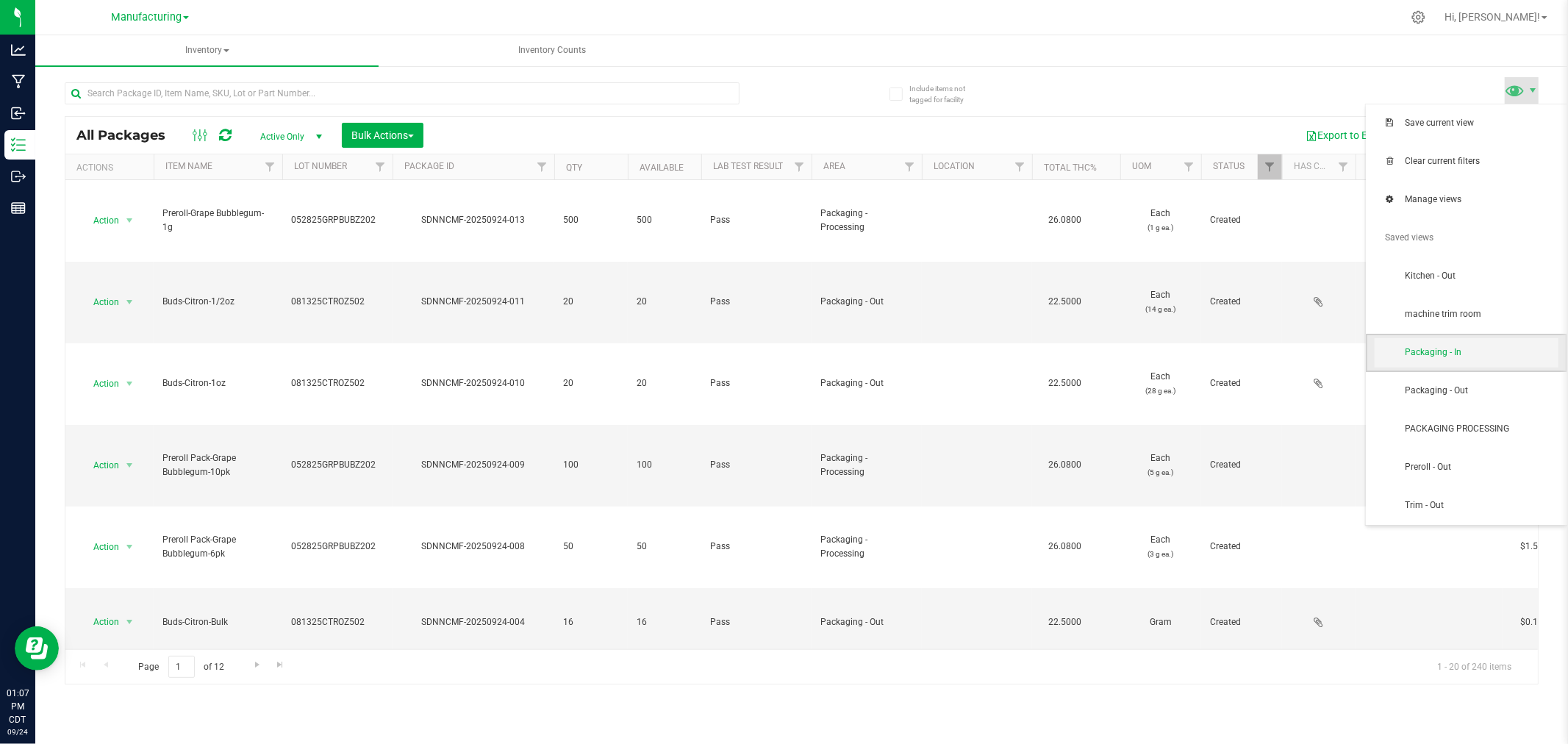
click at [1463, 355] on span "Packaging - In" at bounding box center [1481, 352] width 153 height 12
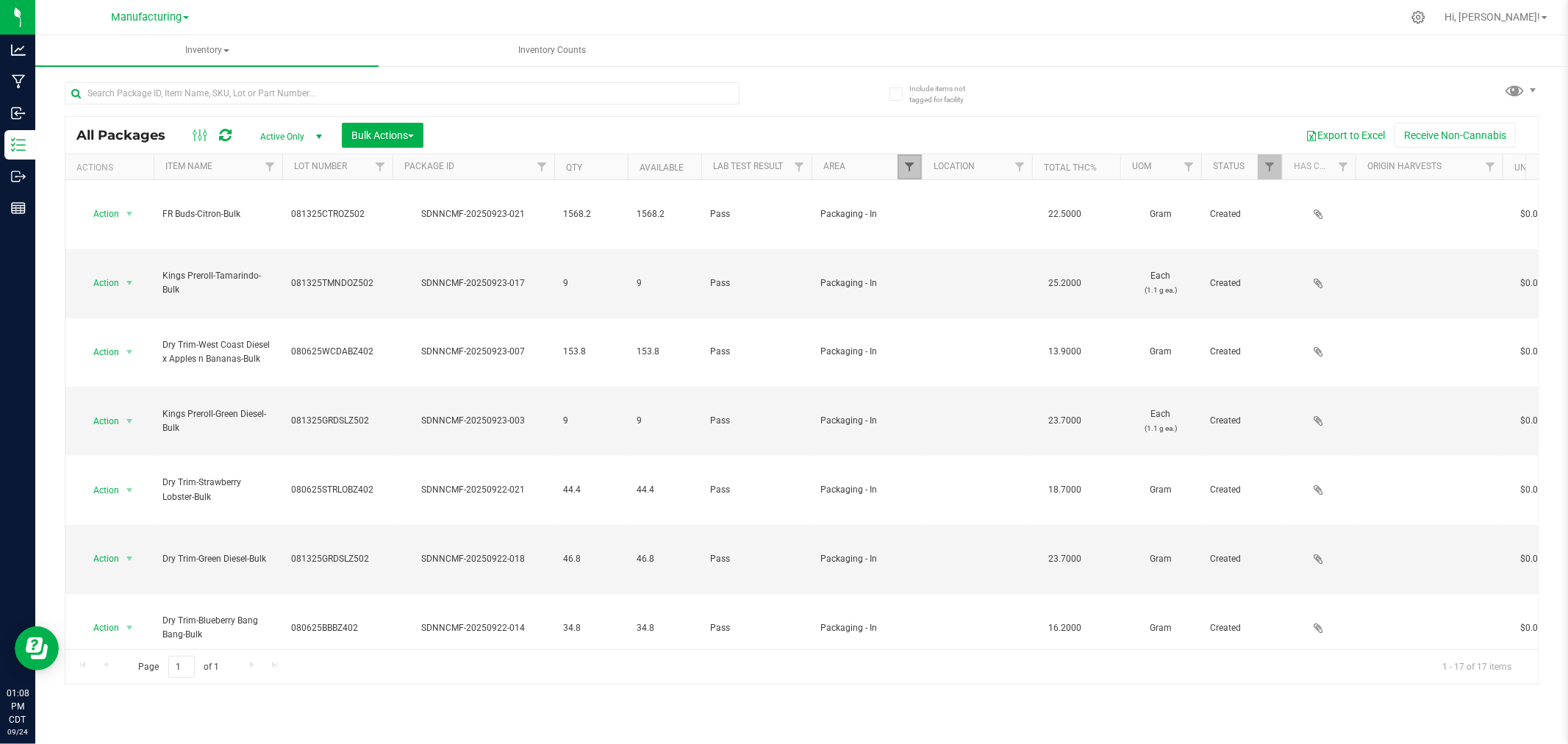
click at [909, 165] on span "Filter" at bounding box center [909, 167] width 12 height 12
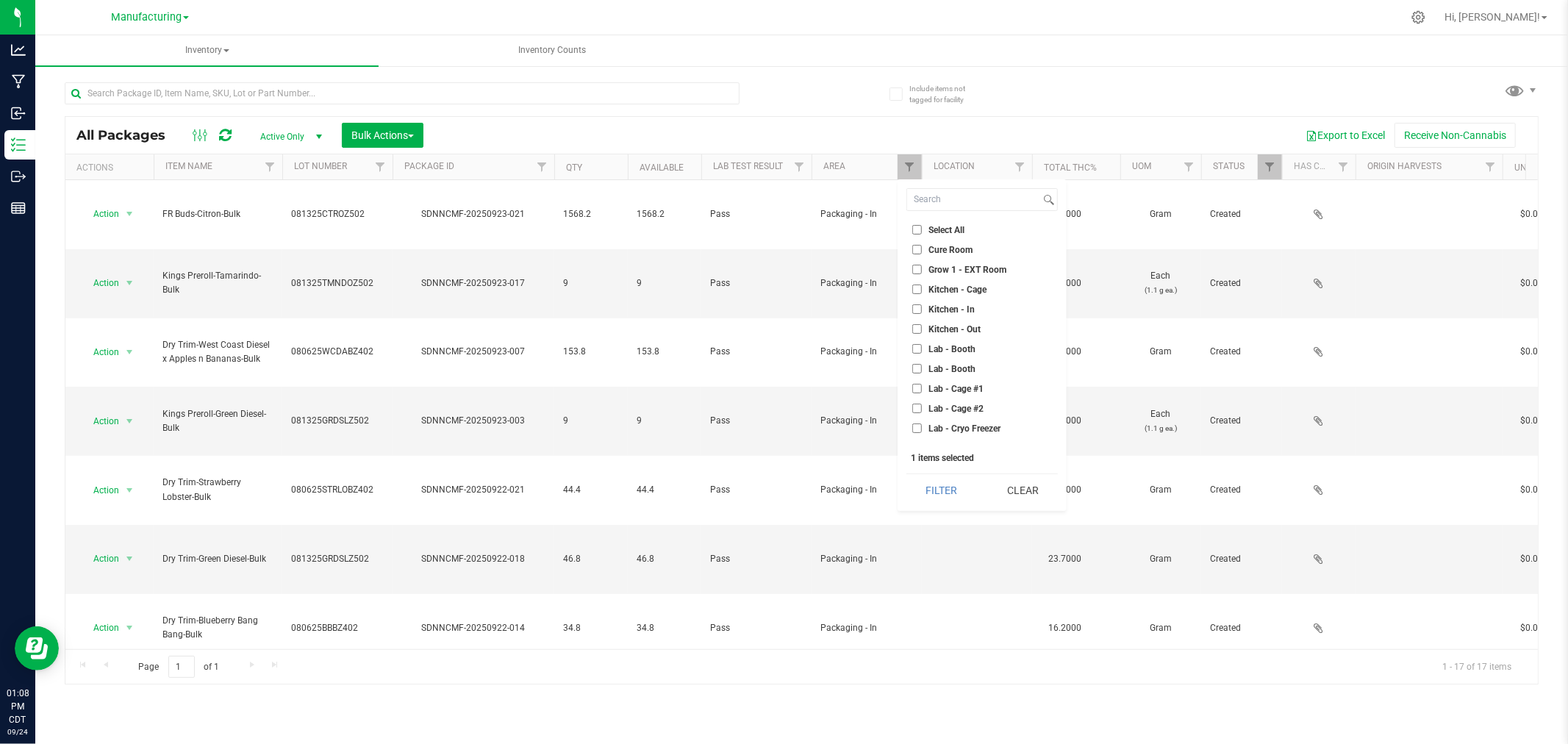
drag, startPoint x: 916, startPoint y: 388, endPoint x: 919, endPoint y: 412, distance: 24.2
click at [916, 388] on input "Lab - Cage #1" at bounding box center [917, 388] width 9 height 9
checkbox input "true"
click at [921, 313] on li "Packaging - In" at bounding box center [982, 320] width 151 height 16
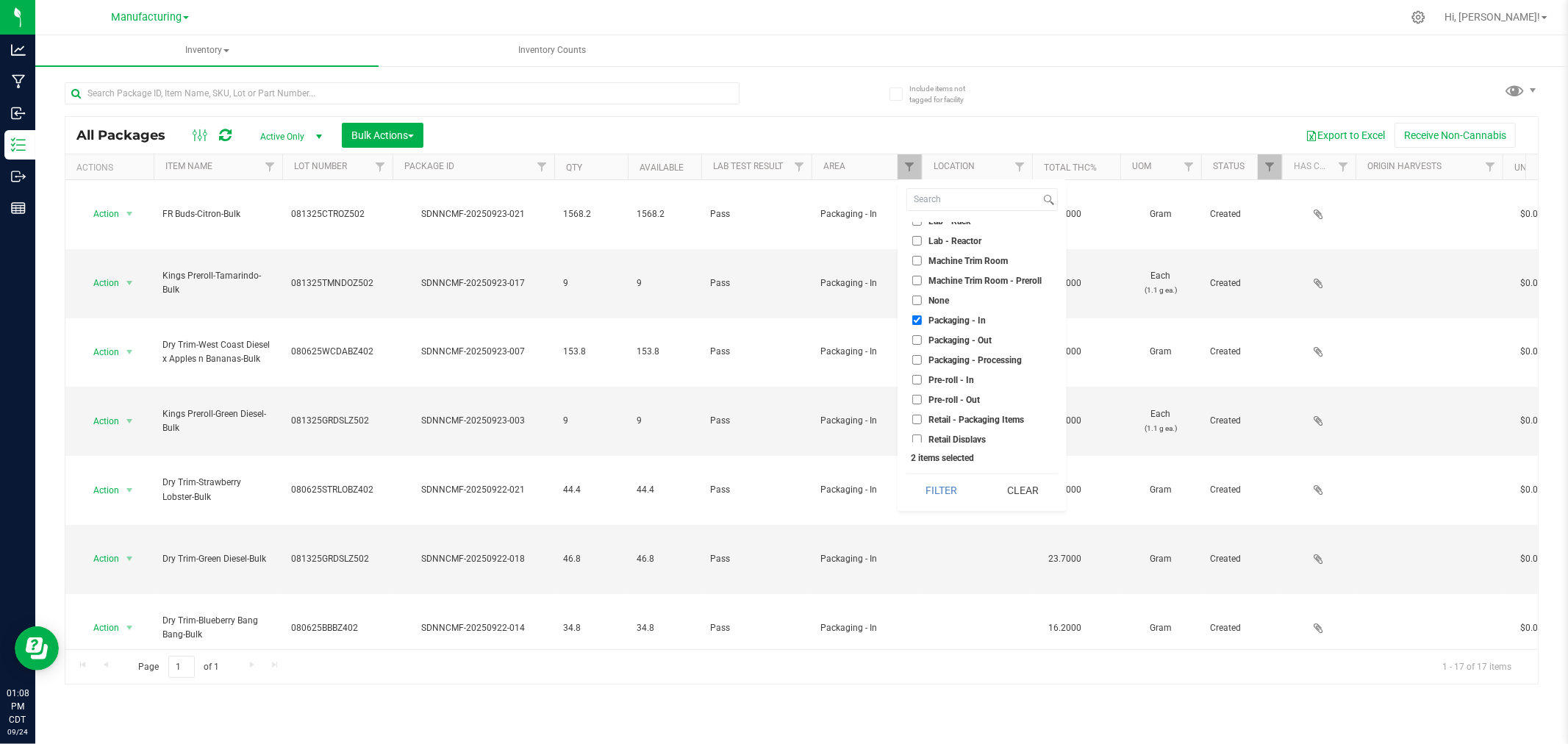
click at [922, 317] on label "Packaging - In" at bounding box center [949, 320] width 73 height 9
click at [922, 317] on input "Packaging - In" at bounding box center [917, 320] width 9 height 9
checkbox input "false"
click at [956, 489] on button "Filter" at bounding box center [942, 490] width 71 height 32
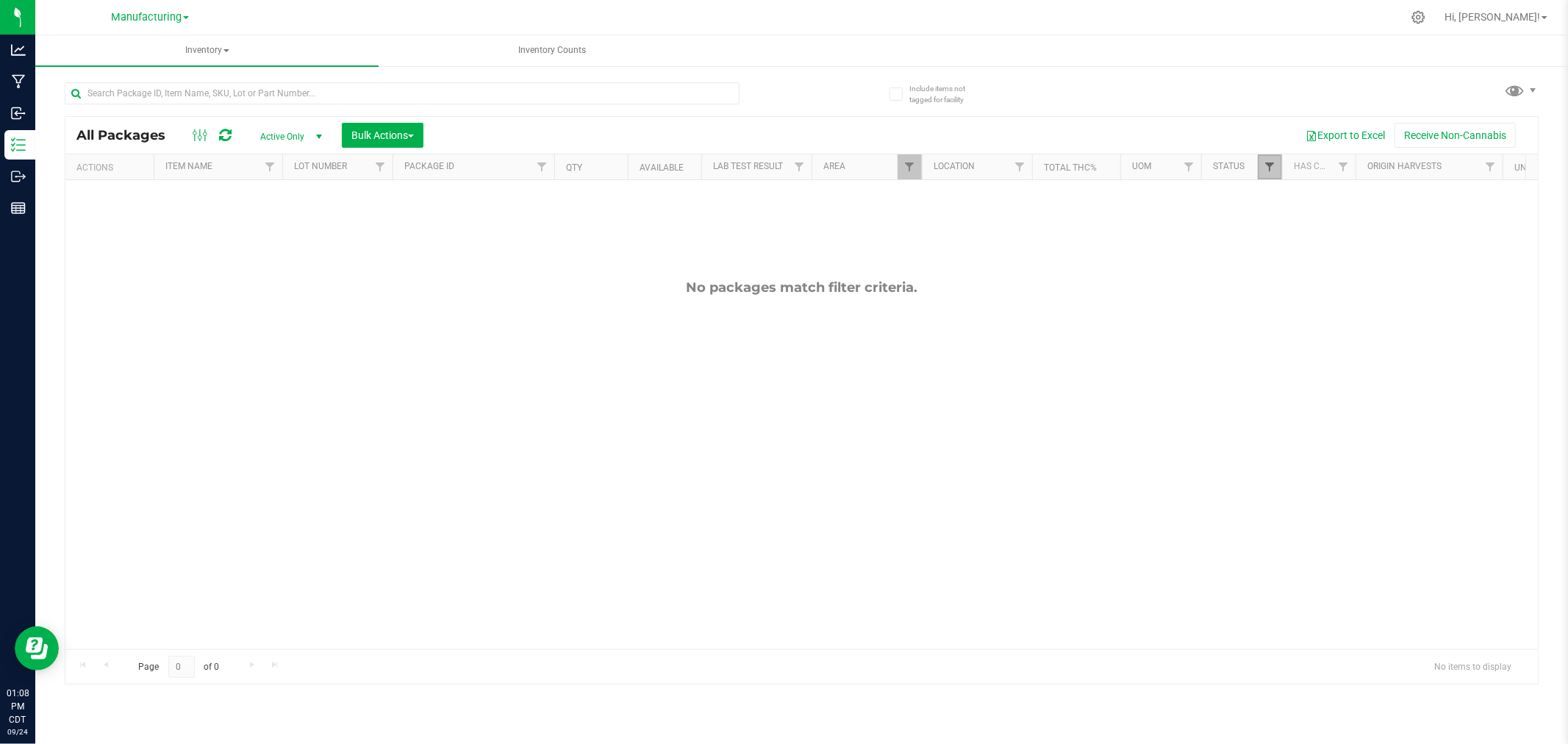
click at [1267, 163] on span "Filter" at bounding box center [1269, 167] width 12 height 12
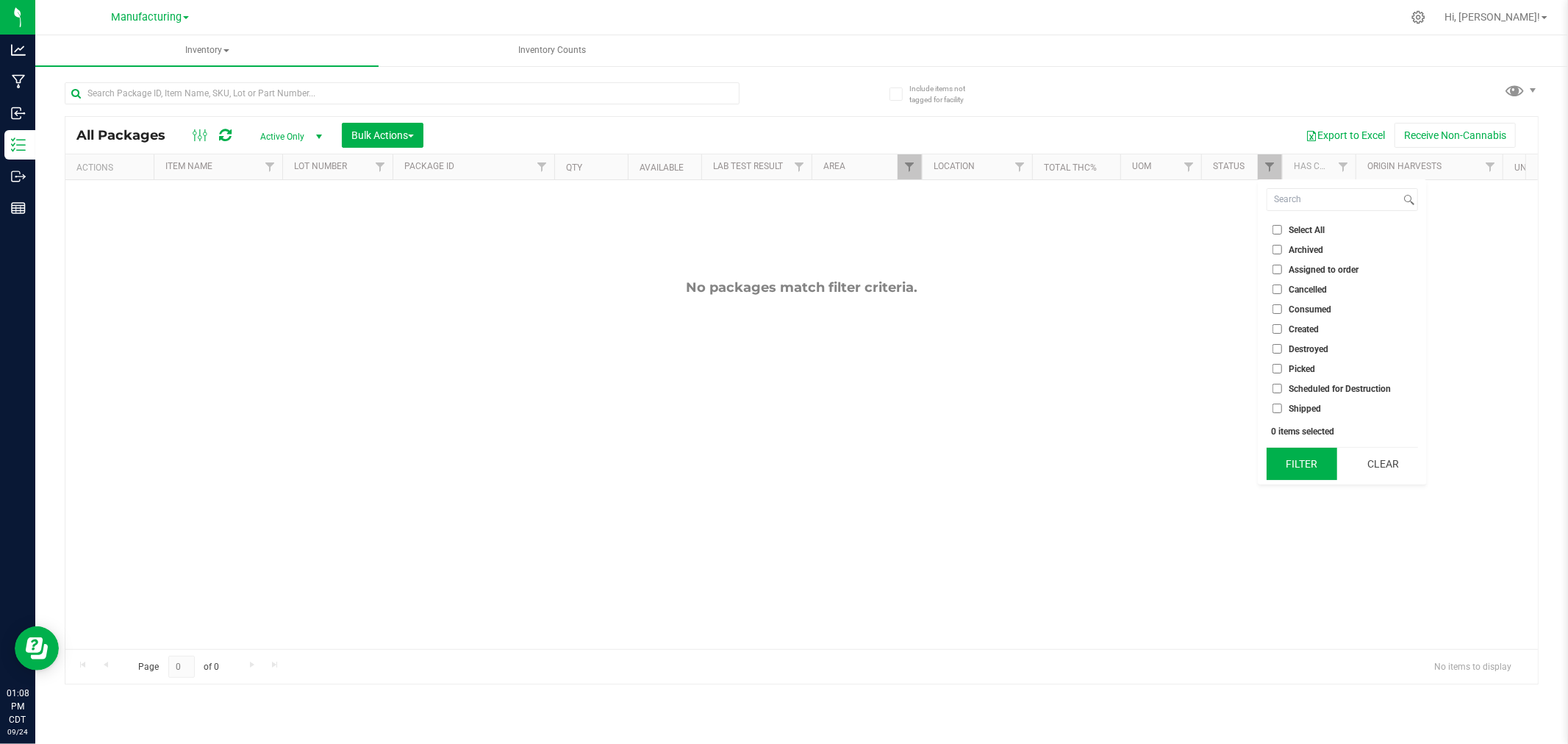
click at [1310, 471] on button "Filter" at bounding box center [1301, 464] width 71 height 32
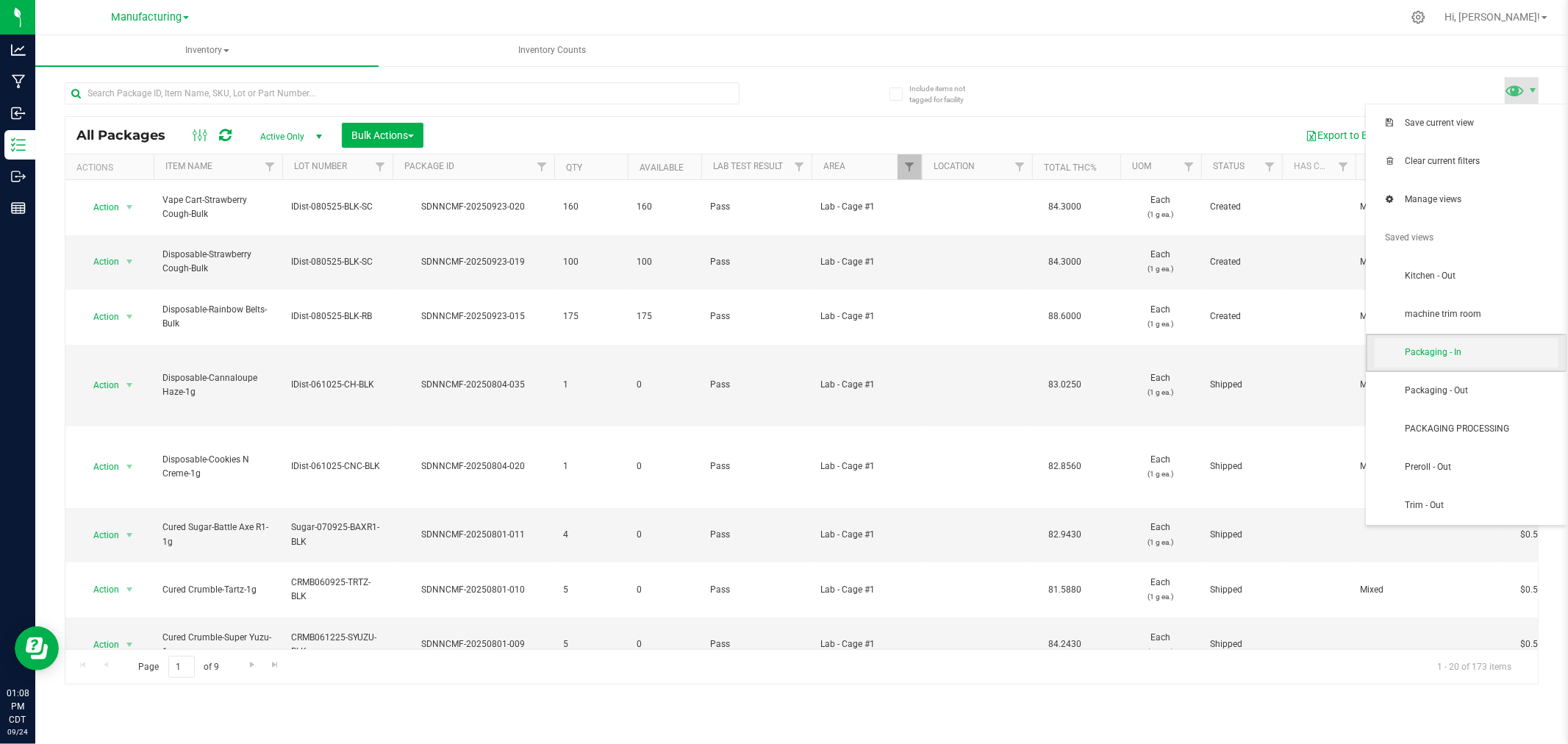
click at [1463, 348] on span "Packaging - In" at bounding box center [1481, 352] width 153 height 12
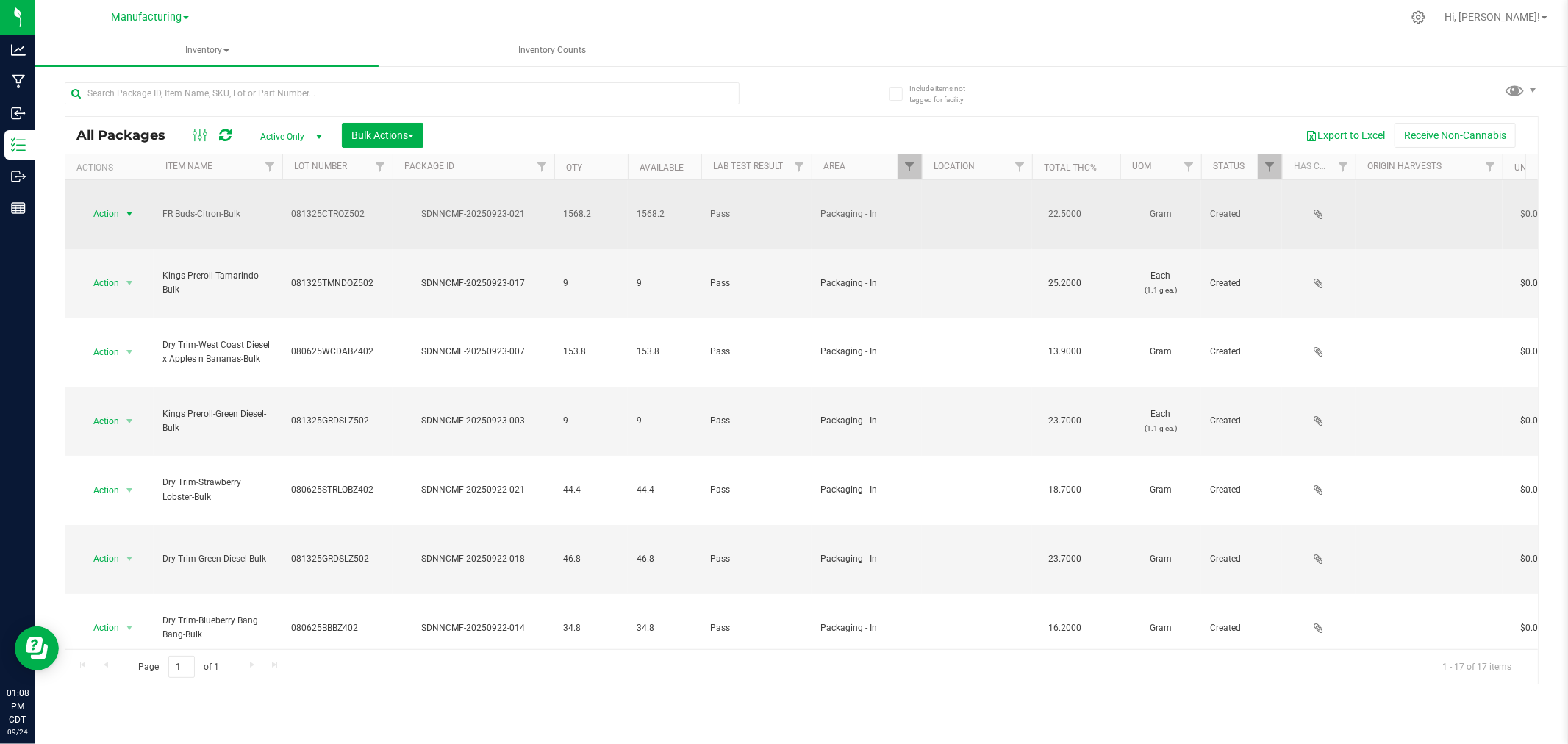
click at [133, 208] on span "select" at bounding box center [129, 214] width 12 height 12
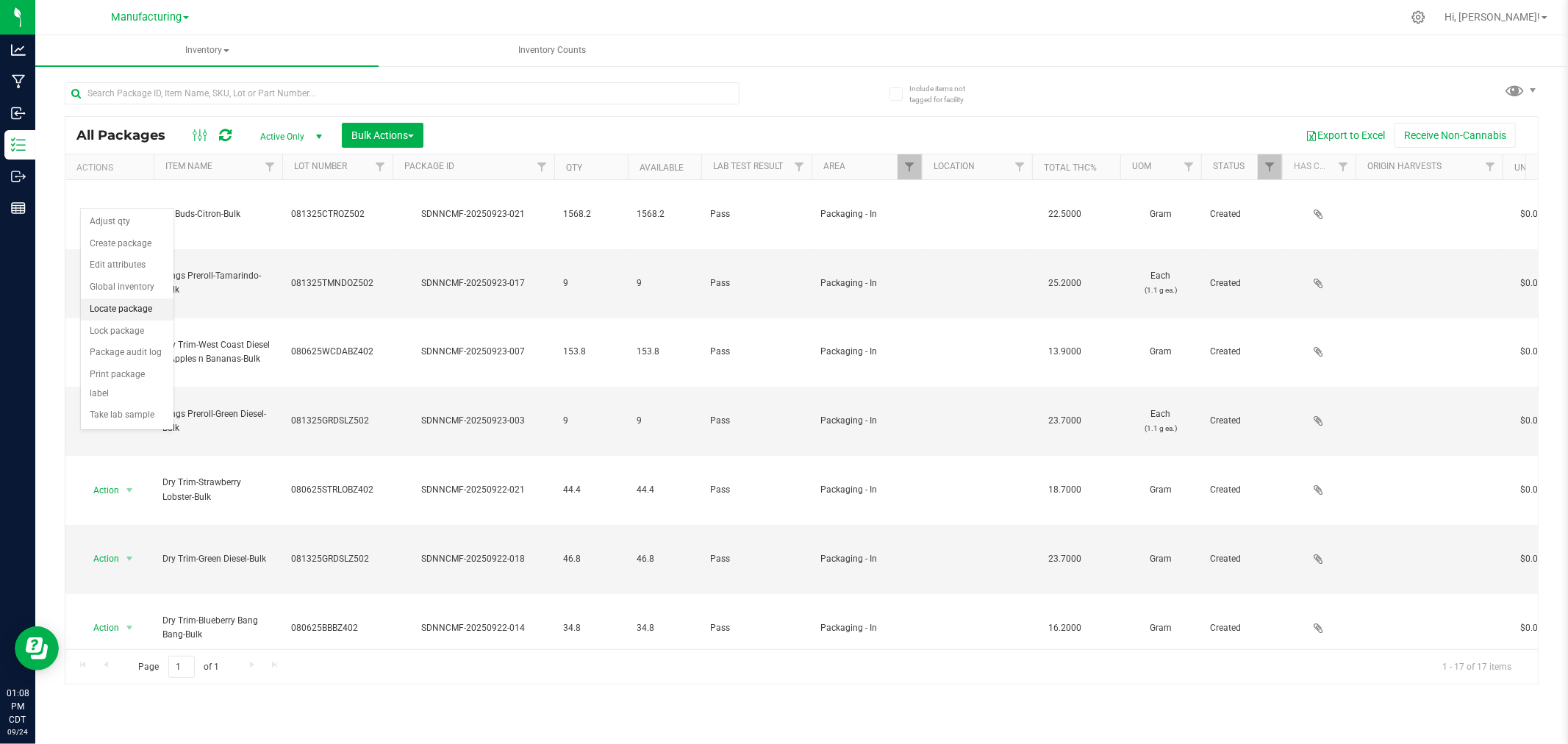
click at [148, 312] on li "Locate package" at bounding box center [126, 310] width 92 height 22
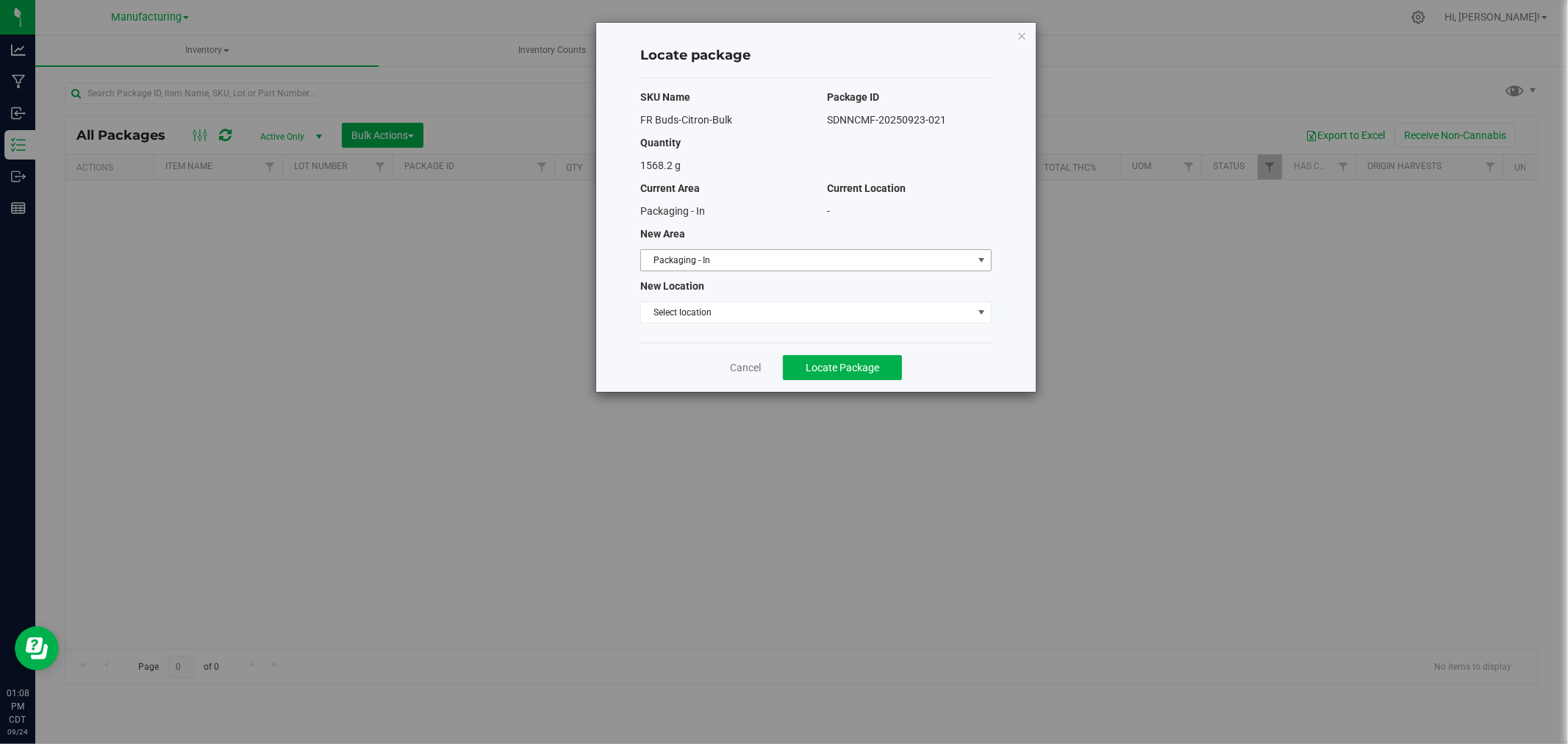
click at [857, 266] on span "Packaging - In" at bounding box center [807, 260] width 332 height 21
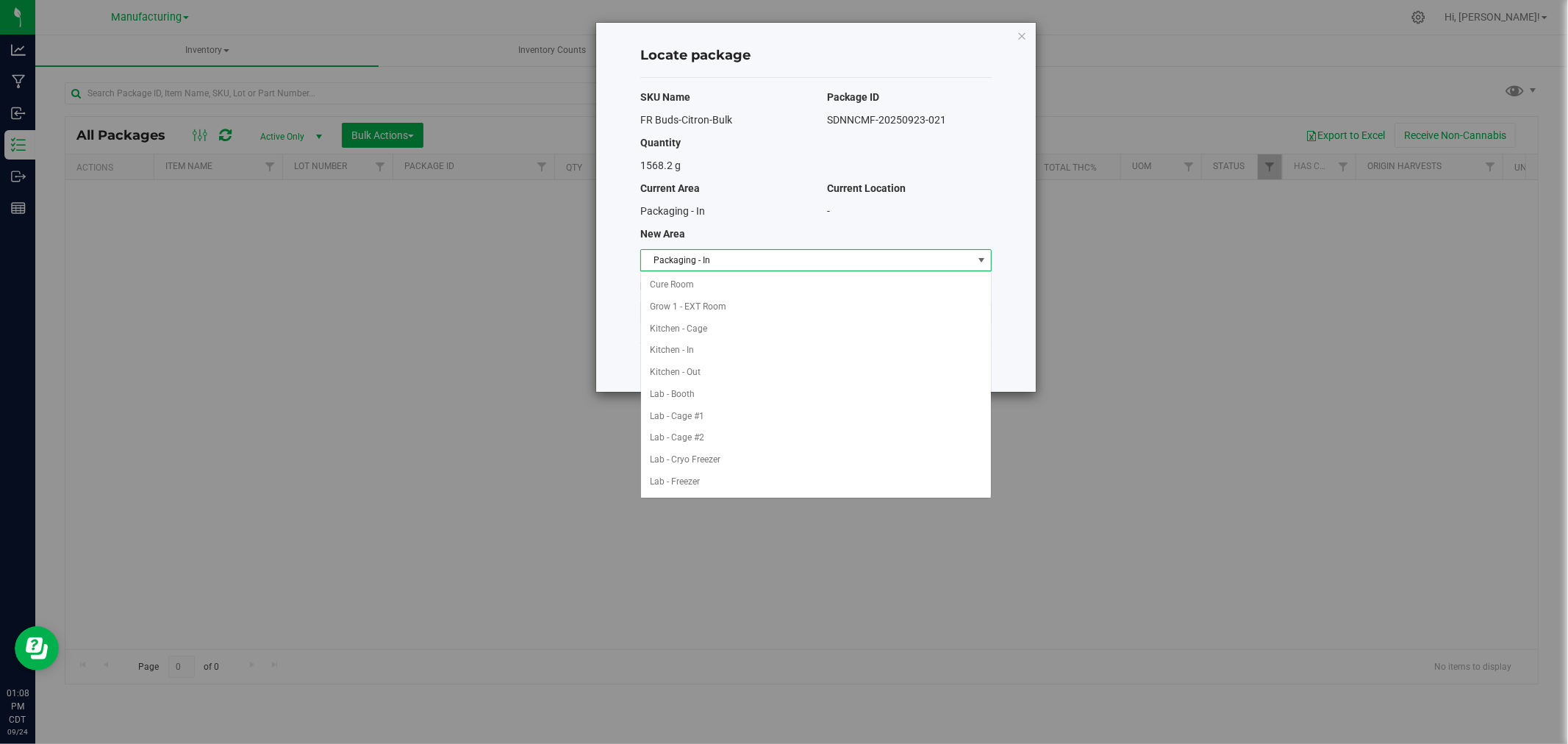
scroll to position [196, 0]
click at [779, 445] on li "Machine Trim Room" at bounding box center [816, 439] width 350 height 22
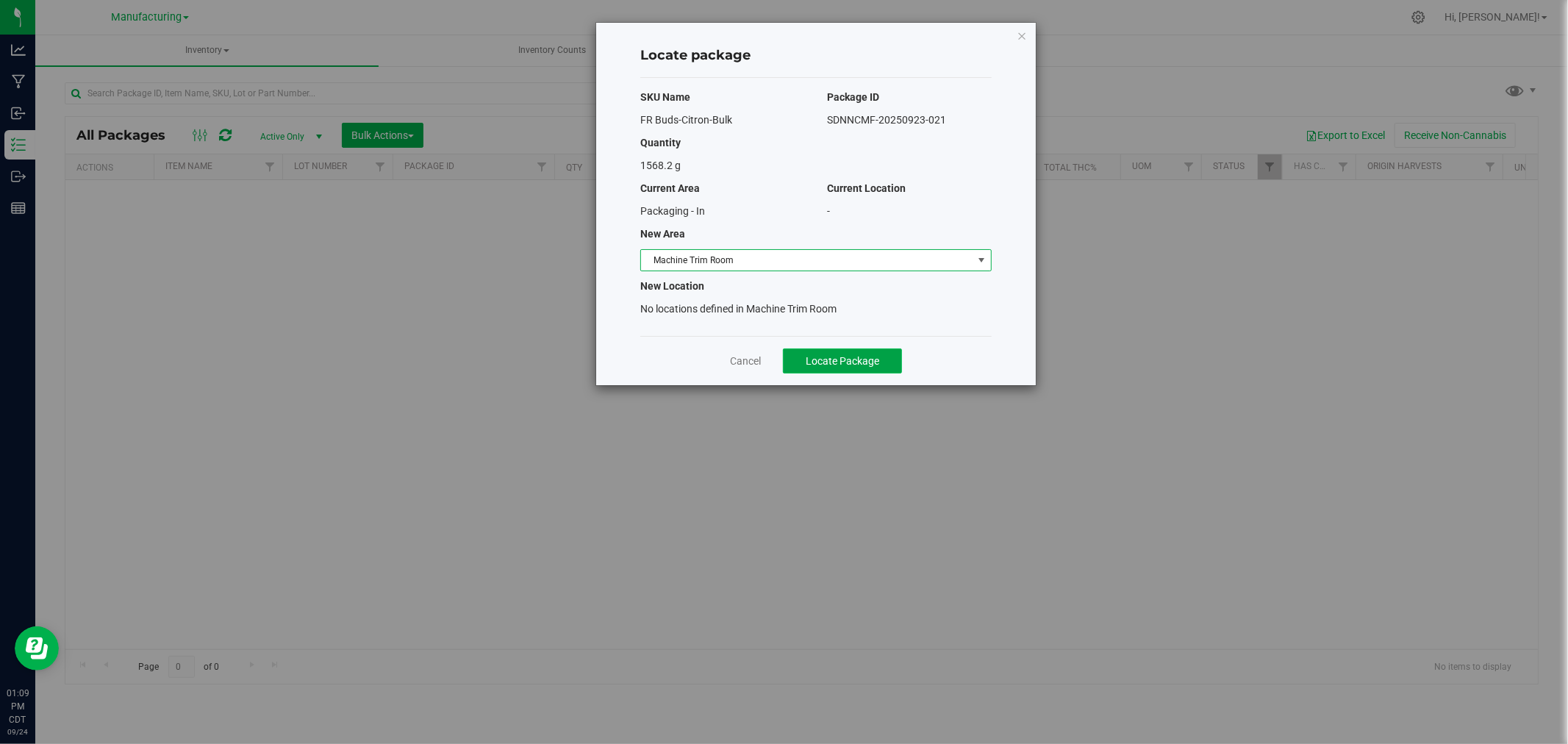
click at [868, 356] on span "Locate Package" at bounding box center [842, 361] width 73 height 12
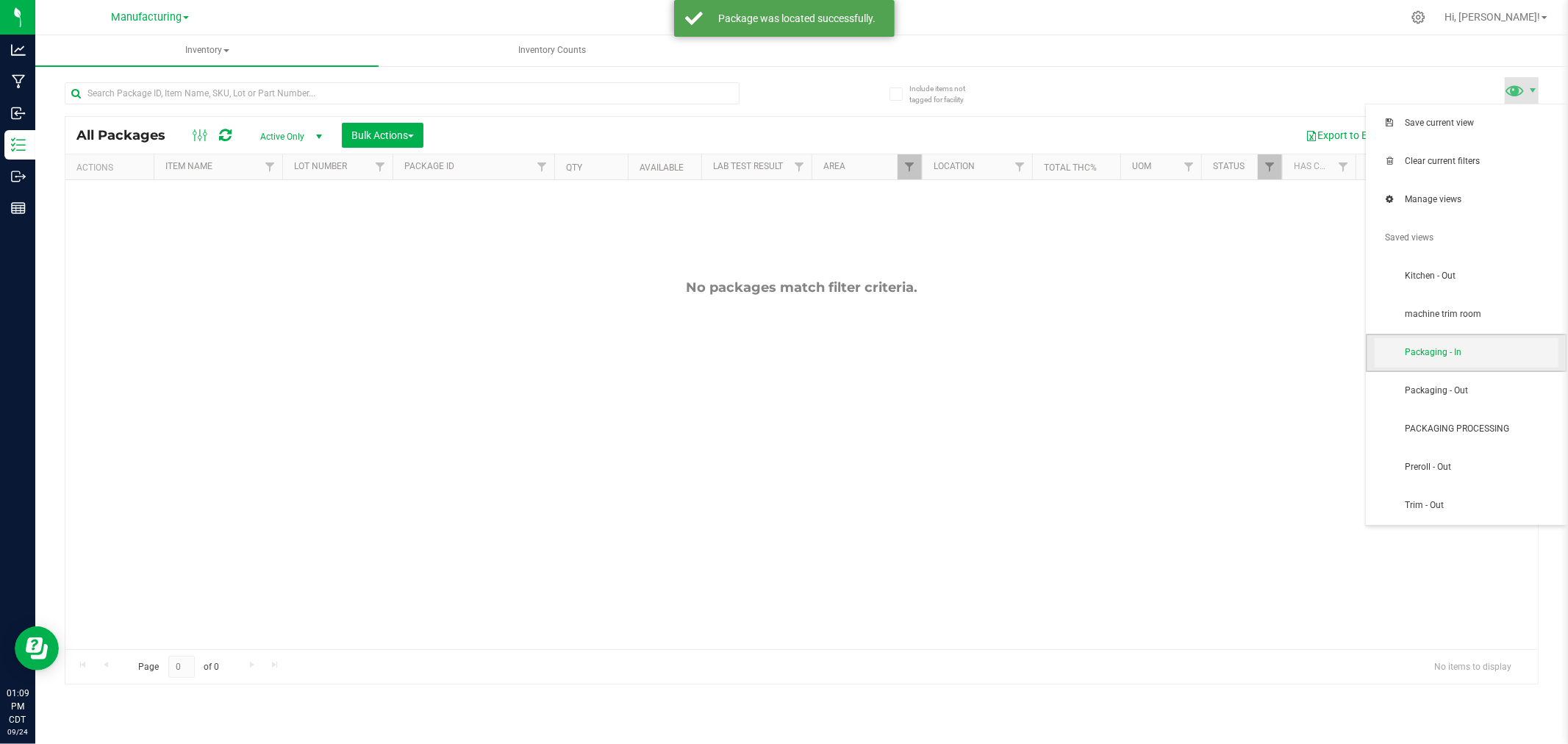
click at [1504, 364] on span "Packaging - In" at bounding box center [1466, 352] width 184 height 29
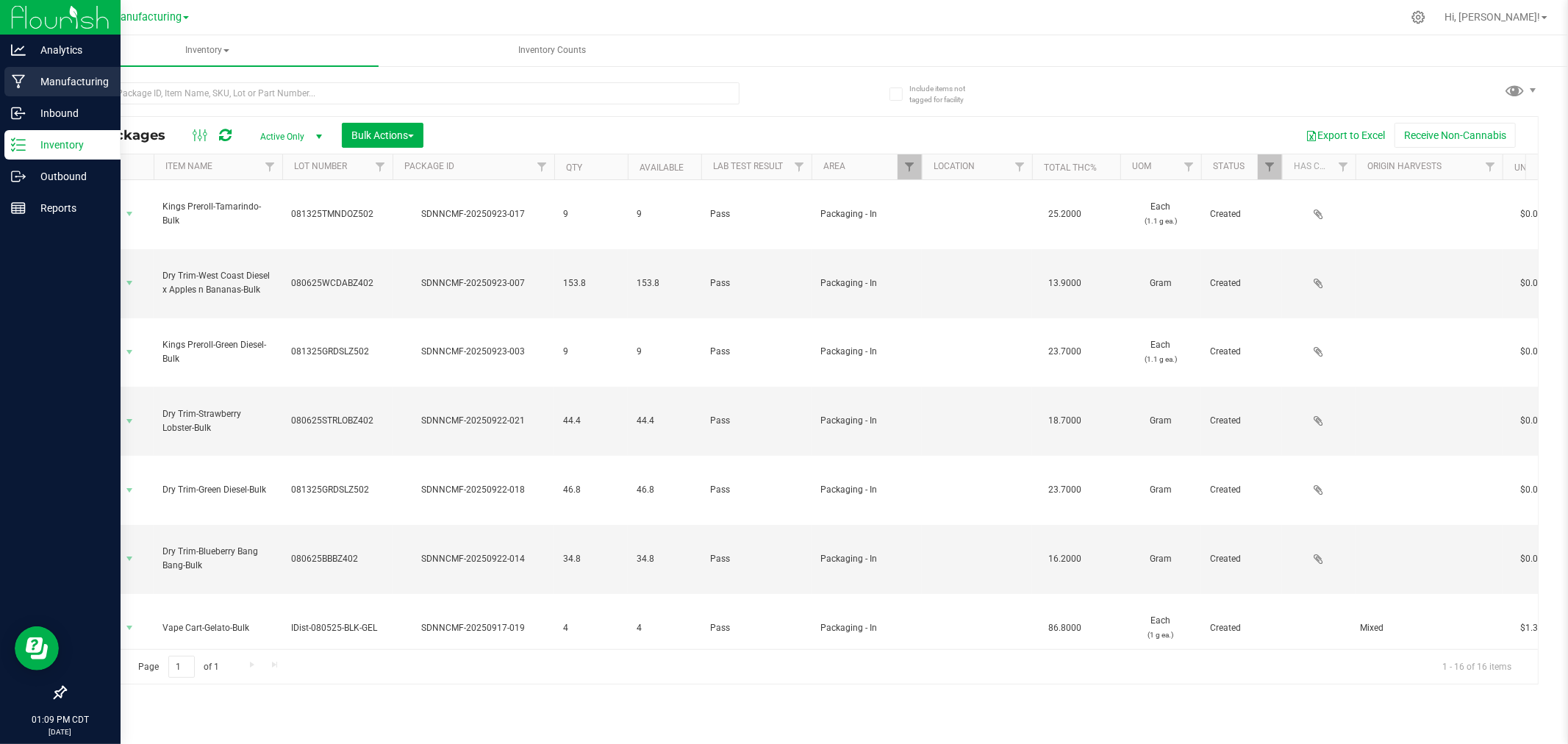
click at [47, 79] on p "Manufacturing" at bounding box center [70, 81] width 88 height 17
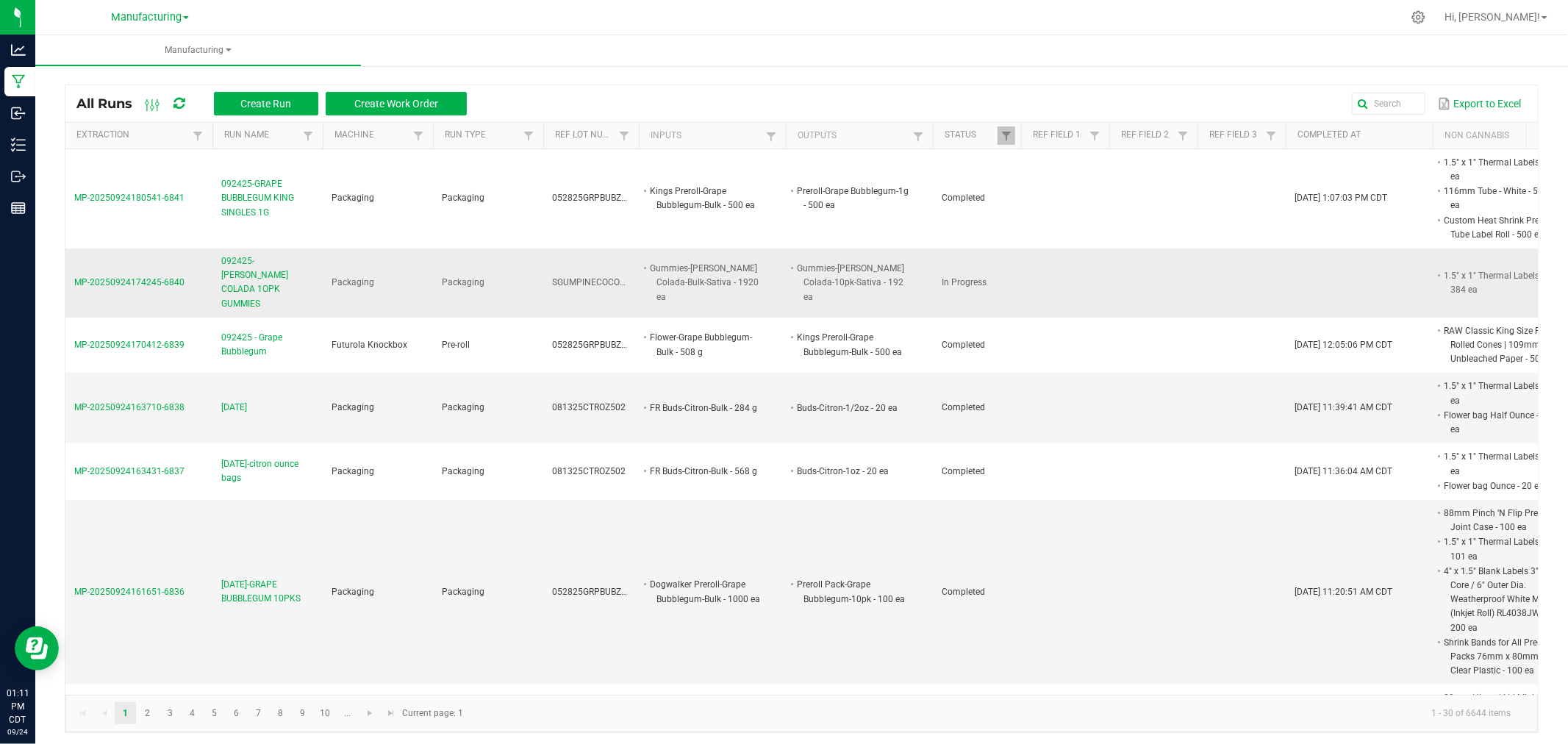
click at [272, 263] on span "092425-[PERSON_NAME] COLADA 1OPK GUMMIES" at bounding box center [267, 283] width 92 height 57
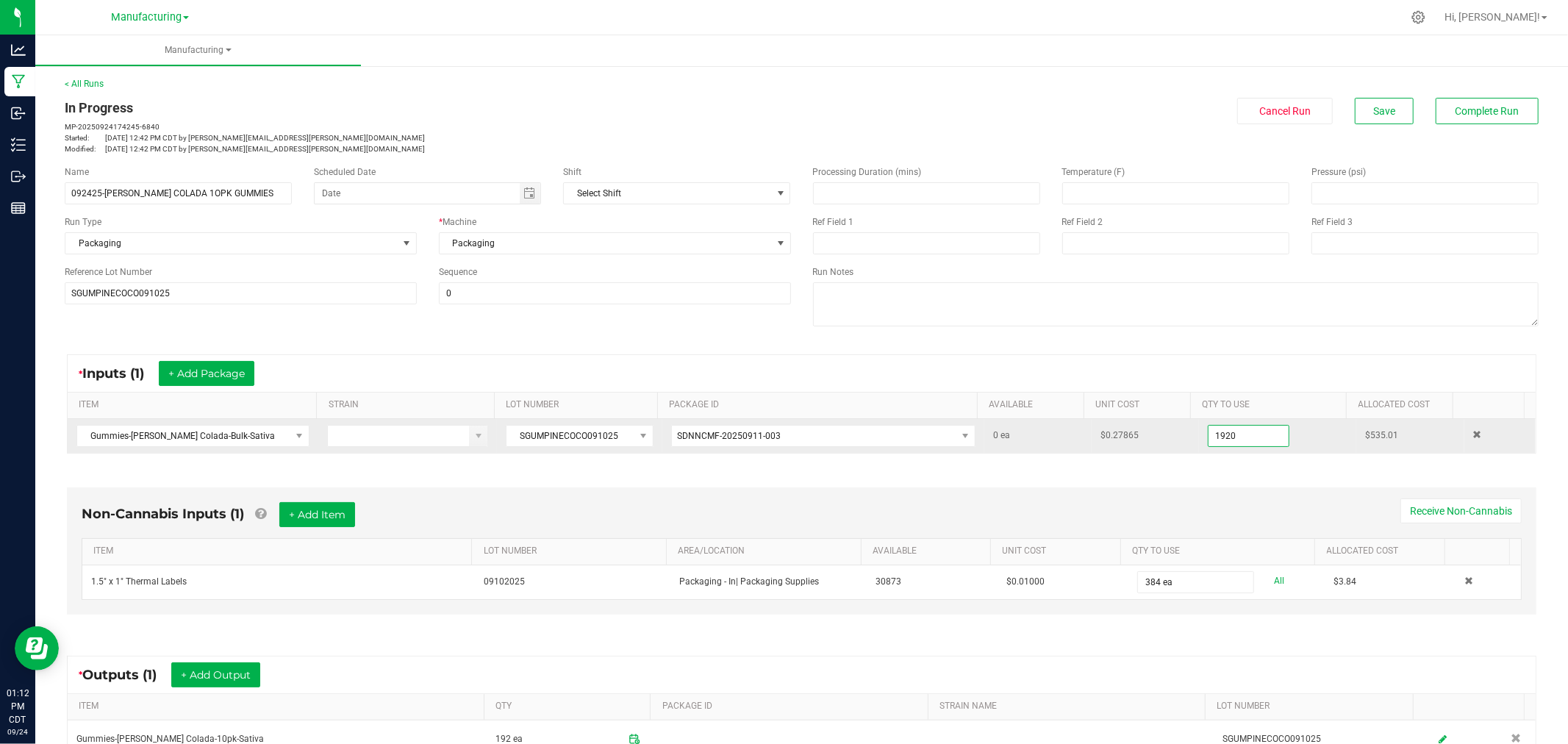
click at [1251, 434] on input "1920" at bounding box center [1249, 436] width 80 height 21
type input "1910 ea"
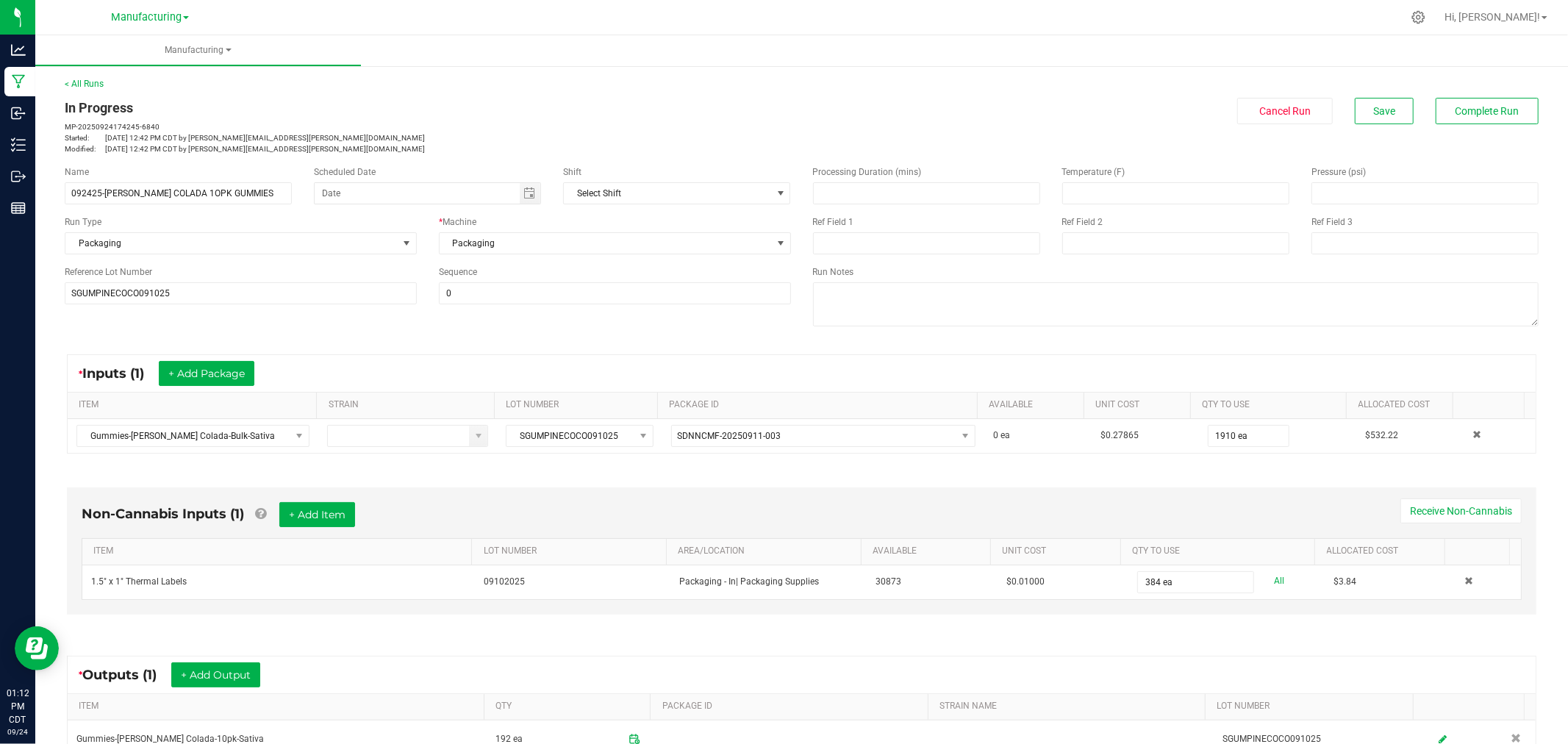
click at [1397, 364] on div "* Inputs (1) + Add Package" at bounding box center [801, 374] width 1468 height 37
click at [1373, 109] on span "Save" at bounding box center [1384, 111] width 22 height 12
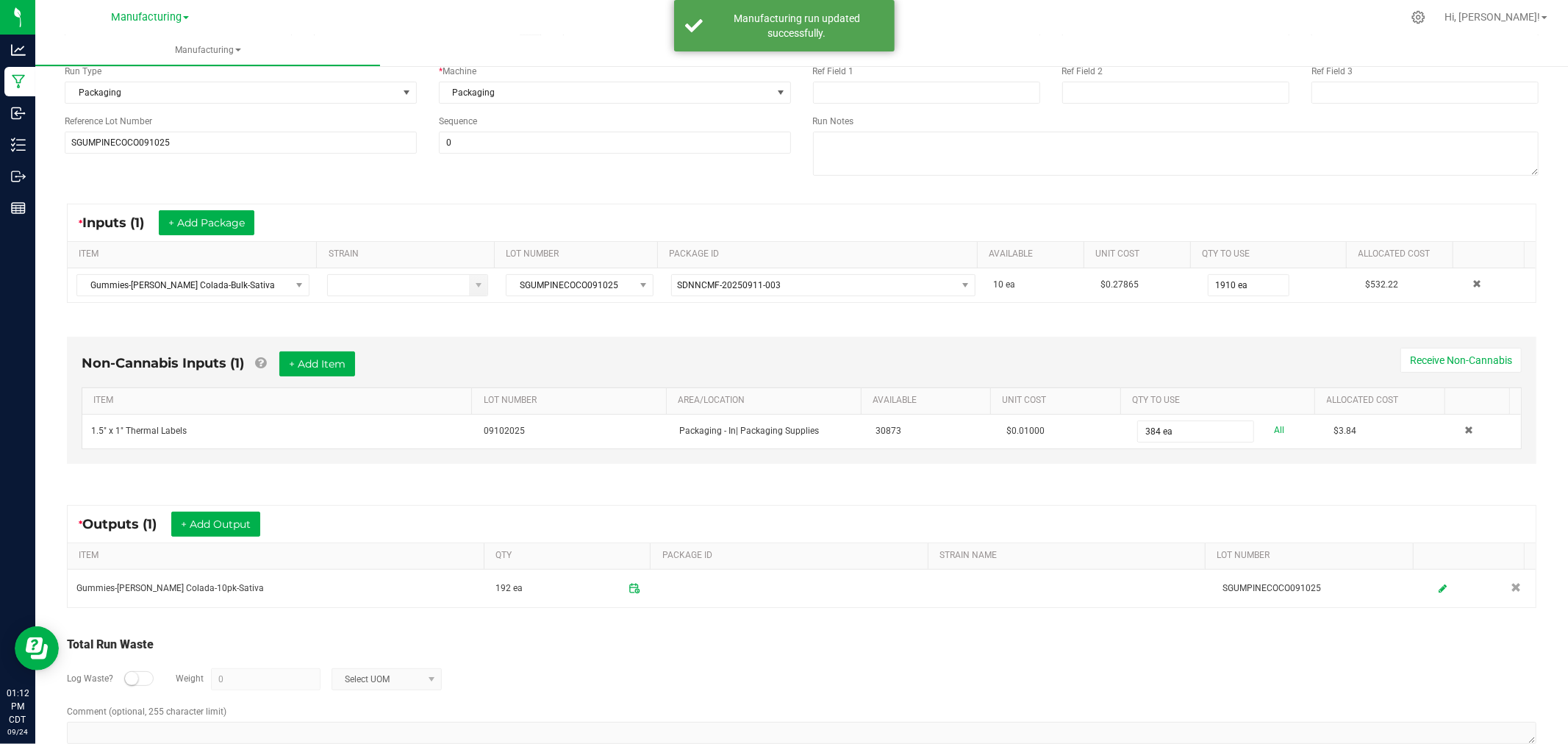
scroll to position [163, 0]
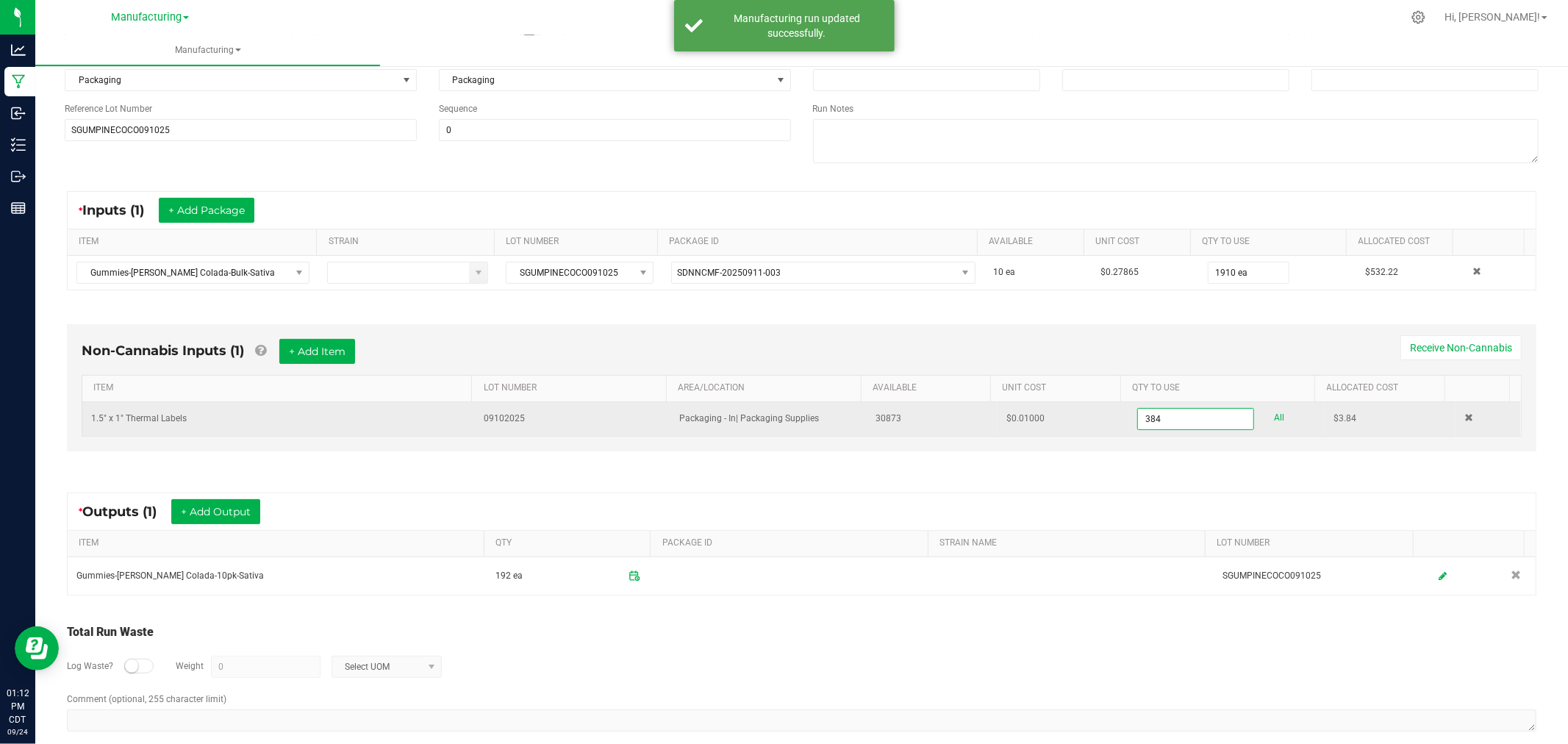
click at [1185, 414] on input "384" at bounding box center [1195, 419] width 116 height 21
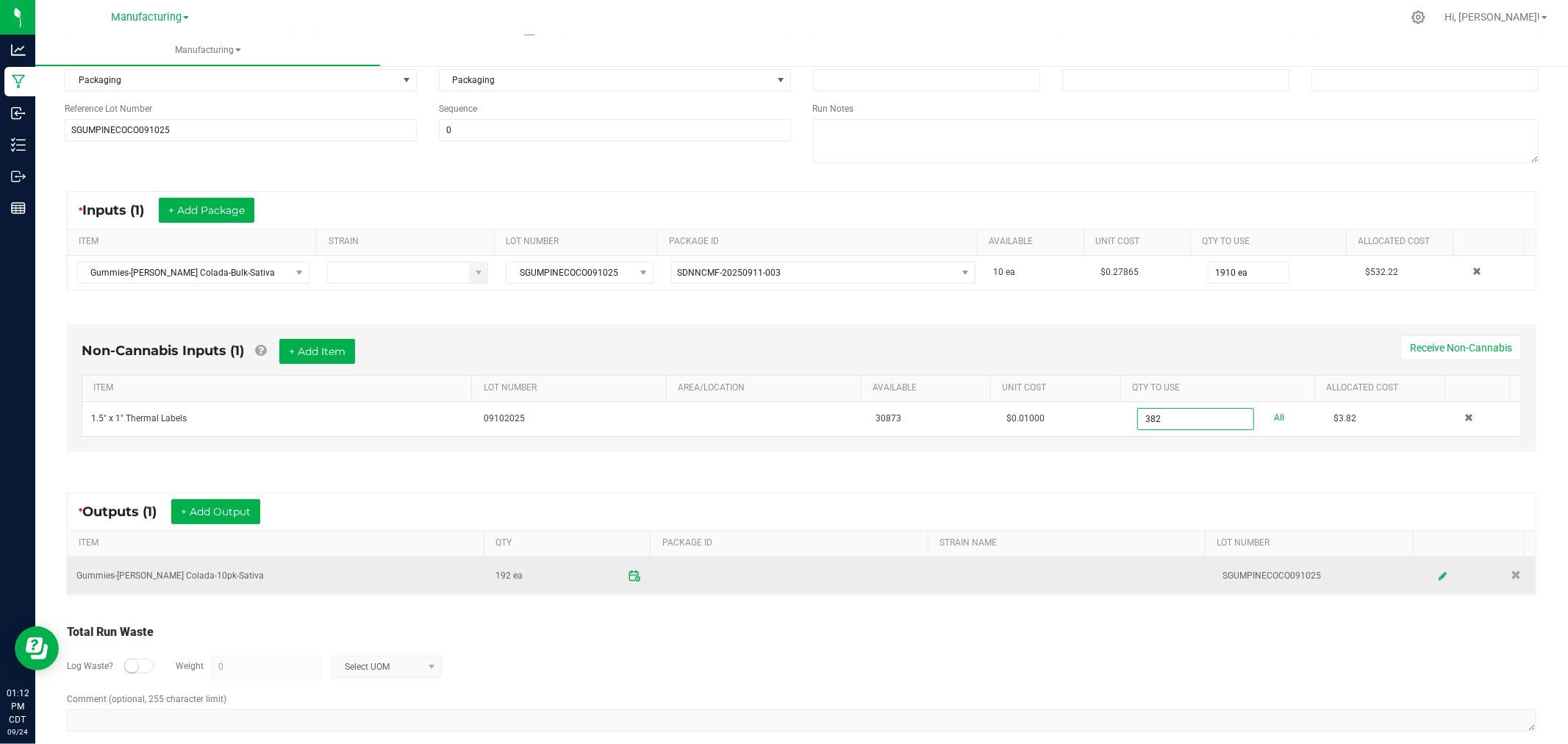
type input "382 ea"
click at [628, 573] on icon at bounding box center [635, 576] width 13 height 13
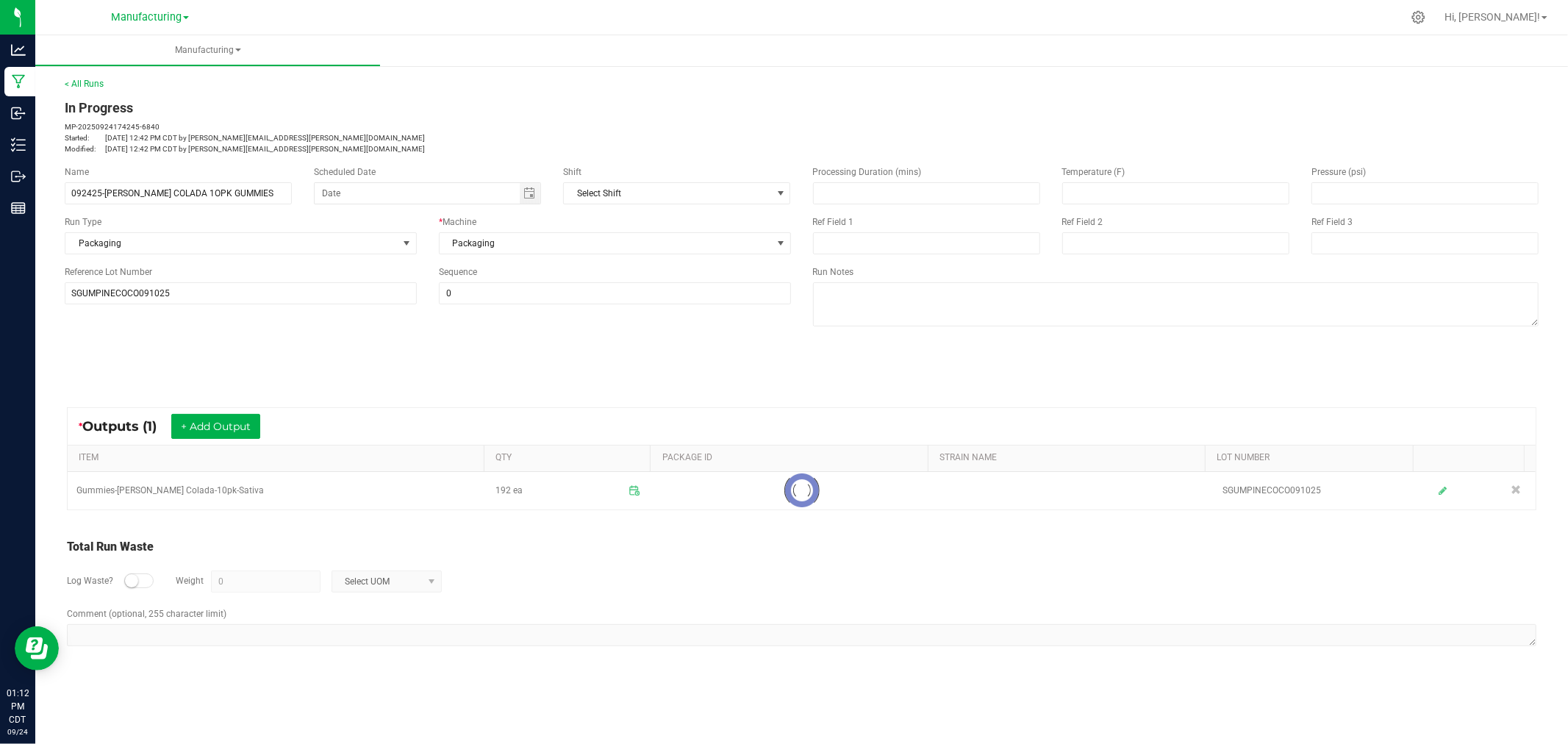
scroll to position [0, 0]
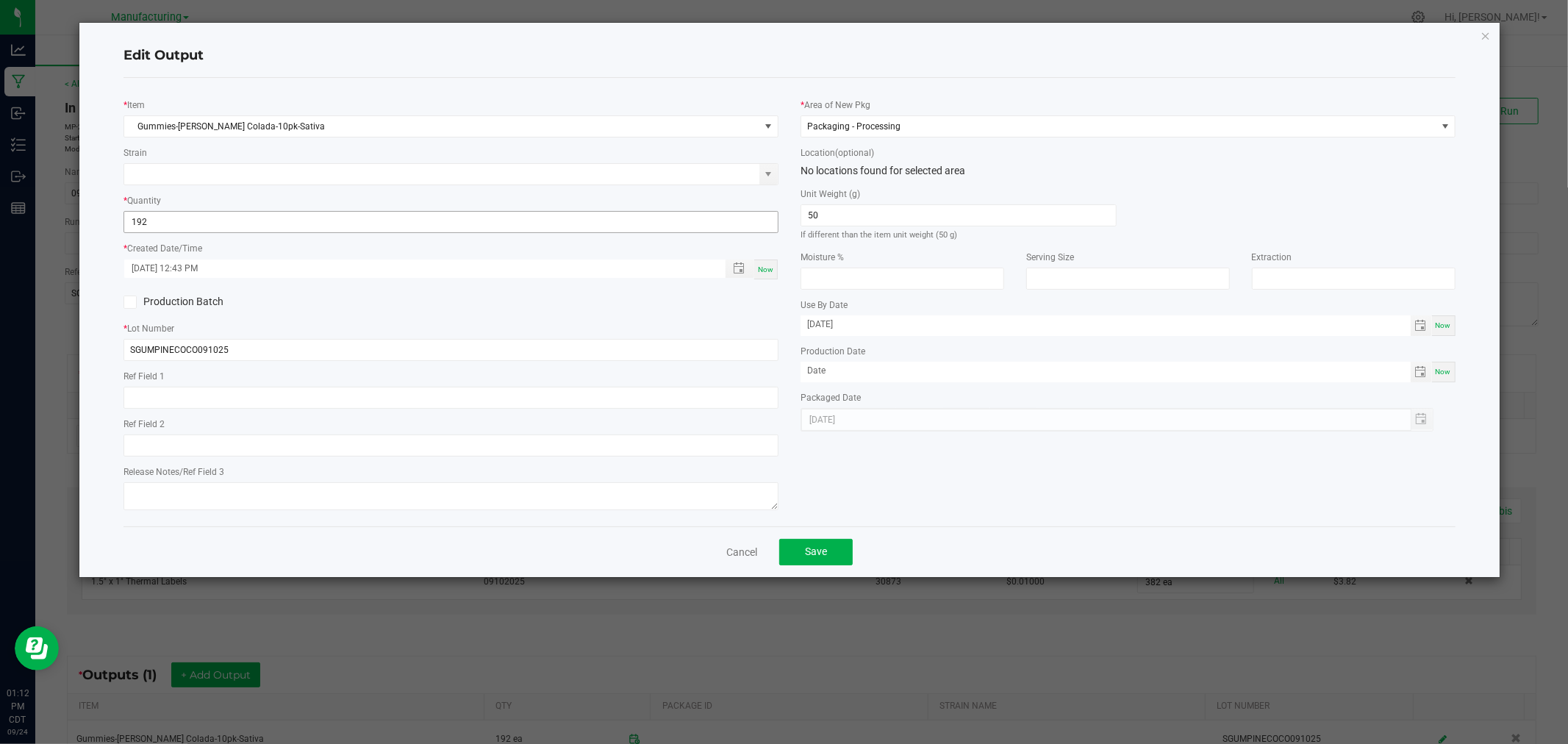
click at [522, 221] on input "192" at bounding box center [451, 221] width 654 height 21
type input "191 ea"
click at [761, 265] on span "Now" at bounding box center [765, 270] width 16 height 8
type input "[DATE] 1:12 PM"
click at [819, 564] on button "Save" at bounding box center [816, 553] width 73 height 27
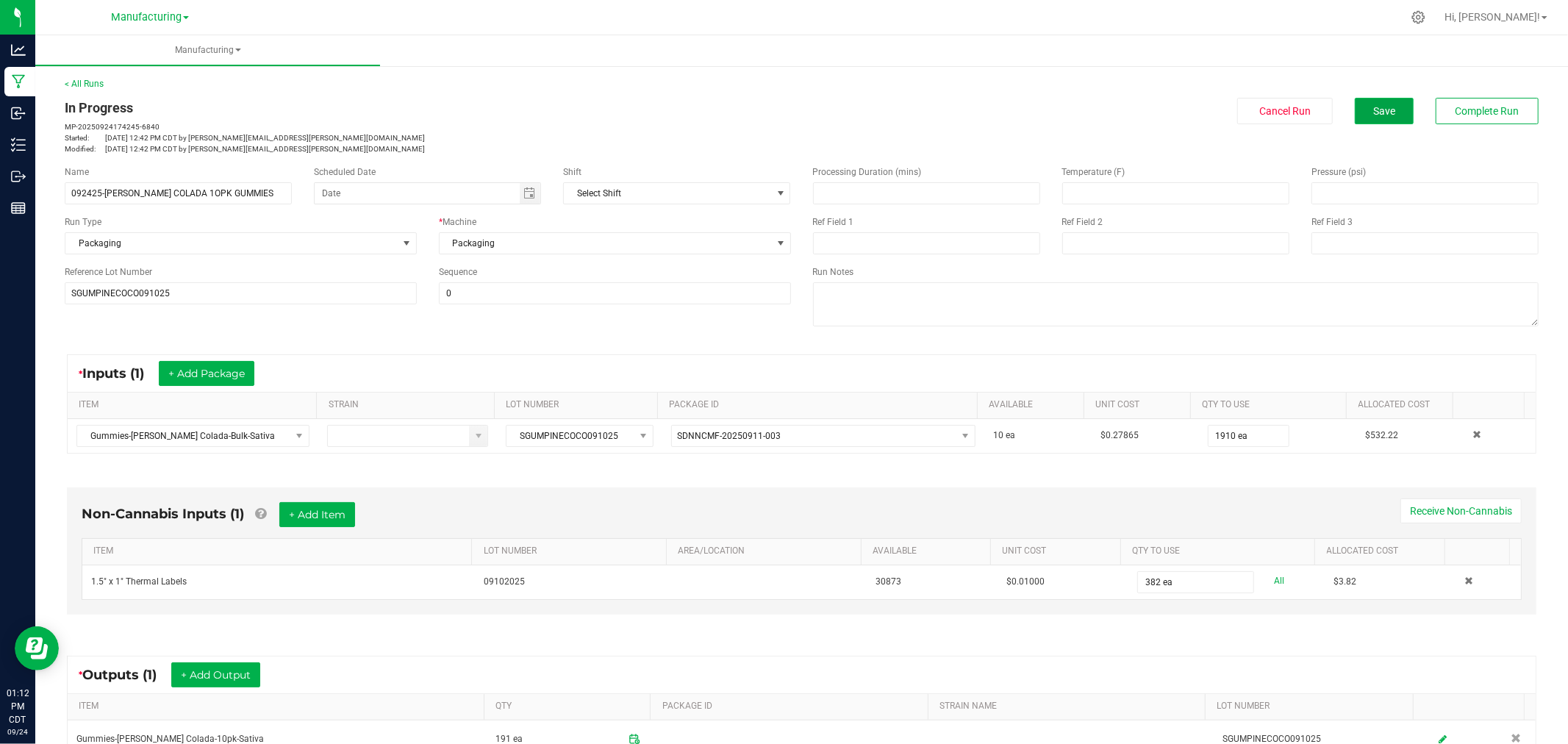
click at [1374, 112] on span "Save" at bounding box center [1384, 111] width 22 height 12
click at [1503, 117] on button "Complete Run" at bounding box center [1487, 112] width 103 height 27
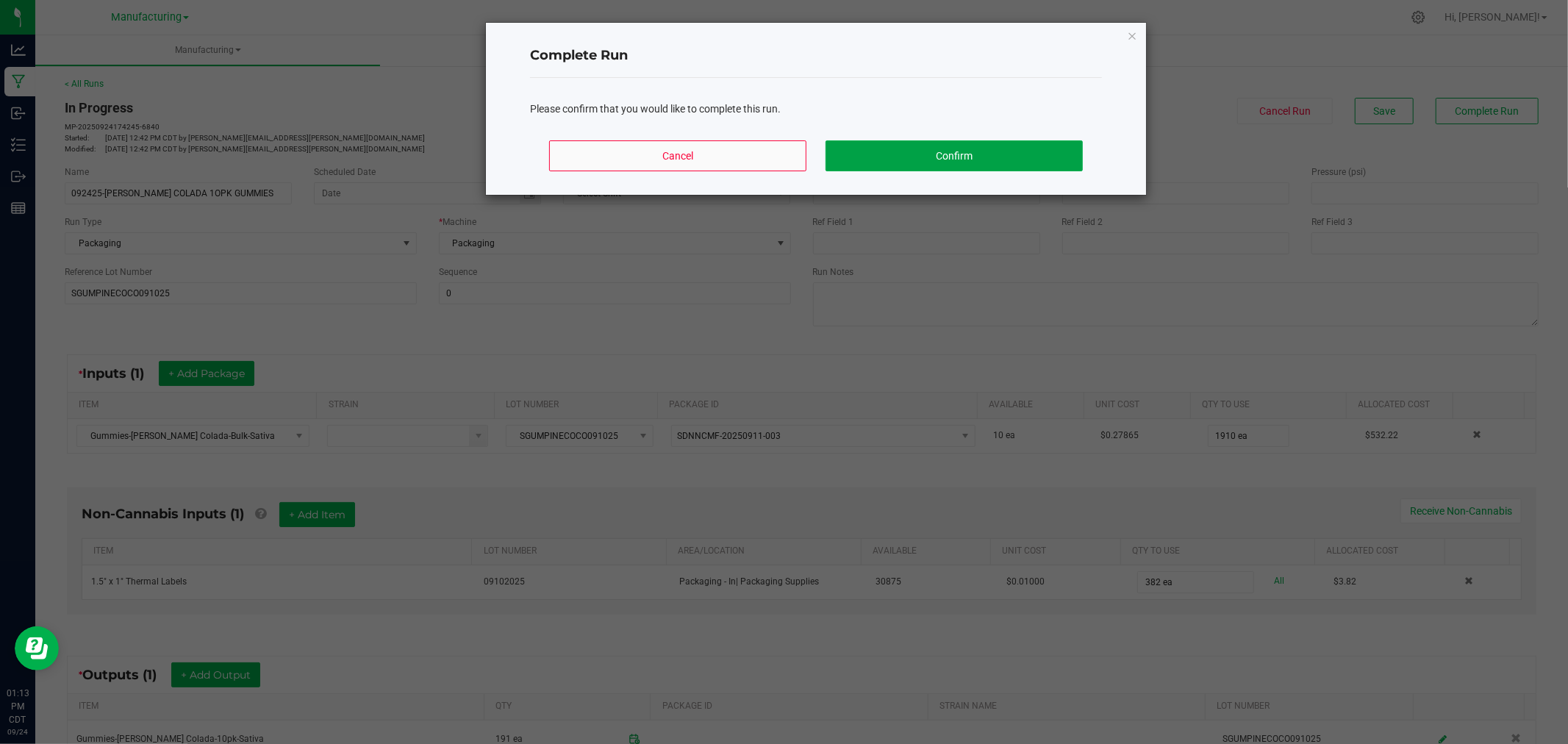
drag, startPoint x: 947, startPoint y: 151, endPoint x: 751, endPoint y: 148, distance: 196.0
click at [751, 148] on div "Cancel Confirm" at bounding box center [815, 162] width 571 height 67
click at [750, 148] on button "Cancel" at bounding box center [677, 156] width 257 height 31
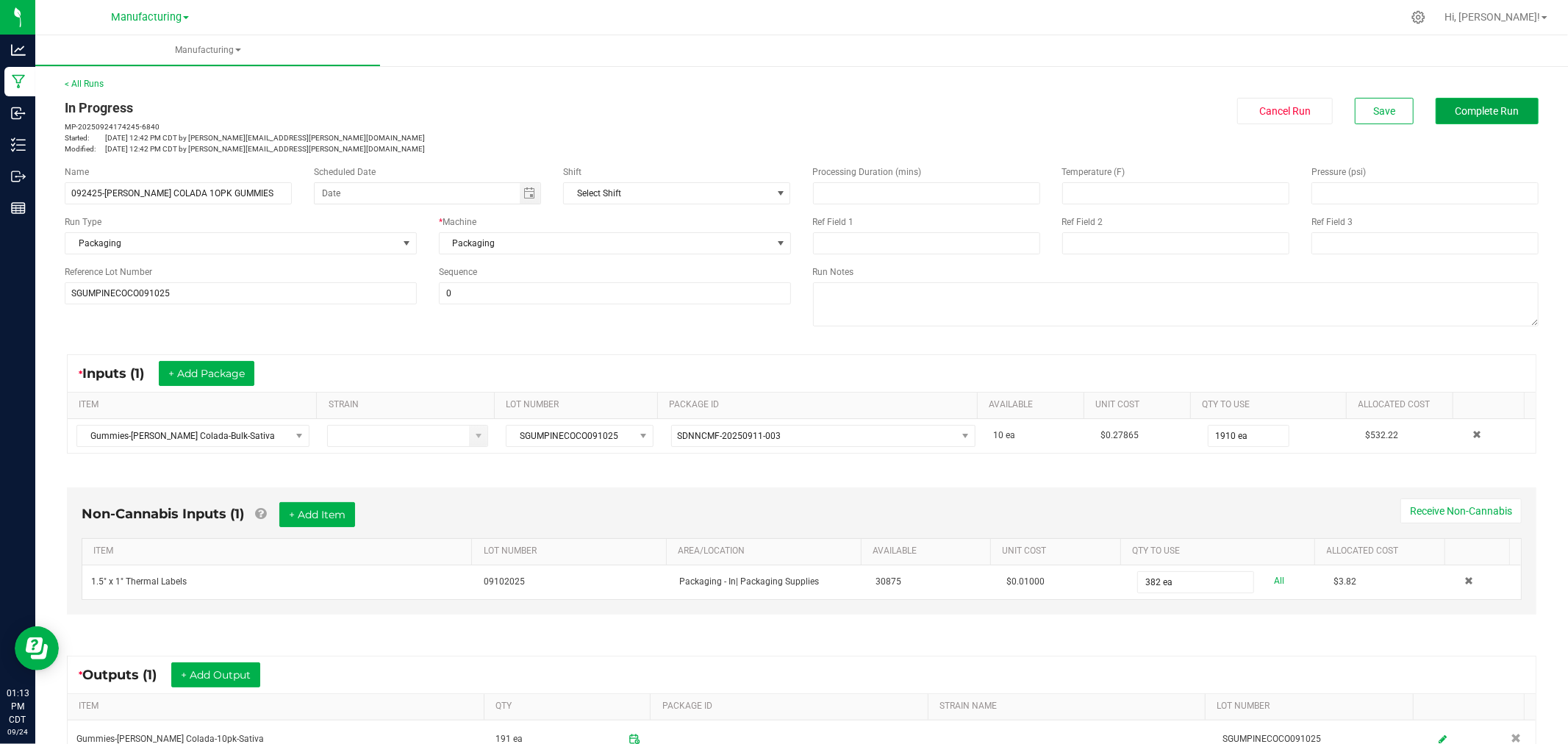
click at [1481, 109] on span "Complete Run" at bounding box center [1487, 111] width 64 height 12
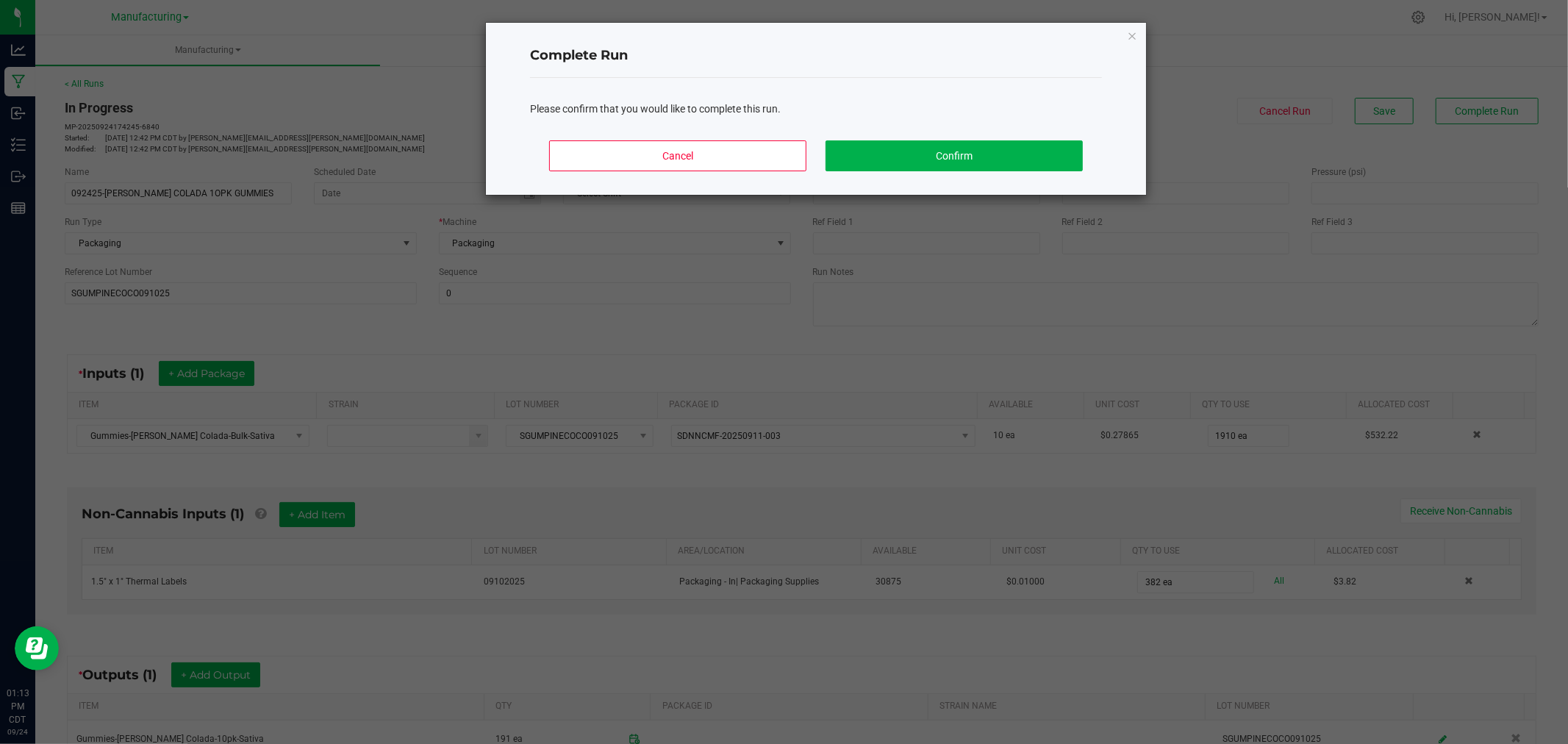
click at [1011, 137] on div "Cancel Confirm" at bounding box center [815, 162] width 571 height 67
click at [1002, 155] on button "Confirm" at bounding box center [953, 156] width 257 height 31
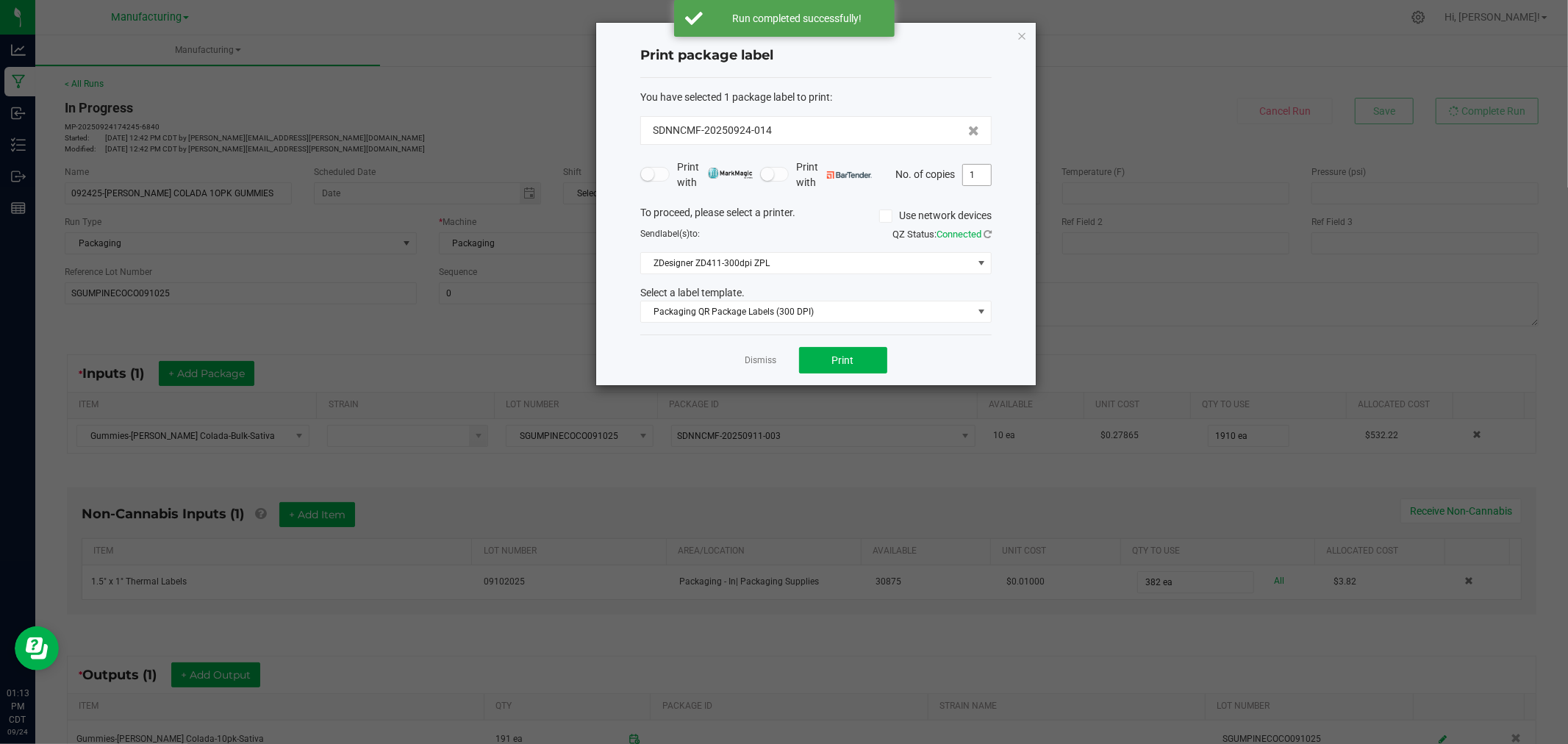
click at [979, 182] on input "1" at bounding box center [977, 175] width 28 height 21
type input "191"
click at [831, 362] on button "Print" at bounding box center [843, 360] width 88 height 27
click at [1022, 33] on icon "button" at bounding box center [1021, 35] width 10 height 17
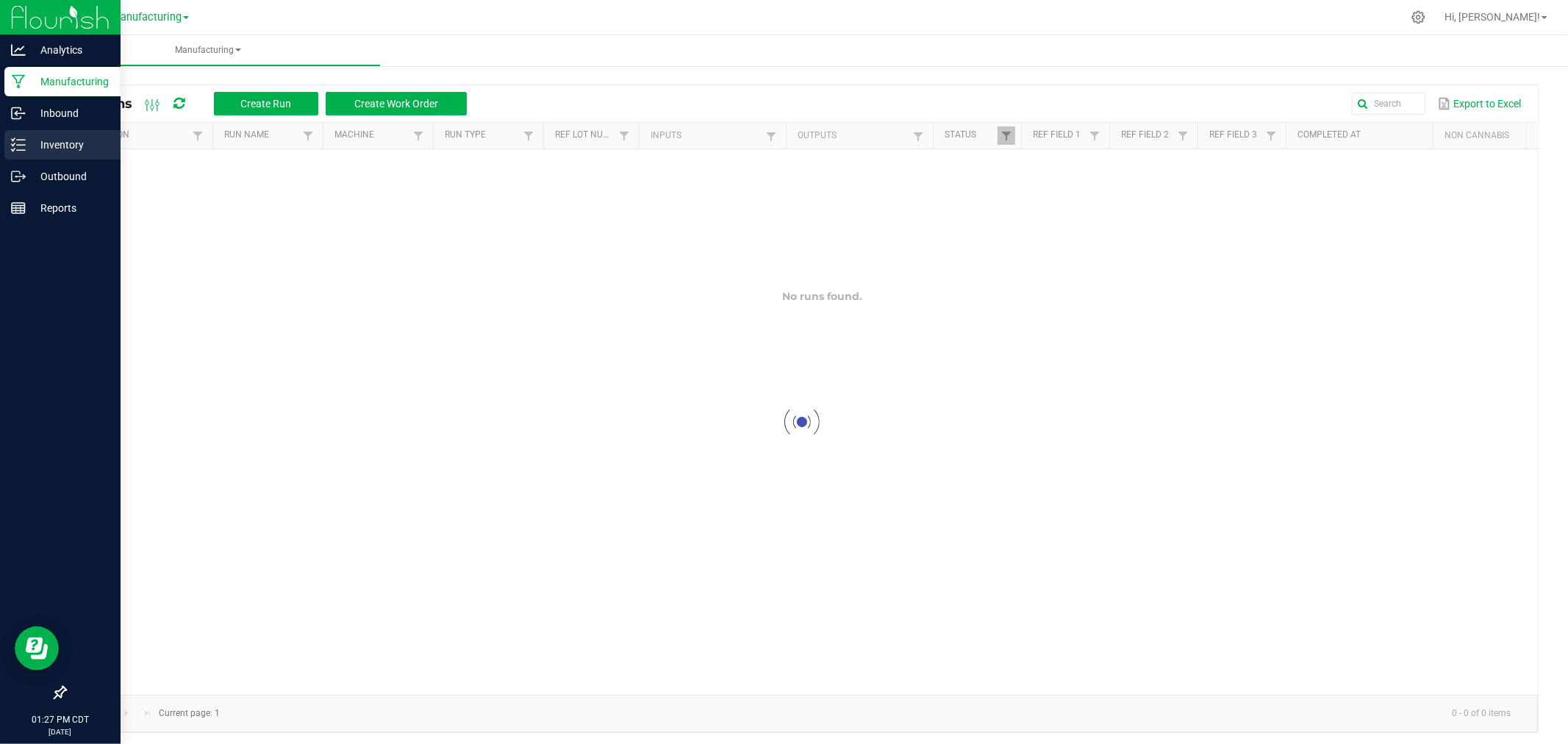
click at [45, 138] on p "Inventory" at bounding box center [70, 144] width 88 height 17
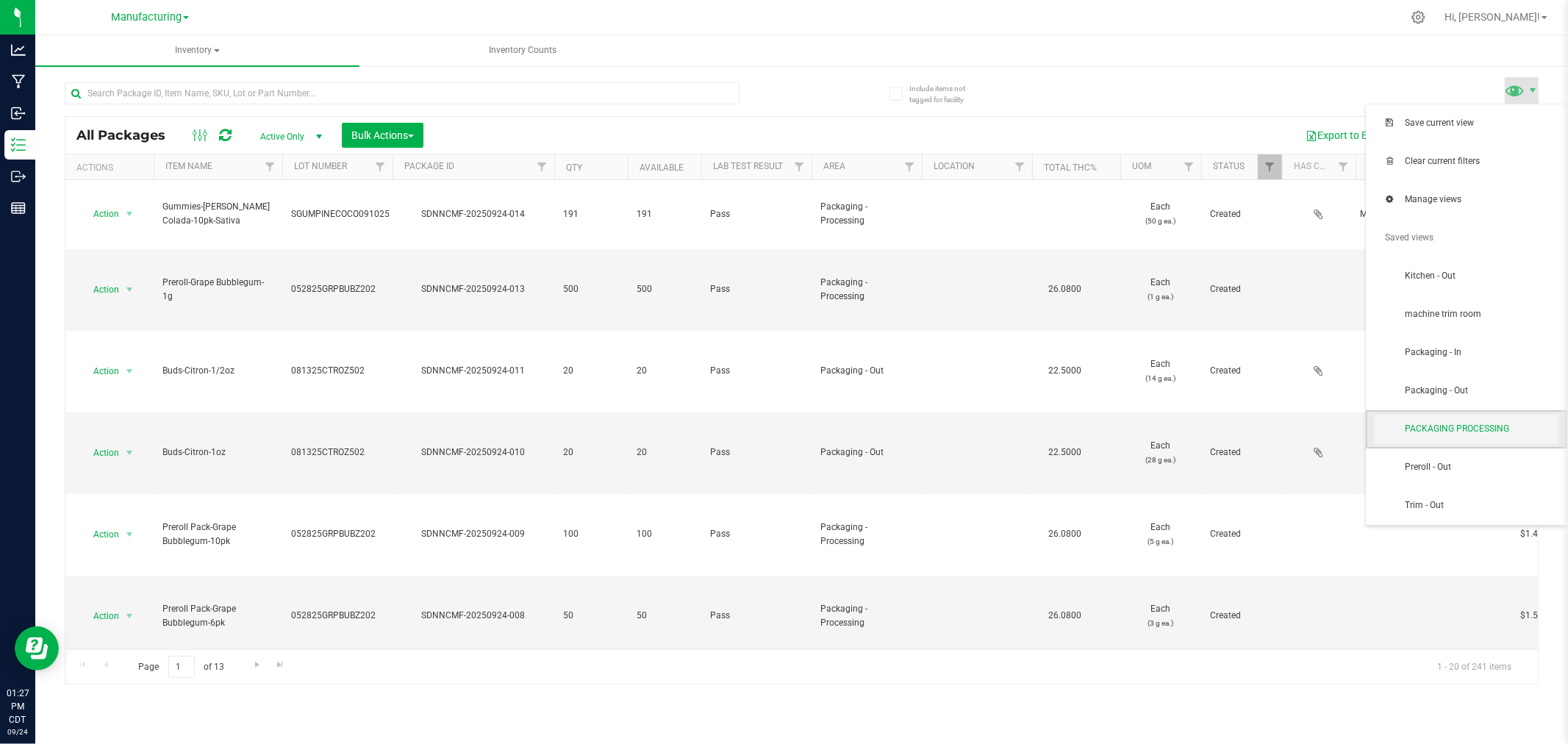
click at [1472, 420] on span "PACKAGING PROCESSING" at bounding box center [1466, 429] width 184 height 29
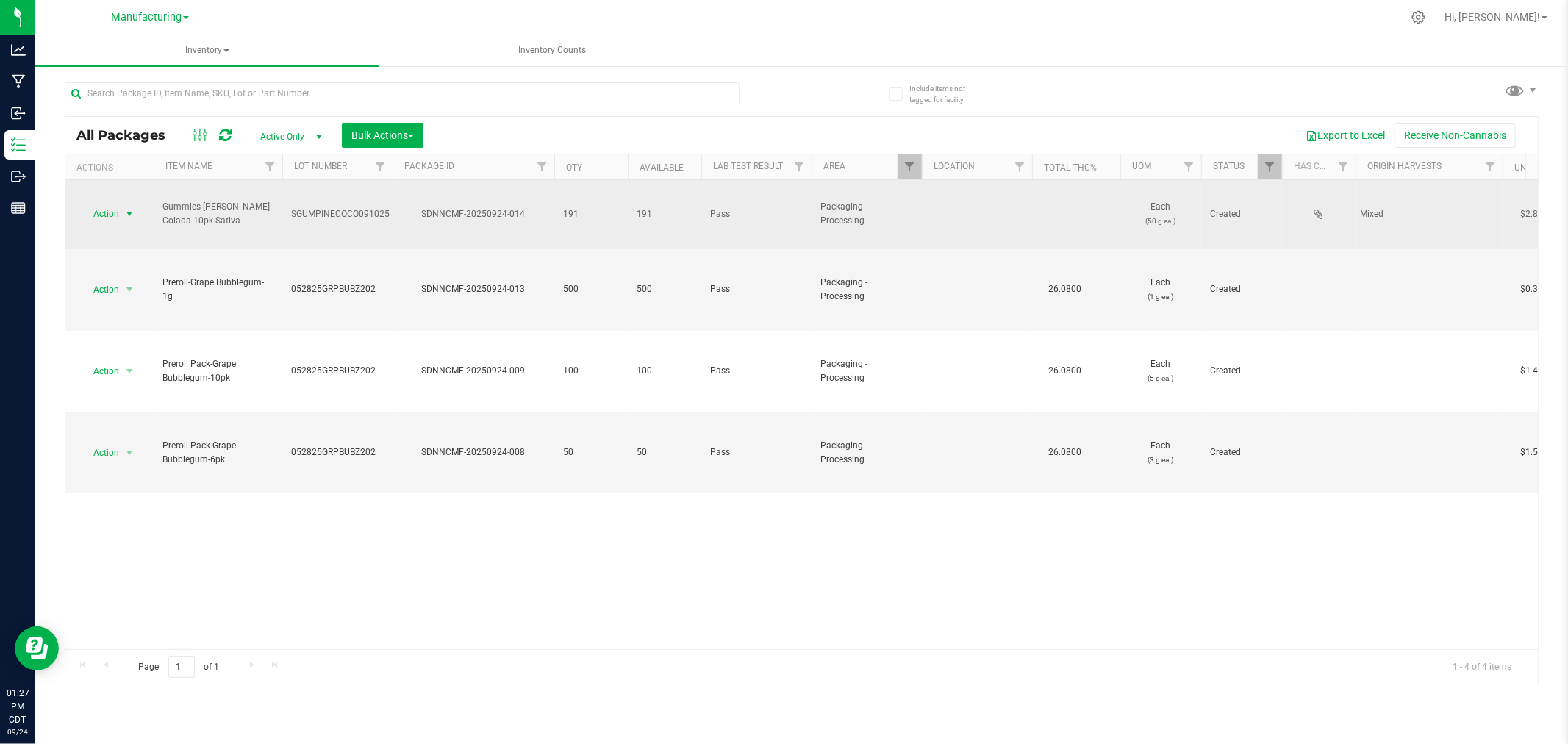
click at [131, 208] on span "select" at bounding box center [129, 214] width 12 height 12
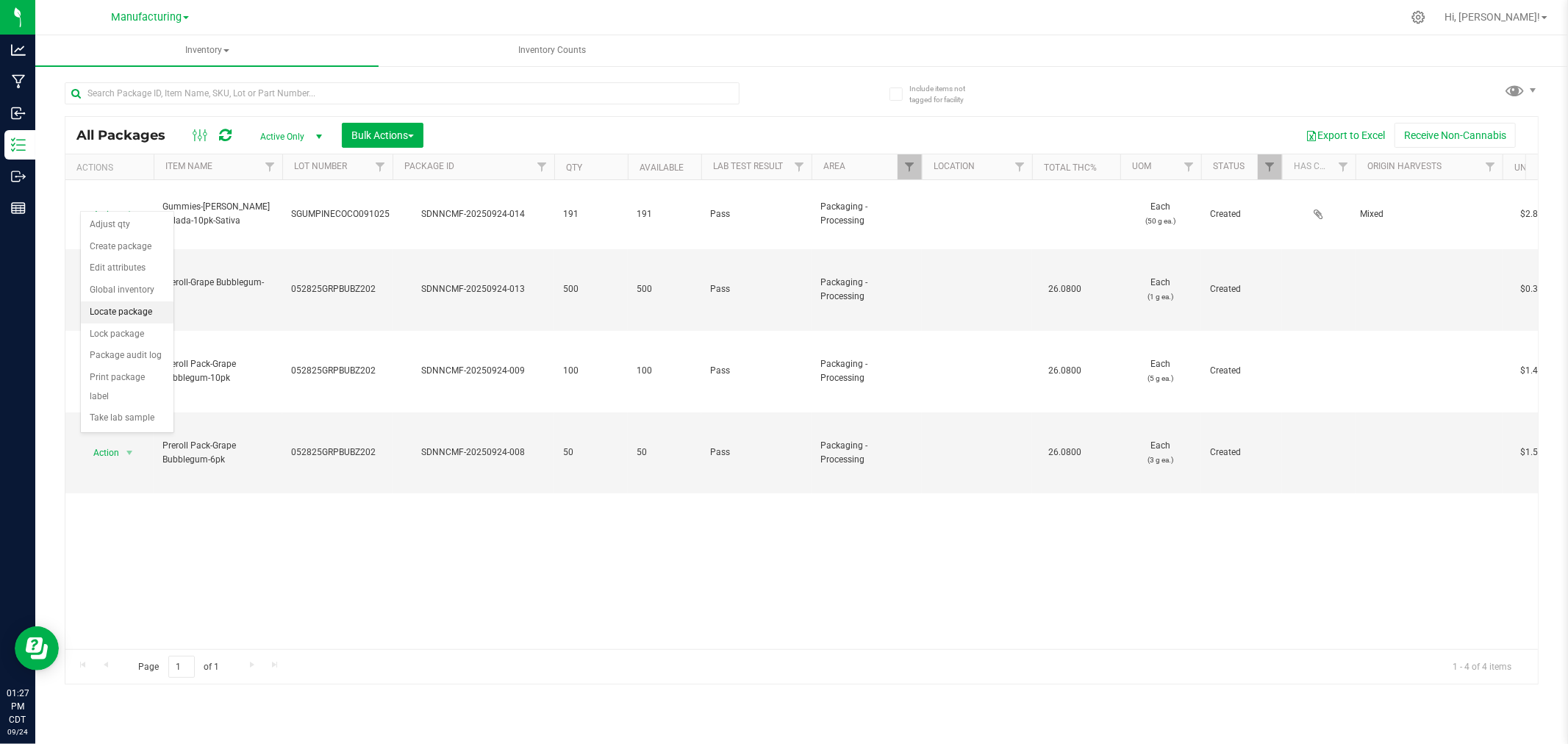
click at [136, 313] on li "Locate package" at bounding box center [126, 312] width 92 height 22
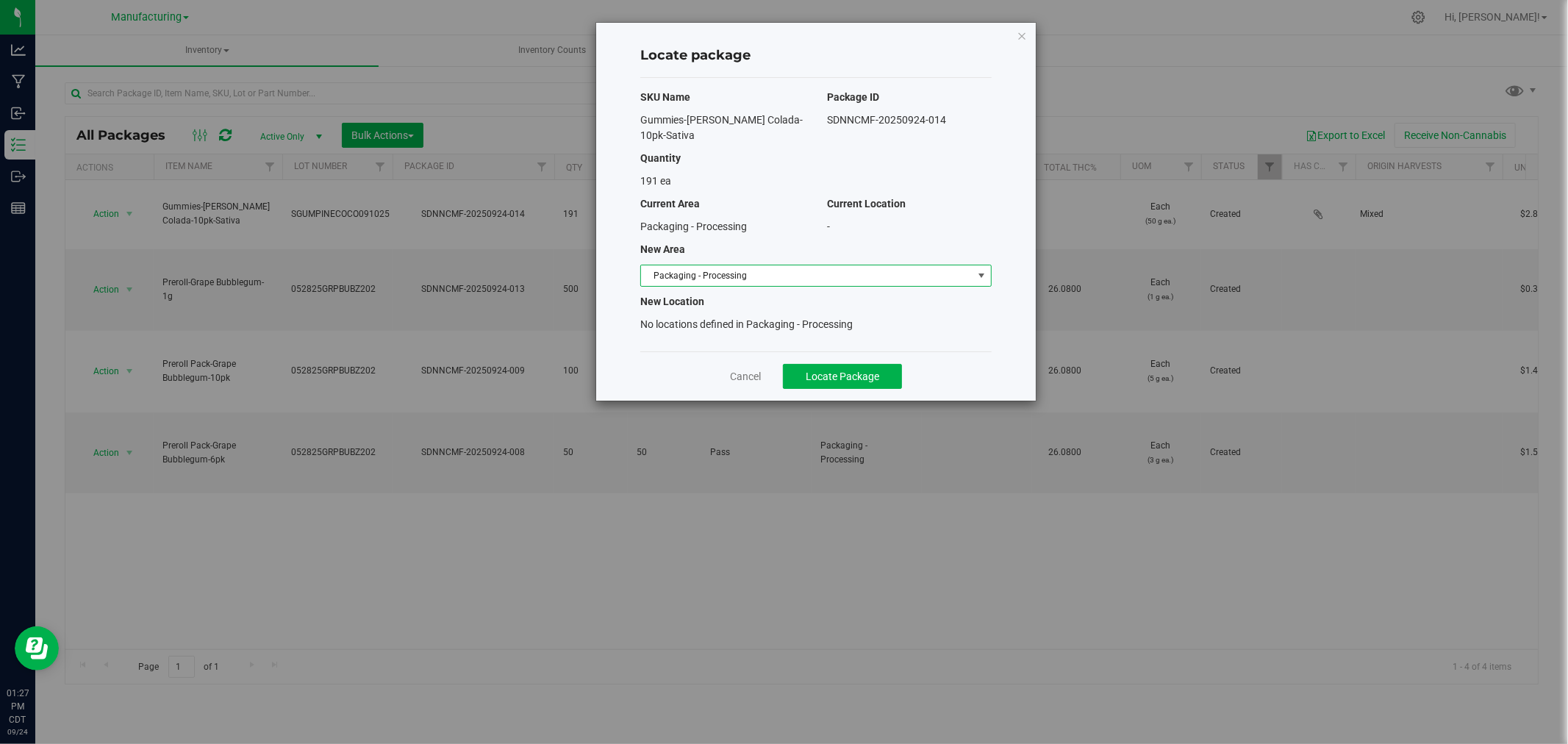
drag, startPoint x: 822, startPoint y: 262, endPoint x: 809, endPoint y: 260, distance: 13.2
click at [818, 265] on span "Packaging - Processing" at bounding box center [807, 275] width 332 height 21
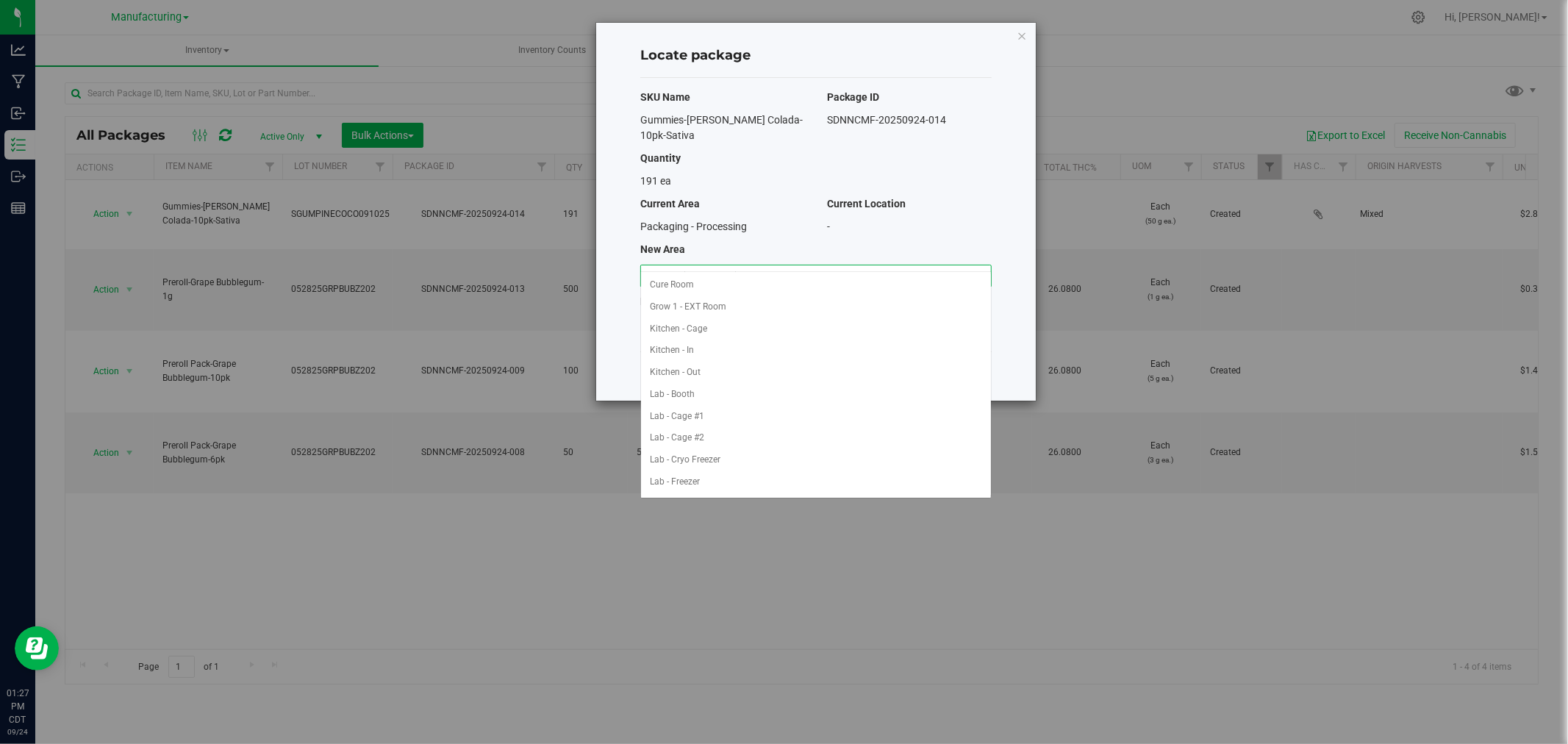
scroll to position [241, 0]
click at [744, 457] on li "Packaging - Out" at bounding box center [816, 460] width 350 height 22
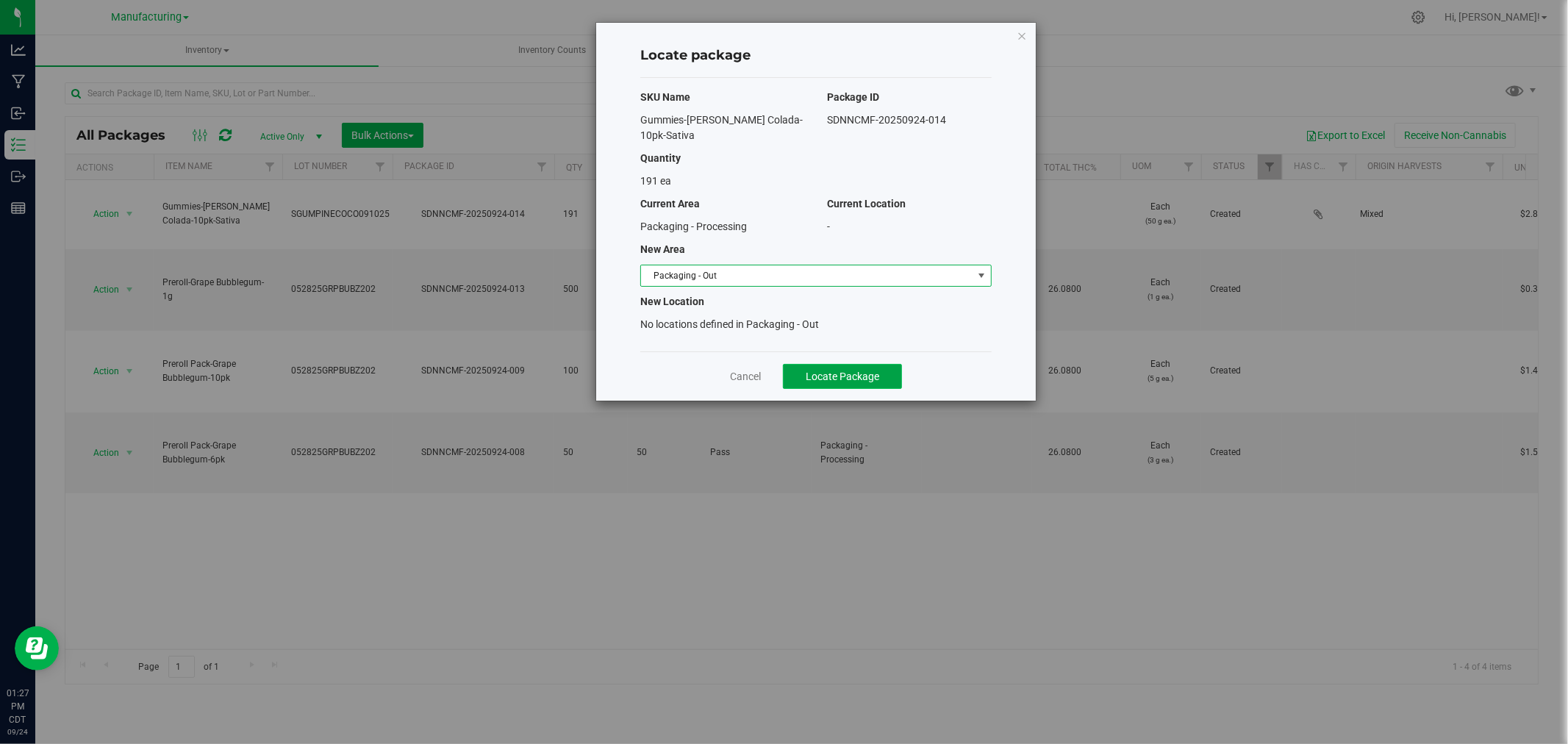
click at [829, 370] on span "Locate Package" at bounding box center [842, 376] width 73 height 12
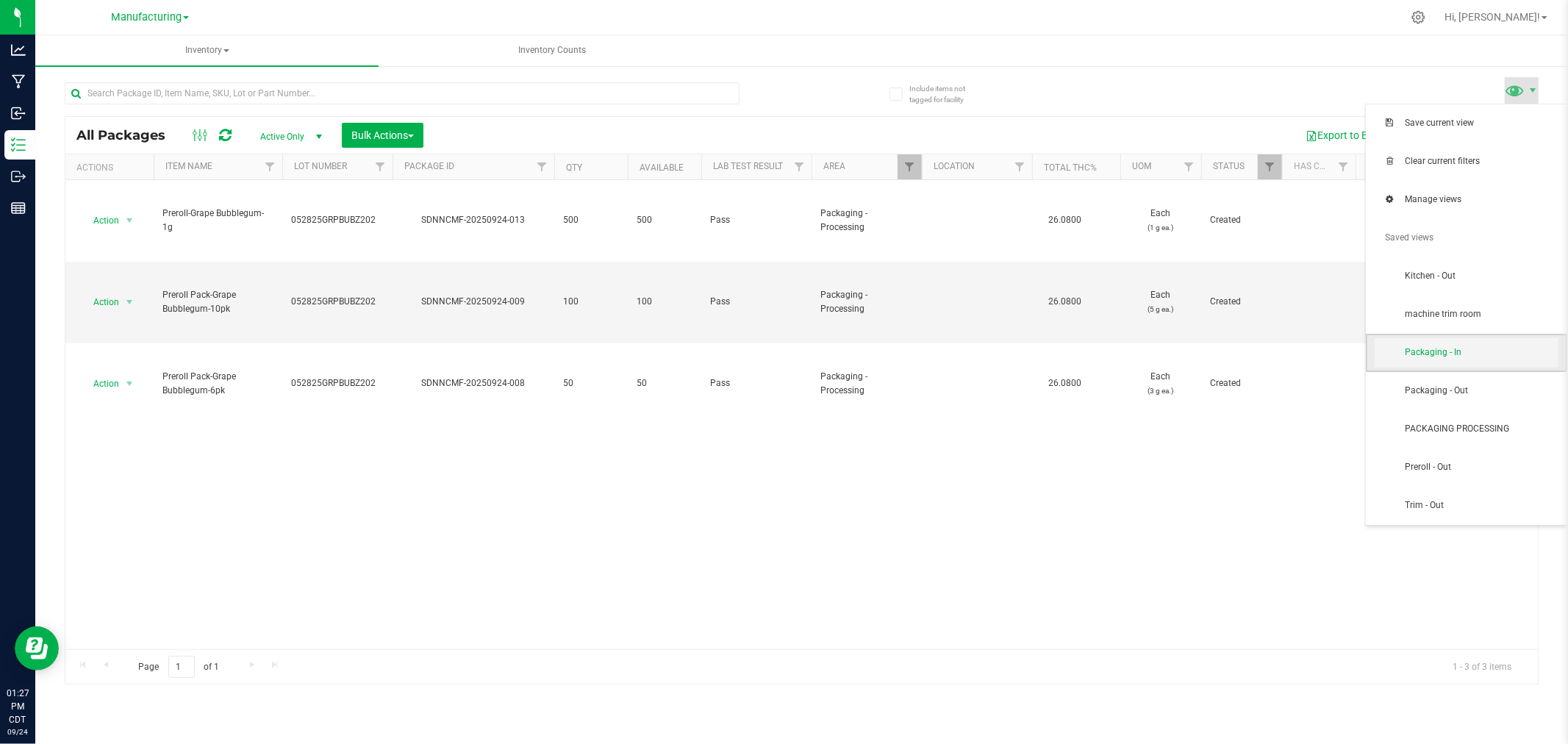
click at [1427, 355] on span "Packaging - In" at bounding box center [1481, 352] width 153 height 12
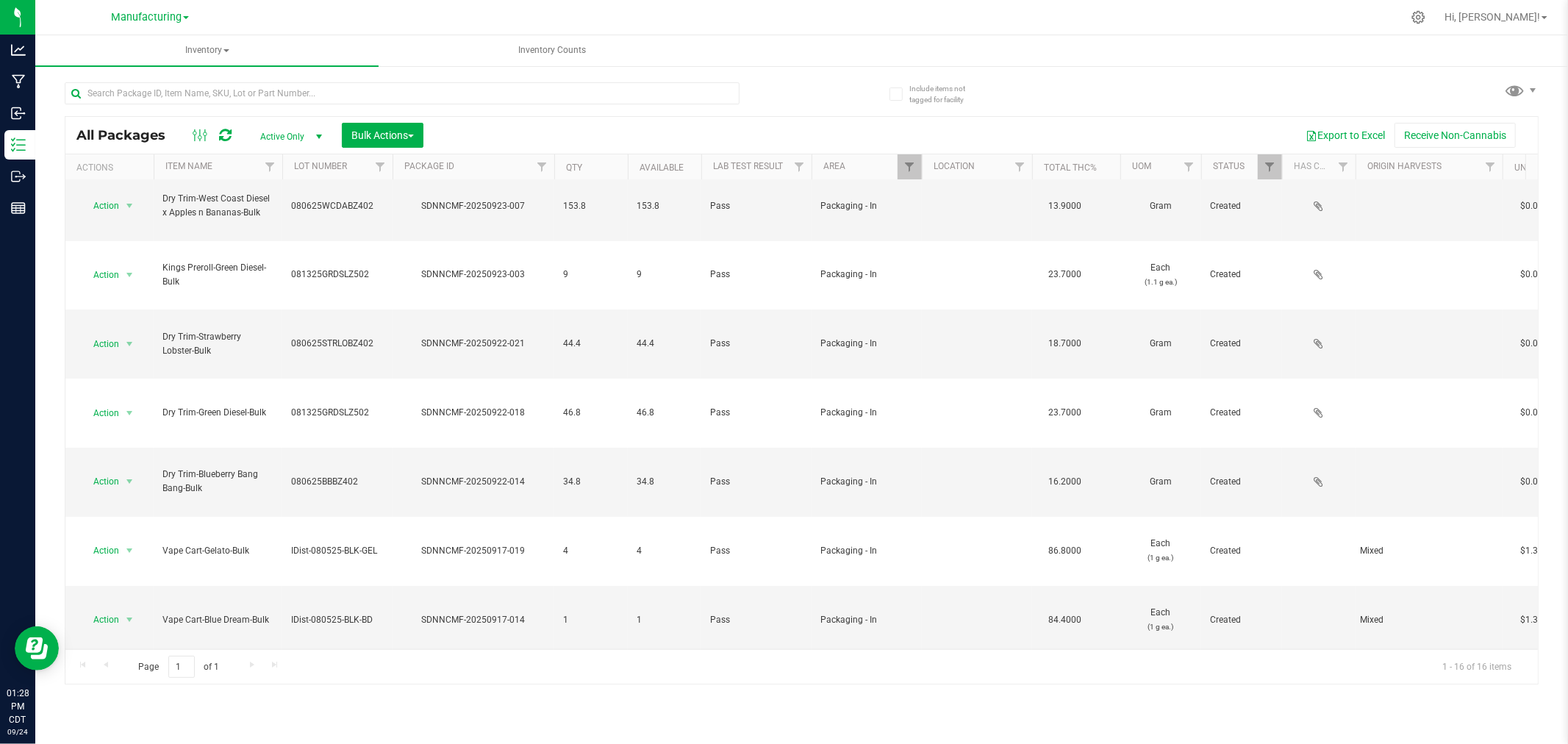
scroll to position [177, 0]
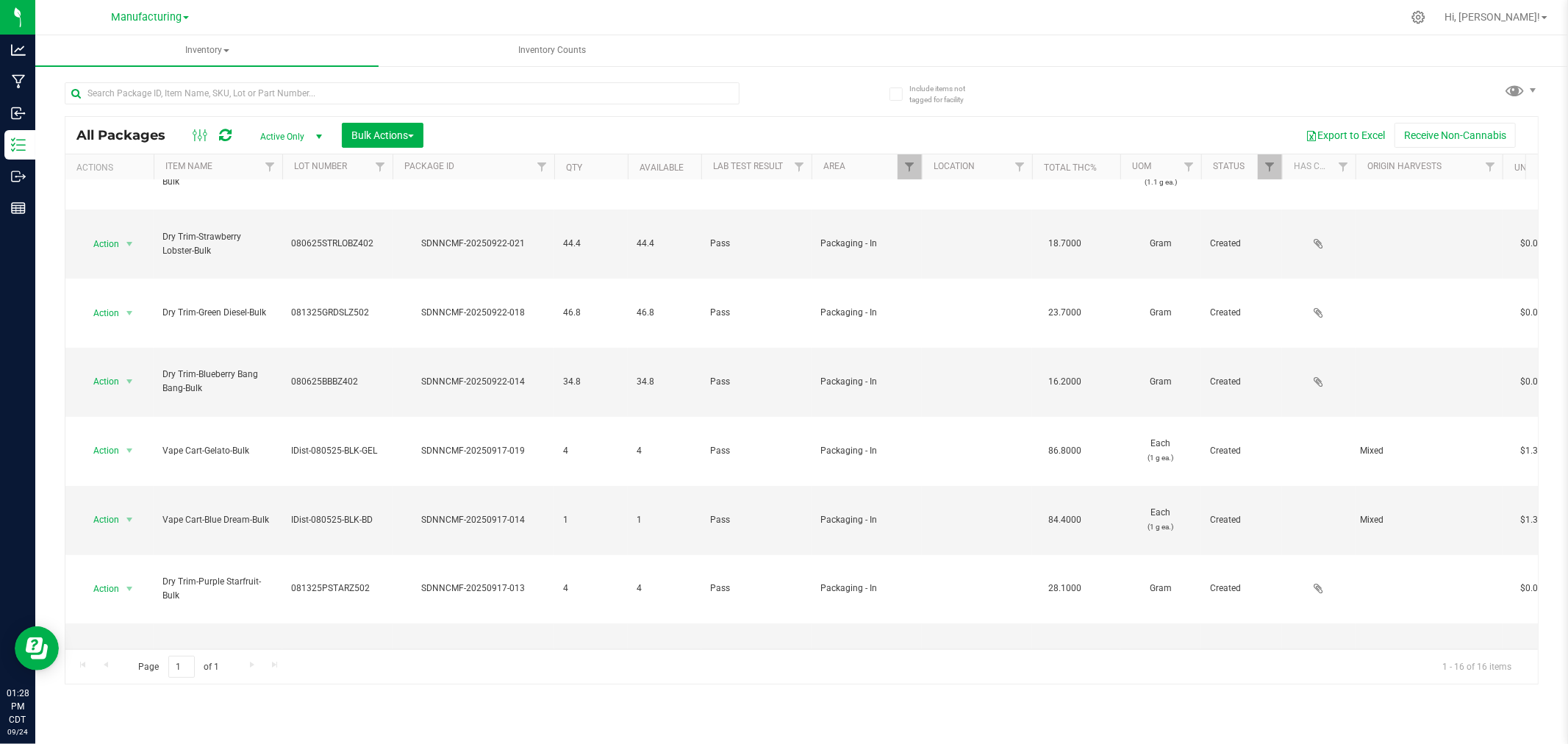
click at [136, 434] on li "Locate package" at bounding box center [126, 444] width 92 height 22
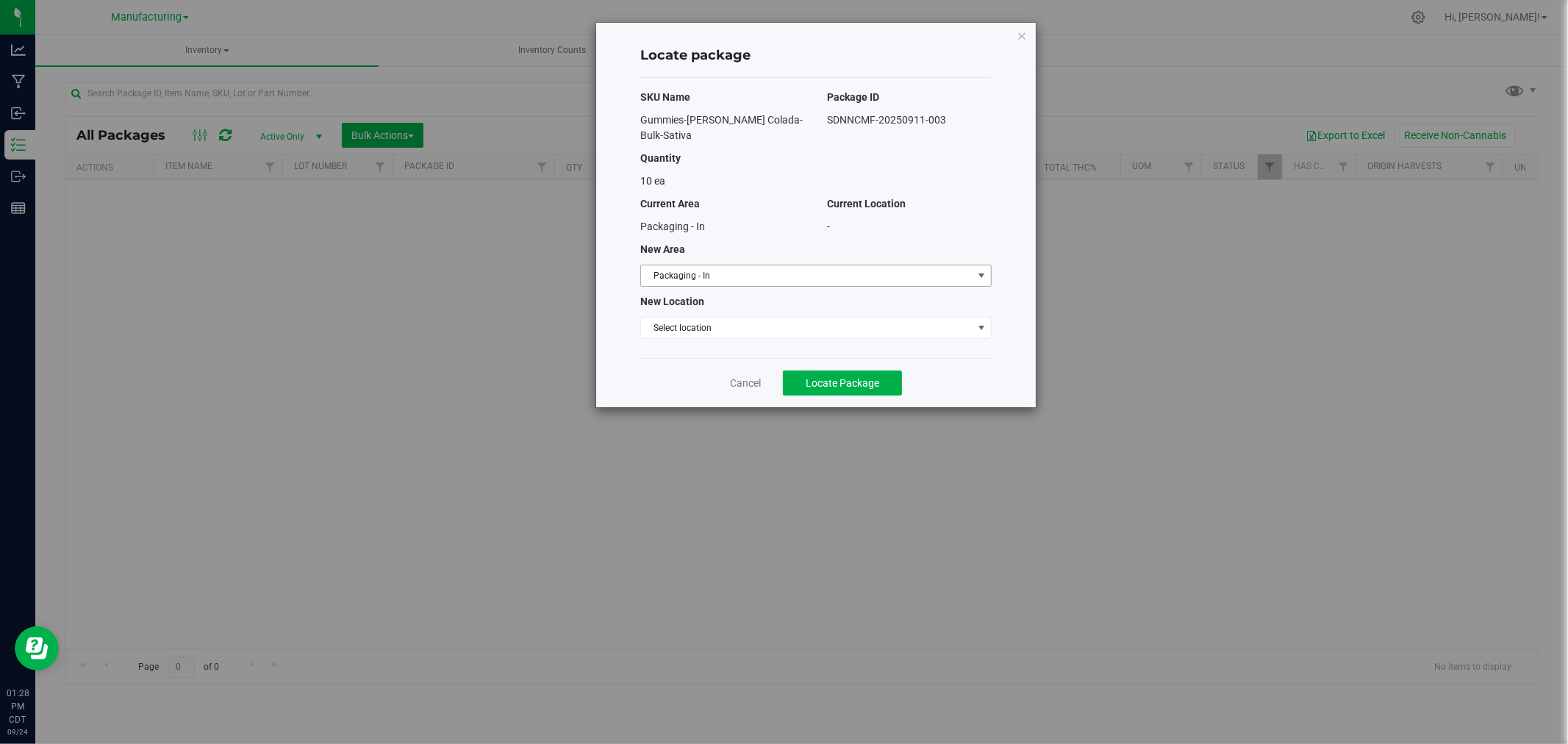
click at [966, 265] on span "Packaging - In" at bounding box center [807, 275] width 332 height 21
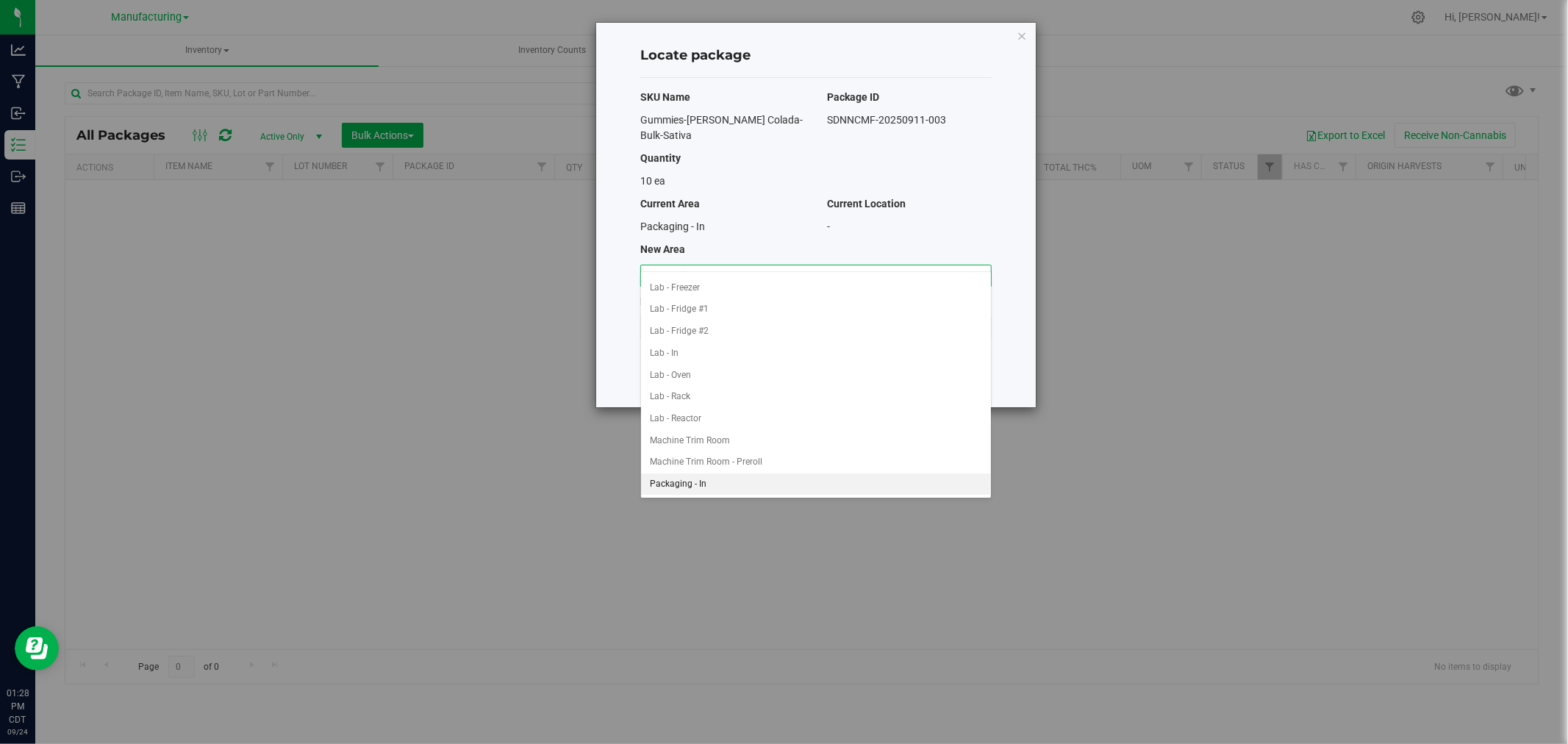
scroll to position [9, 0]
click at [669, 344] on li "Kitchen - In" at bounding box center [816, 342] width 350 height 22
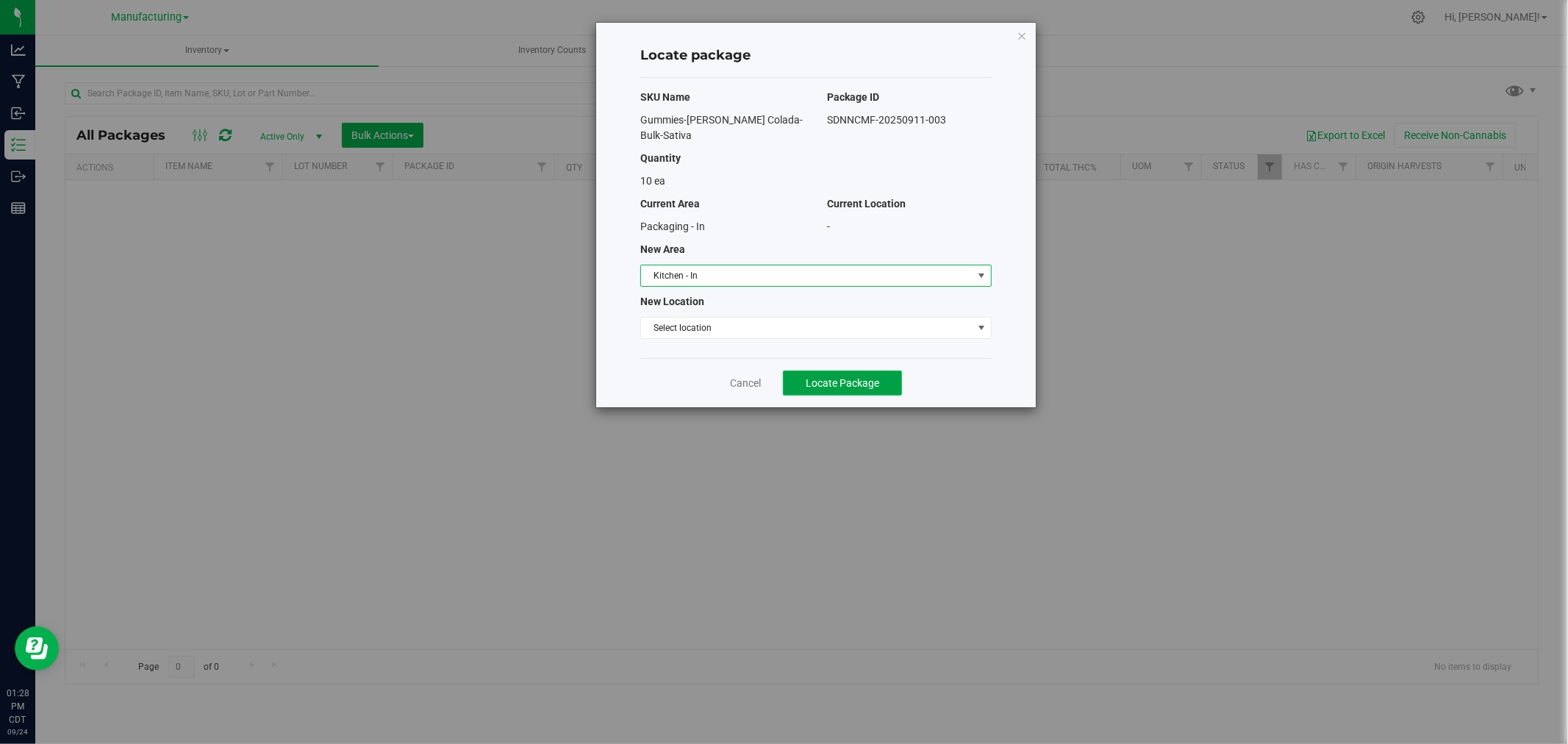
click at [799, 372] on button "Locate Package" at bounding box center [842, 383] width 119 height 25
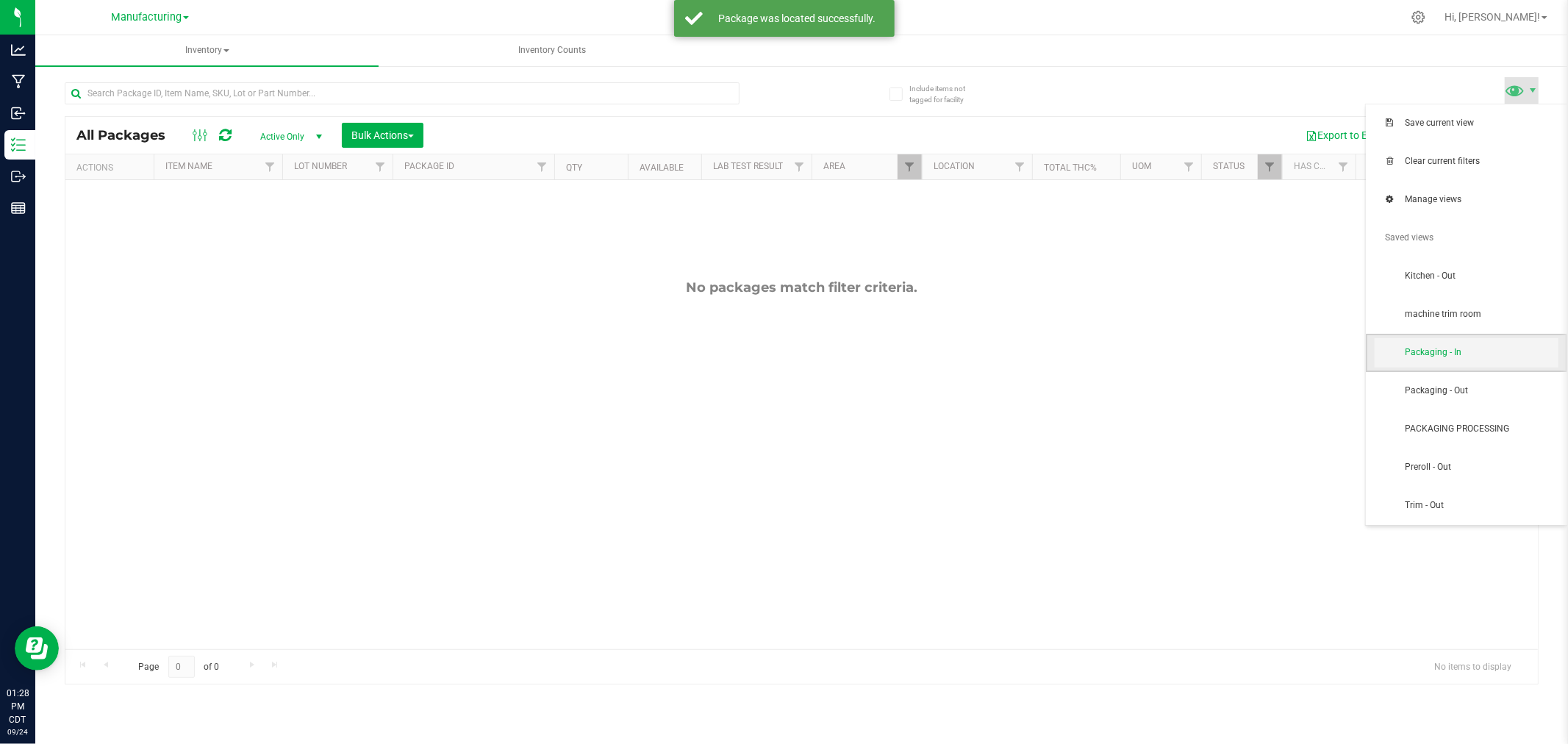
click at [1509, 348] on span "Packaging - In" at bounding box center [1481, 352] width 153 height 12
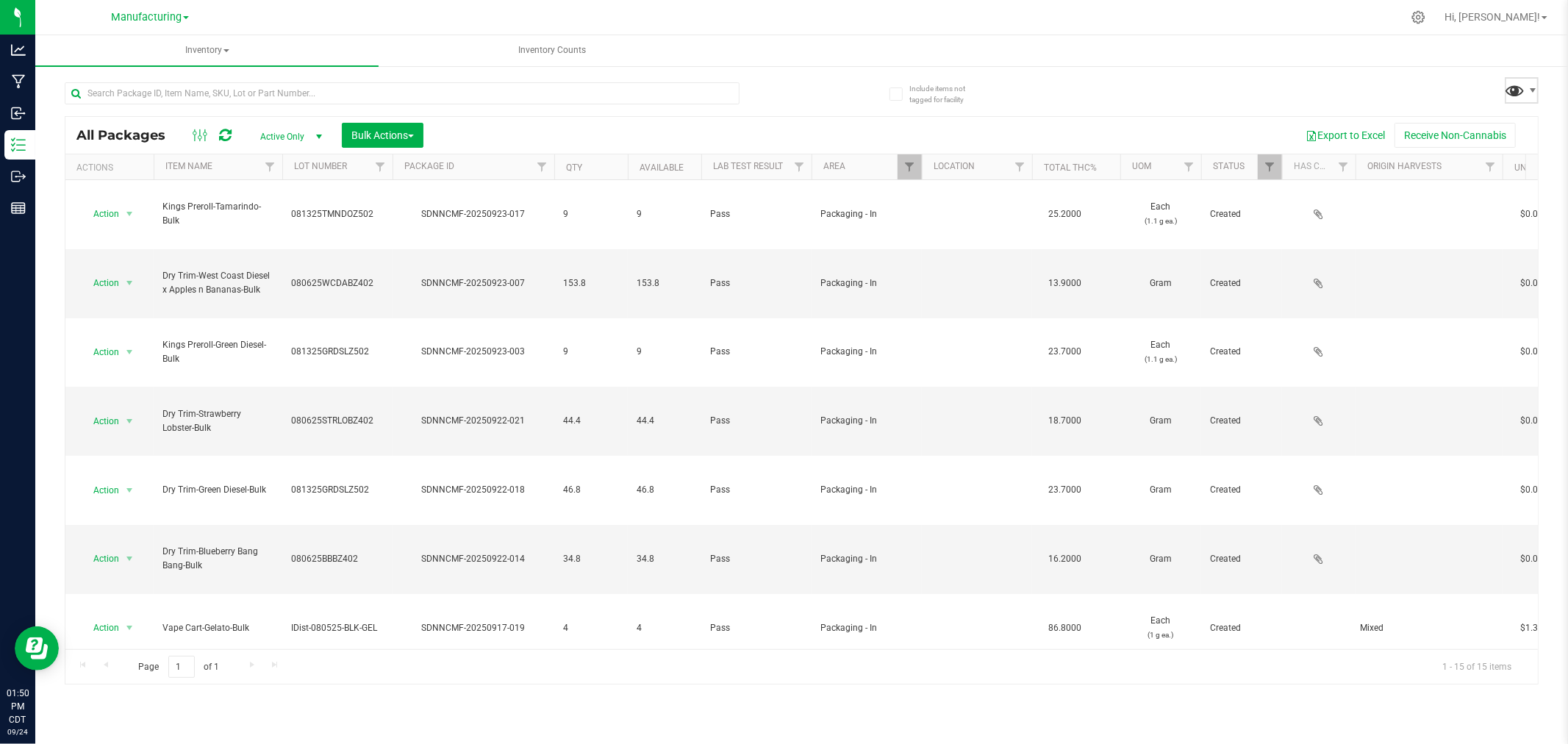
click at [1515, 92] on span at bounding box center [1516, 90] width 22 height 22
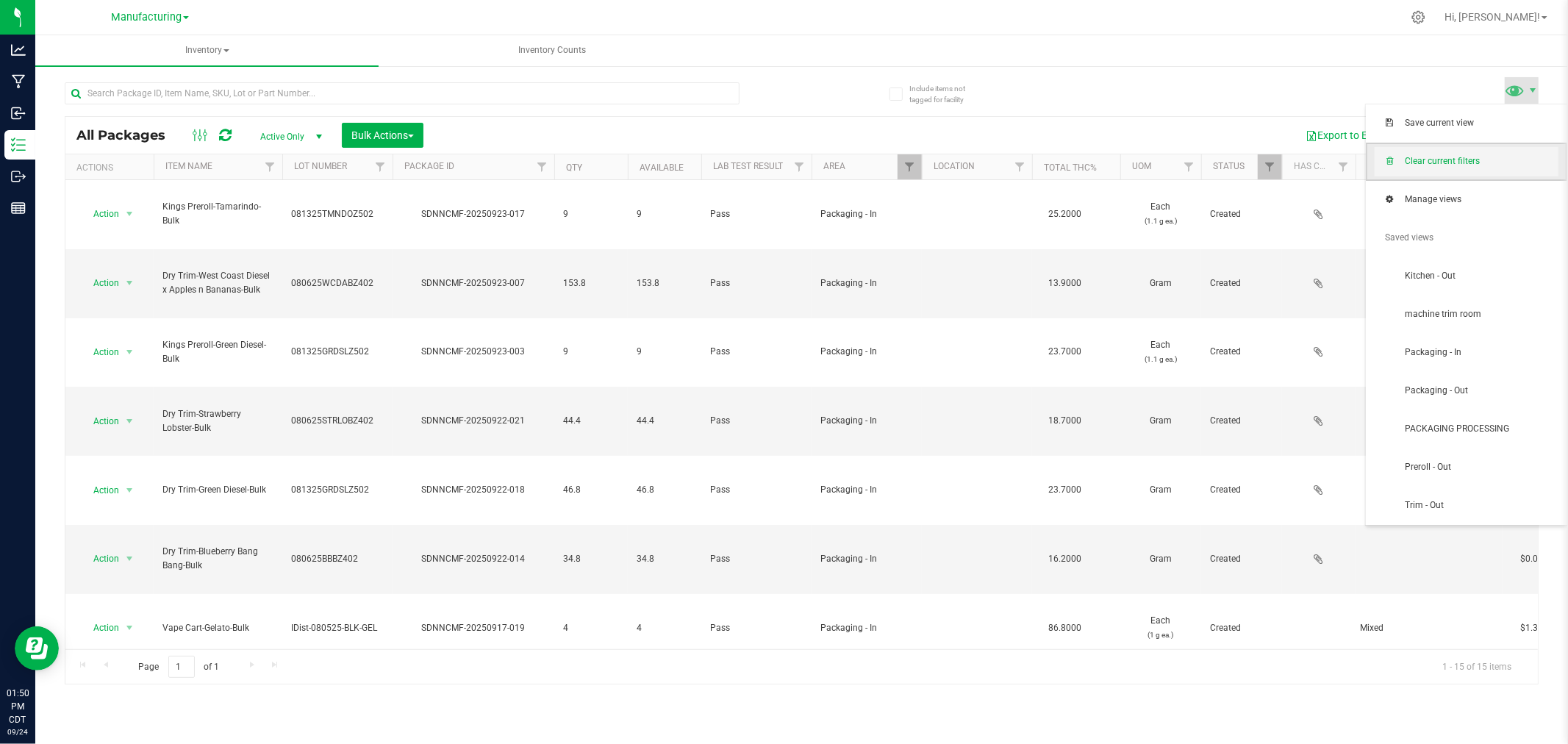
click at [1475, 151] on span "Clear current filters" at bounding box center [1466, 161] width 184 height 29
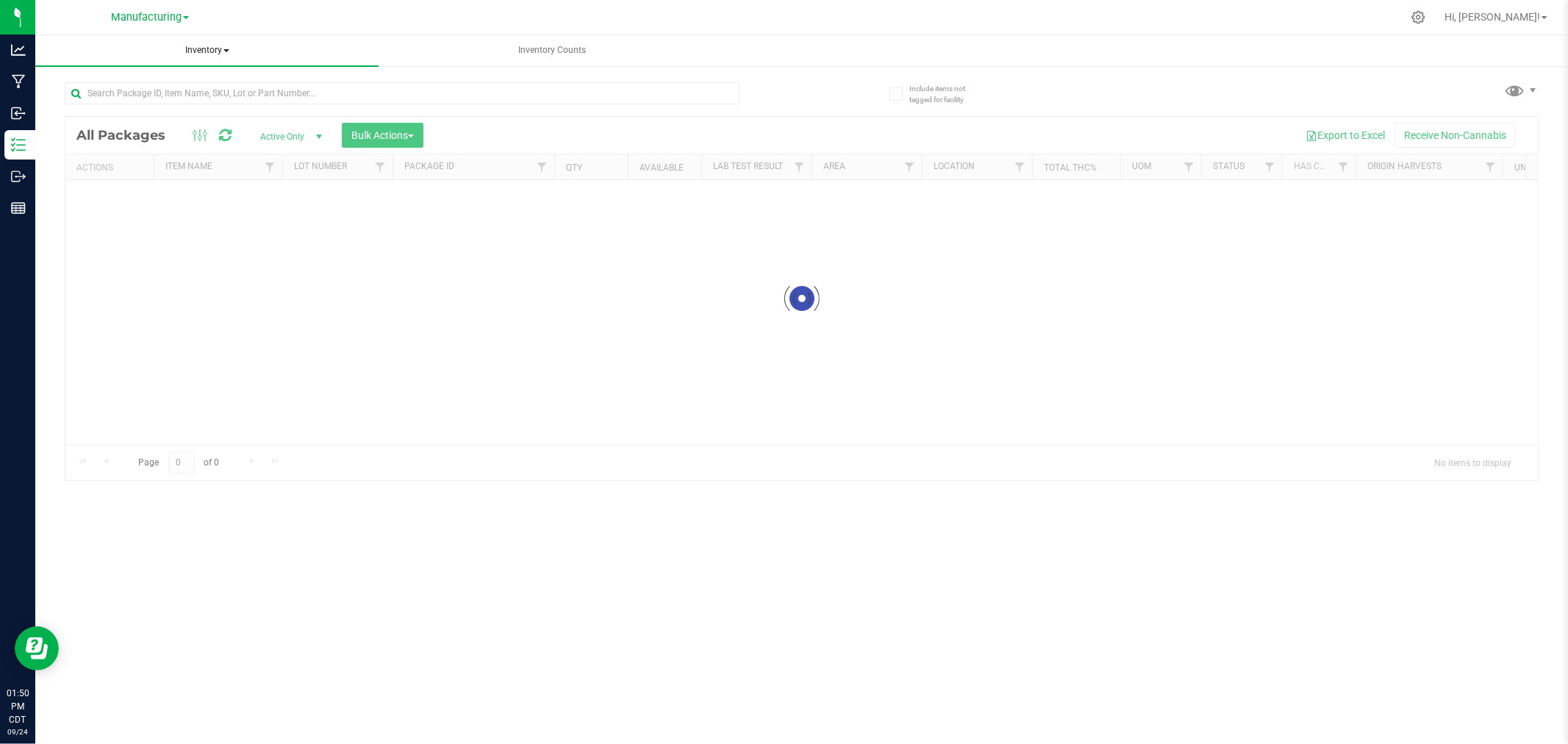
click at [221, 52] on span "Inventory" at bounding box center [206, 50] width 344 height 31
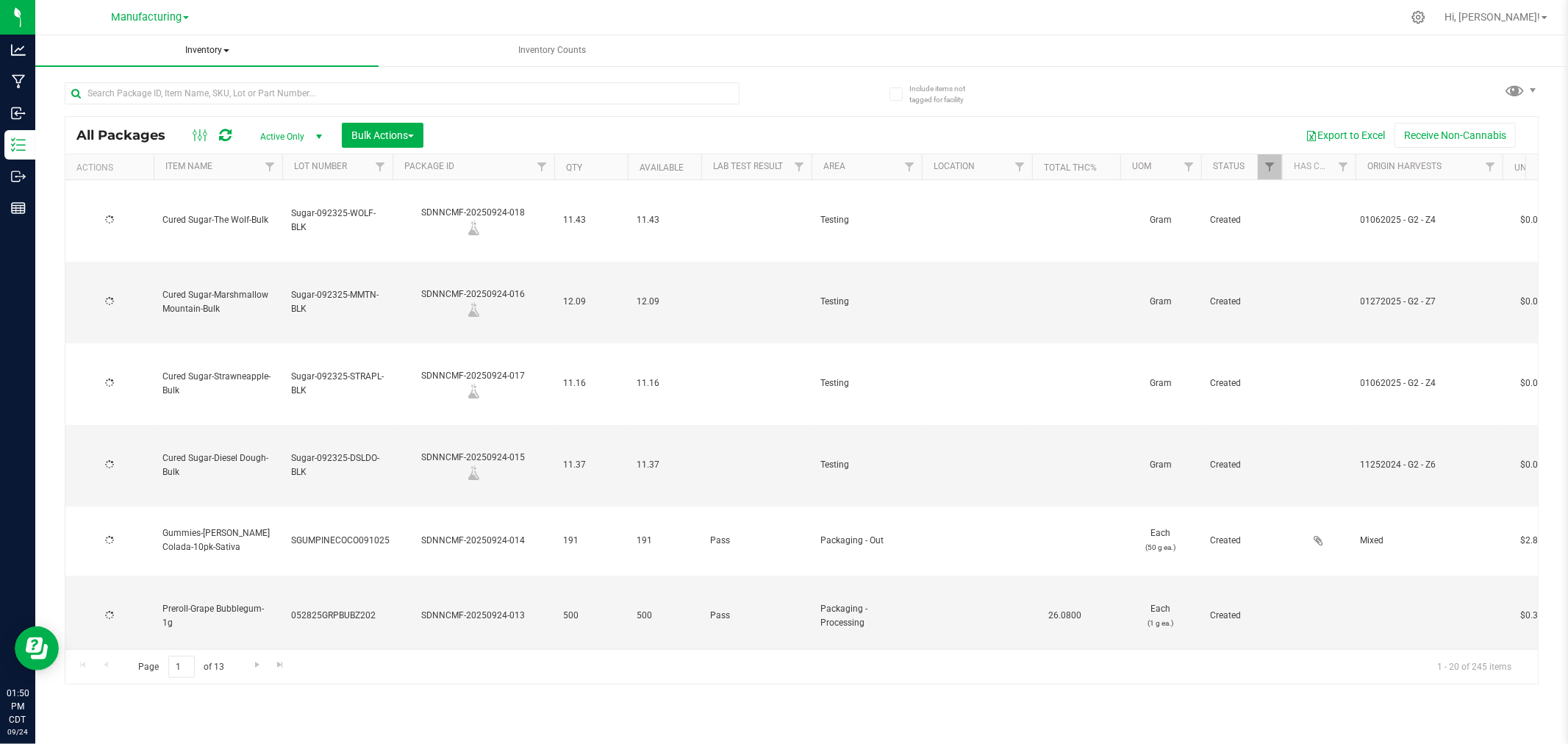
type input "[DATE]"
click at [220, 106] on li "All inventory" at bounding box center [206, 106] width 344 height 17
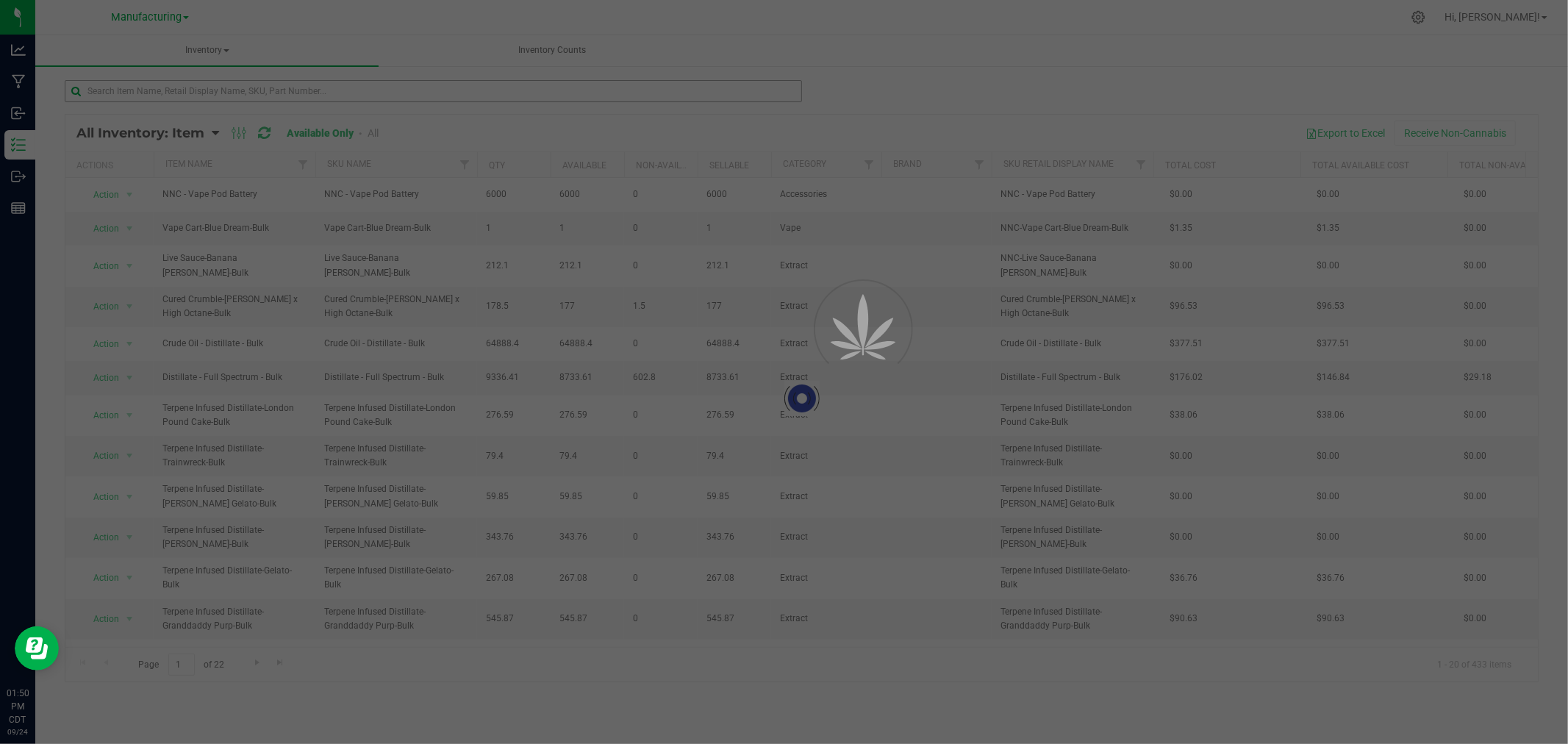
click at [350, 92] on div at bounding box center [784, 372] width 1568 height 744
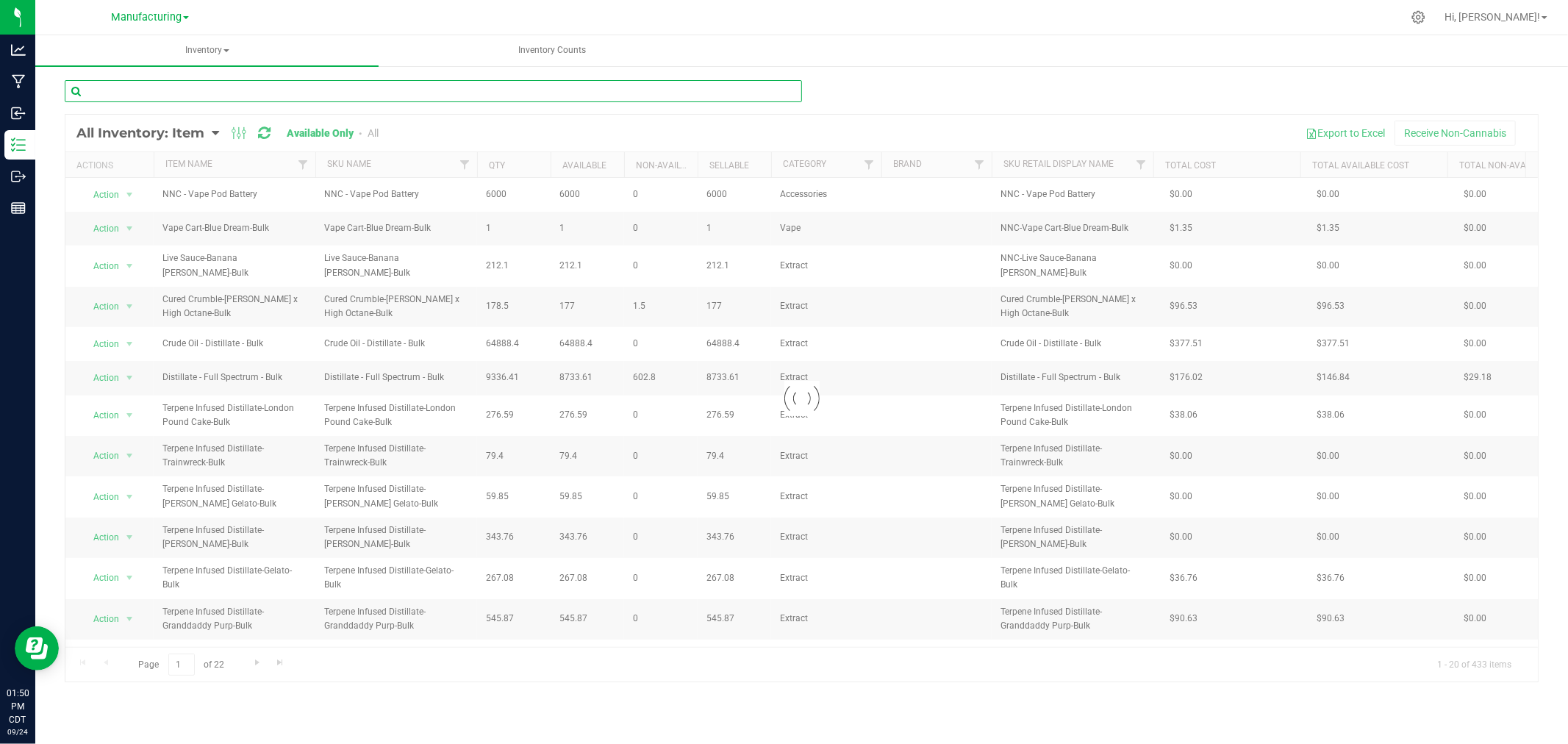
click at [350, 92] on input "text" at bounding box center [433, 91] width 737 height 22
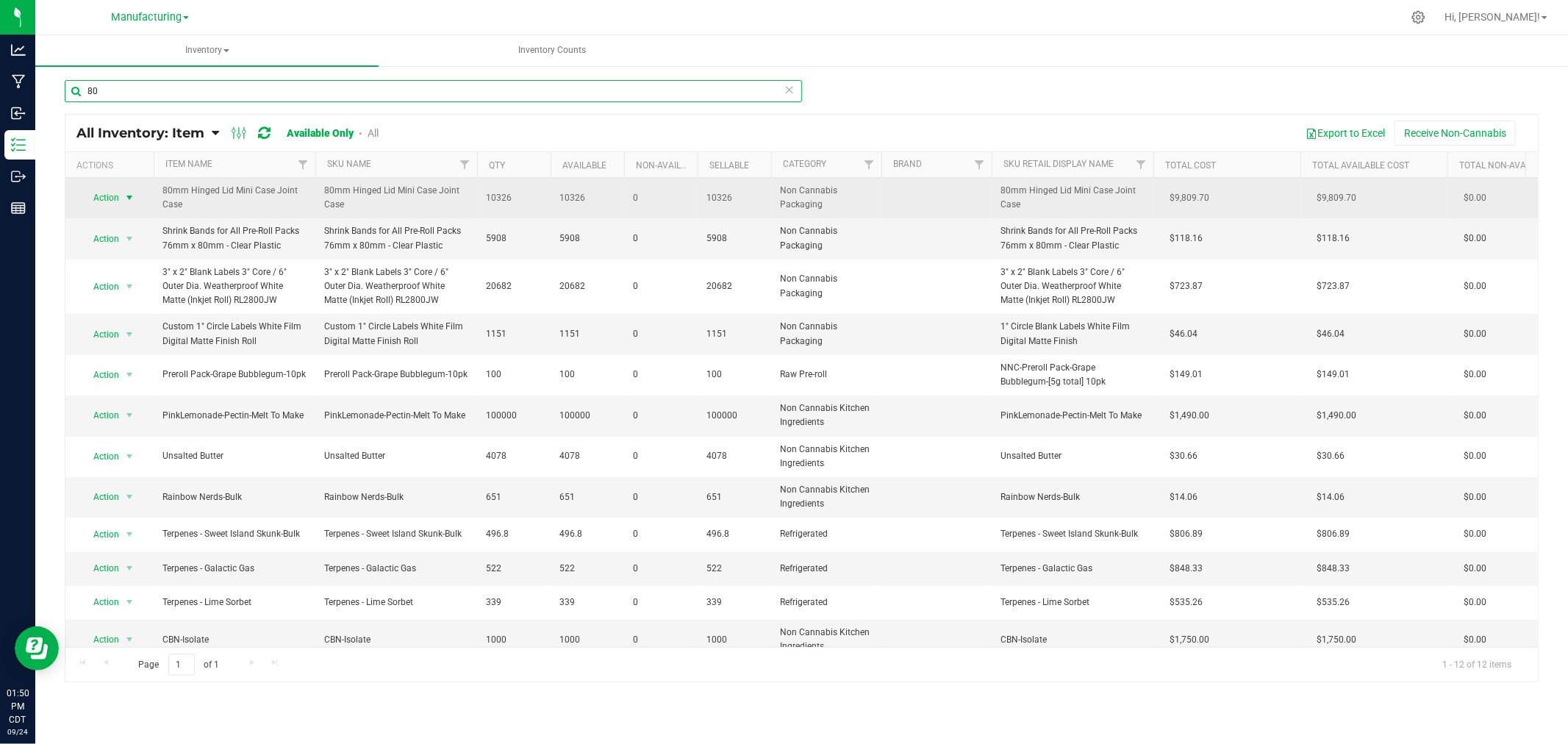
type input "80"
click at [109, 196] on span "Action" at bounding box center [100, 197] width 40 height 21
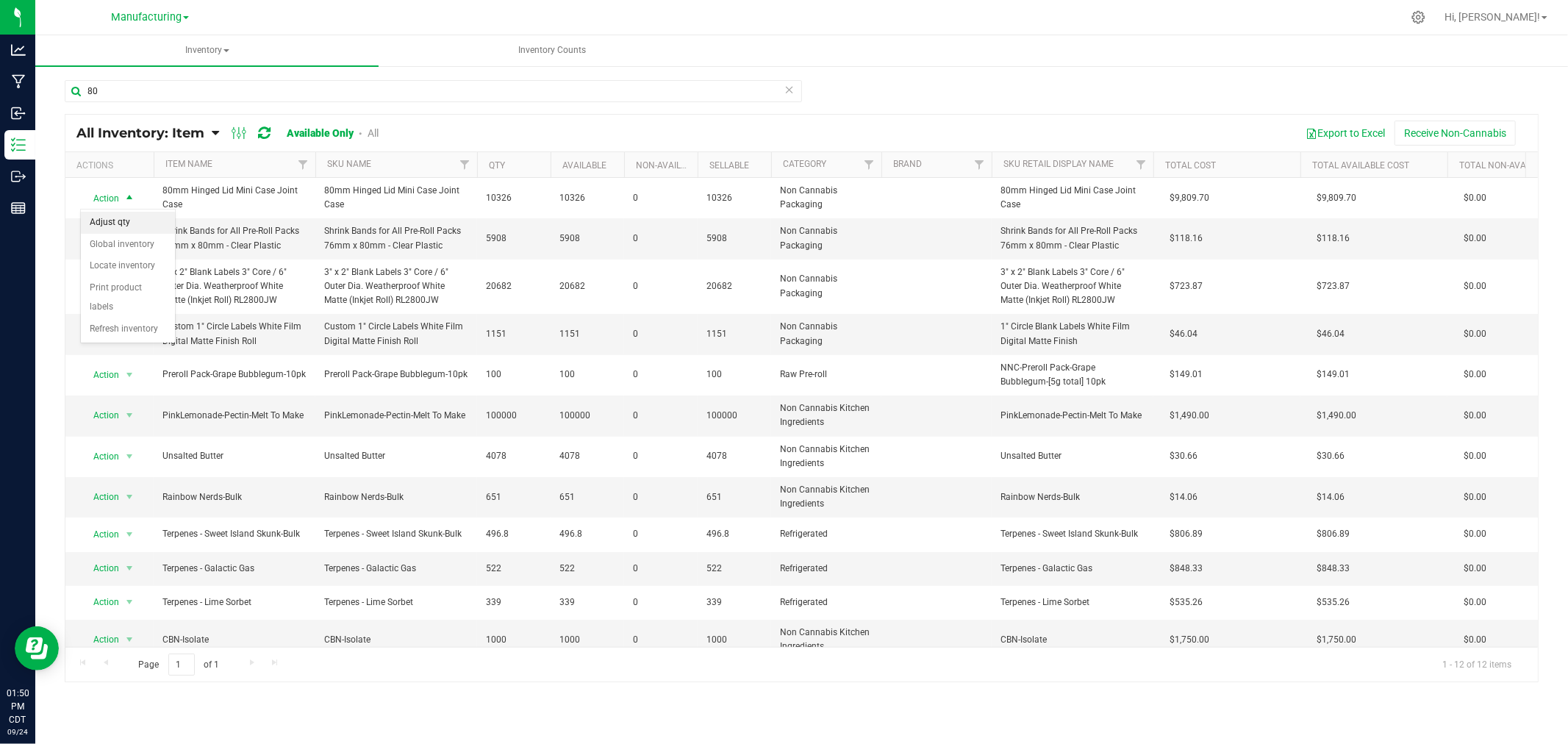
click at [137, 218] on li "Adjust qty" at bounding box center [127, 222] width 94 height 22
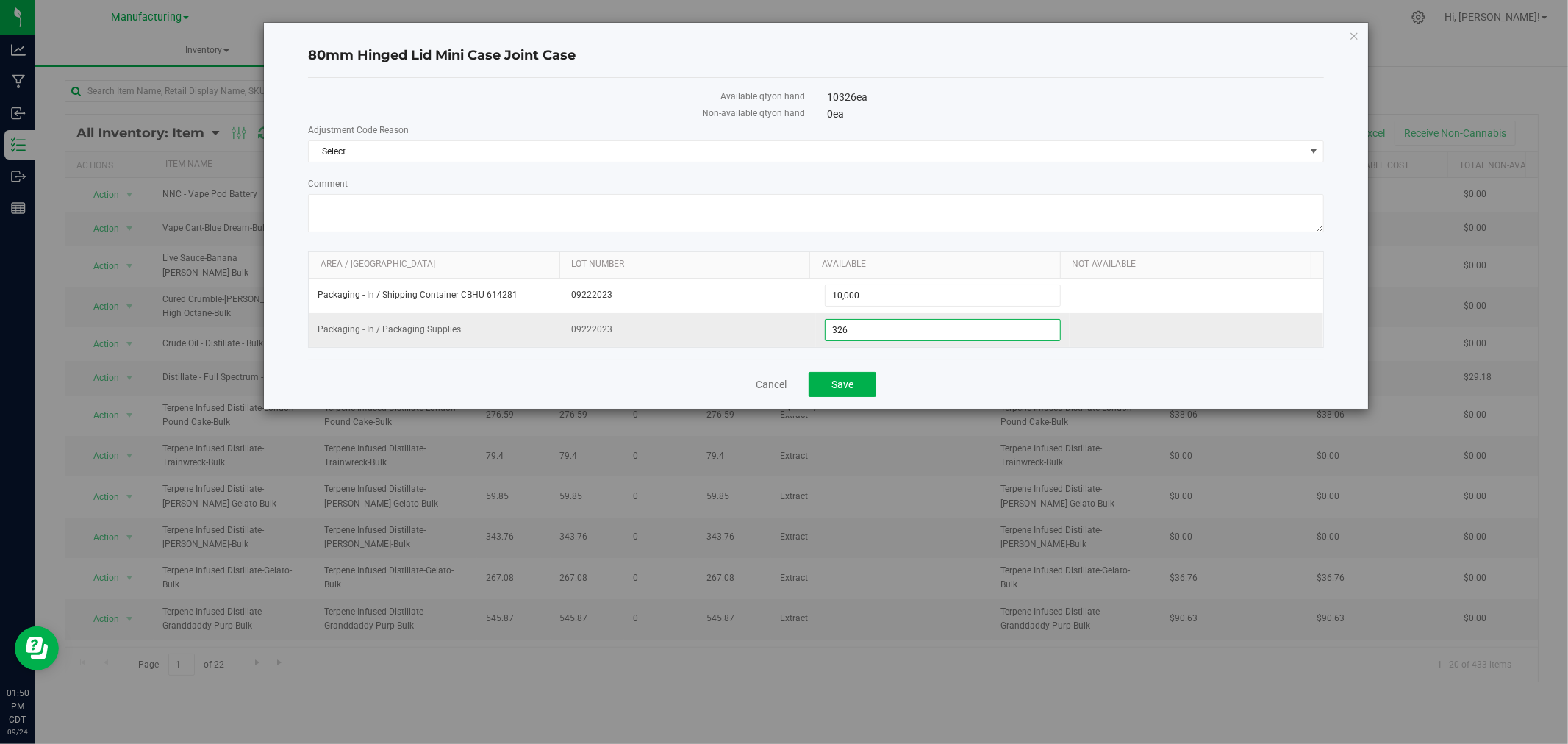
click at [962, 325] on span "326 326" at bounding box center [942, 330] width 236 height 22
type input "323"
click at [628, 151] on span "Select" at bounding box center [806, 151] width 996 height 21
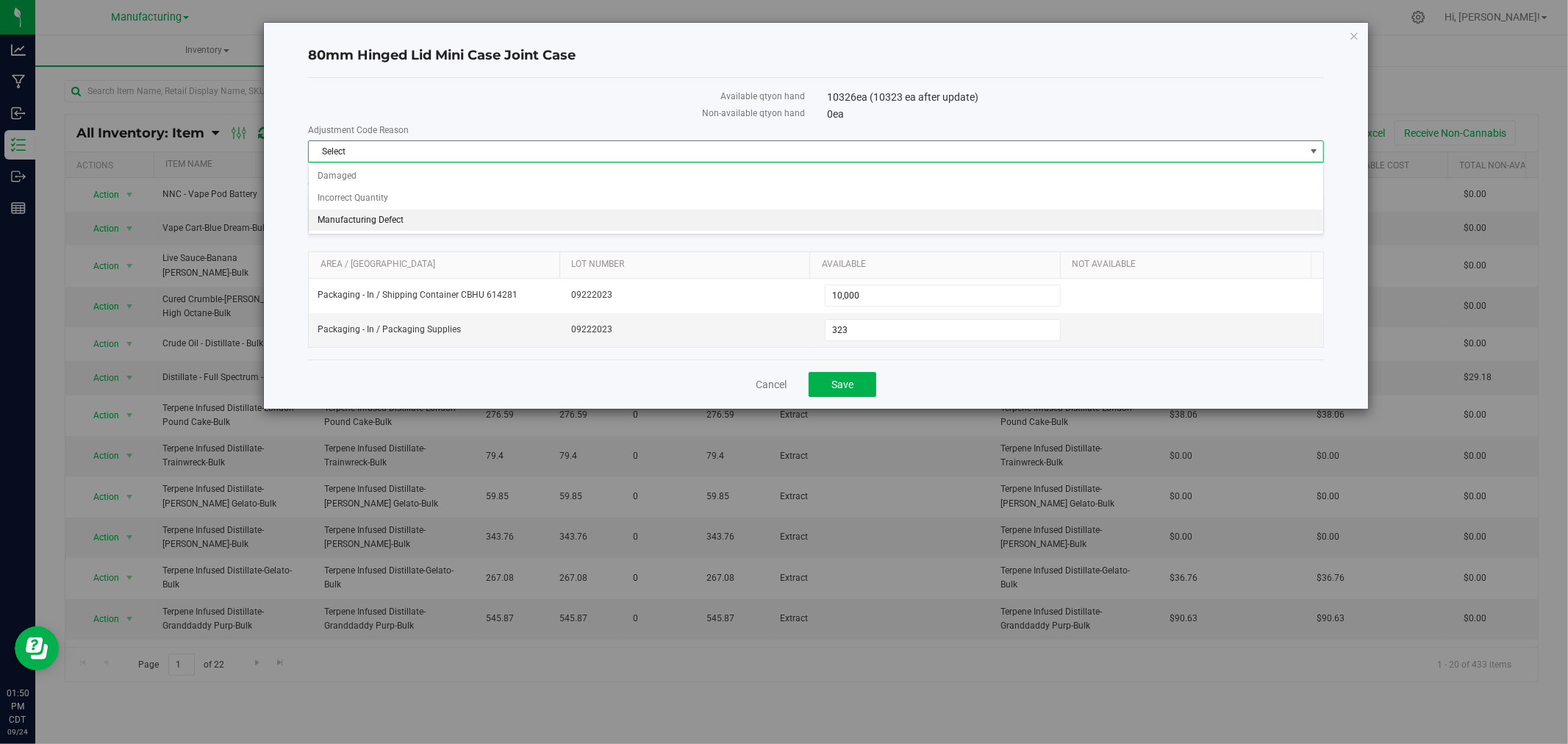
click at [443, 217] on li "Manufacturing Defect" at bounding box center [815, 221] width 1014 height 22
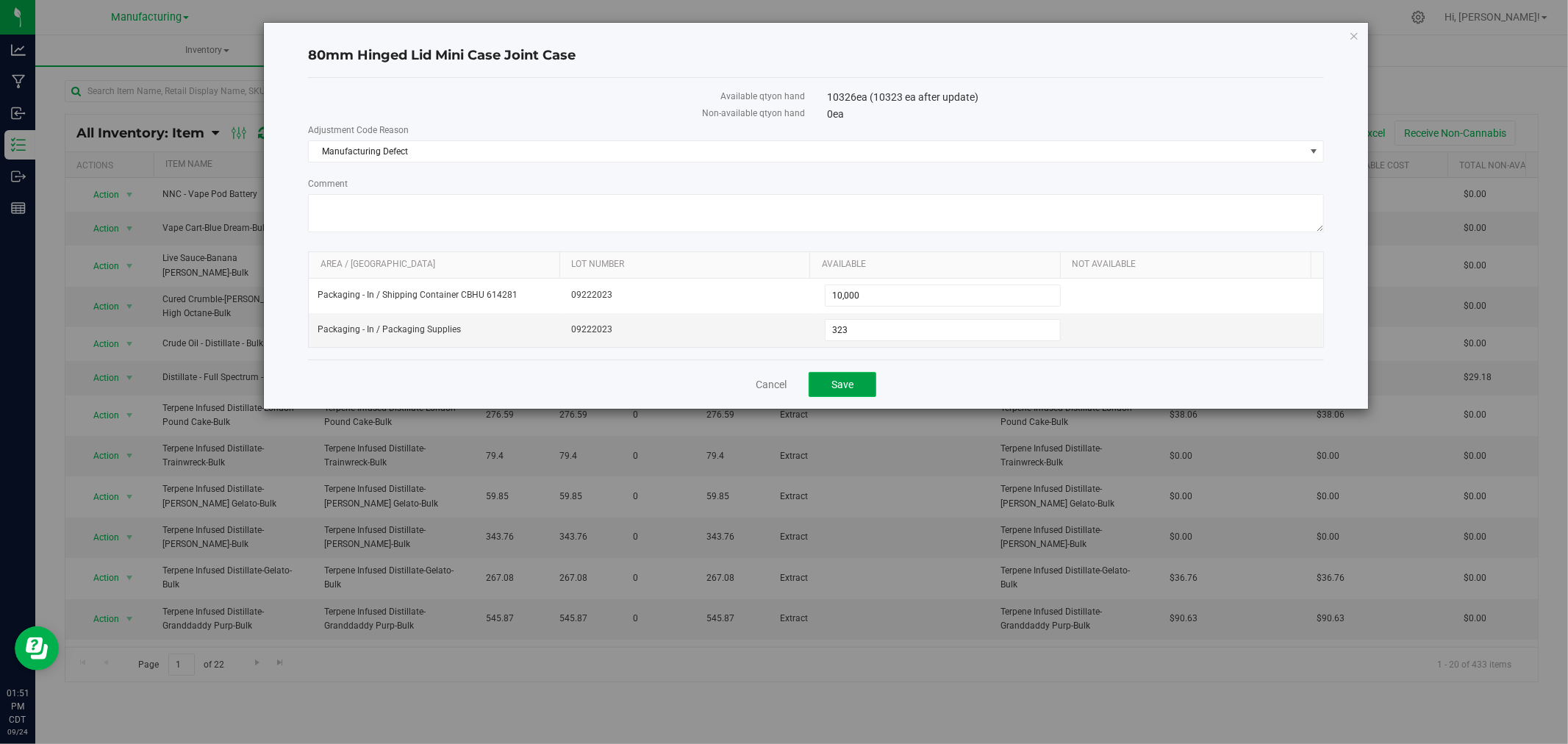
click at [843, 384] on span "Save" at bounding box center [842, 384] width 22 height 12
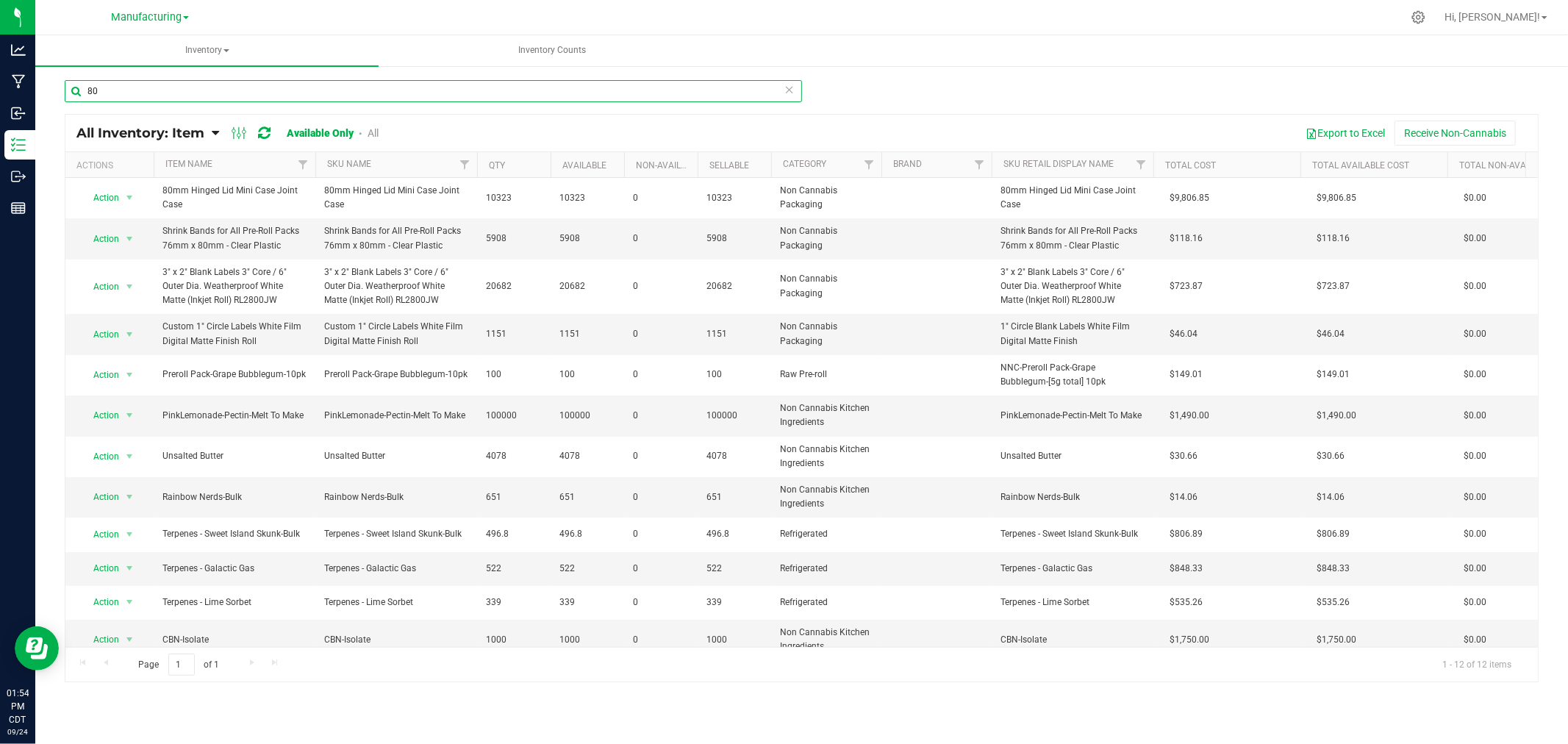
click at [796, 81] on input "80" at bounding box center [433, 91] width 737 height 22
click at [789, 86] on icon at bounding box center [789, 88] width 10 height 17
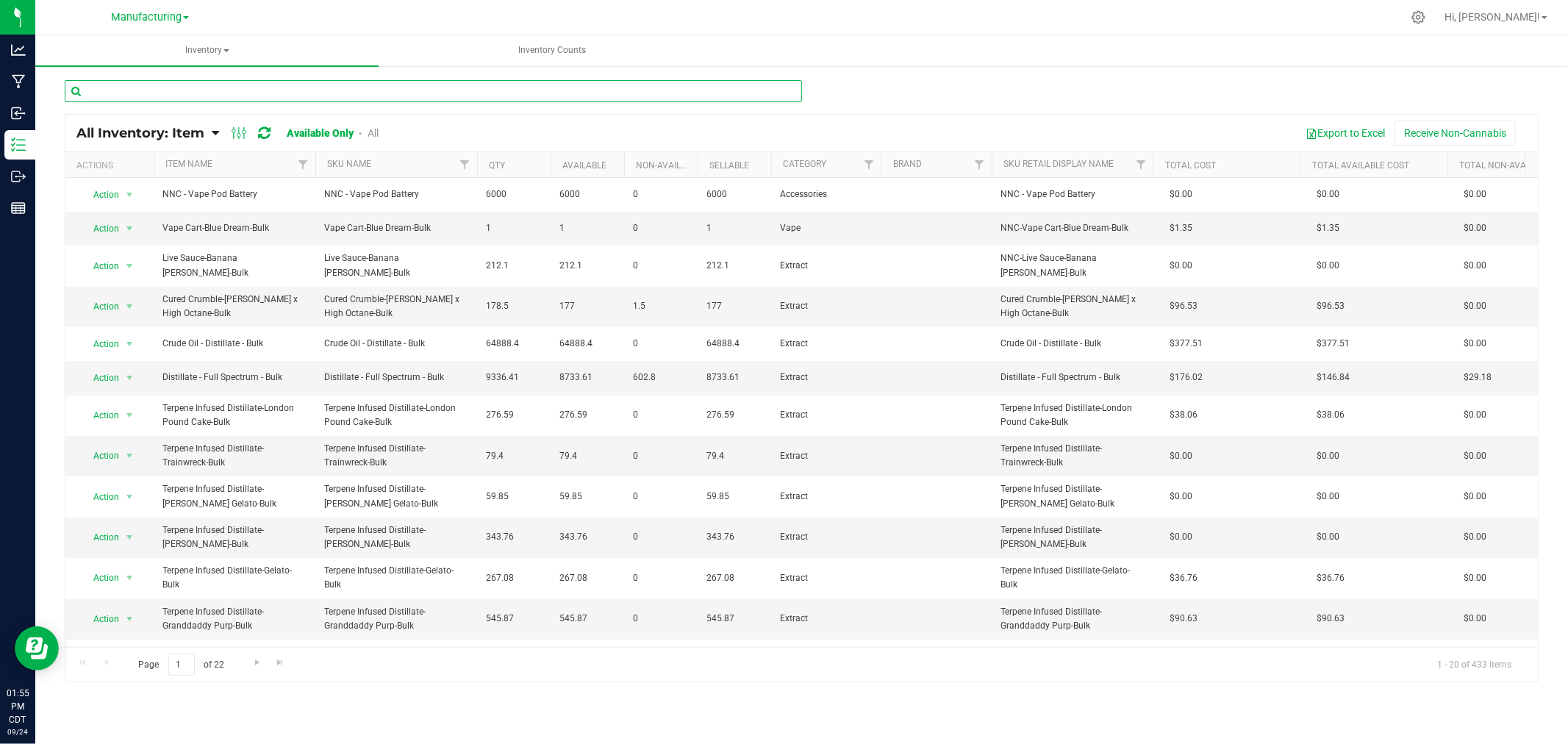
click at [789, 87] on input "text" at bounding box center [433, 91] width 737 height 22
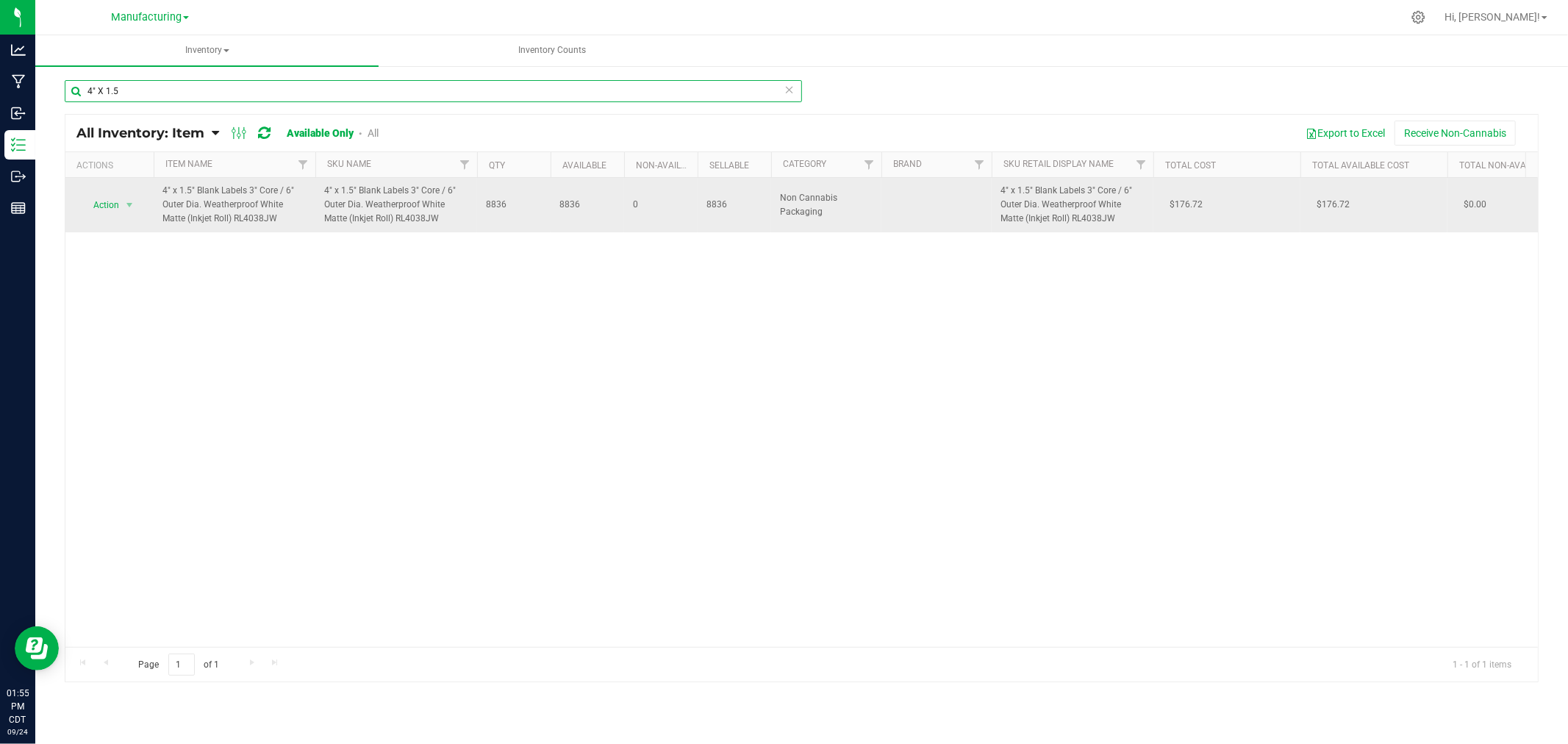
type input "4" X 1.5"
click at [107, 201] on span "Action" at bounding box center [100, 205] width 40 height 21
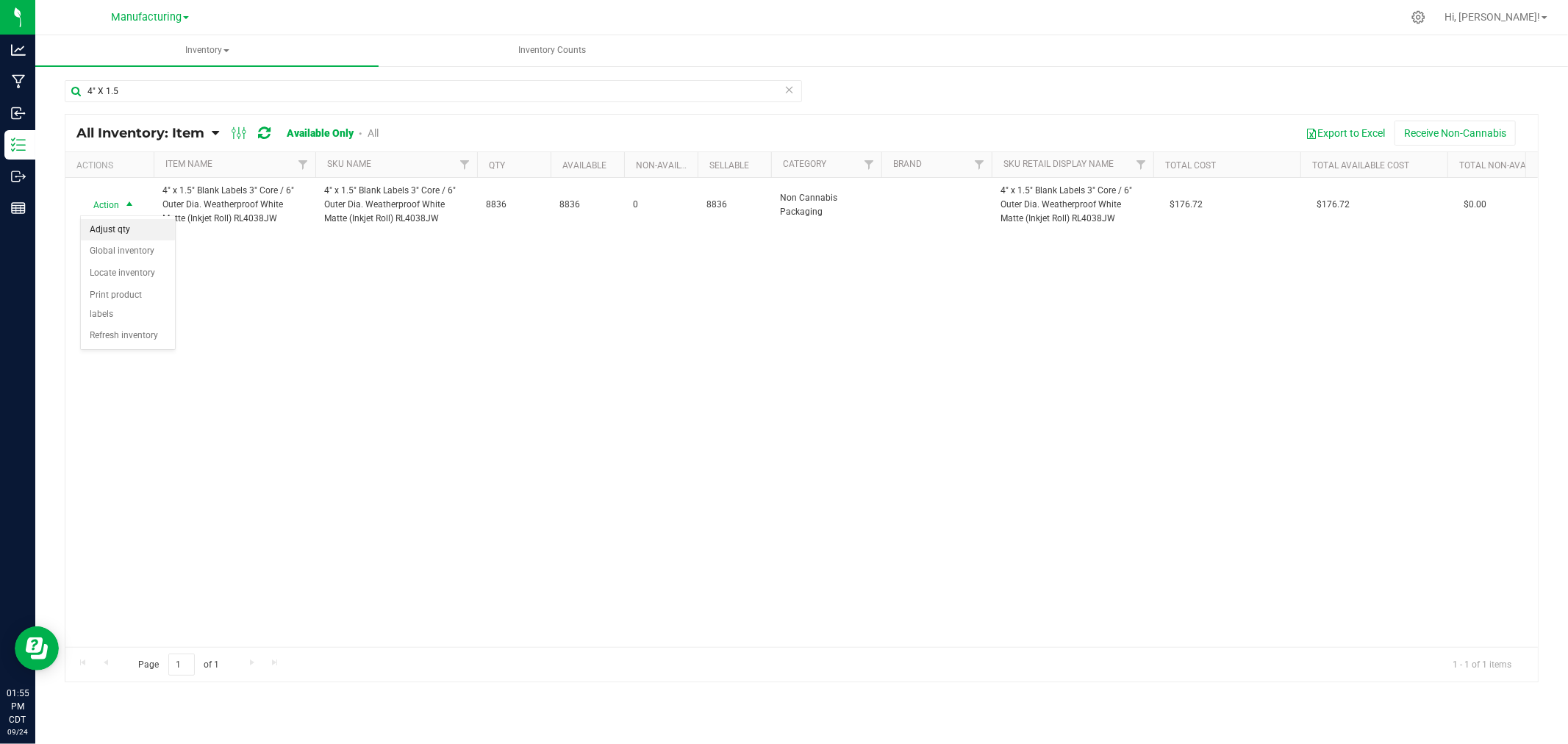
click at [135, 223] on li "Adjust qty" at bounding box center [127, 230] width 94 height 22
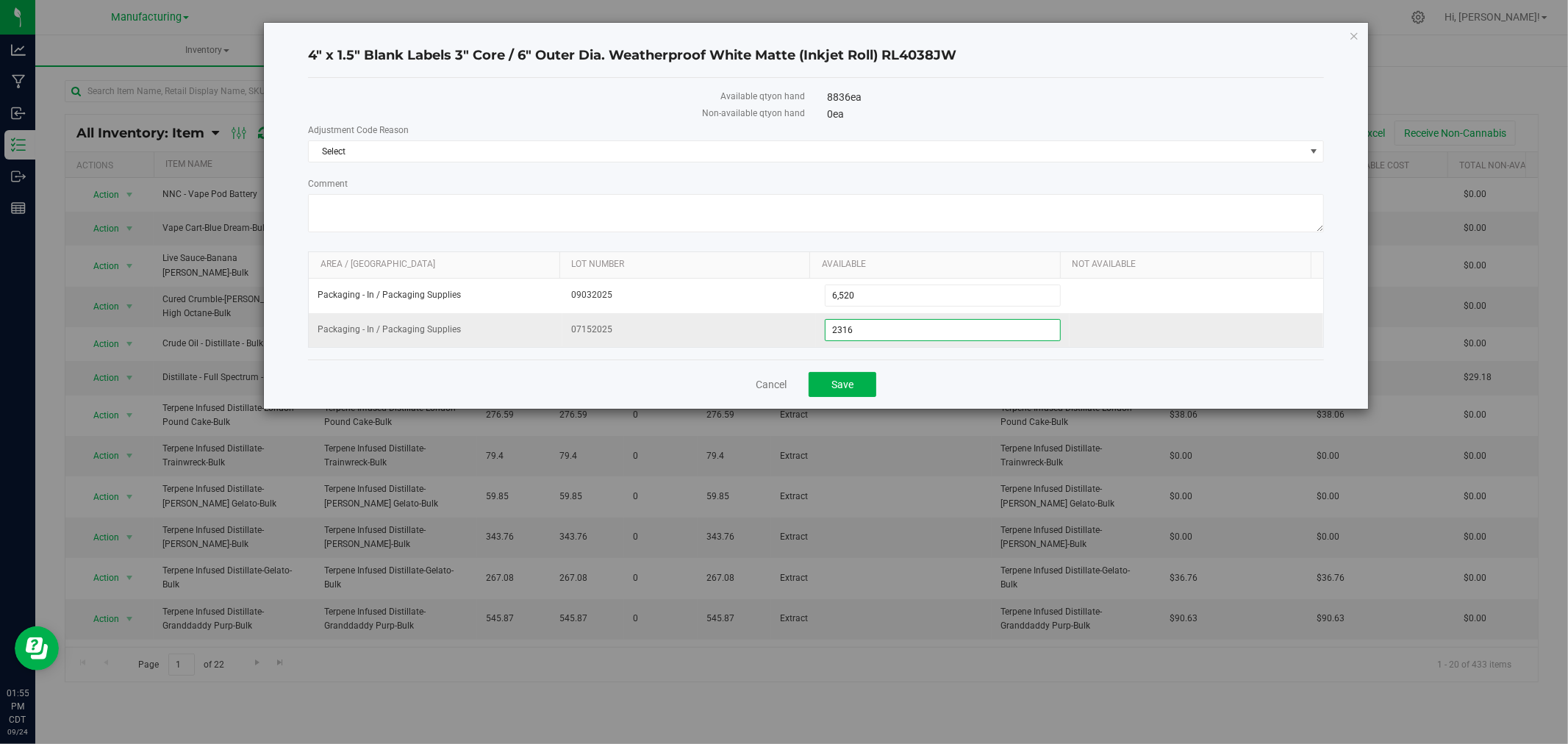
click at [925, 334] on span "2,316 2316" at bounding box center [942, 330] width 236 height 22
type input "2275"
type input "2,275"
click at [941, 355] on div "Available qty on hand 8836 ea Non-available qty on hand 0 ea Adjustment Code Re…" at bounding box center [815, 219] width 1016 height 281
click at [923, 145] on span "Select" at bounding box center [806, 151] width 996 height 21
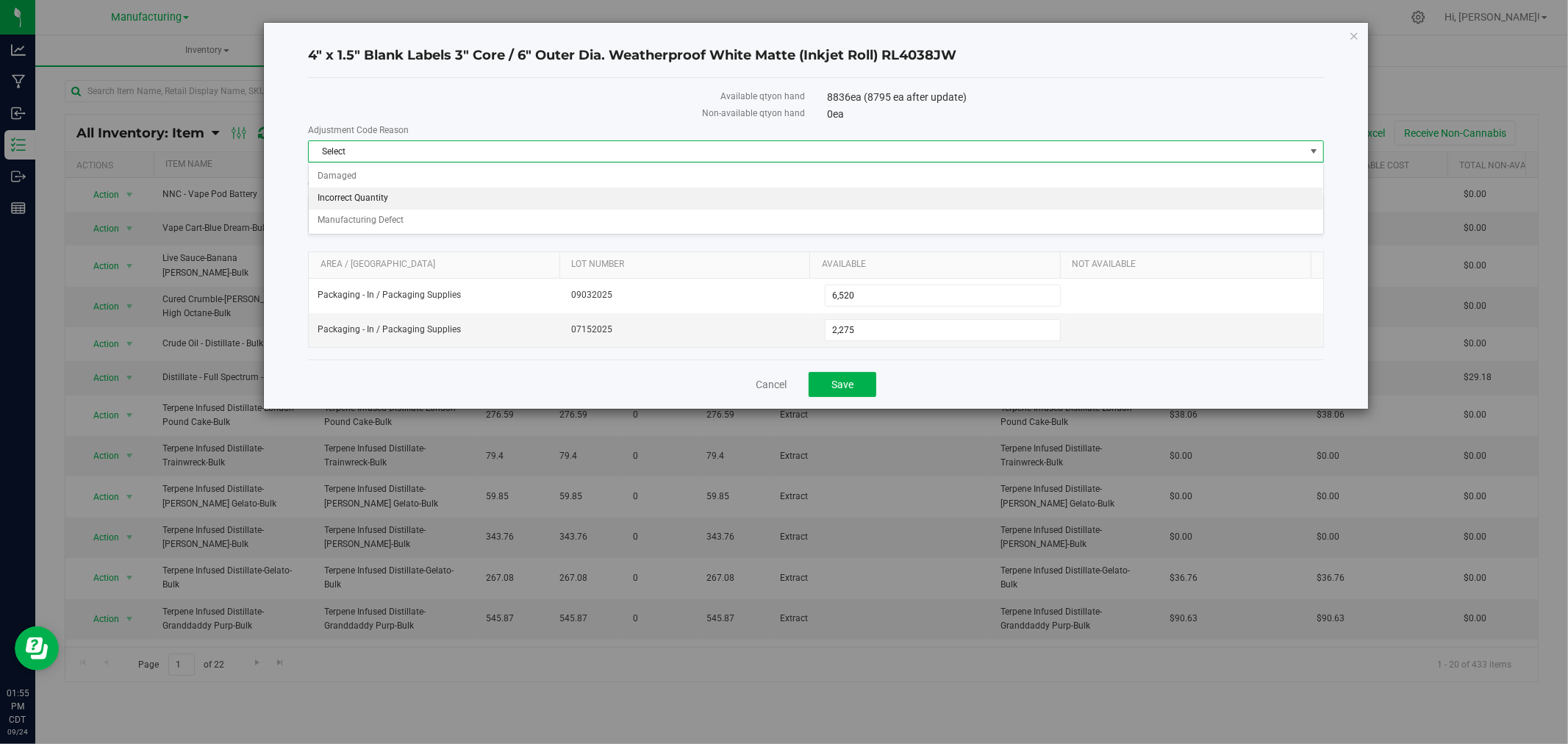
click at [427, 190] on li "Incorrect Quantity" at bounding box center [815, 198] width 1014 height 22
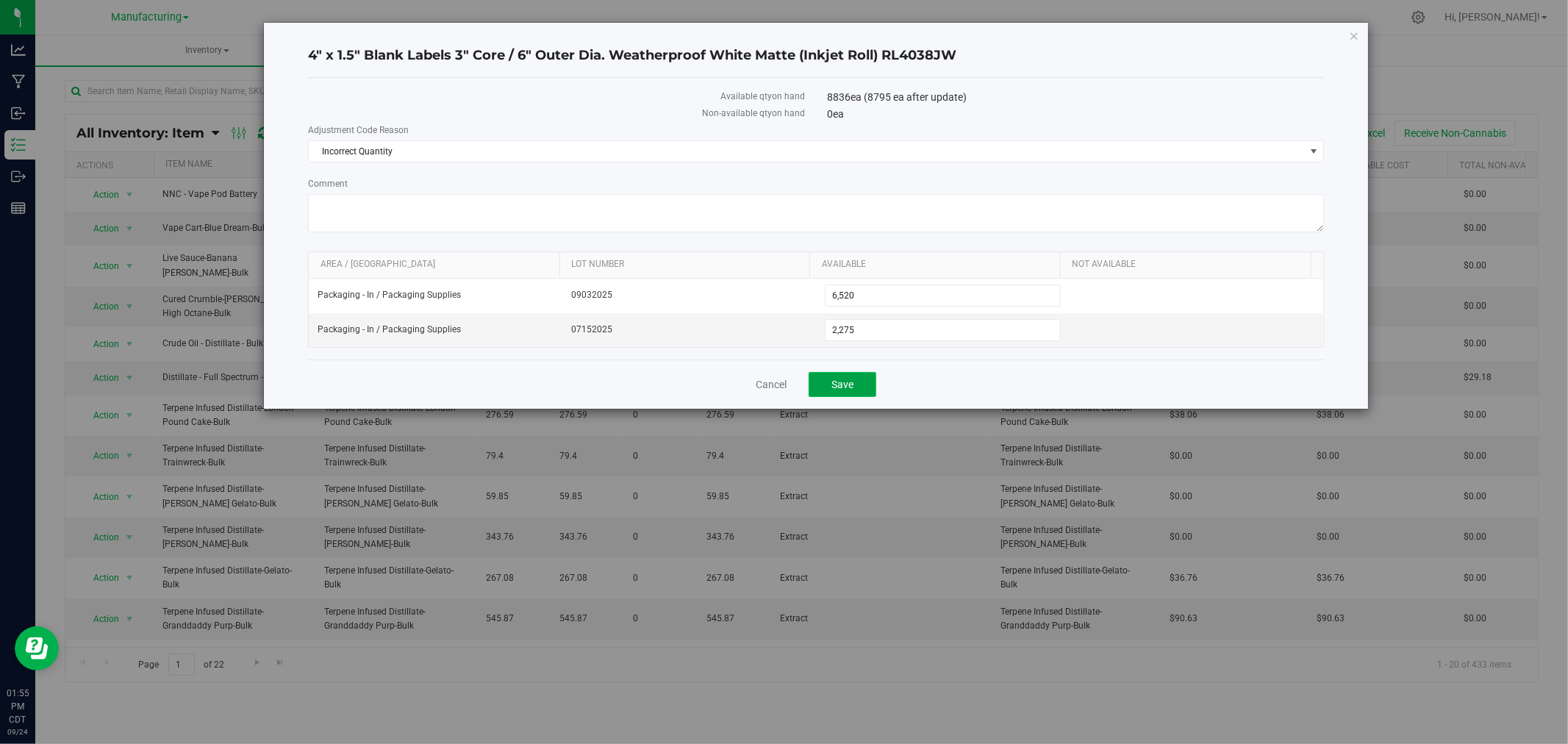
click at [848, 377] on button "Save" at bounding box center [842, 384] width 67 height 25
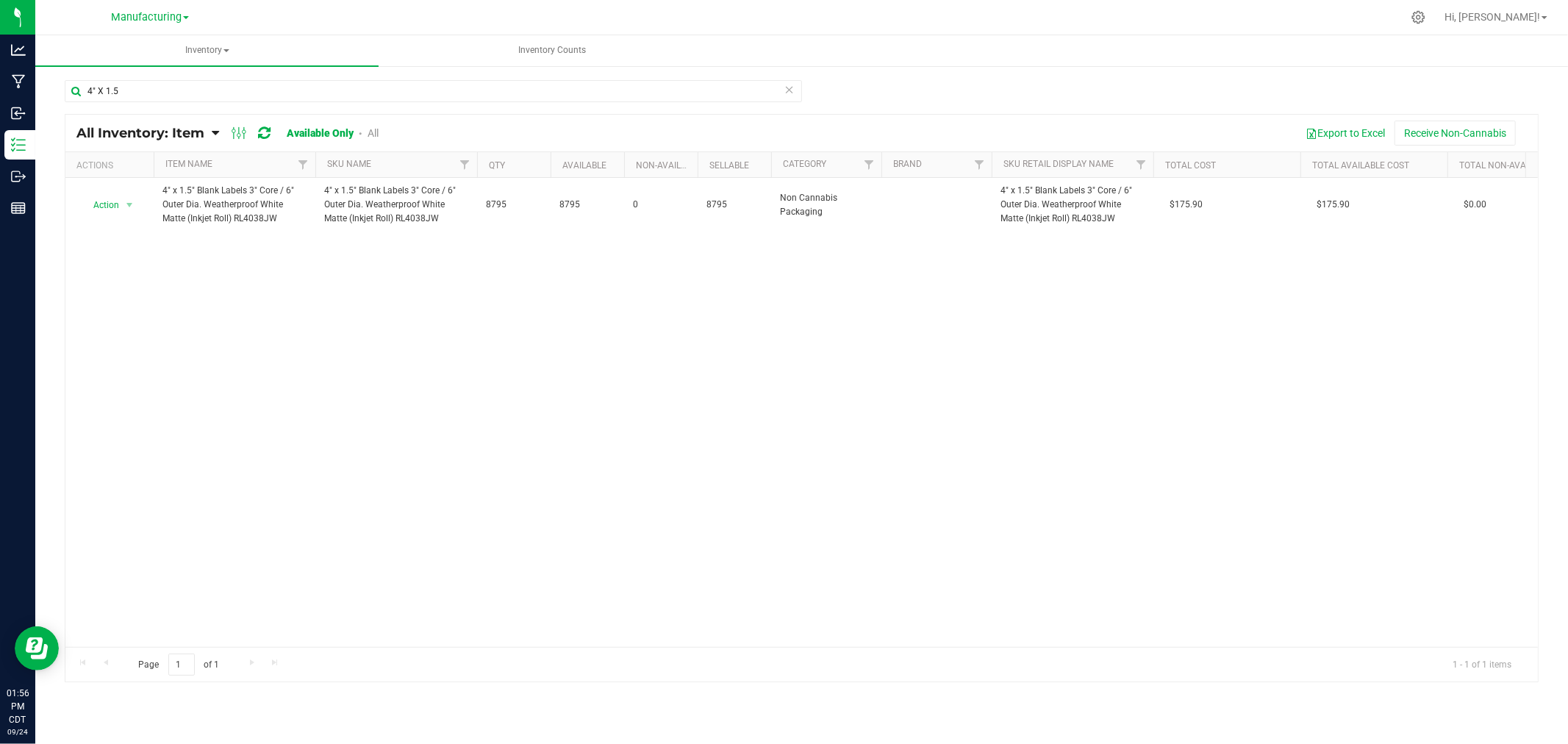
click at [789, 86] on icon at bounding box center [789, 88] width 10 height 17
